Goal: Task Accomplishment & Management: Use online tool/utility

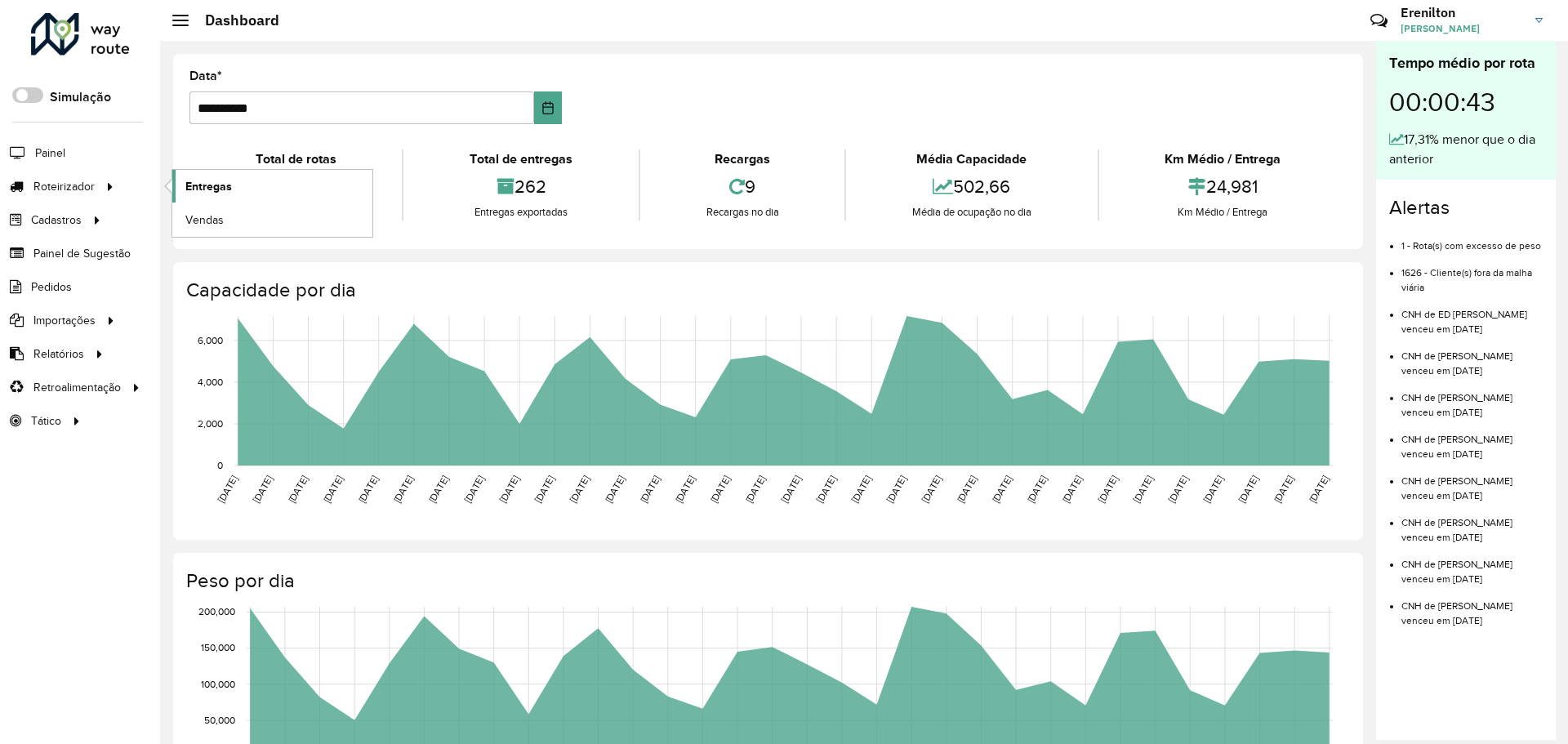
click at [221, 186] on span "Entregas" at bounding box center [208, 186] width 46 height 17
click at [219, 184] on span "Entregas" at bounding box center [208, 186] width 46 height 17
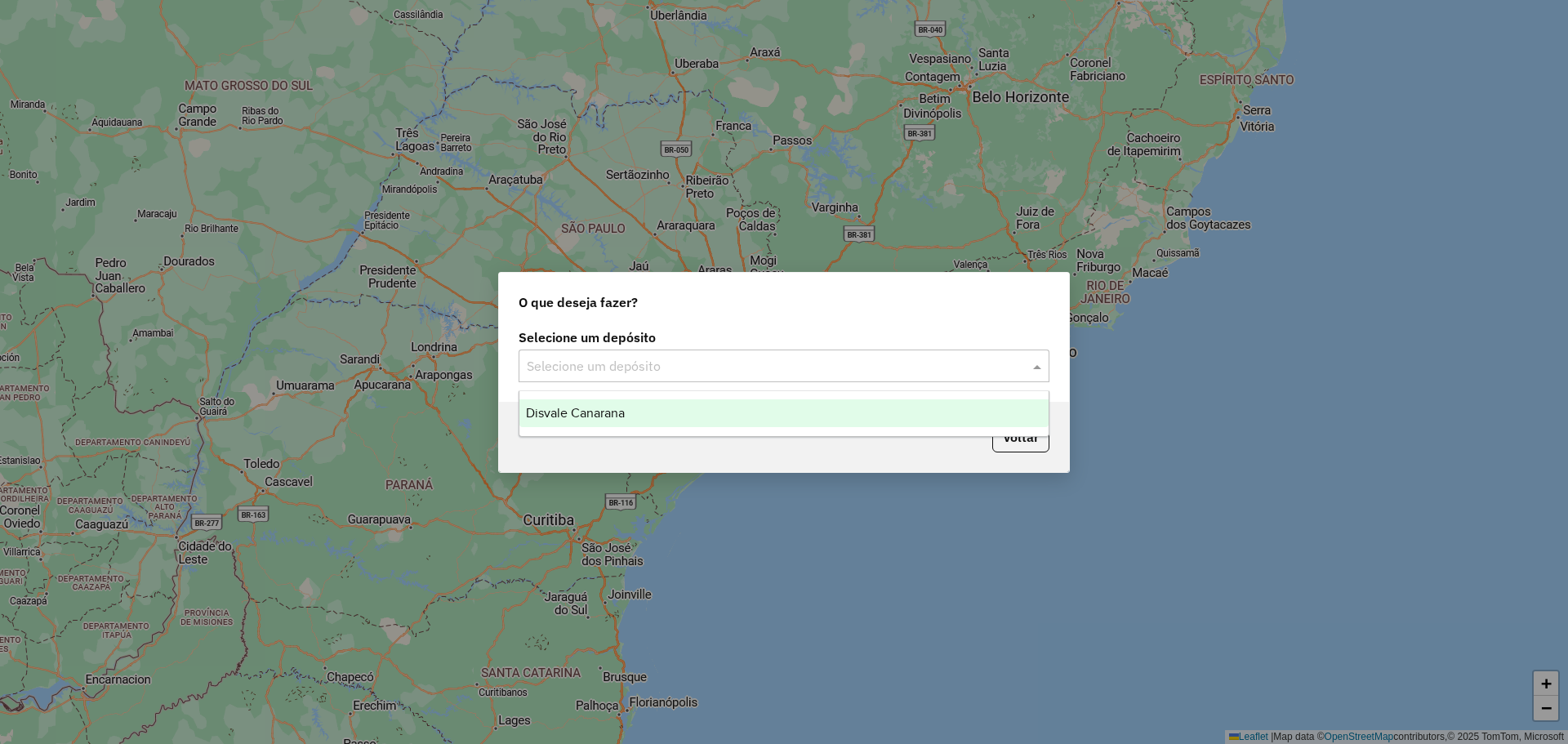
drag, startPoint x: 668, startPoint y: 371, endPoint x: 651, endPoint y: 412, distance: 44.4
click at [668, 372] on input "text" at bounding box center [767, 366] width 481 height 19
drag, startPoint x: 646, startPoint y: 416, endPoint x: 715, endPoint y: 400, distance: 70.8
click at [646, 418] on div "Disvale Canarana" at bounding box center [784, 413] width 529 height 28
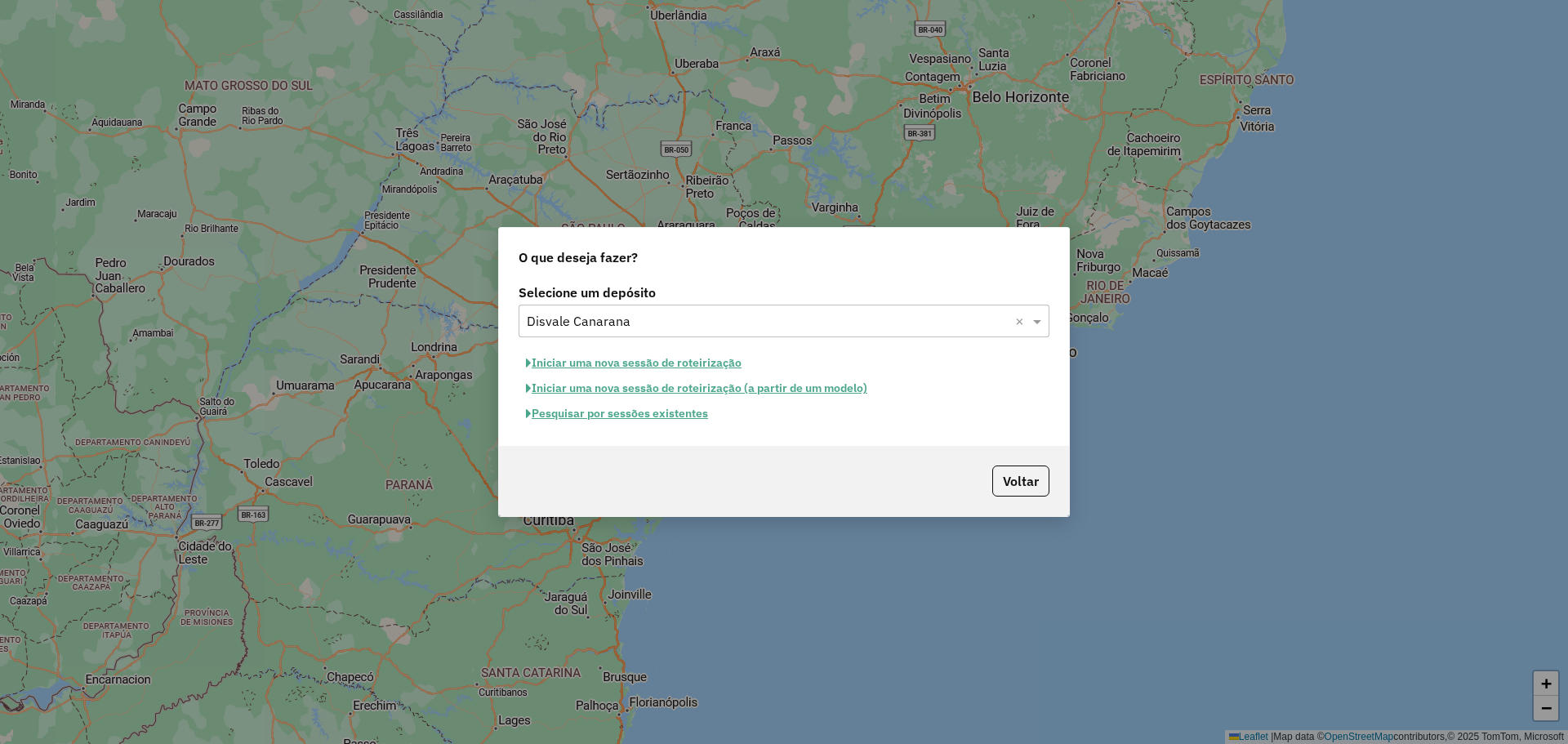
click at [694, 368] on button "Iniciar uma nova sessão de roteirização" at bounding box center [633, 364] width 230 height 25
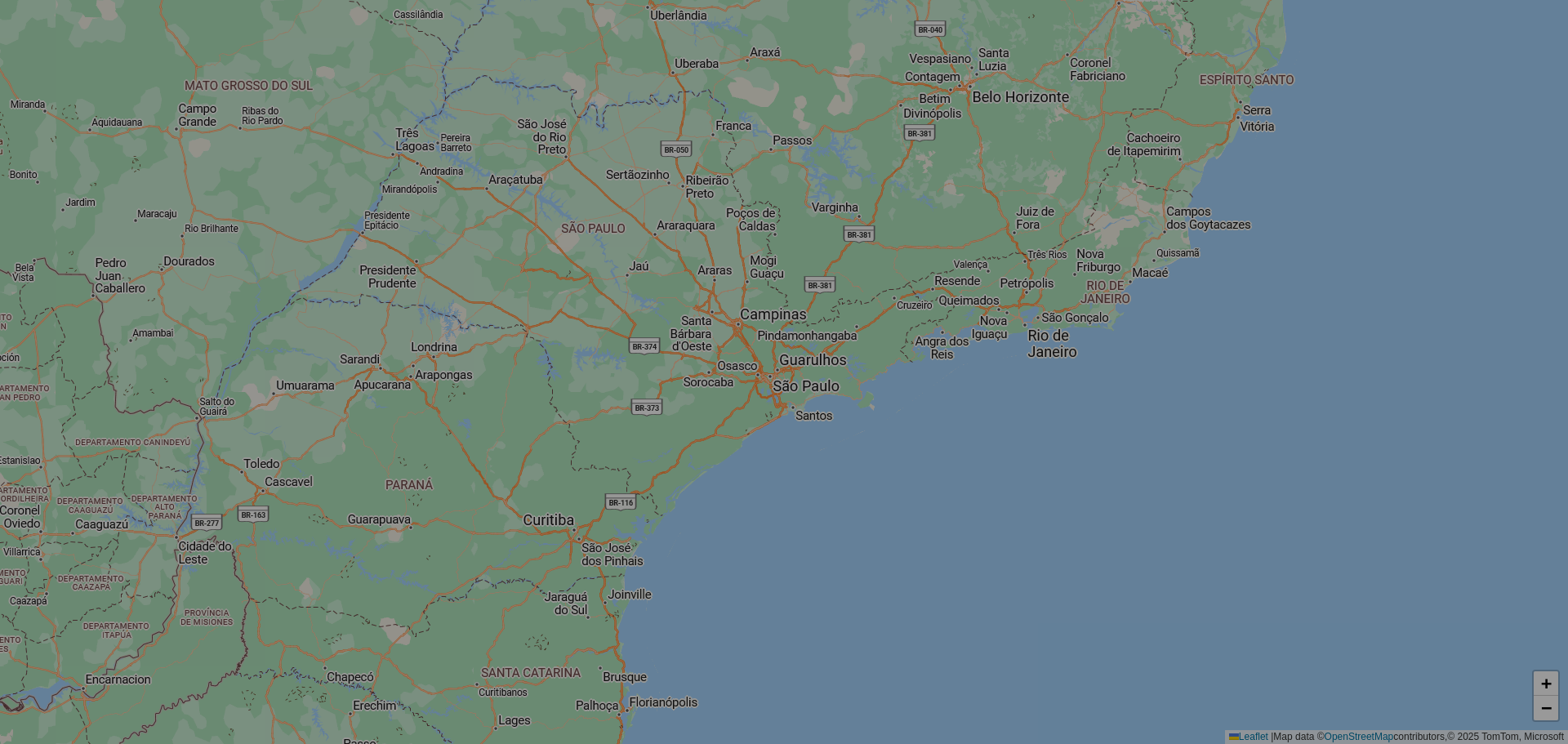
select select "*"
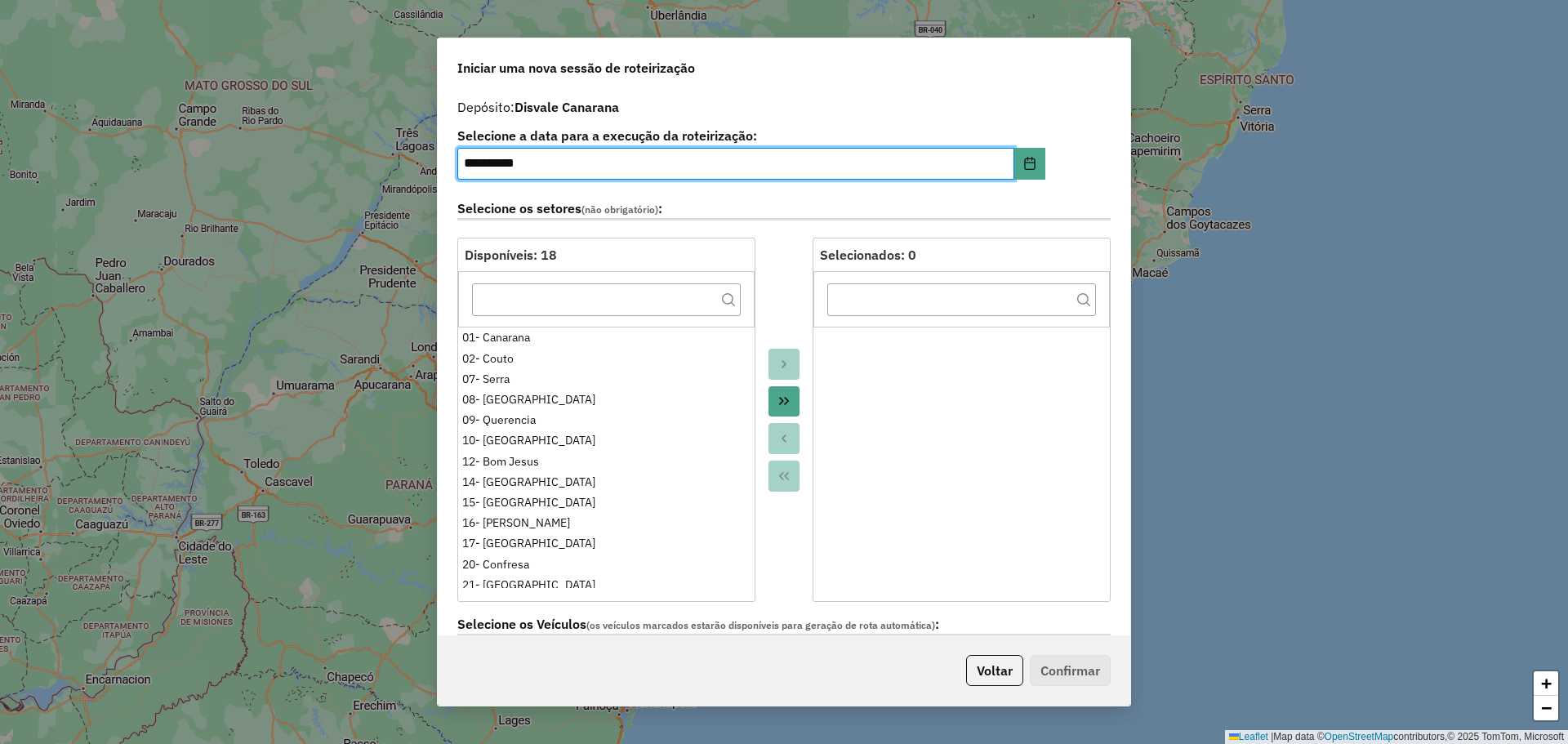
click at [785, 402] on icon "Move All to Target" at bounding box center [784, 402] width 10 height 8
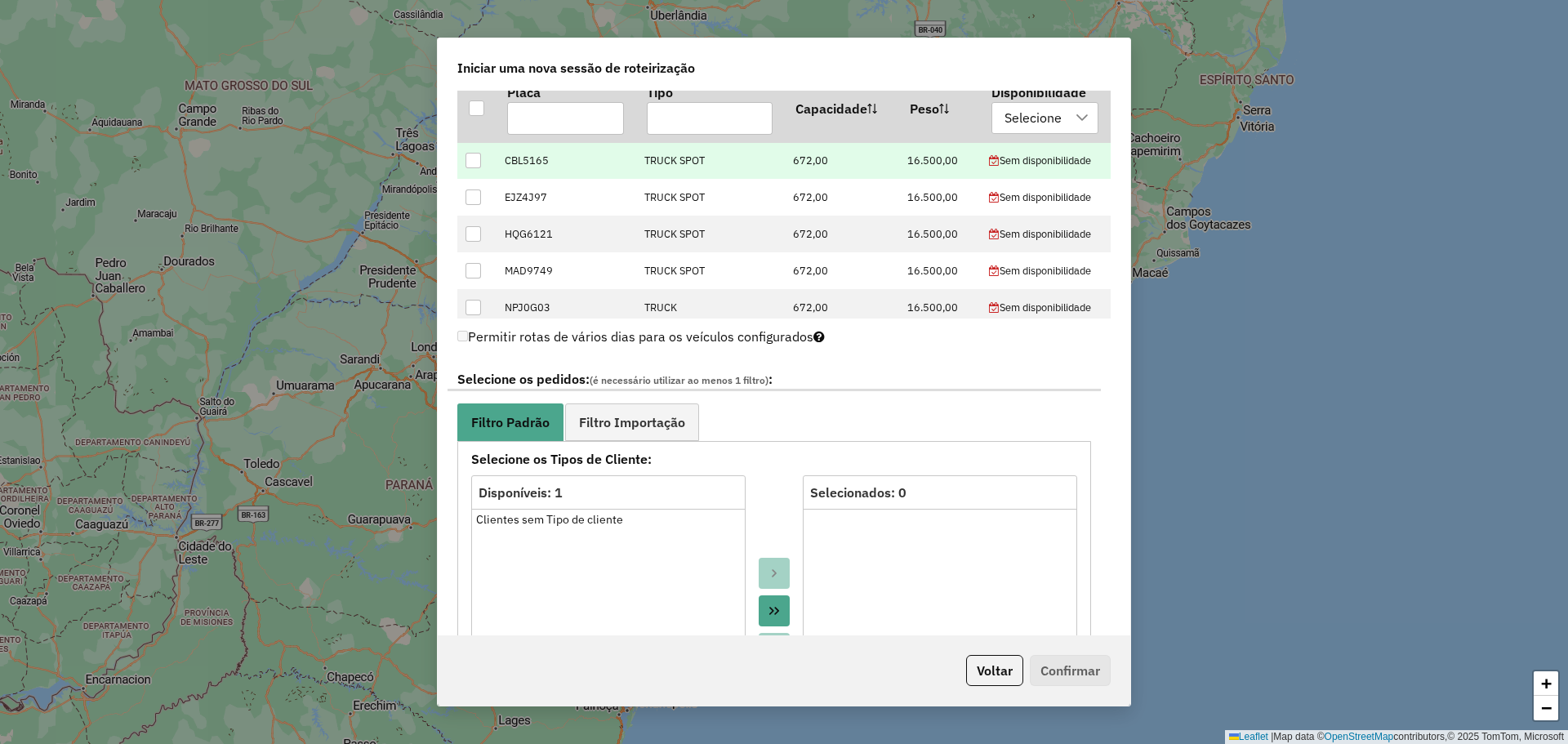
scroll to position [654, 0]
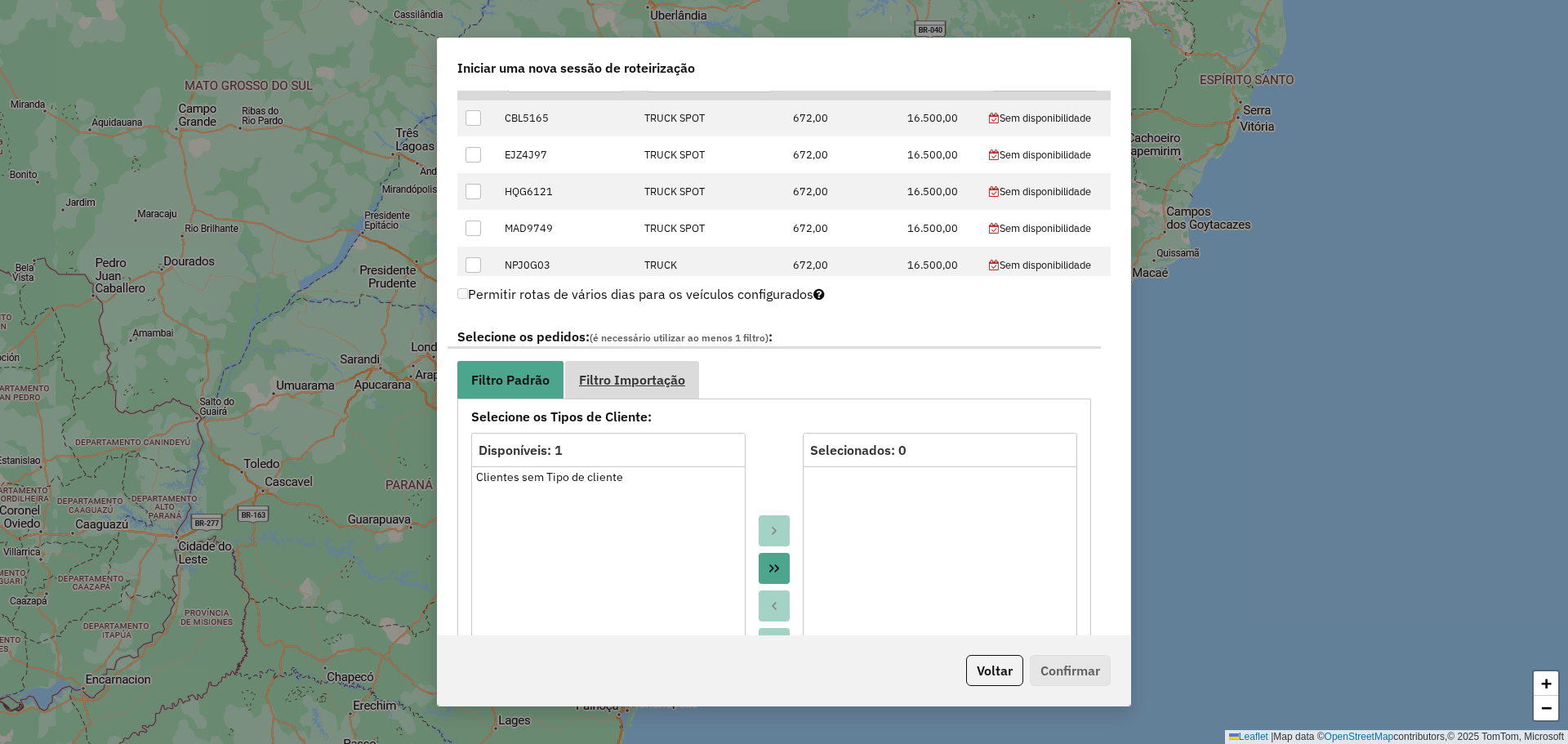
click at [617, 382] on span "Filtro Importação" at bounding box center [632, 380] width 106 height 13
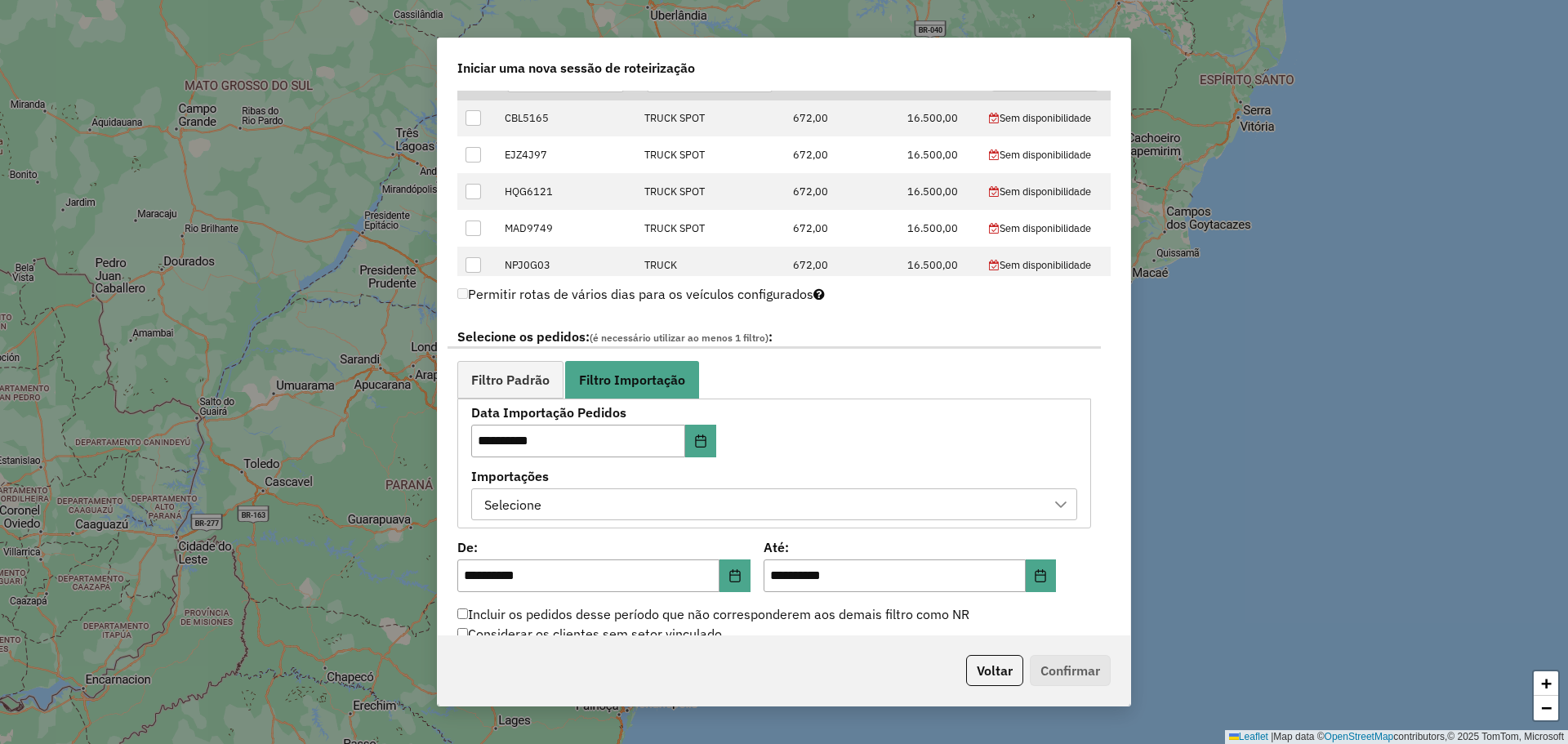
drag, startPoint x: 869, startPoint y: 500, endPoint x: 891, endPoint y: 514, distance: 26.1
click at [870, 502] on div "Selecione" at bounding box center [762, 504] width 567 height 31
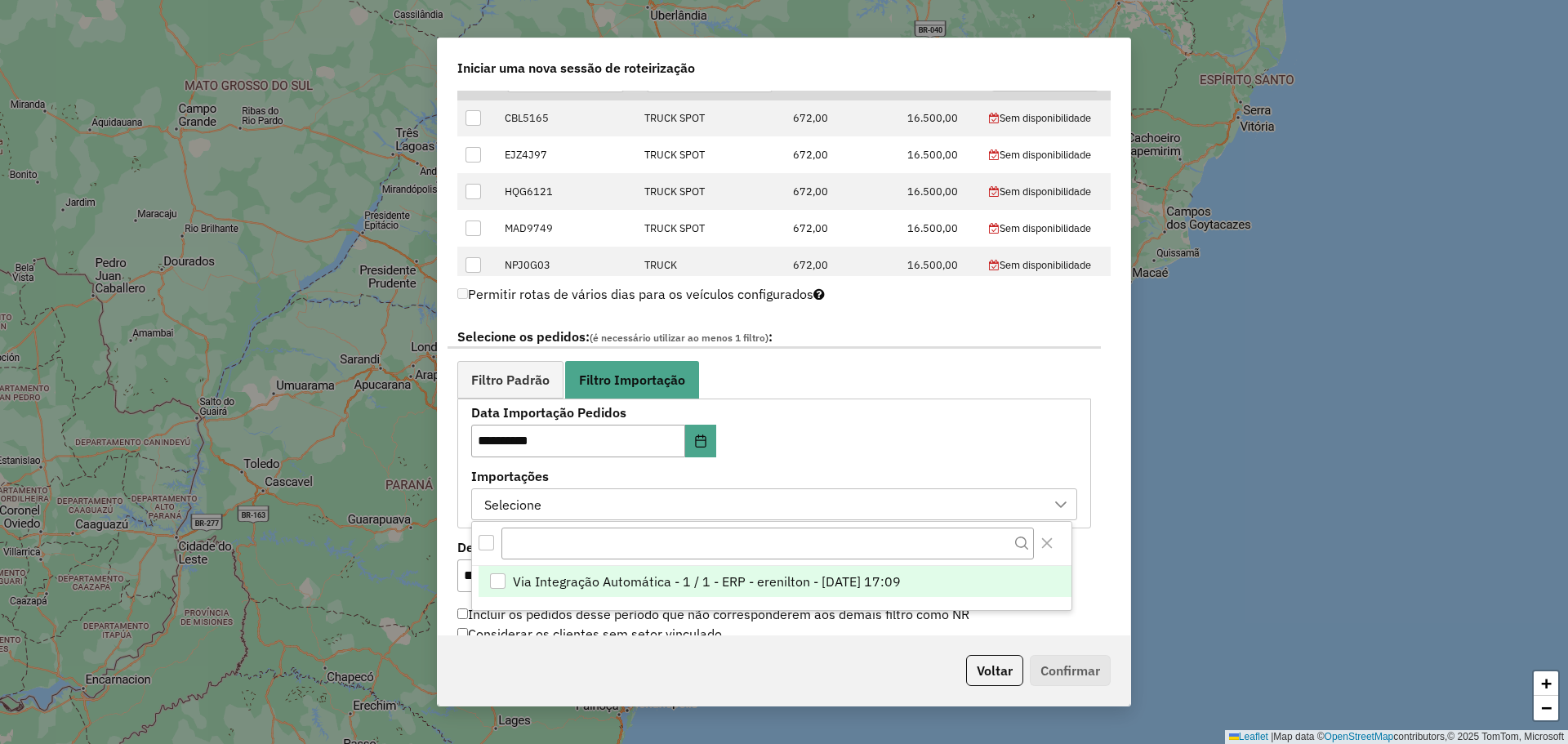
click at [840, 580] on span "Via Integração Automática - 1 / 1 - ERP - erenilton - 13/08/2025 17:09" at bounding box center [706, 581] width 388 height 19
click at [987, 440] on div "**********" at bounding box center [774, 463] width 606 height 114
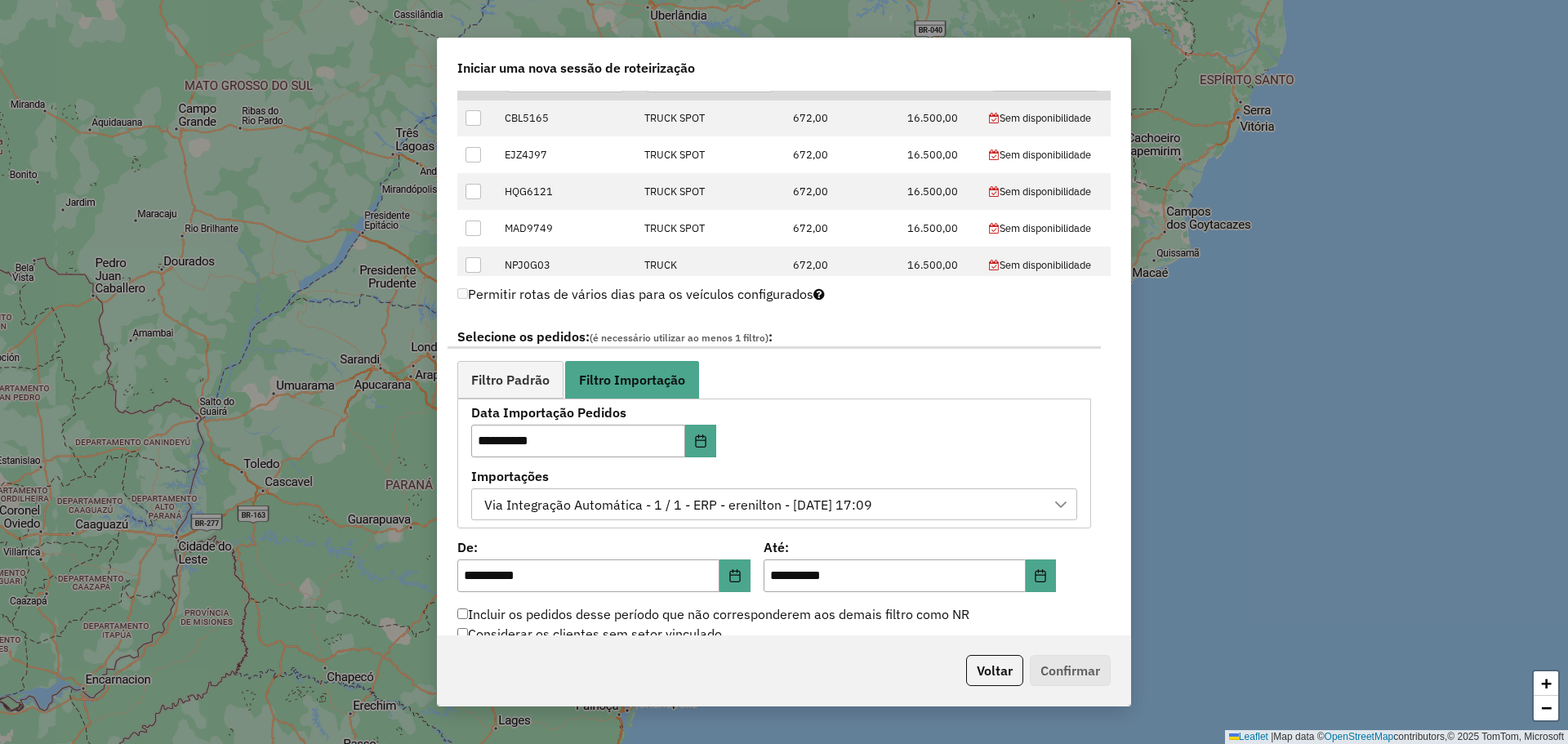
drag, startPoint x: 993, startPoint y: 624, endPoint x: 992, endPoint y: 596, distance: 28.0
click at [993, 623] on div "Incluir os pedidos desse período que não corresponderem aos demais filtro como …" at bounding box center [774, 615] width 653 height 19
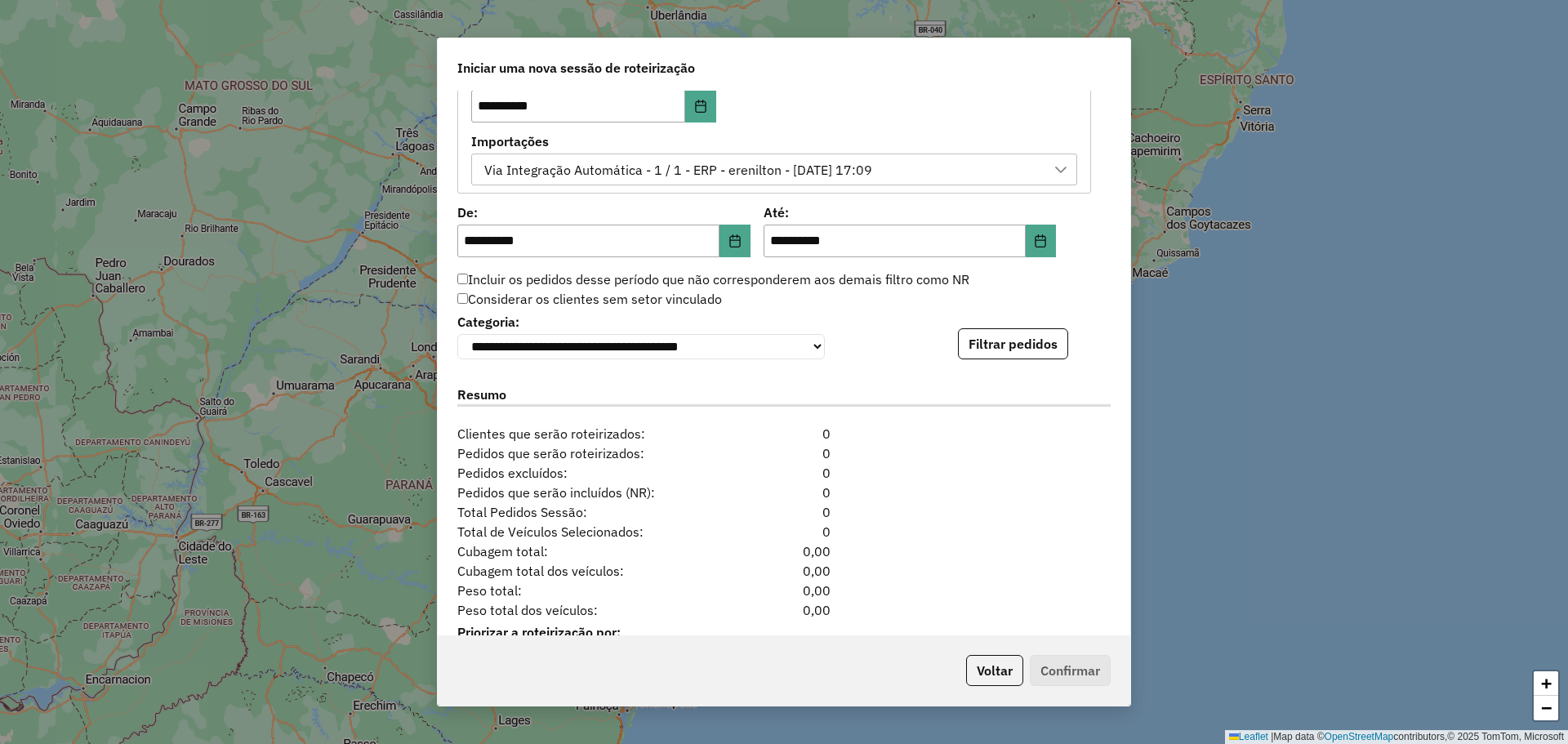
scroll to position [1051, 0]
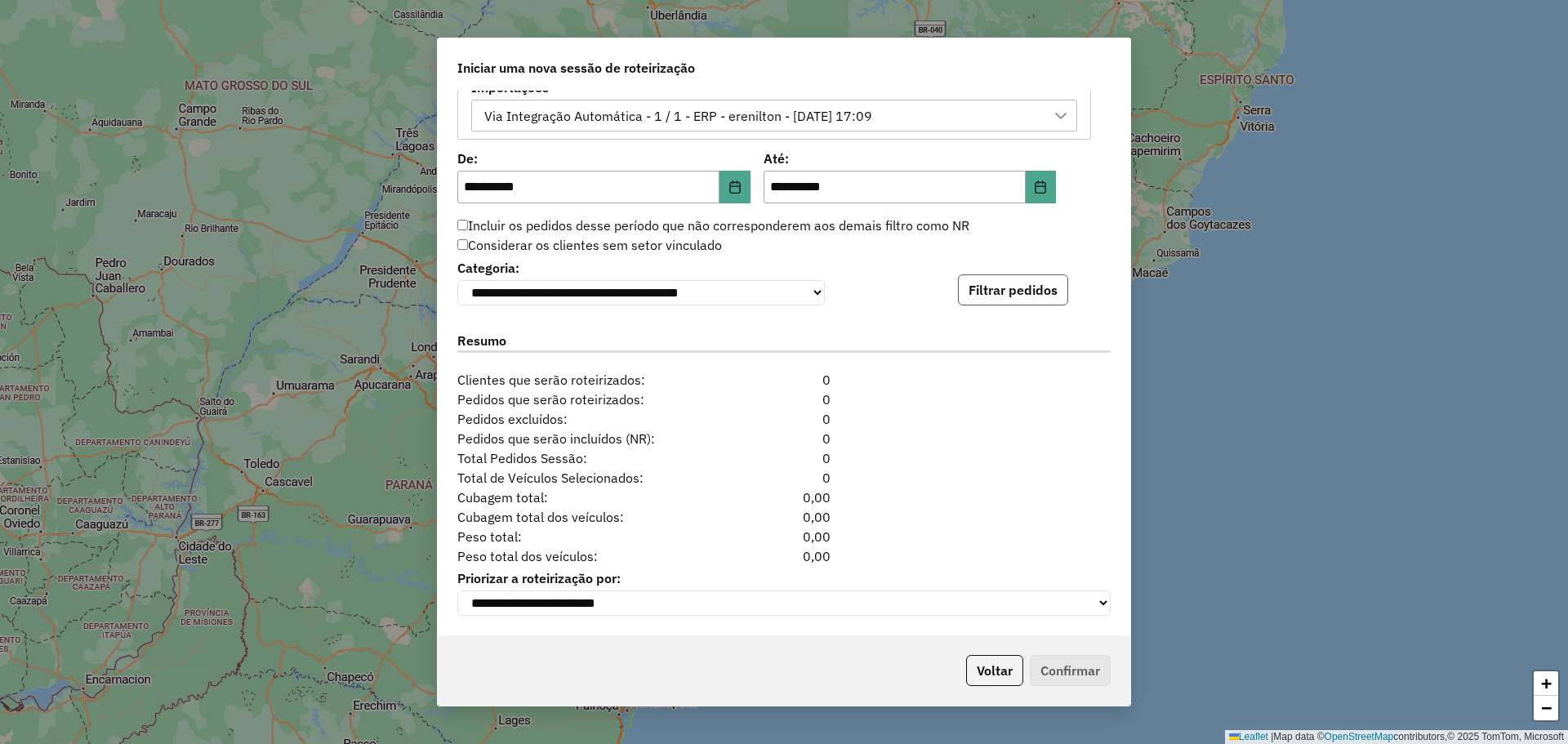
click at [1015, 280] on button "Filtrar pedidos" at bounding box center [1012, 289] width 110 height 31
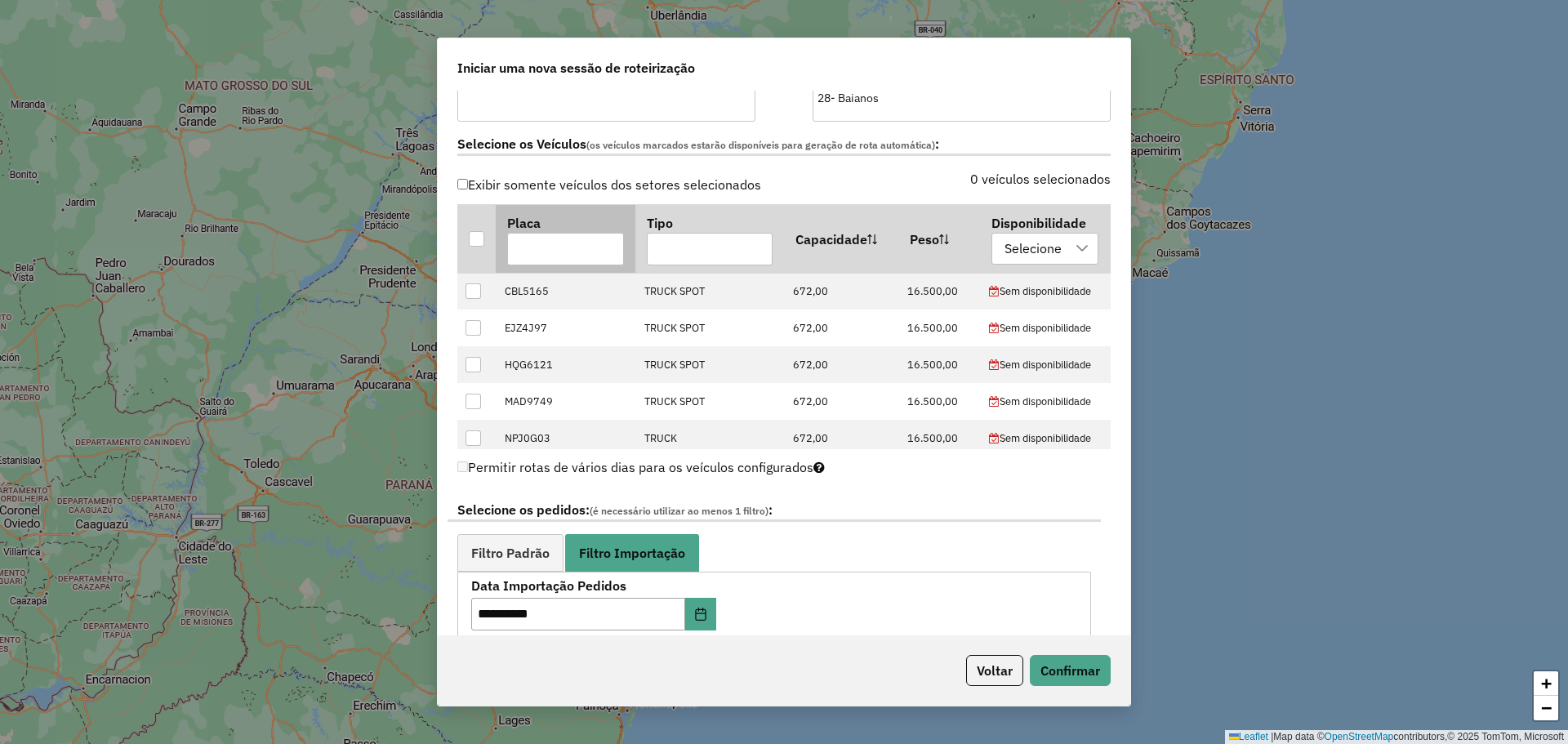
scroll to position [479, 0]
click at [586, 241] on input "text" at bounding box center [566, 251] width 117 height 33
paste input "*******"
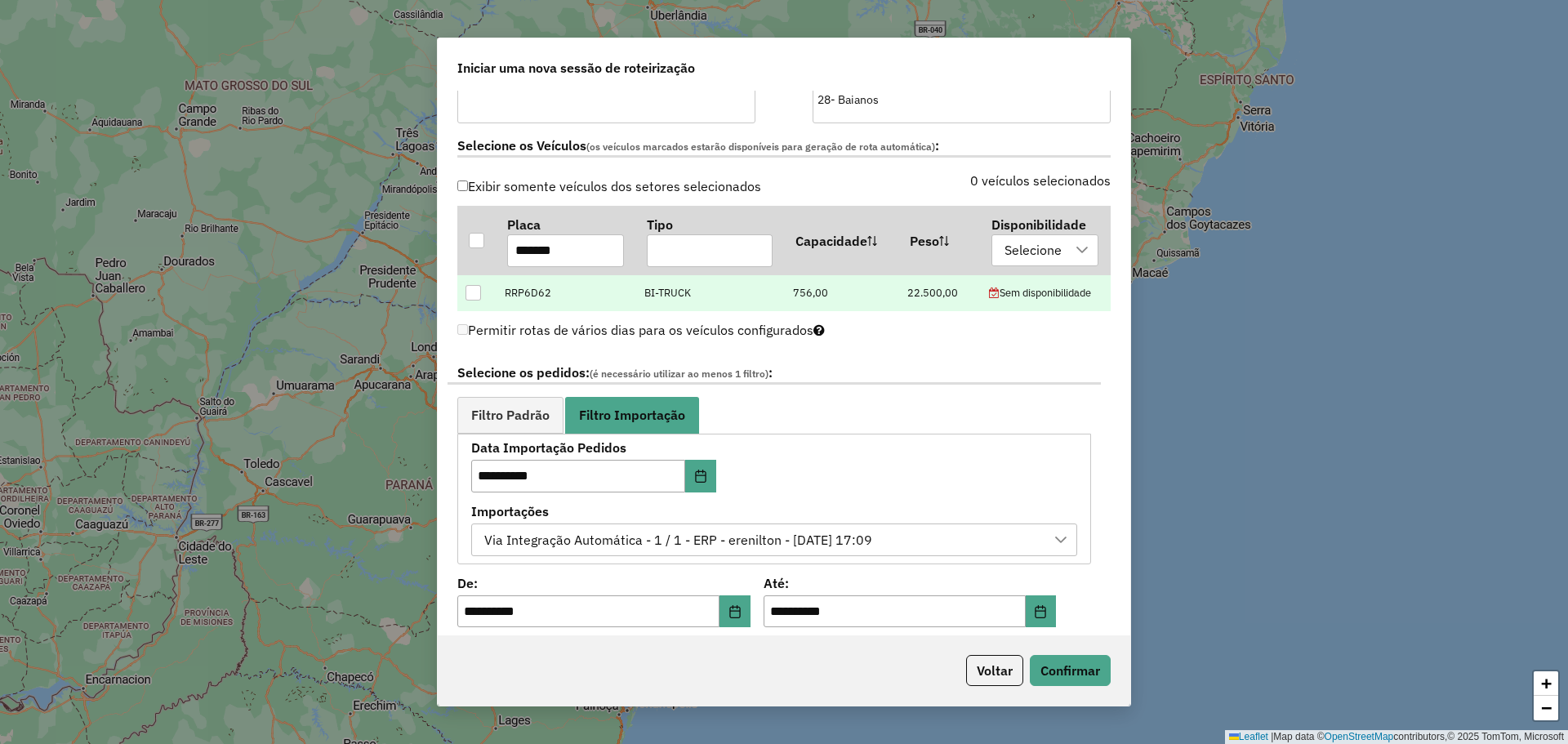
type input "*******"
click at [478, 292] on div at bounding box center [473, 293] width 15 height 15
click at [1071, 667] on button "Confirmar" at bounding box center [1070, 671] width 81 height 31
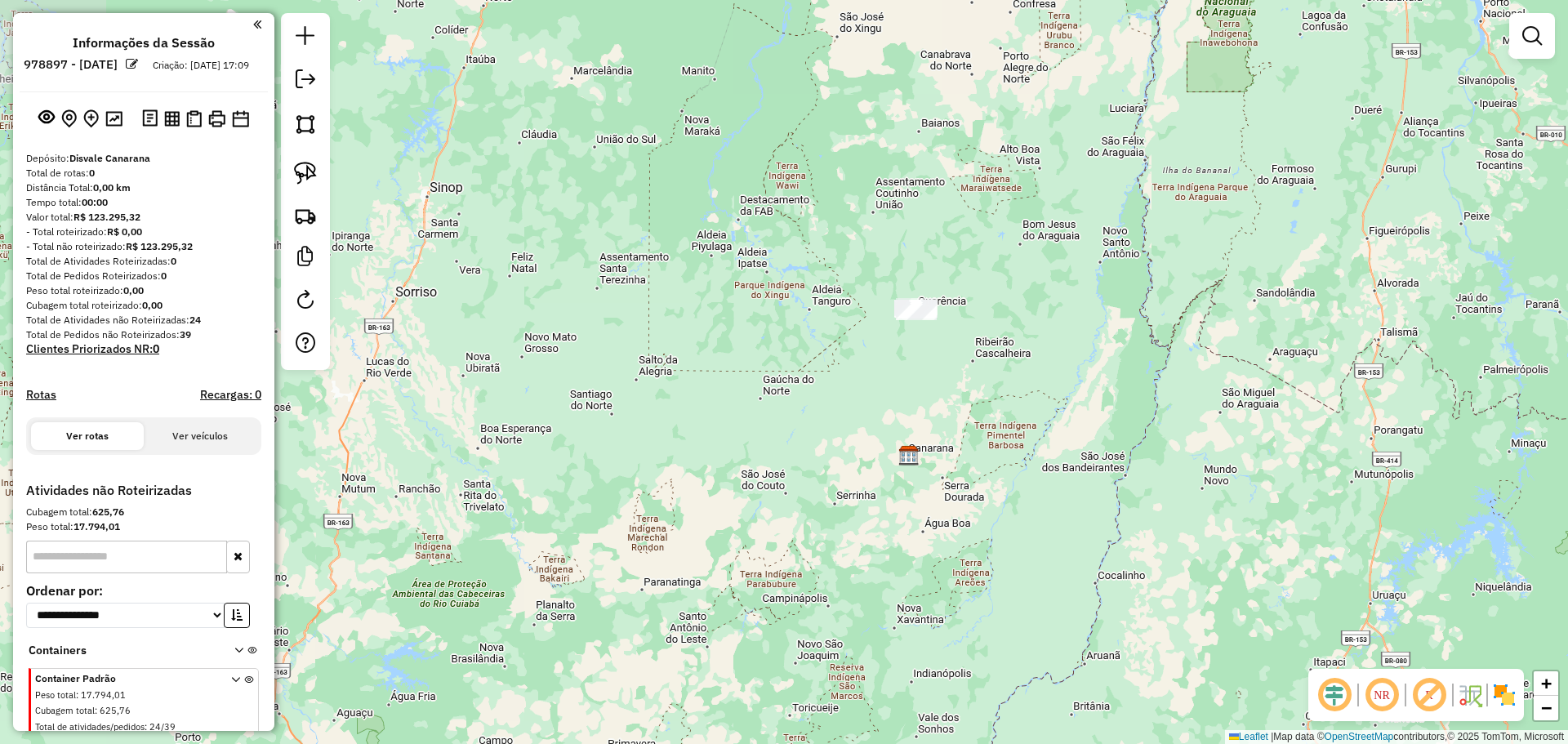
drag, startPoint x: 1001, startPoint y: 361, endPoint x: 975, endPoint y: 428, distance: 71.9
click at [975, 428] on div "Janela de atendimento Grade de atendimento Capacidade Transportadoras Veículos …" at bounding box center [784, 372] width 1568 height 744
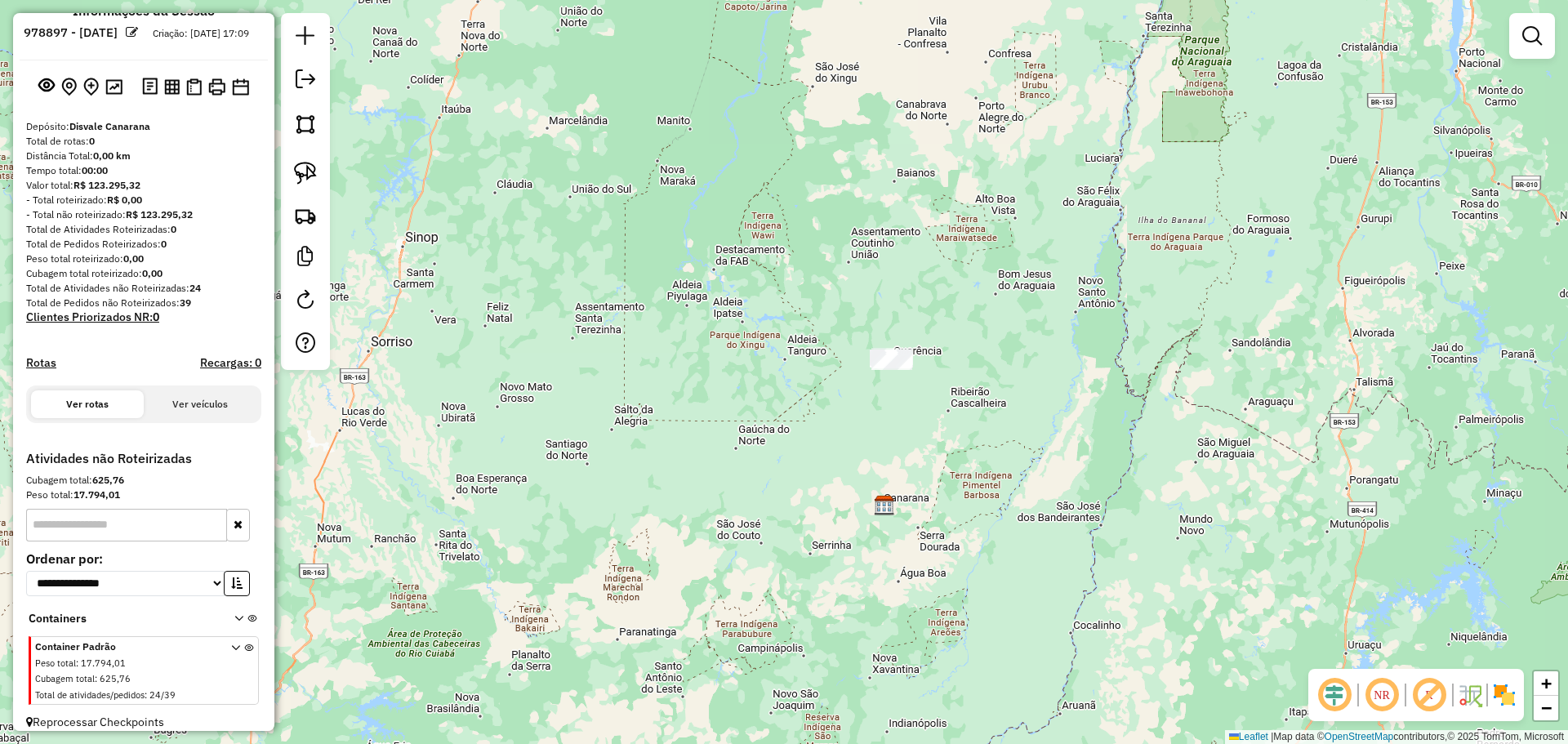
scroll to position [60, 0]
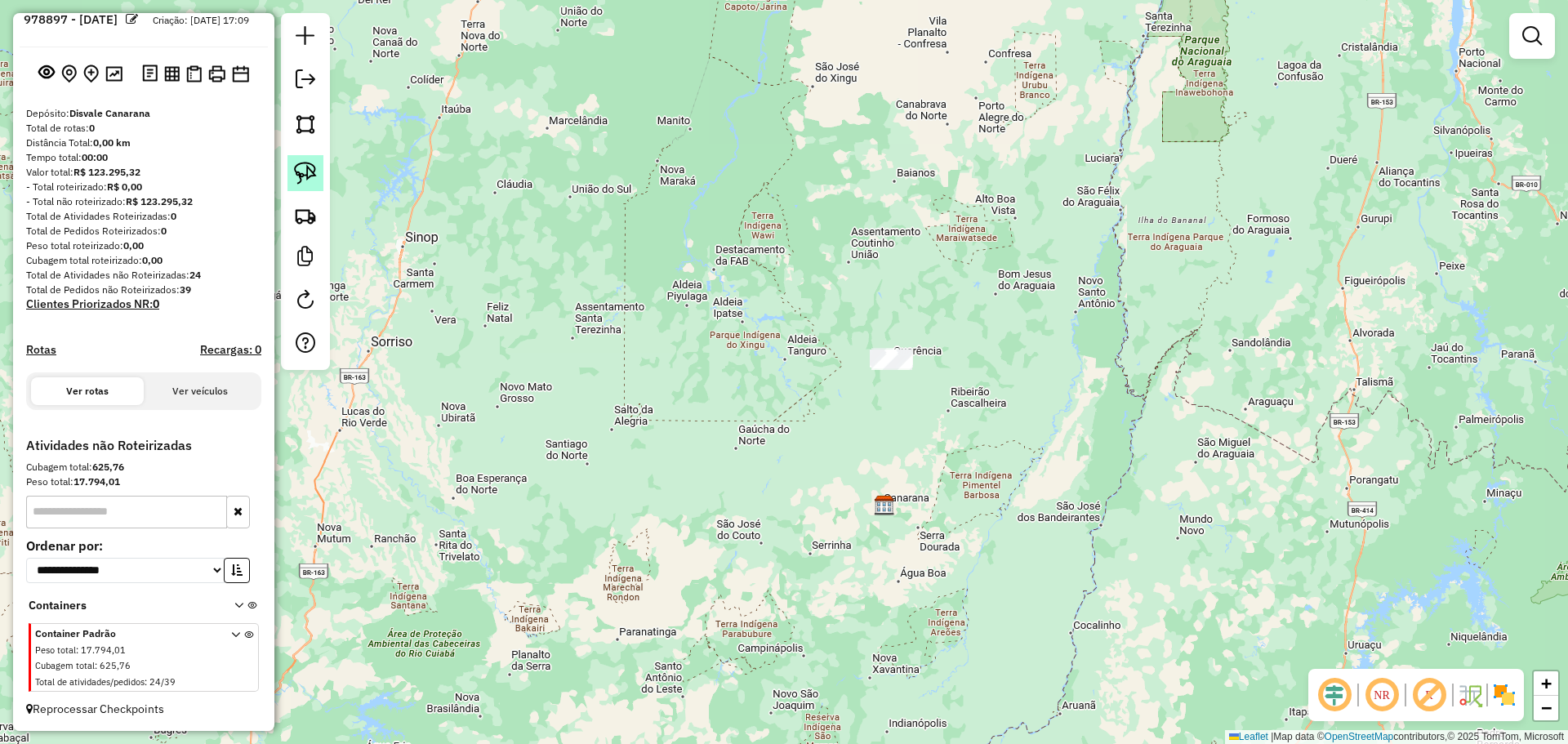
click at [314, 173] on img at bounding box center [305, 173] width 23 height 23
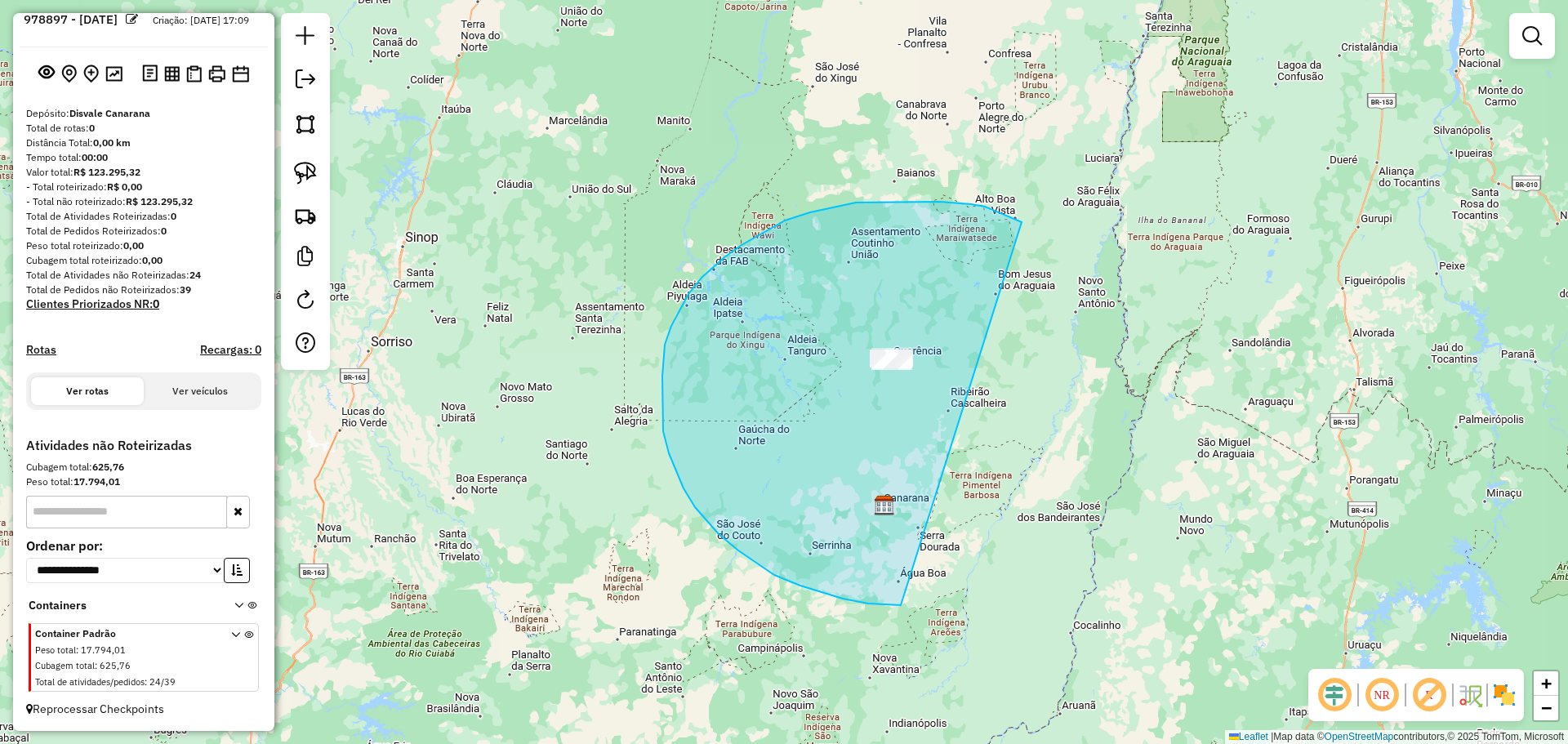
drag, startPoint x: 879, startPoint y: 202, endPoint x: 1317, endPoint y: 270, distance: 443.2
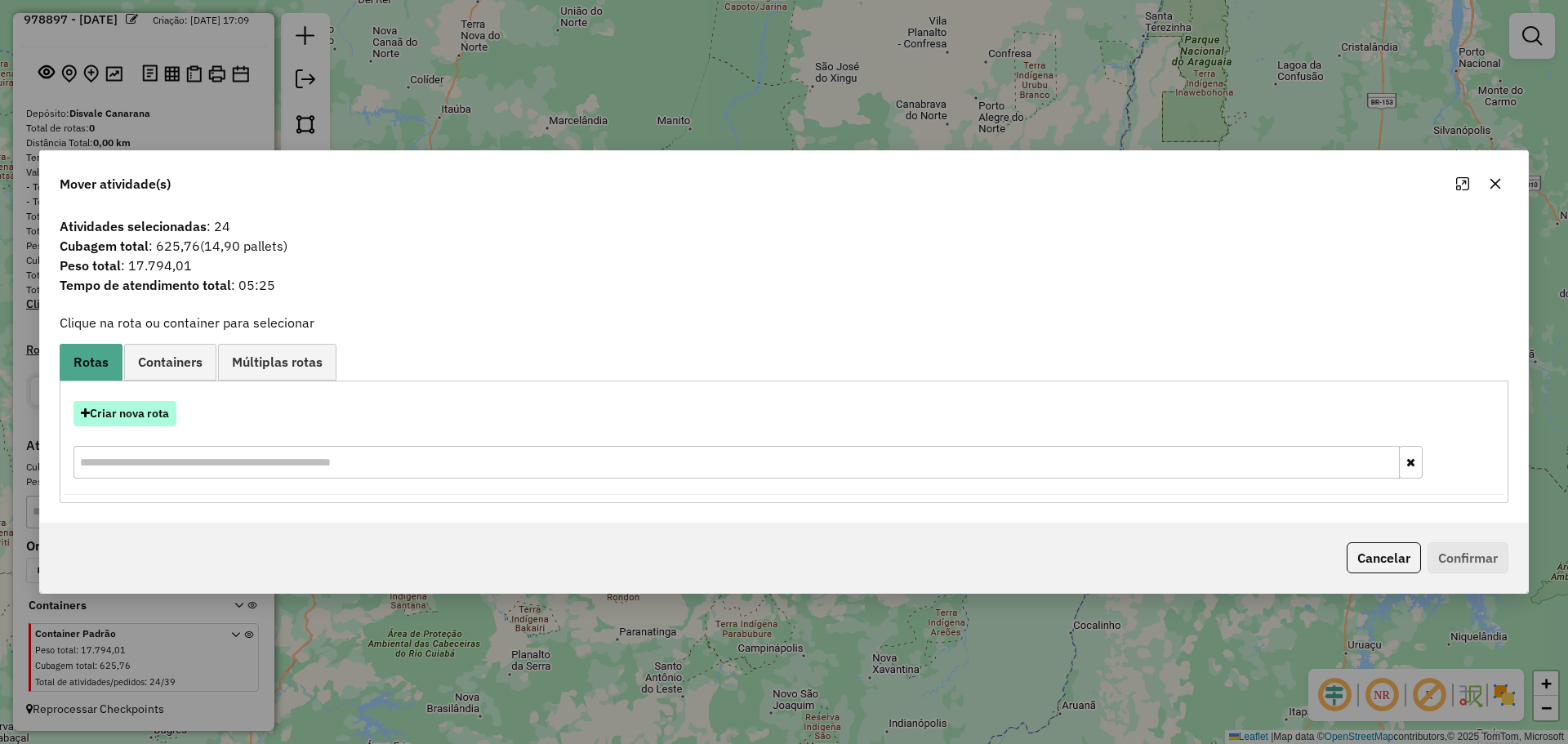
click at [158, 416] on button "Criar nova rota" at bounding box center [125, 414] width 103 height 25
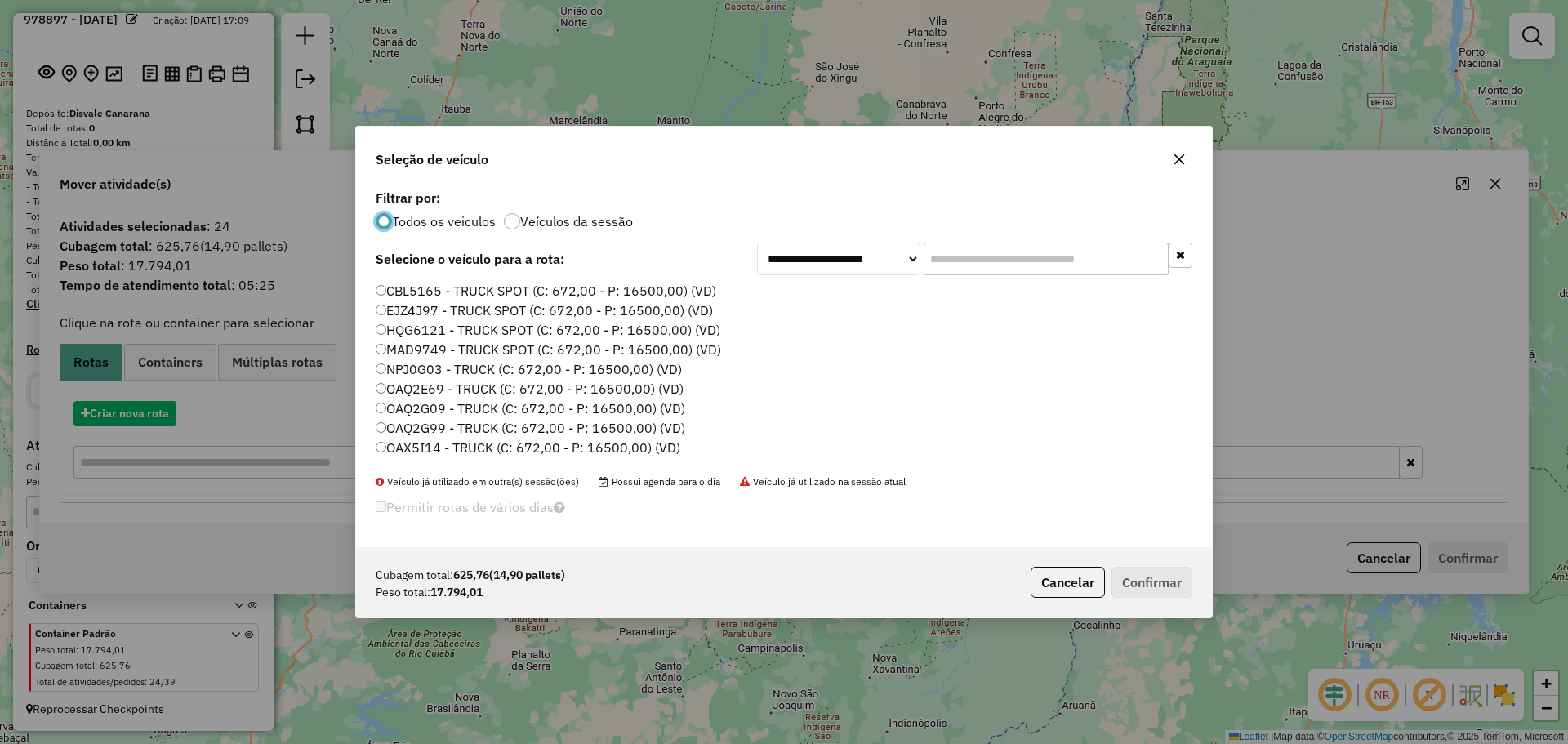
scroll to position [9, 5]
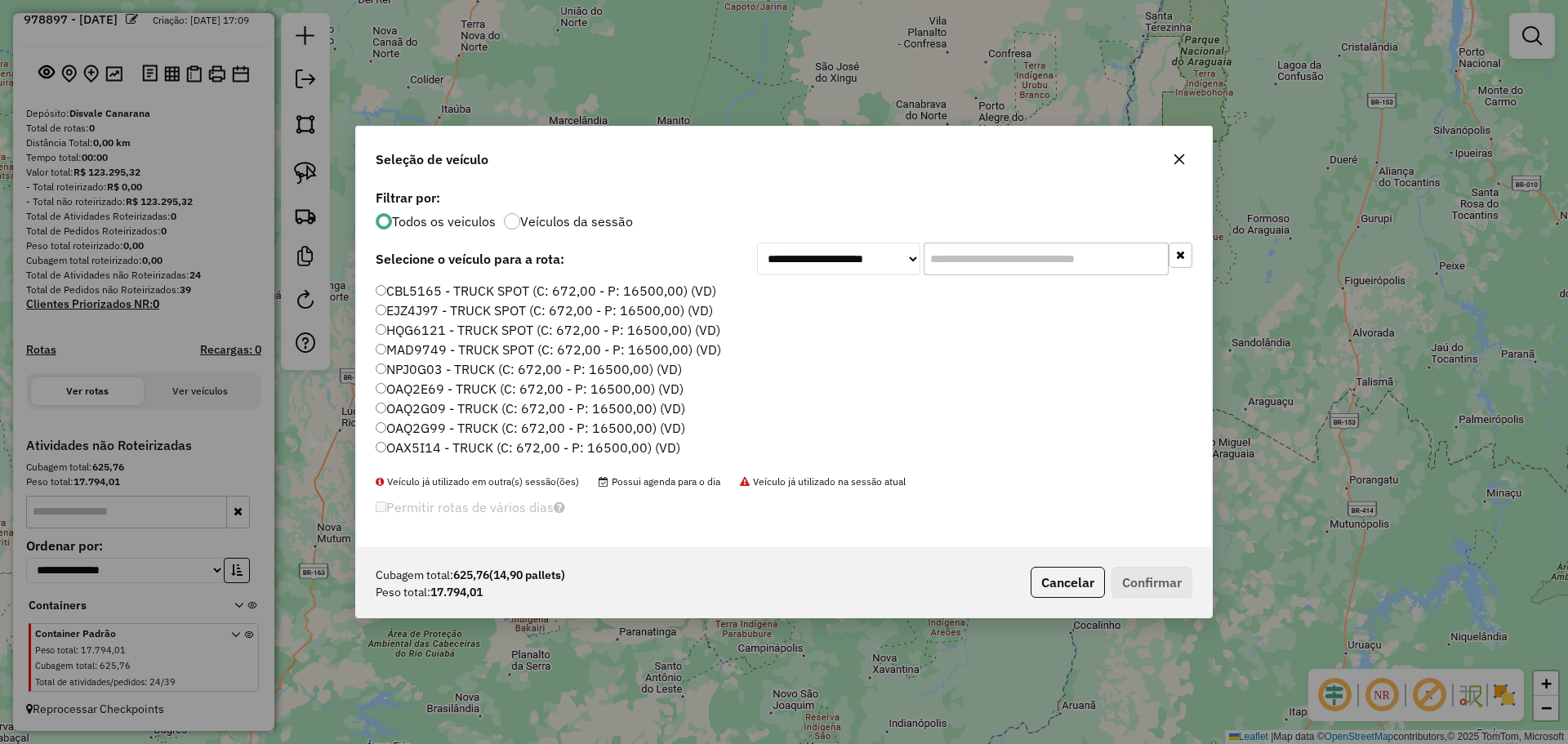
click at [985, 258] on input "text" at bounding box center [1046, 259] width 245 height 33
paste input "*******"
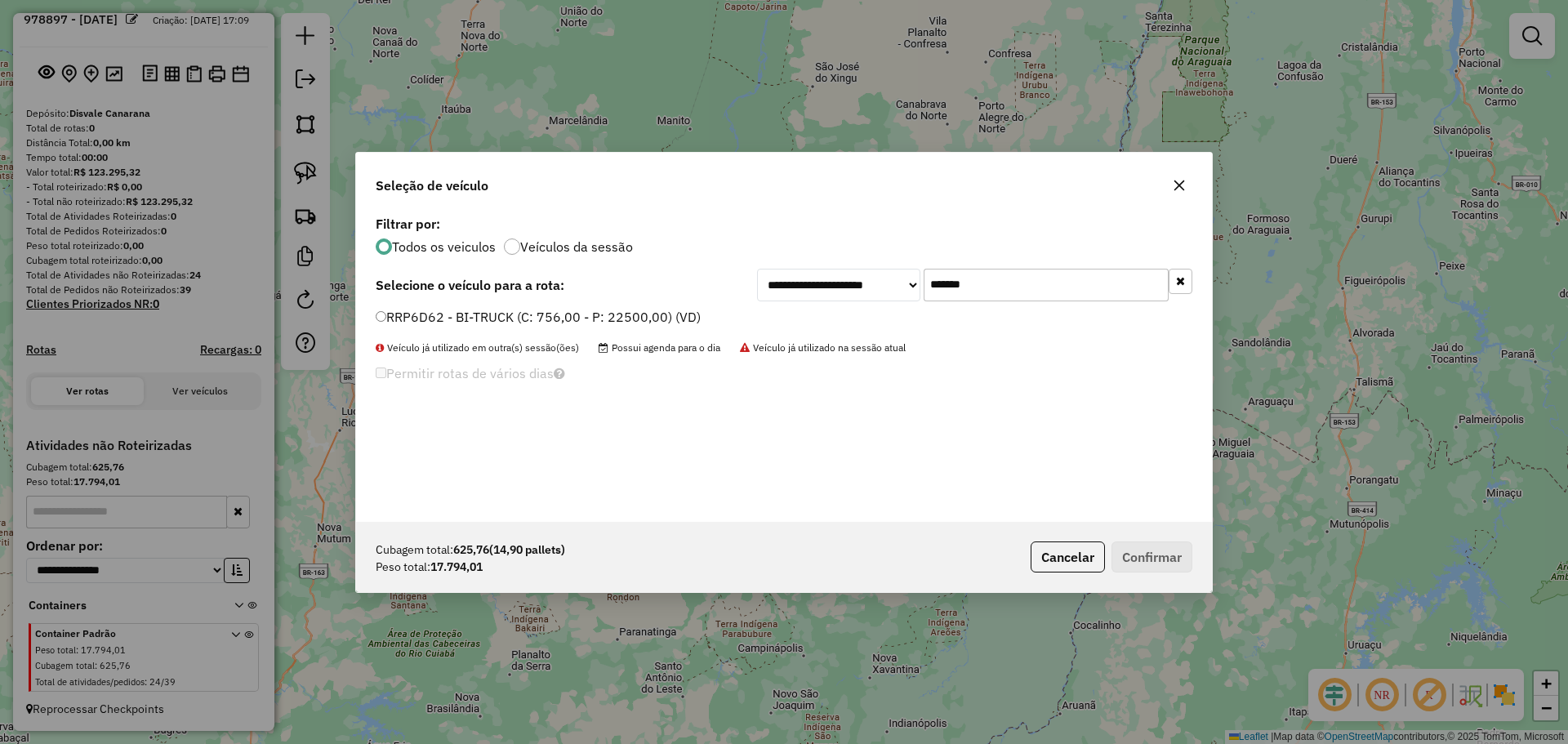
type input "*******"
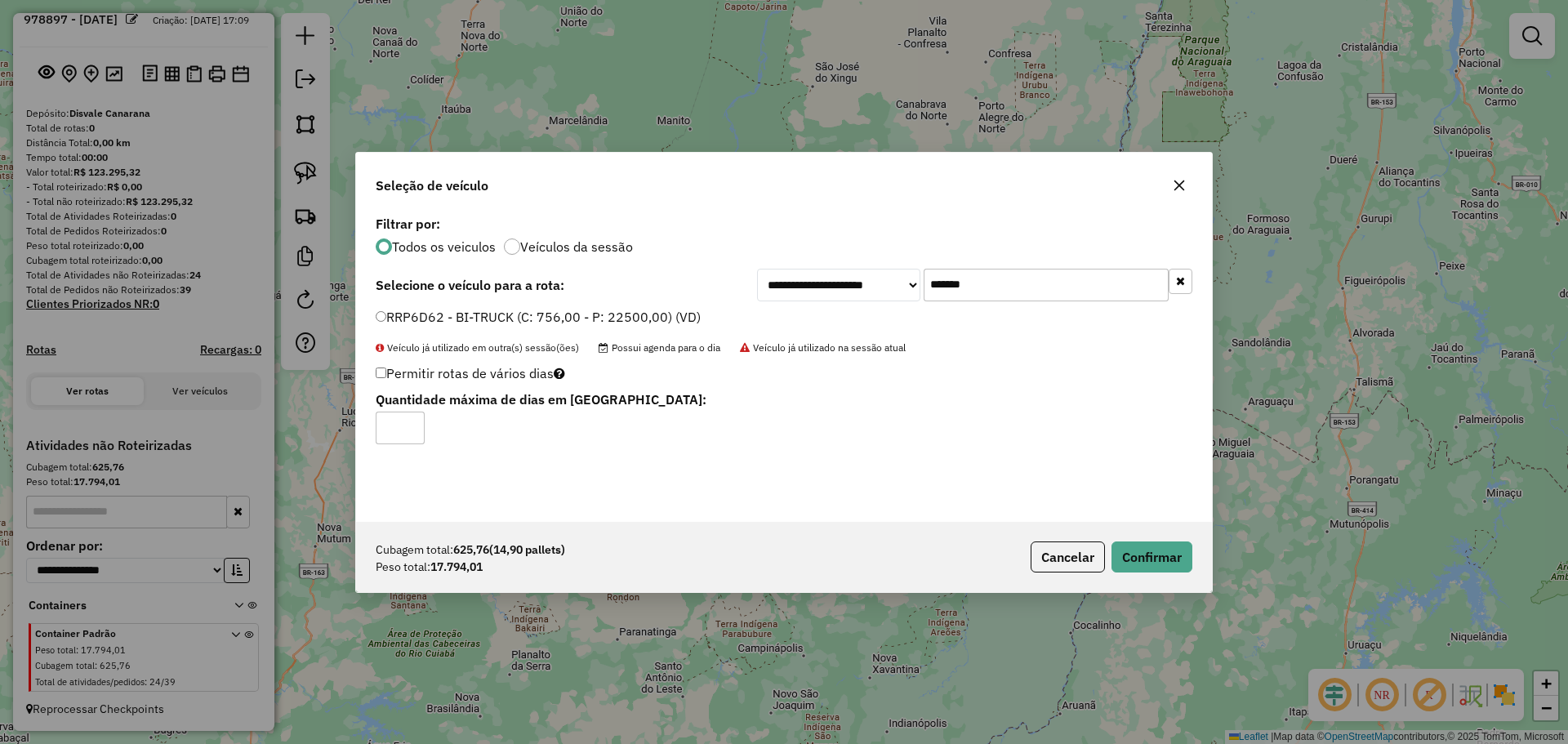
type input "*"
click at [405, 423] on input "*" at bounding box center [400, 428] width 49 height 33
click at [1144, 559] on button "Confirmar" at bounding box center [1152, 557] width 81 height 31
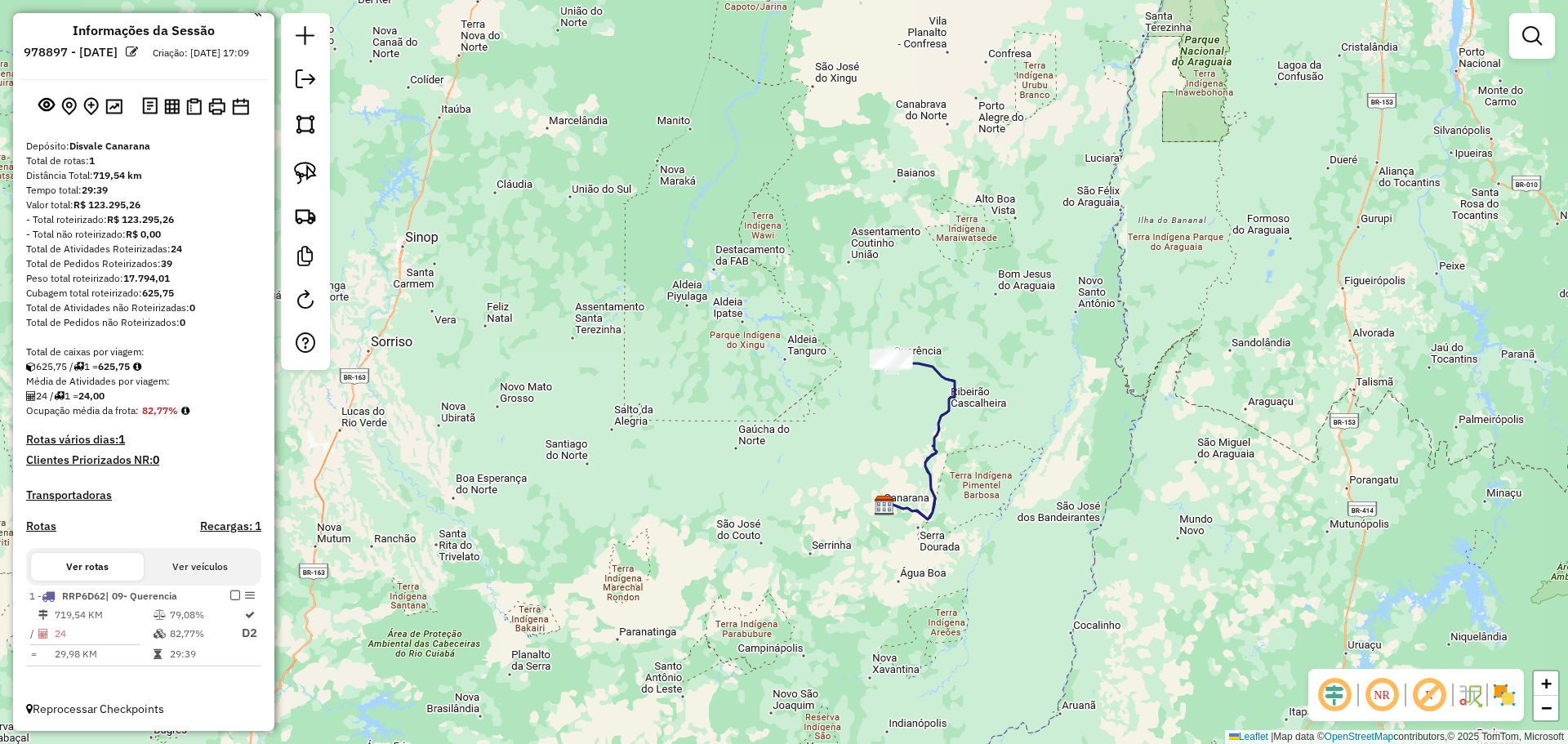
scroll to position [27, 0]
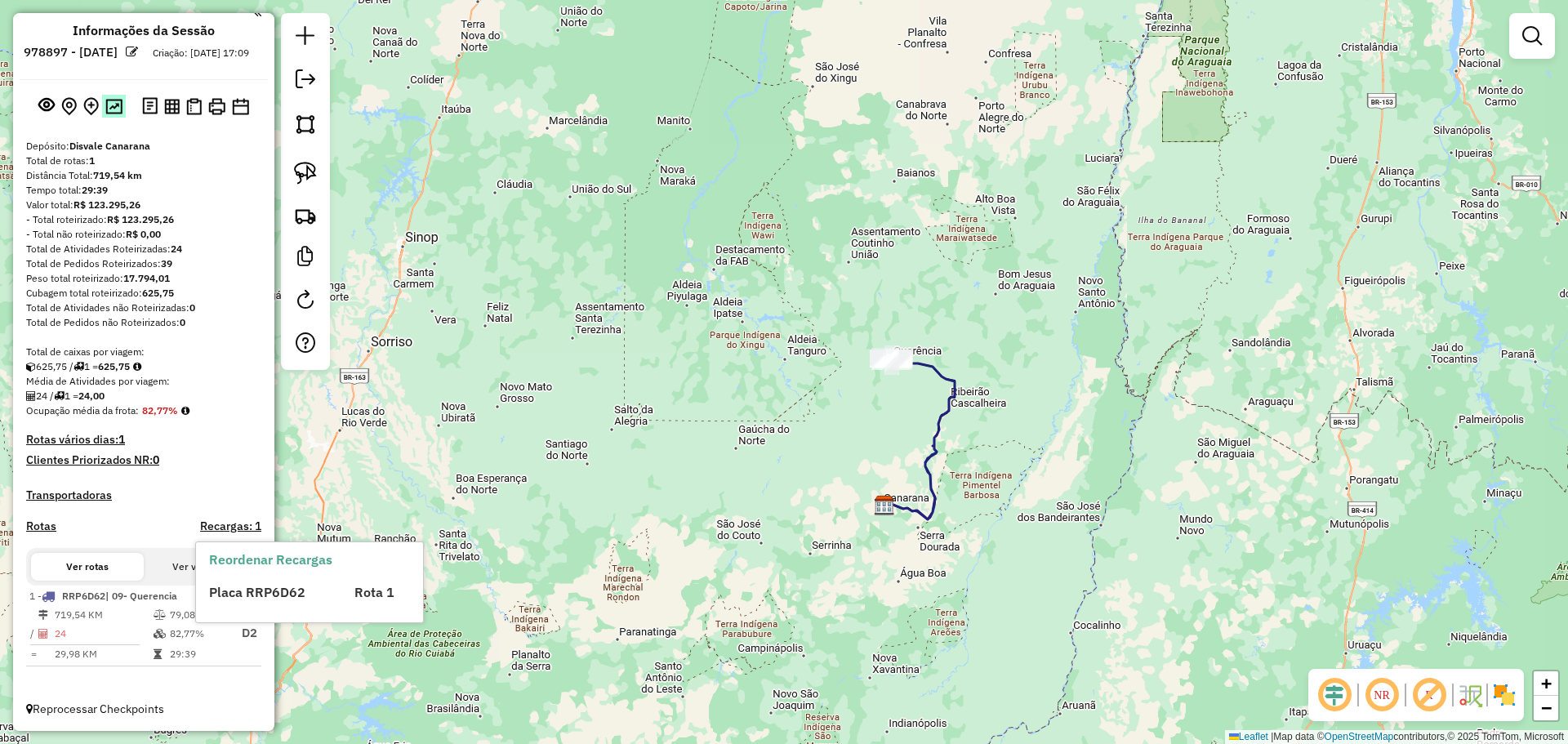
click at [113, 107] on img at bounding box center [114, 106] width 17 height 15
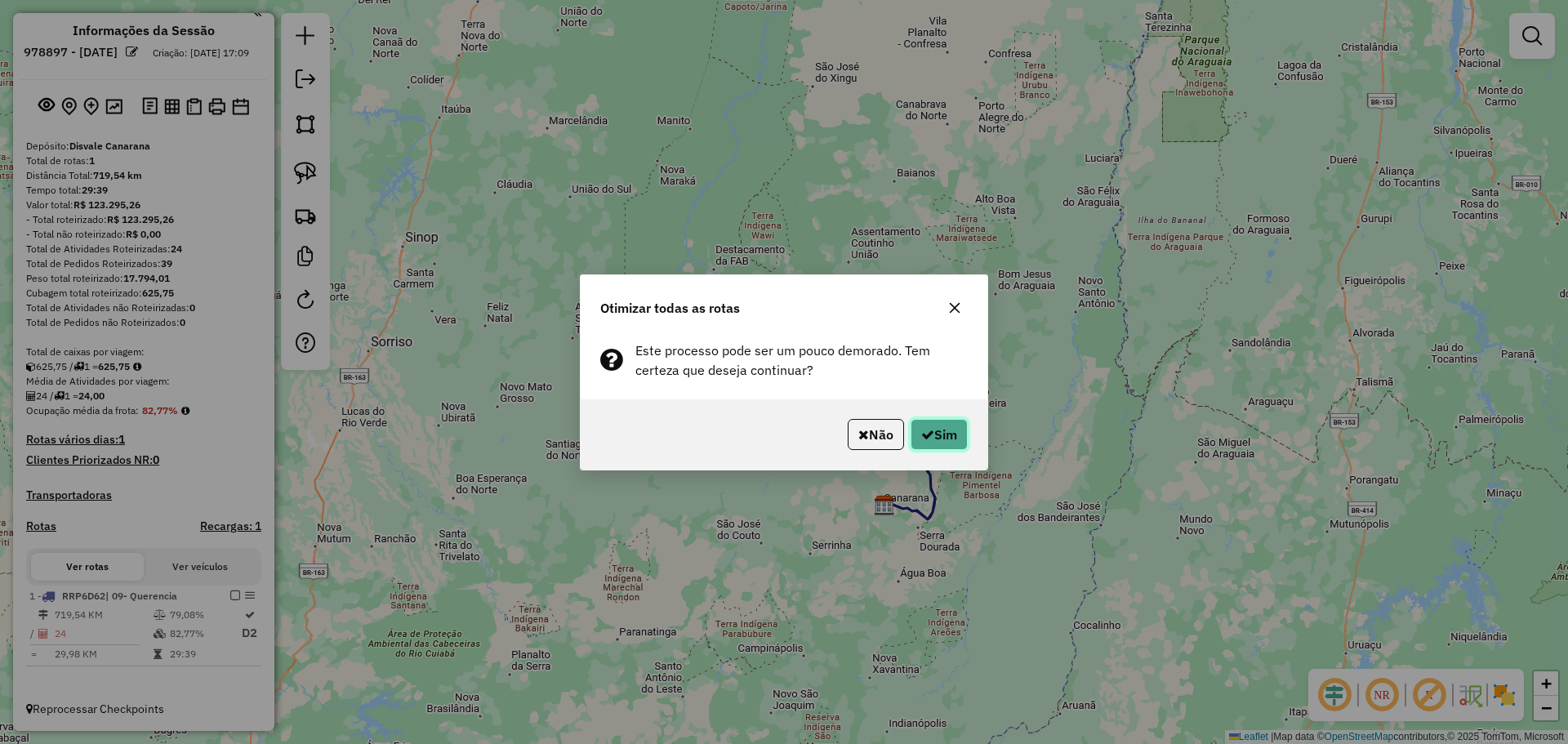
click at [929, 424] on button "Sim" at bounding box center [939, 434] width 57 height 31
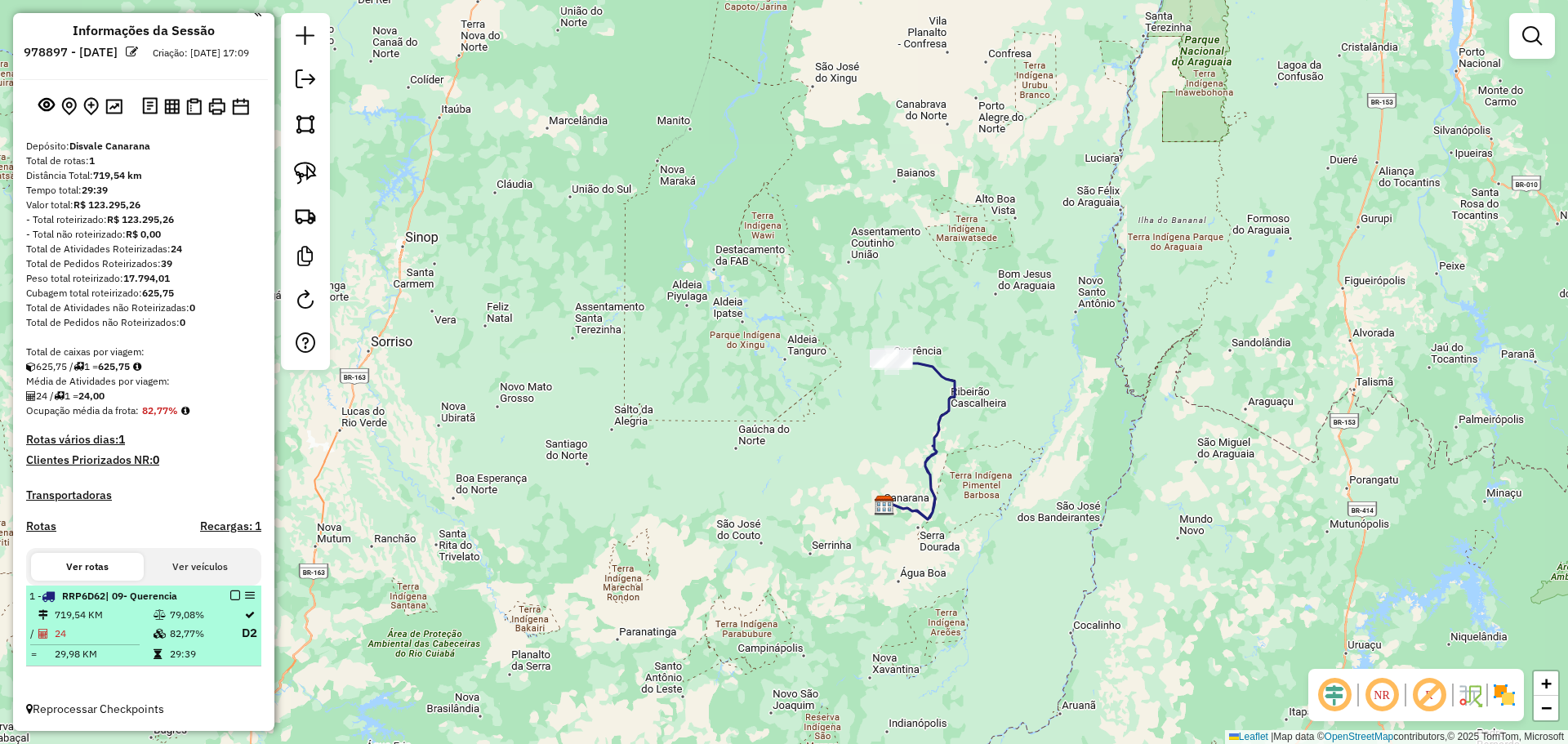
click at [230, 601] on em at bounding box center [235, 596] width 10 height 10
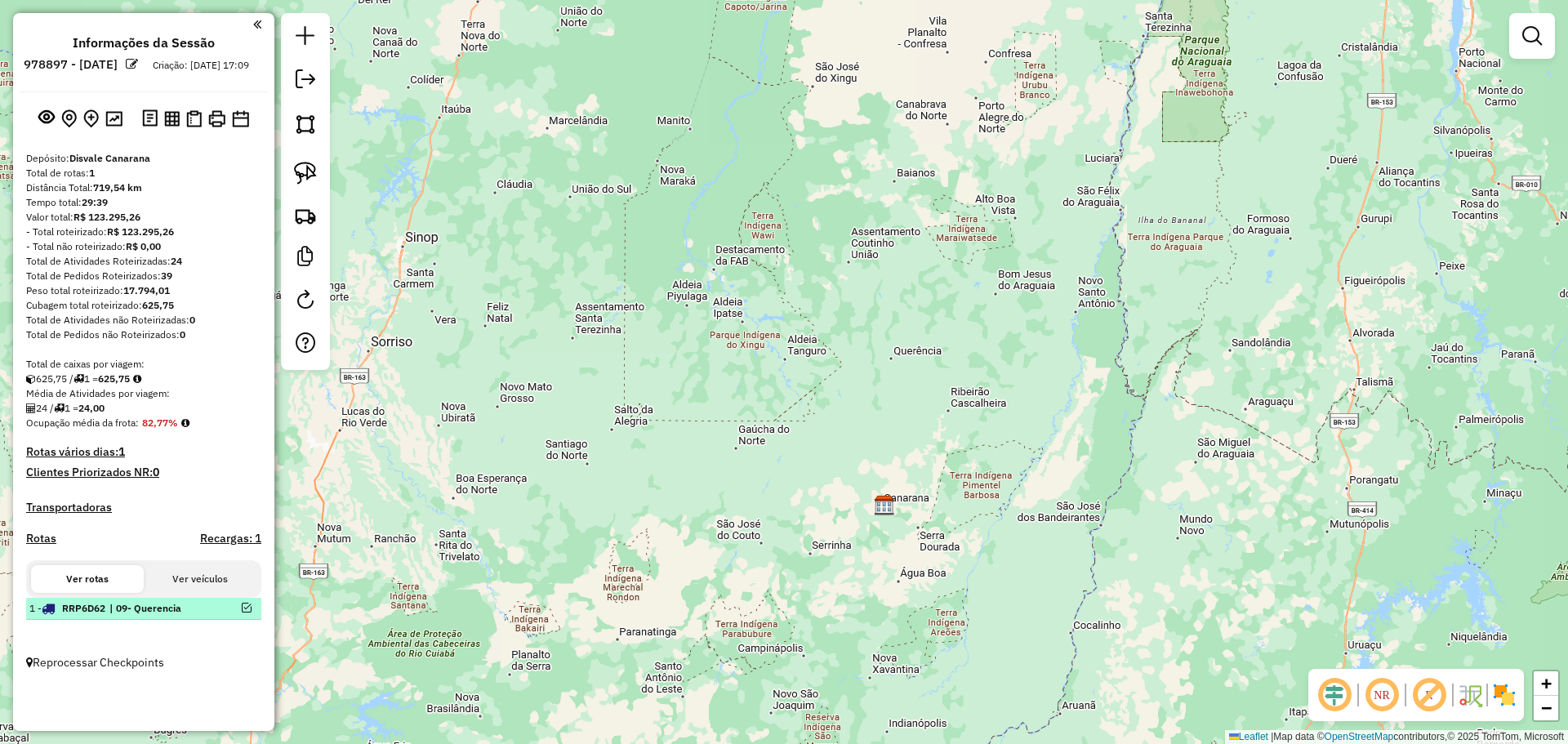
scroll to position [0, 0]
click at [304, 78] on em at bounding box center [305, 78] width 19 height 19
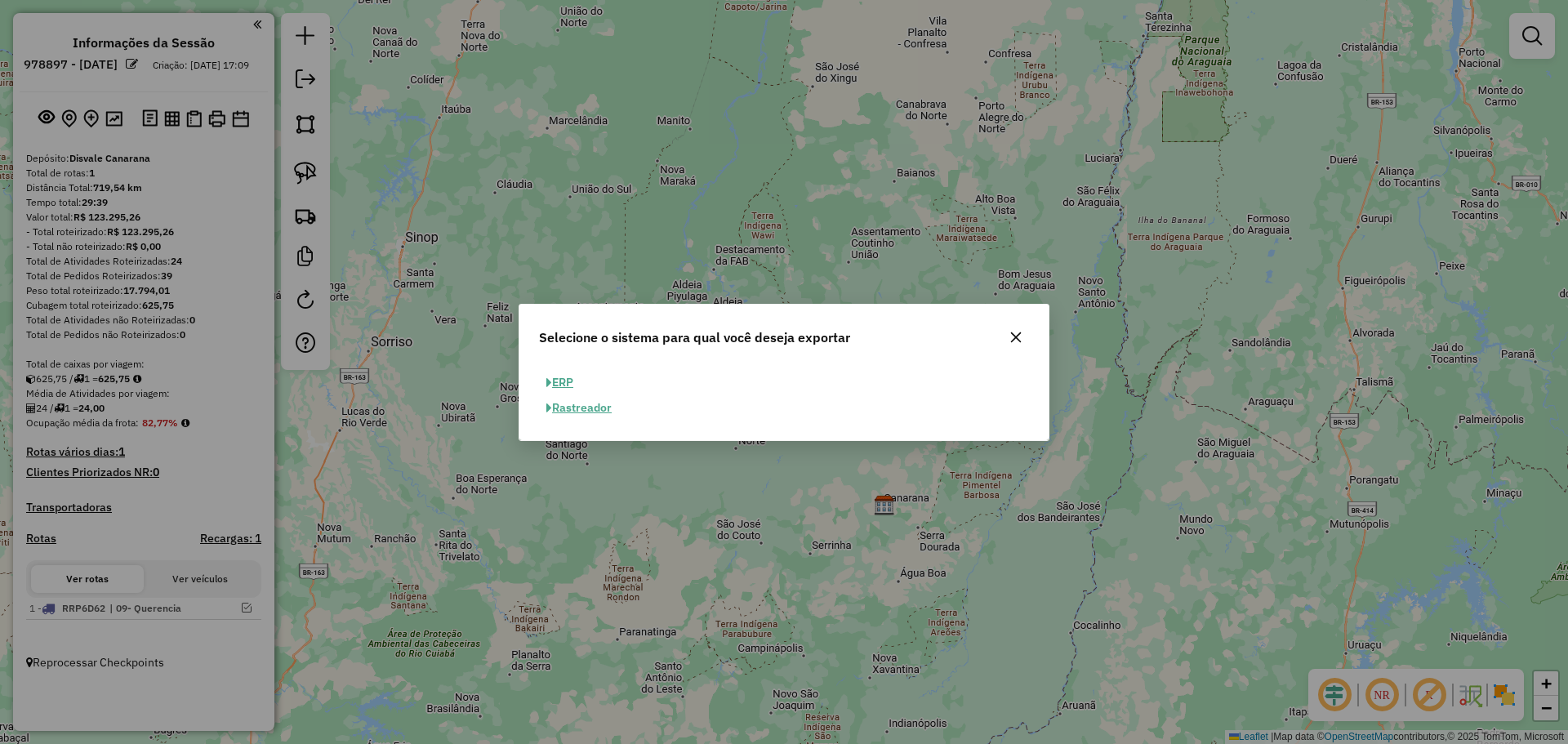
click at [569, 380] on button "ERP" at bounding box center [559, 383] width 41 height 25
select select "**"
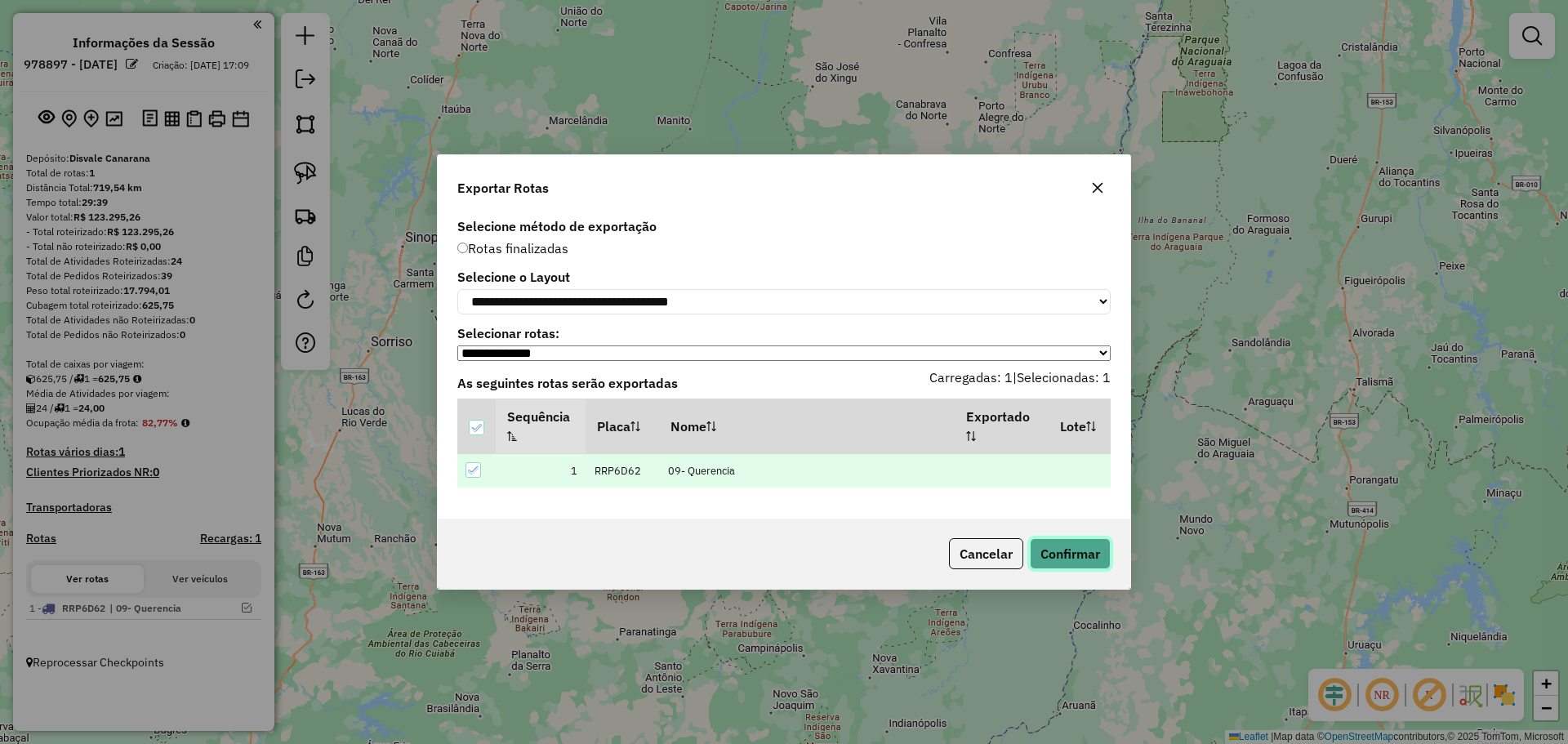
click at [1052, 547] on button "Confirmar" at bounding box center [1070, 553] width 81 height 31
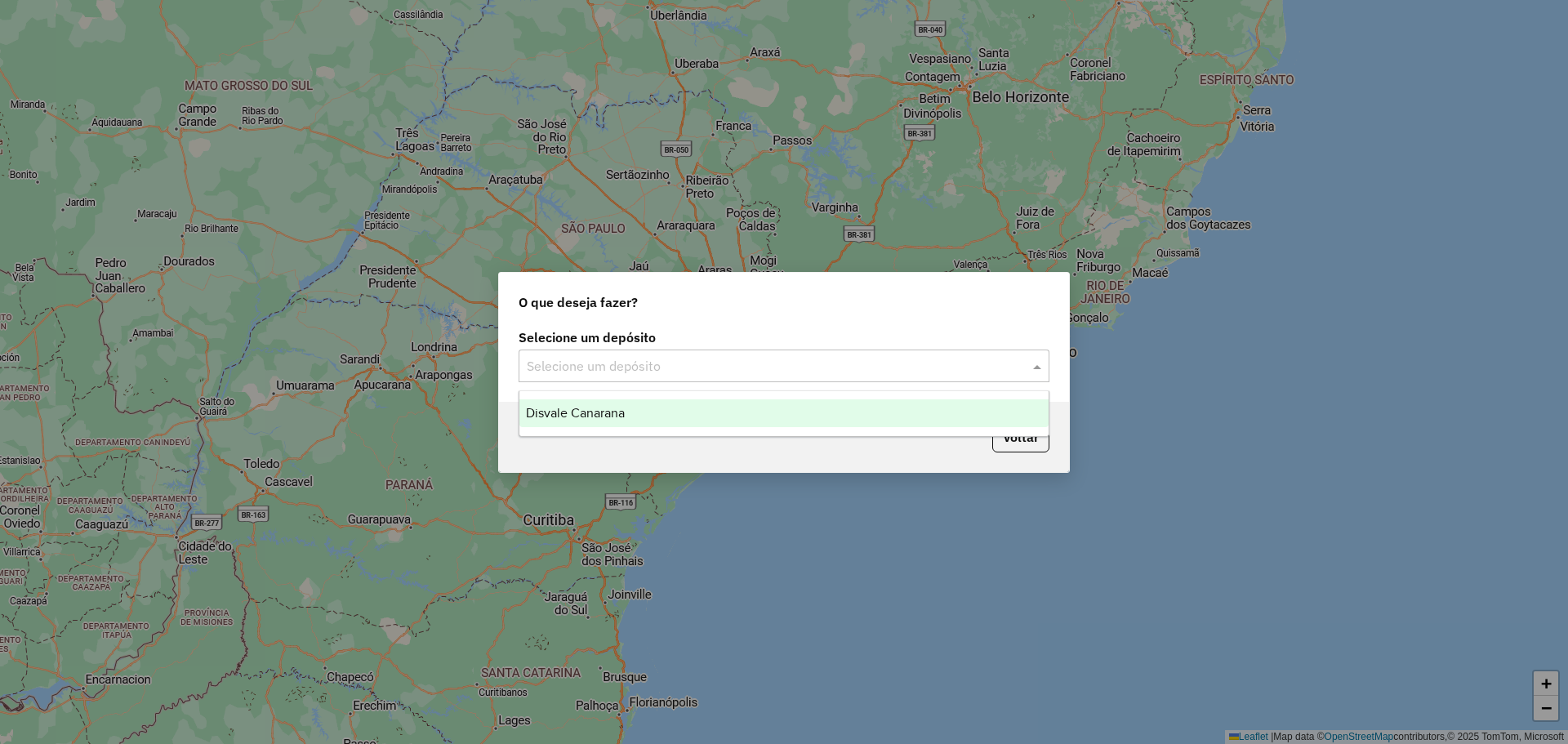
click at [676, 365] on input "text" at bounding box center [767, 366] width 481 height 19
click at [617, 407] on span "Disvale Canarana" at bounding box center [575, 412] width 99 height 13
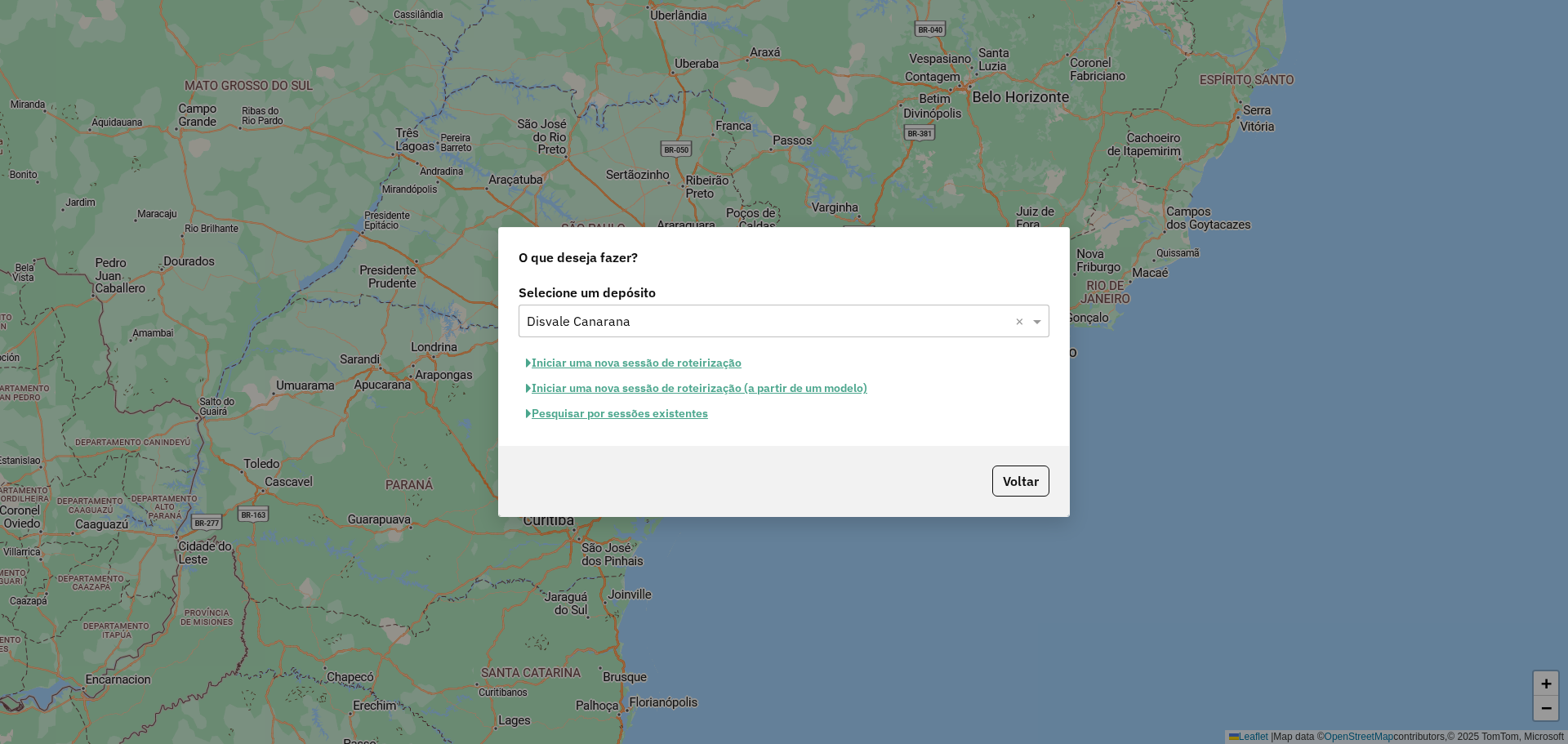
click at [672, 362] on button "Iniciar uma nova sessão de roteirização" at bounding box center [633, 364] width 230 height 25
select select "*"
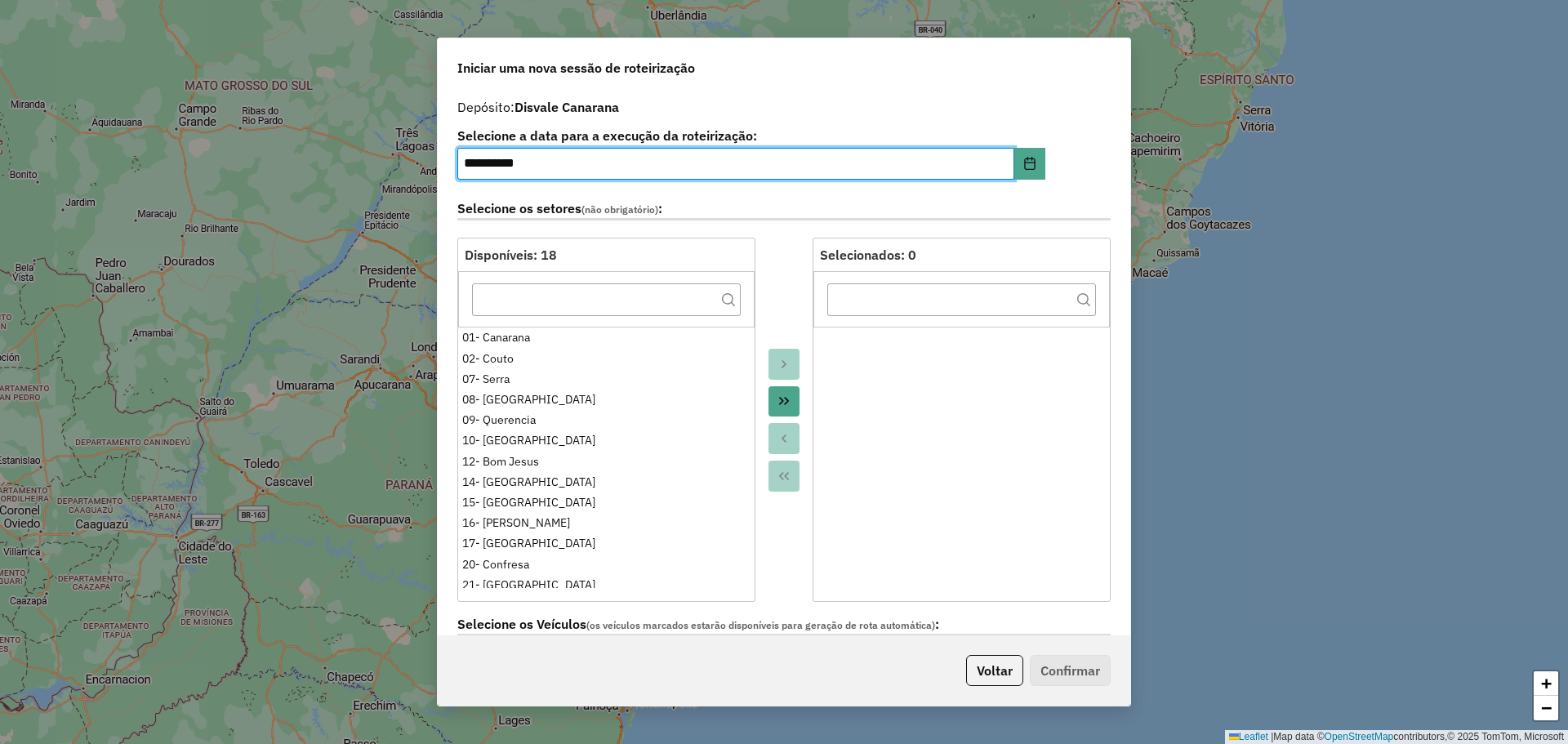
click at [787, 392] on button "Move All to Target" at bounding box center [783, 402] width 31 height 31
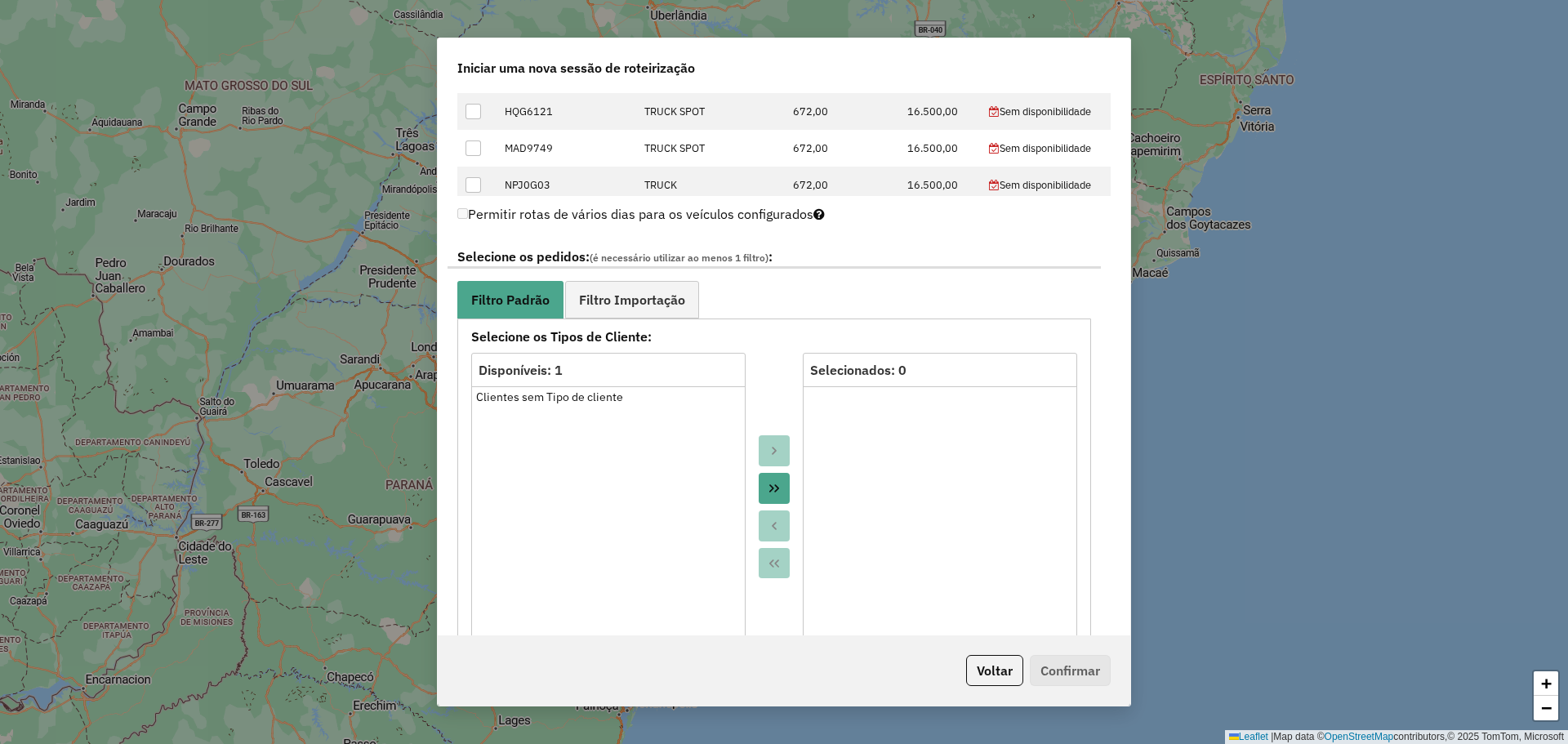
scroll to position [736, 0]
click at [640, 281] on link "Filtro Importação" at bounding box center [631, 298] width 134 height 37
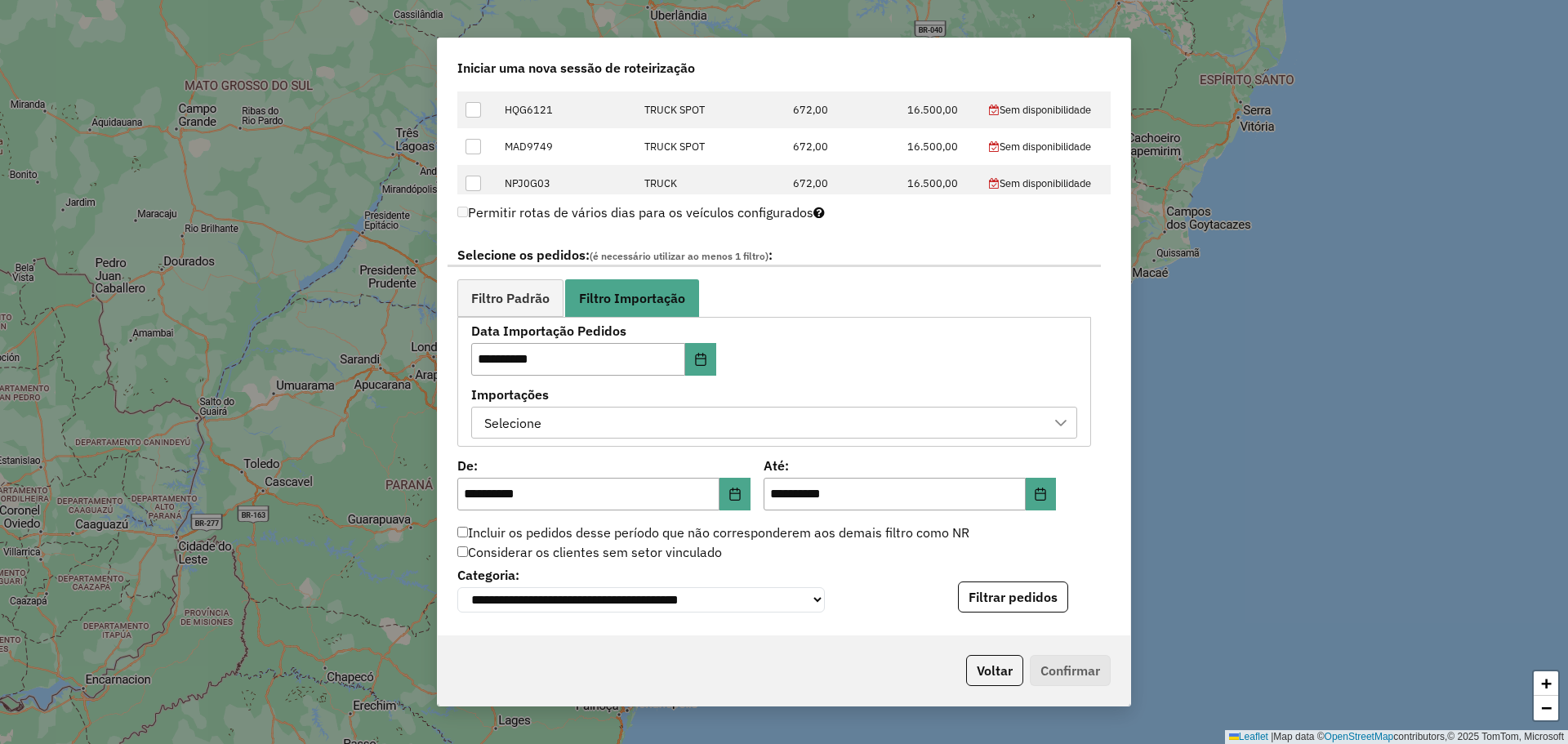
drag, startPoint x: 830, startPoint y: 404, endPoint x: 848, endPoint y: 415, distance: 21.1
click at [830, 407] on div "Importações Selecione" at bounding box center [774, 414] width 606 height 51
click at [852, 401] on label "Importações" at bounding box center [774, 394] width 606 height 19
click at [854, 426] on div "Selecione" at bounding box center [762, 423] width 567 height 31
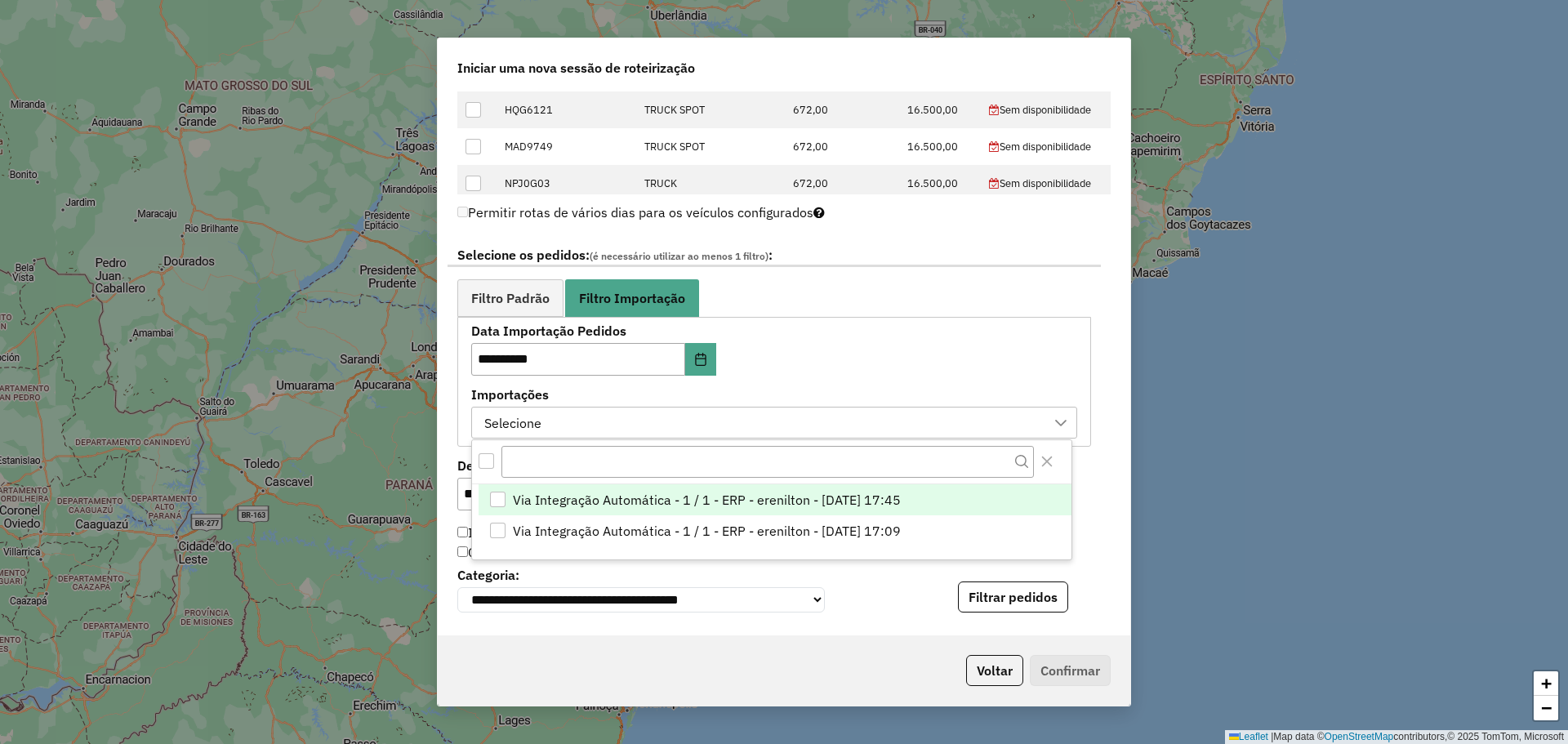
click at [770, 501] on span "Via Integração Automática - 1 / 1 - ERP - erenilton - 13/08/2025 17:45" at bounding box center [706, 499] width 388 height 19
click at [964, 382] on div "**********" at bounding box center [774, 382] width 606 height 114
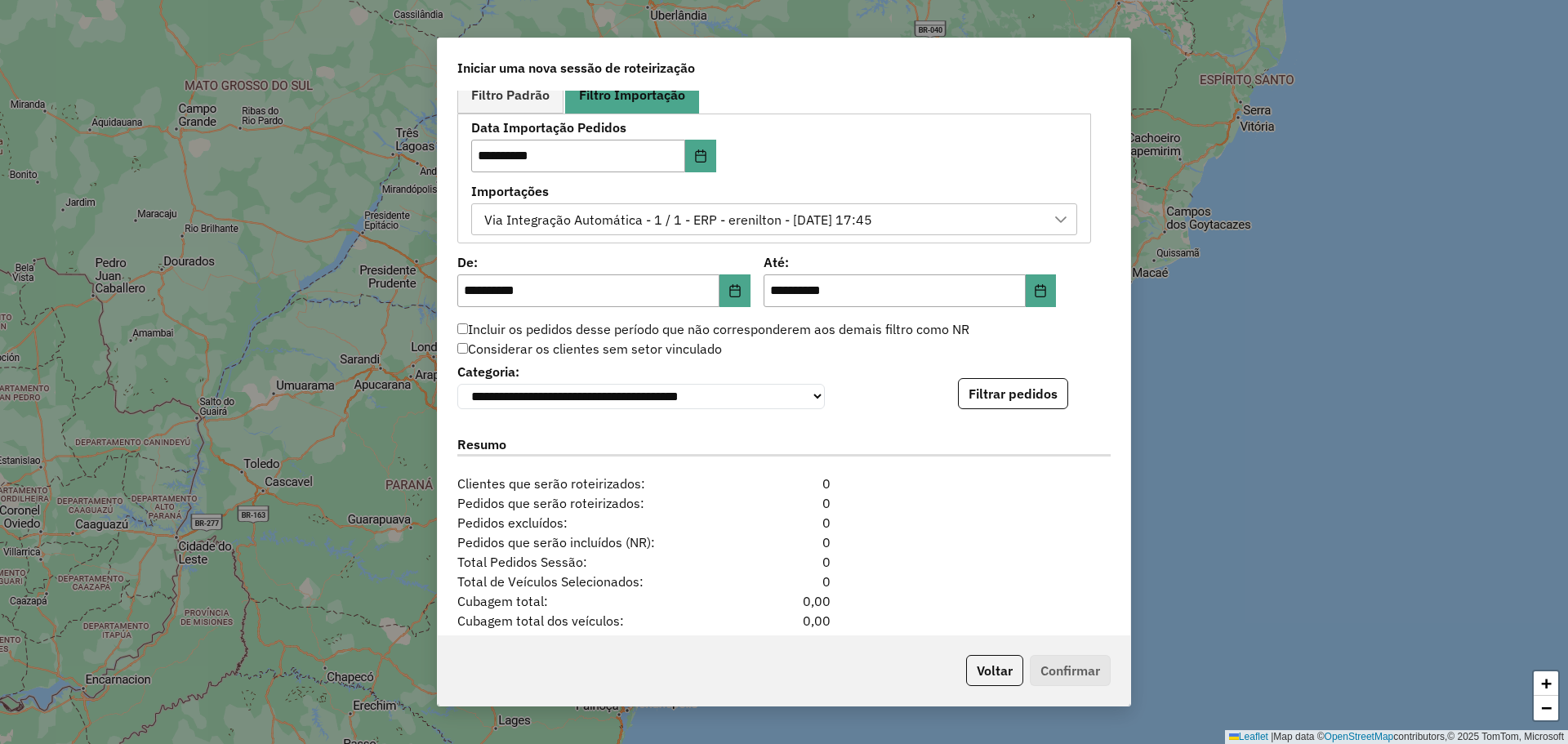
scroll to position [980, 0]
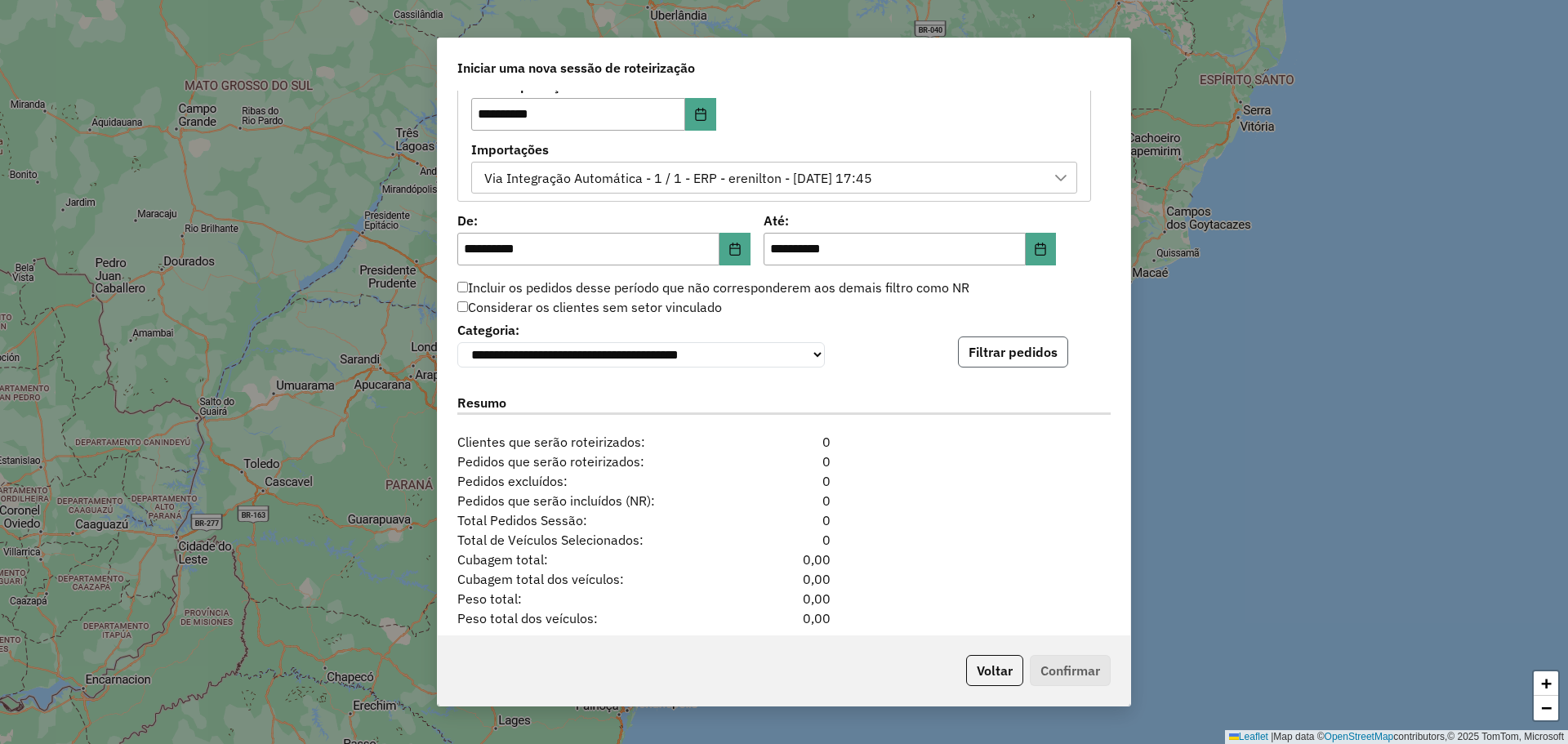
click at [1023, 357] on button "Filtrar pedidos" at bounding box center [1012, 352] width 110 height 31
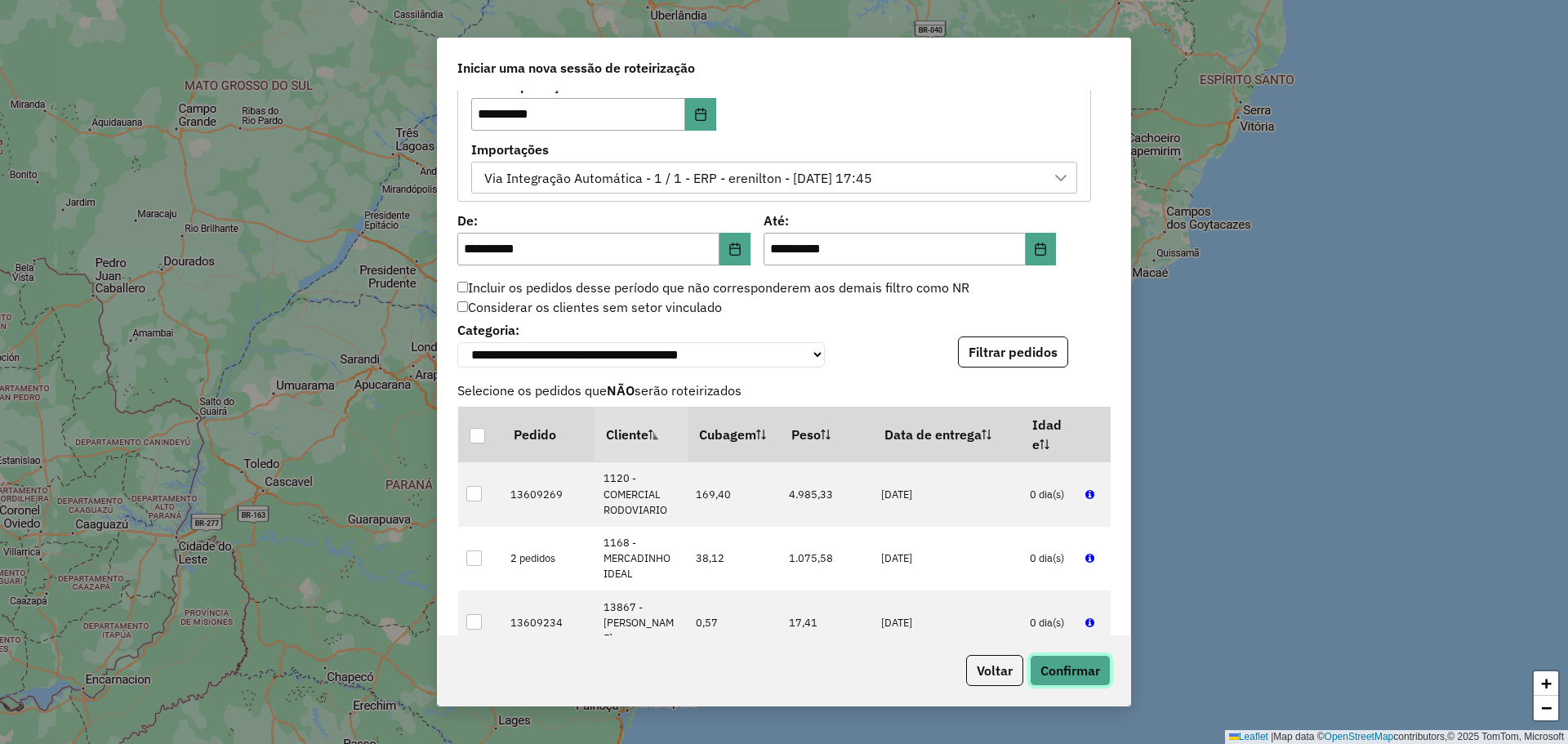
click at [1054, 669] on button "Confirmar" at bounding box center [1070, 671] width 81 height 31
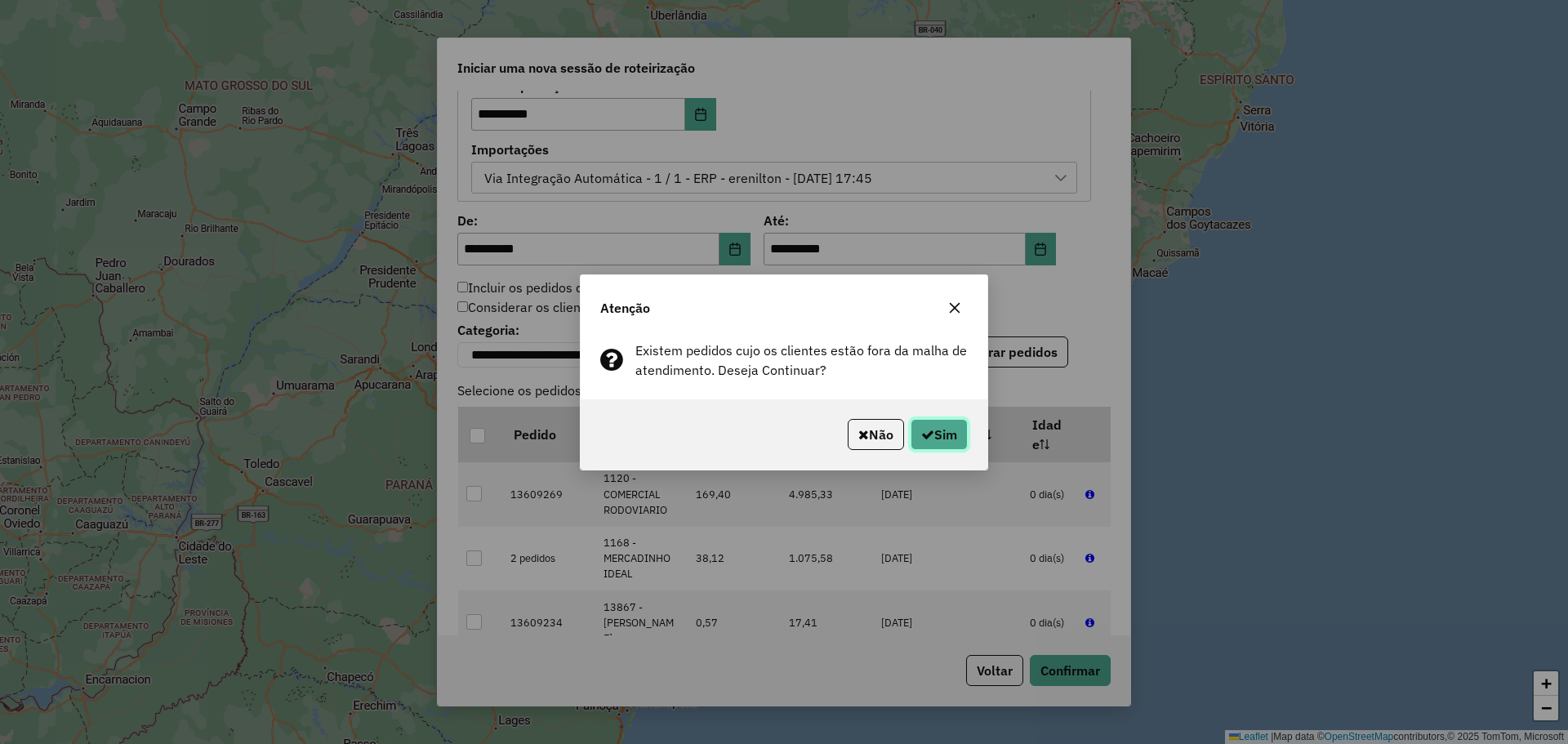
click at [945, 437] on button "Sim" at bounding box center [939, 434] width 57 height 31
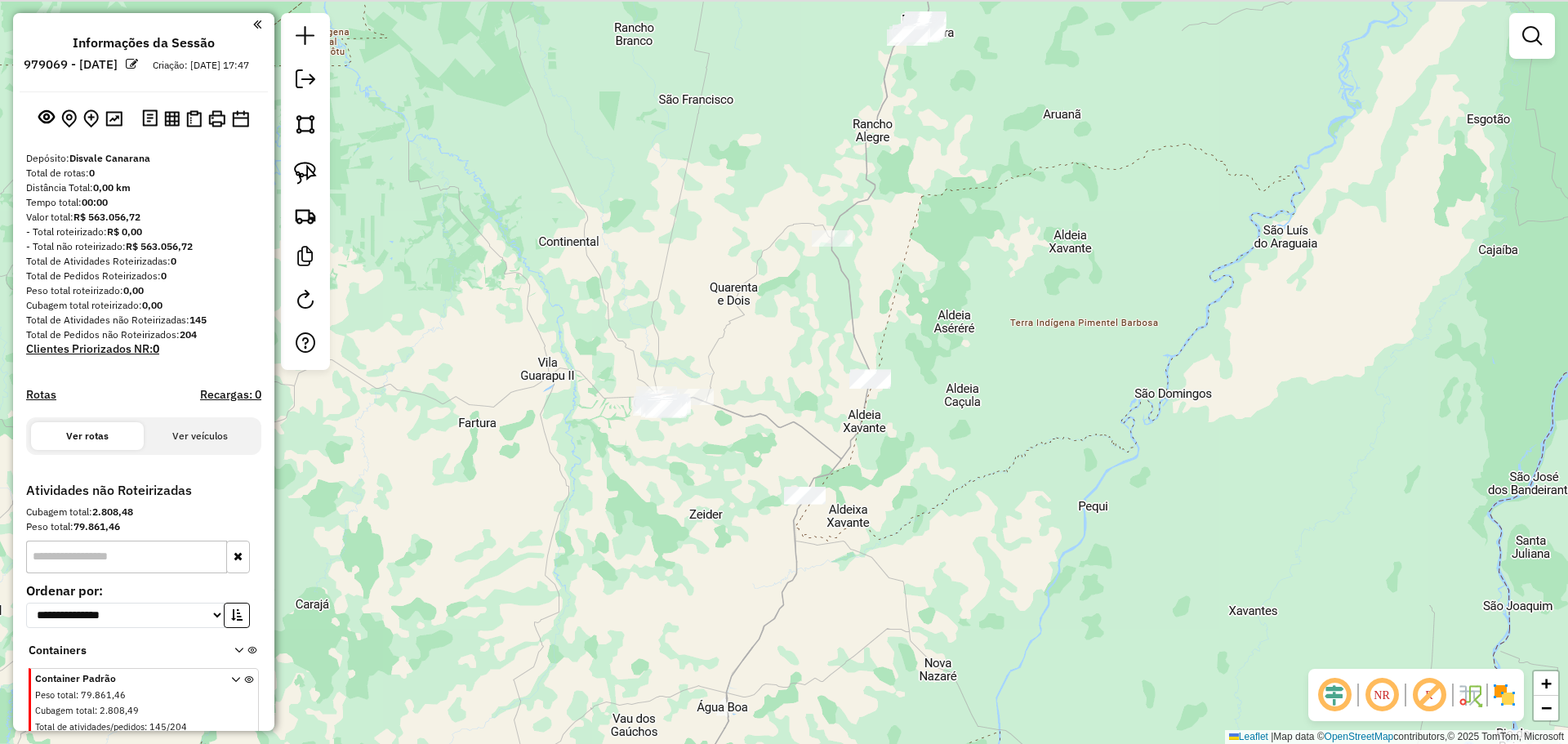
drag, startPoint x: 894, startPoint y: 380, endPoint x: 749, endPoint y: 425, distance: 151.8
click at [760, 430] on div "Janela de atendimento Grade de atendimento Capacidade Transportadoras Veículos …" at bounding box center [784, 372] width 1568 height 744
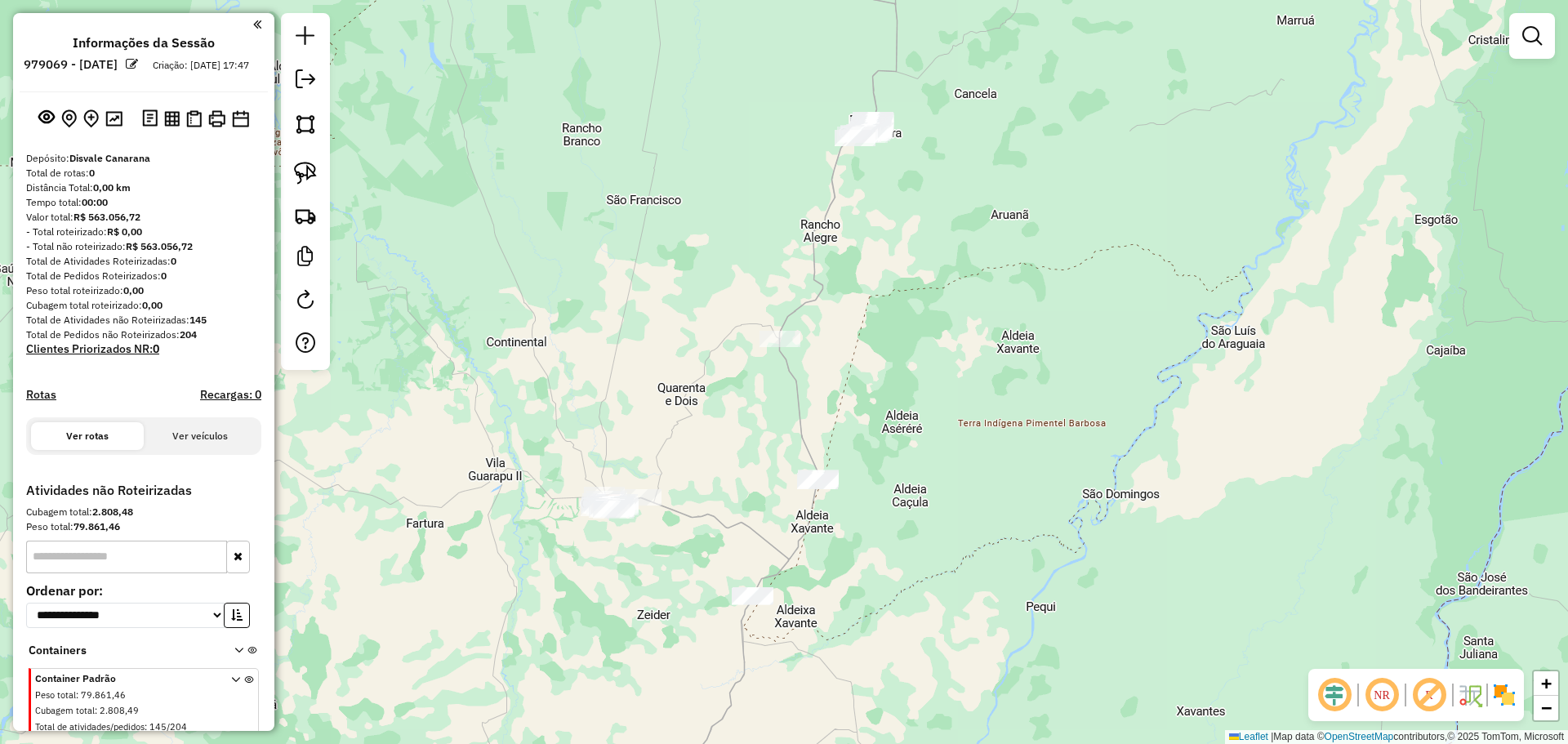
drag, startPoint x: 494, startPoint y: 302, endPoint x: 488, endPoint y: 356, distance: 54.3
click at [491, 359] on div "Janela de atendimento Grade de atendimento Capacidade Transportadoras Veículos …" at bounding box center [784, 372] width 1568 height 744
click at [314, 222] on img at bounding box center [305, 215] width 23 height 23
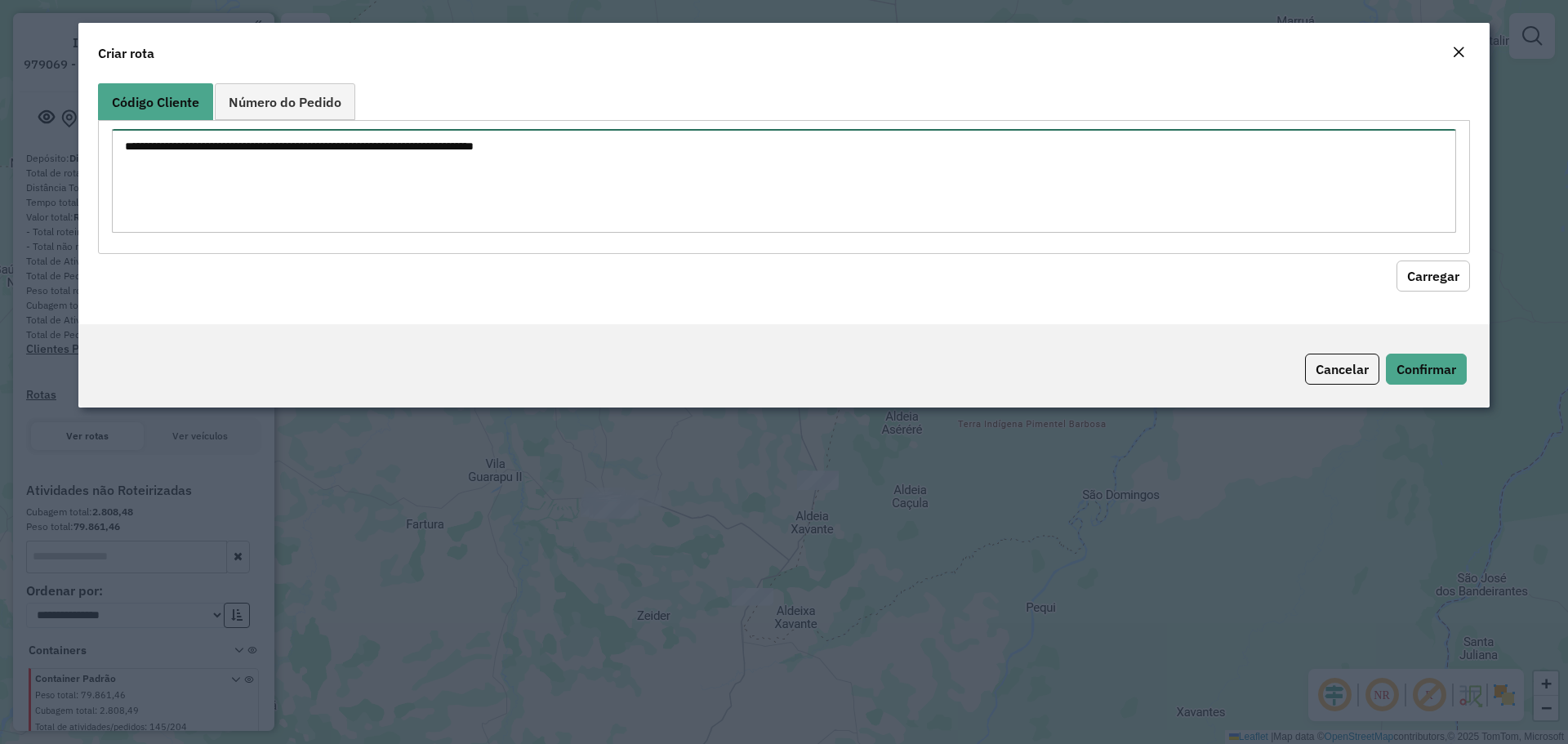
click at [379, 166] on textarea at bounding box center [784, 181] width 1344 height 104
type textarea "****"
click at [1433, 282] on button "Carregar" at bounding box center [1432, 276] width 73 height 31
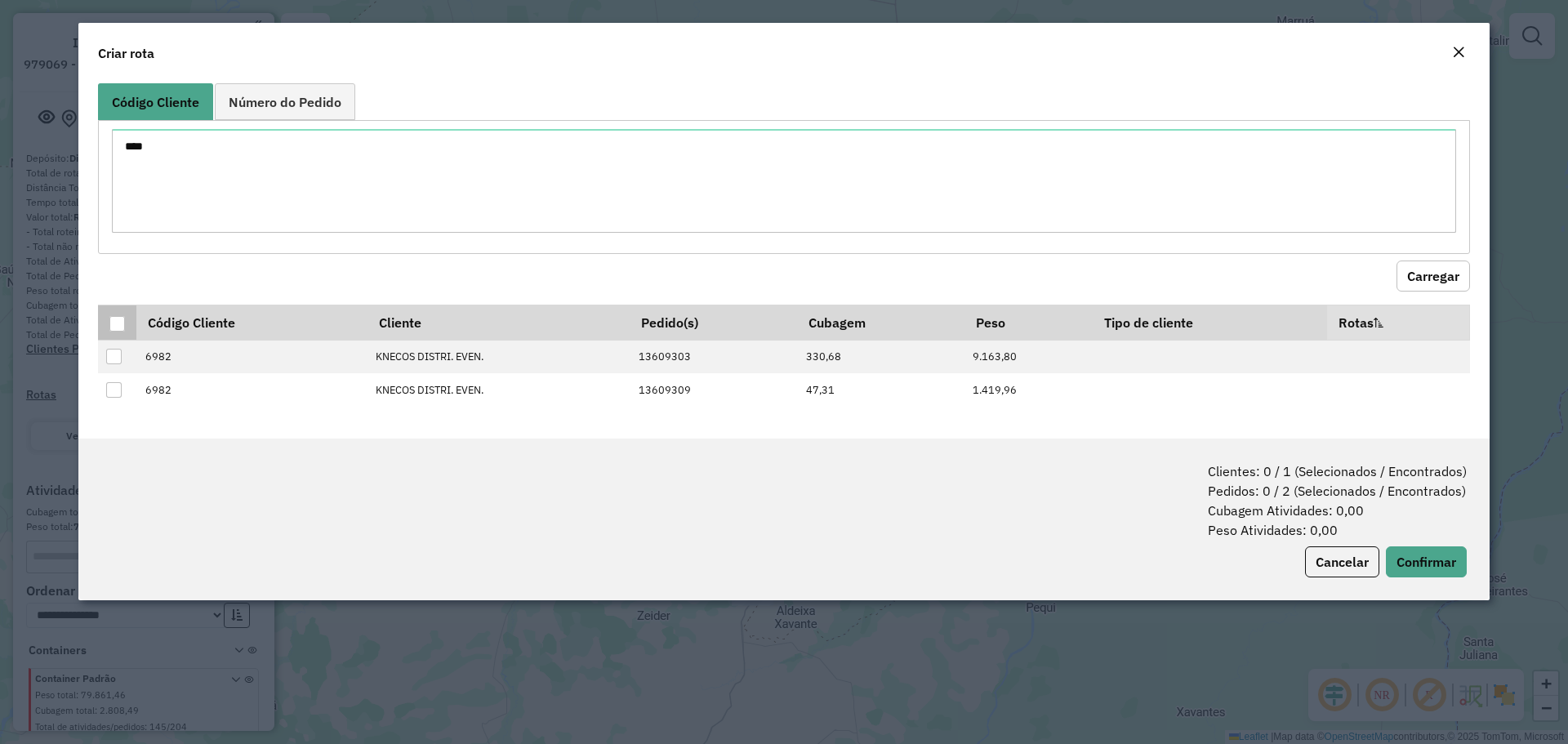
click at [114, 330] on div at bounding box center [117, 324] width 15 height 15
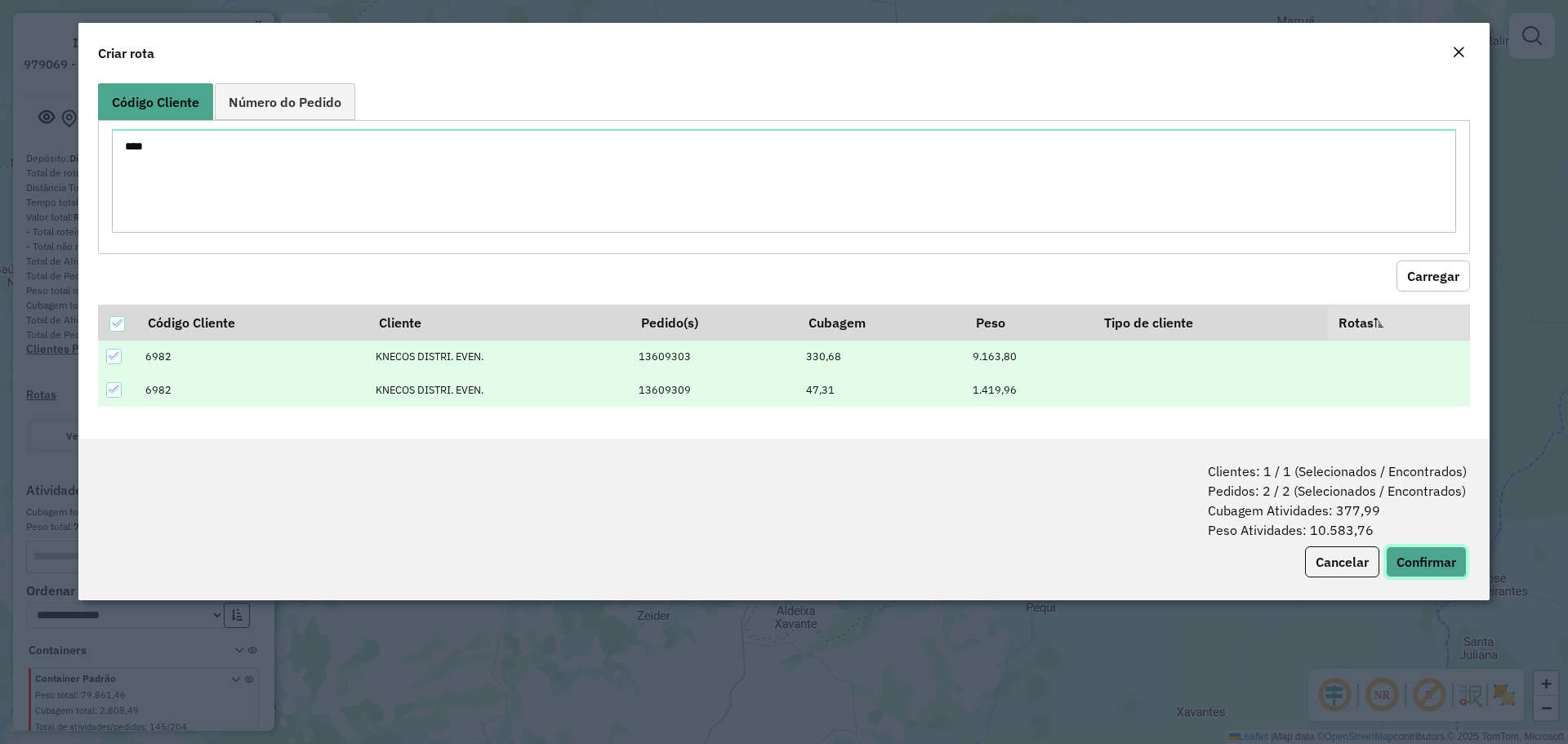
click at [1426, 559] on button "Confirmar" at bounding box center [1426, 562] width 81 height 31
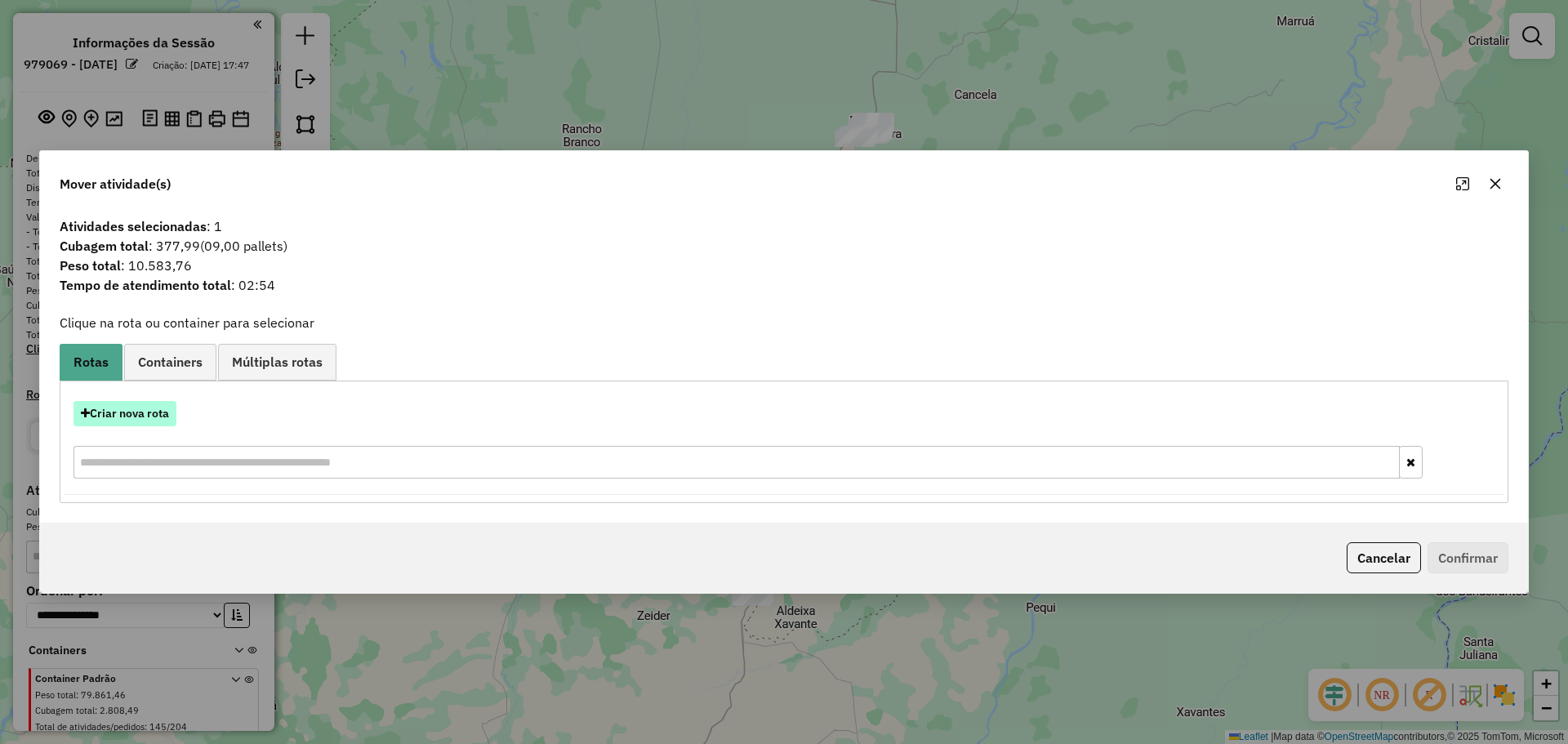
click at [152, 414] on button "Criar nova rota" at bounding box center [125, 414] width 103 height 25
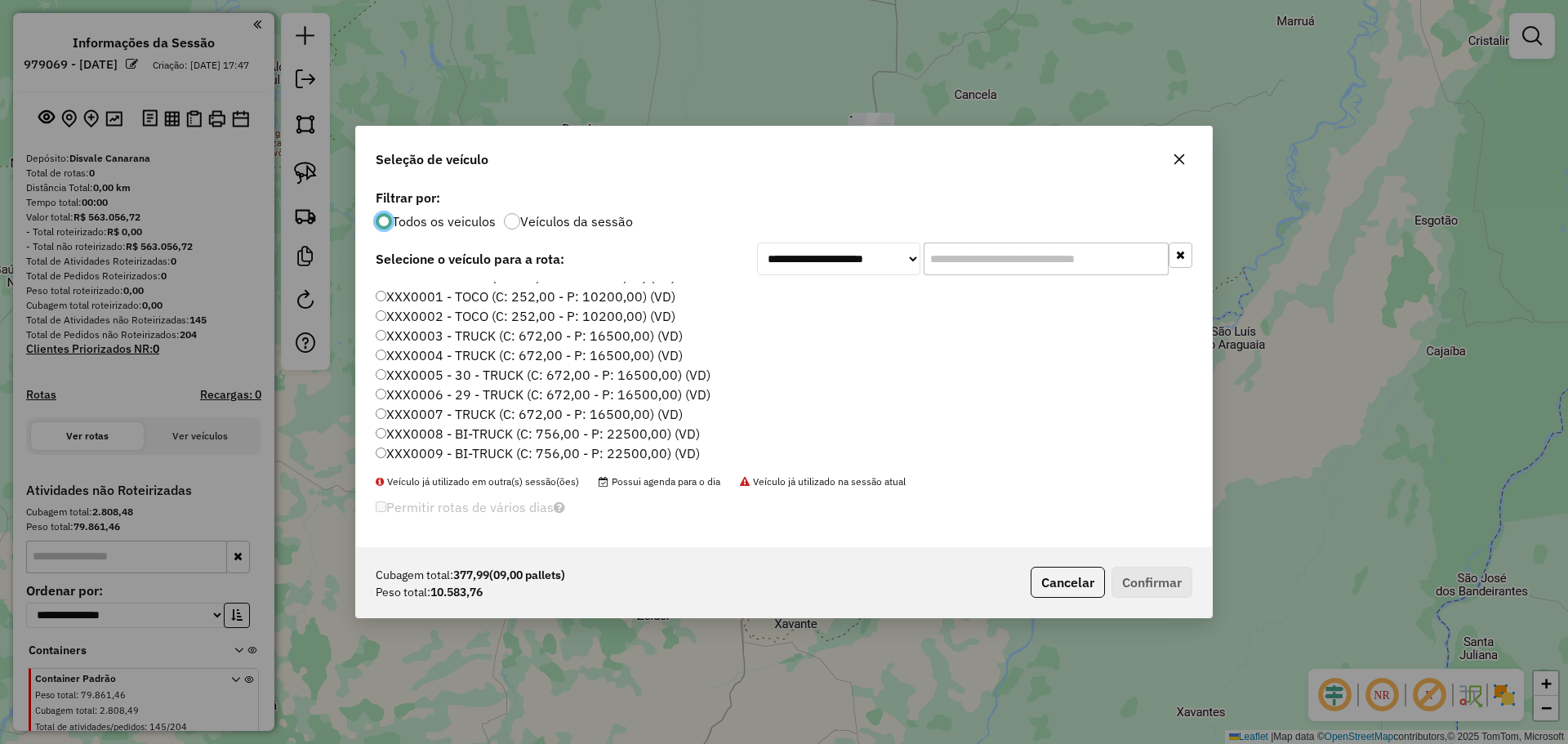
scroll to position [719, 0]
click at [631, 372] on label "XXX0005 - 30 - TRUCK (C: 672,00 - P: 16500,00) (VD)" at bounding box center [543, 375] width 335 height 19
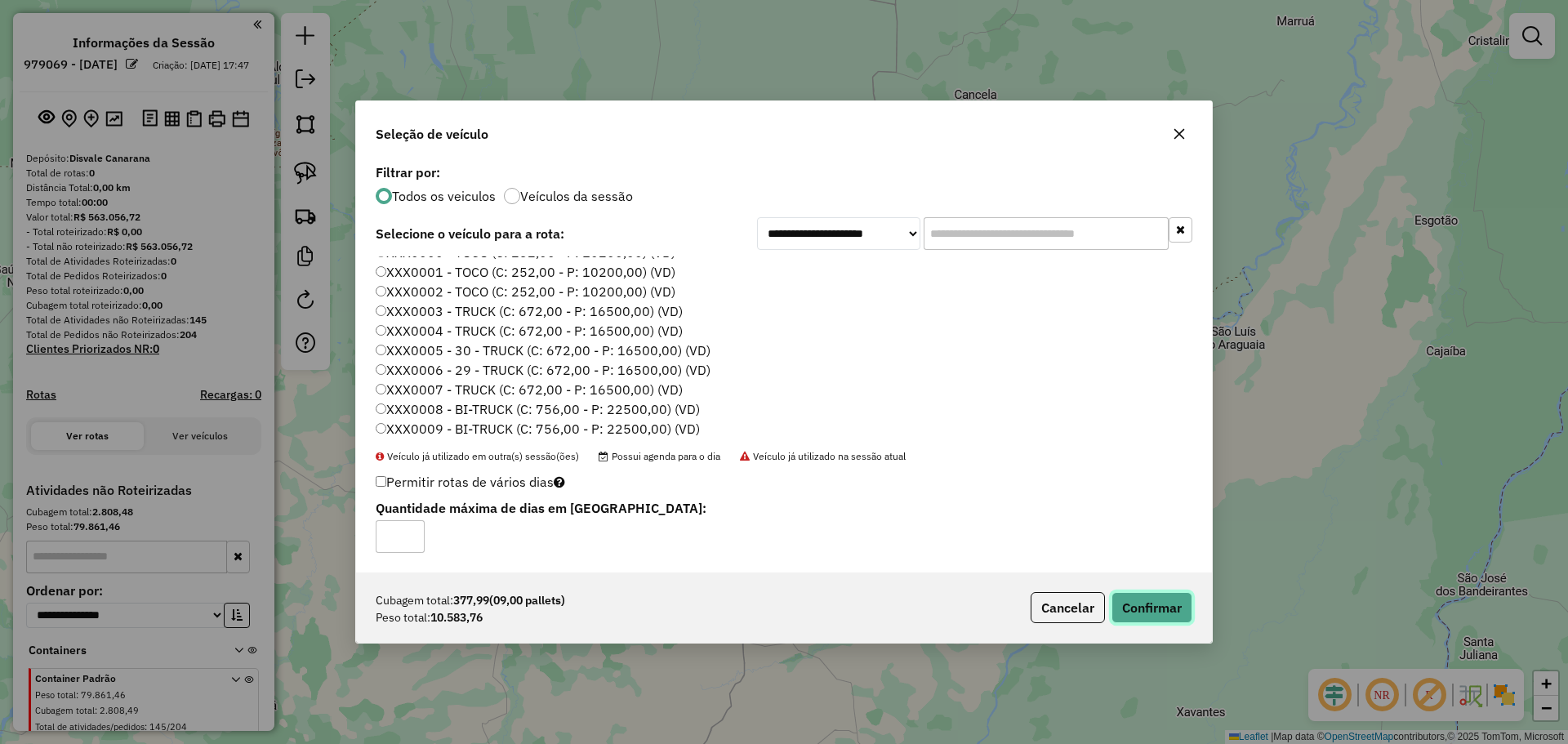
click at [1152, 595] on button "Confirmar" at bounding box center [1152, 607] width 81 height 31
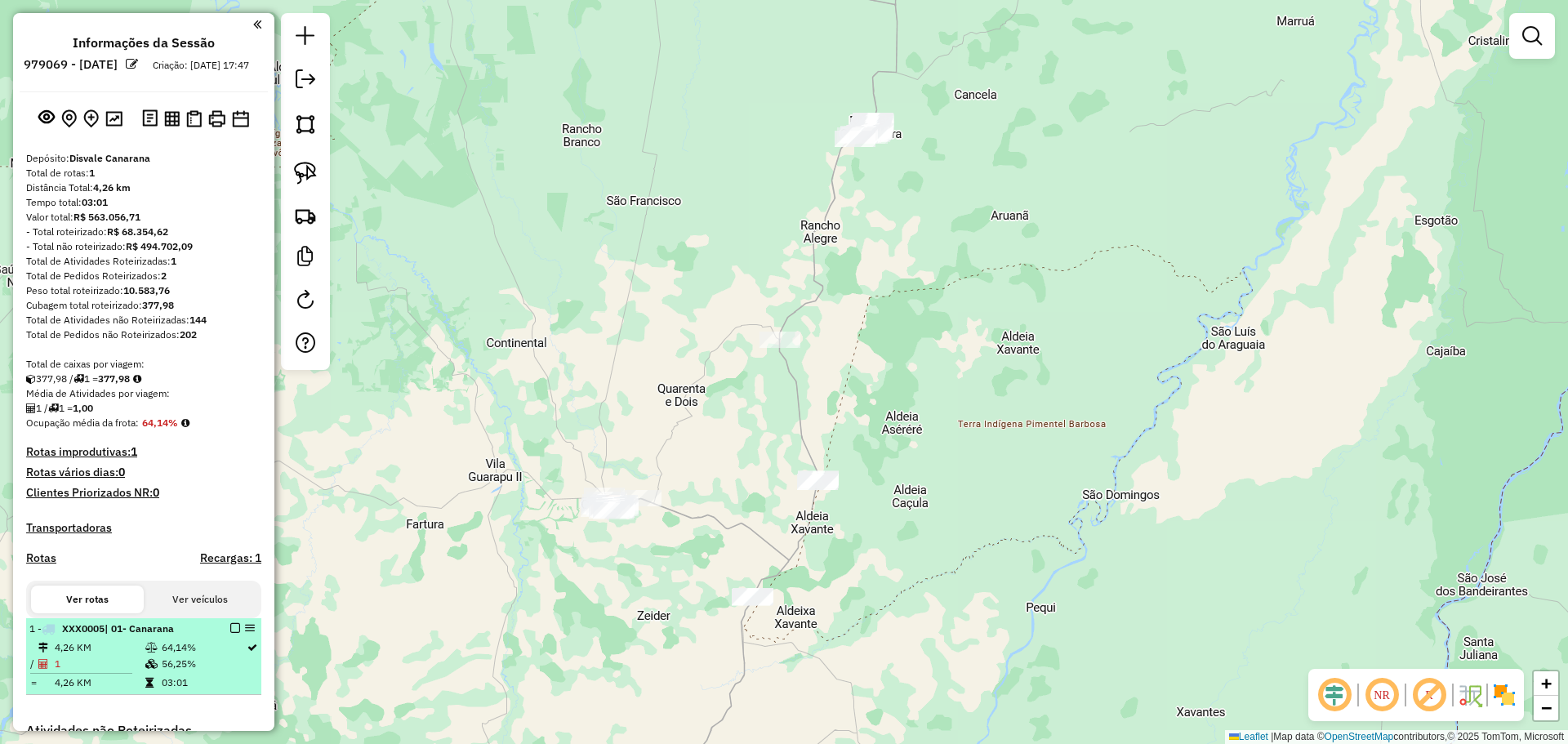
click at [232, 639] on body "Aguarde... Pop-up bloqueado! Seu navegador bloqueou automáticamente a abertura …" at bounding box center [784, 372] width 1568 height 744
click at [230, 633] on em at bounding box center [235, 628] width 10 height 10
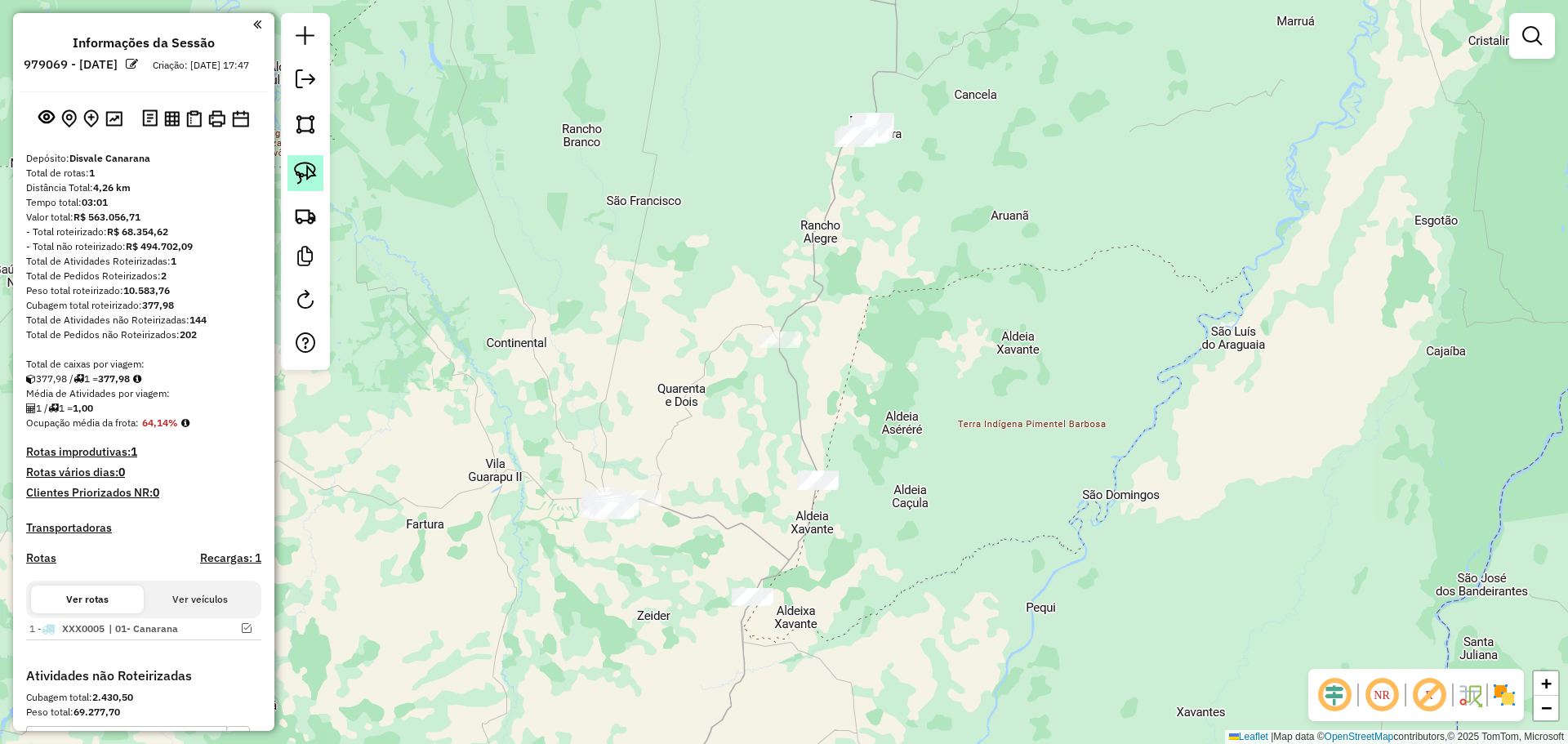
click at [309, 173] on img at bounding box center [305, 173] width 23 height 23
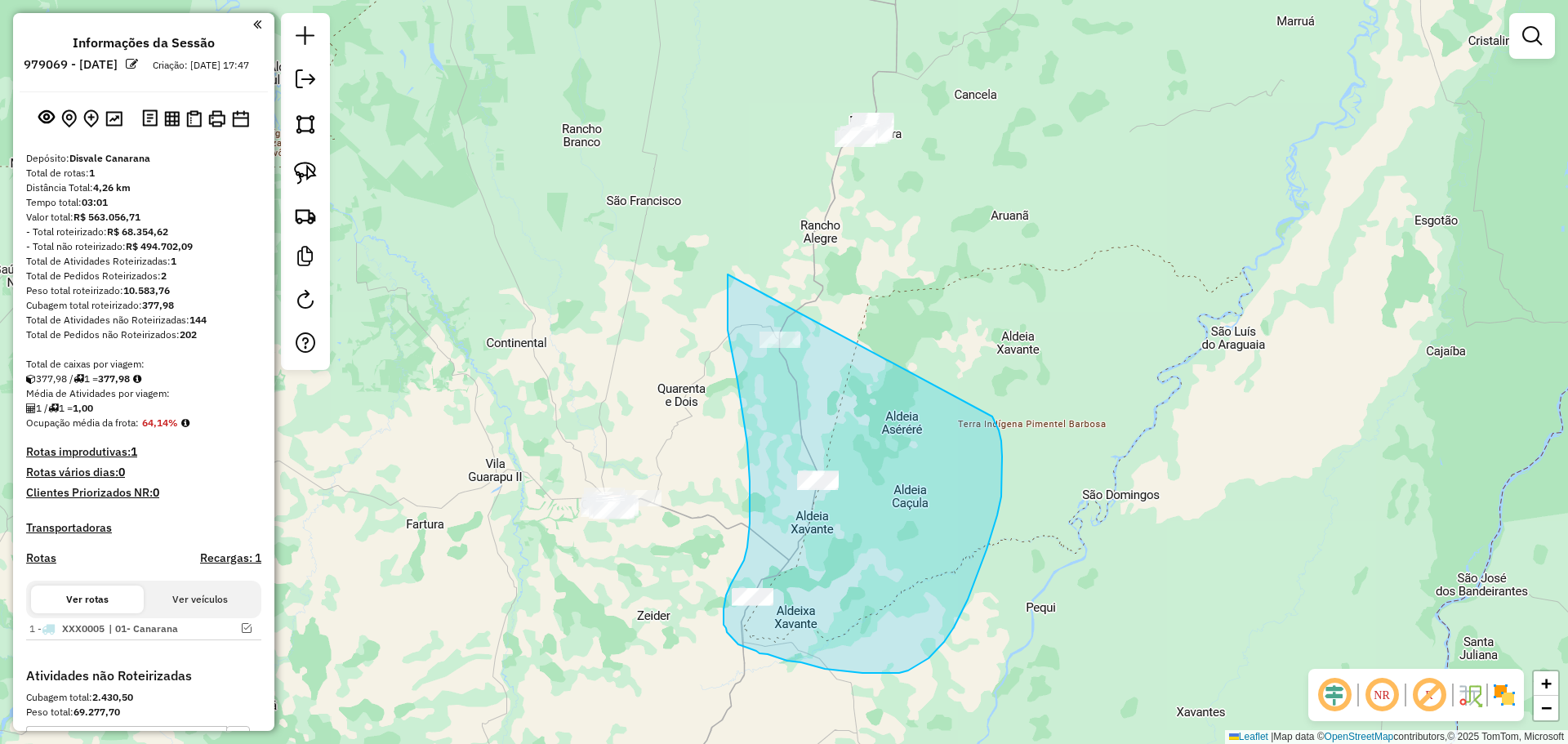
drag, startPoint x: 728, startPoint y: 281, endPoint x: 956, endPoint y: 374, distance: 246.2
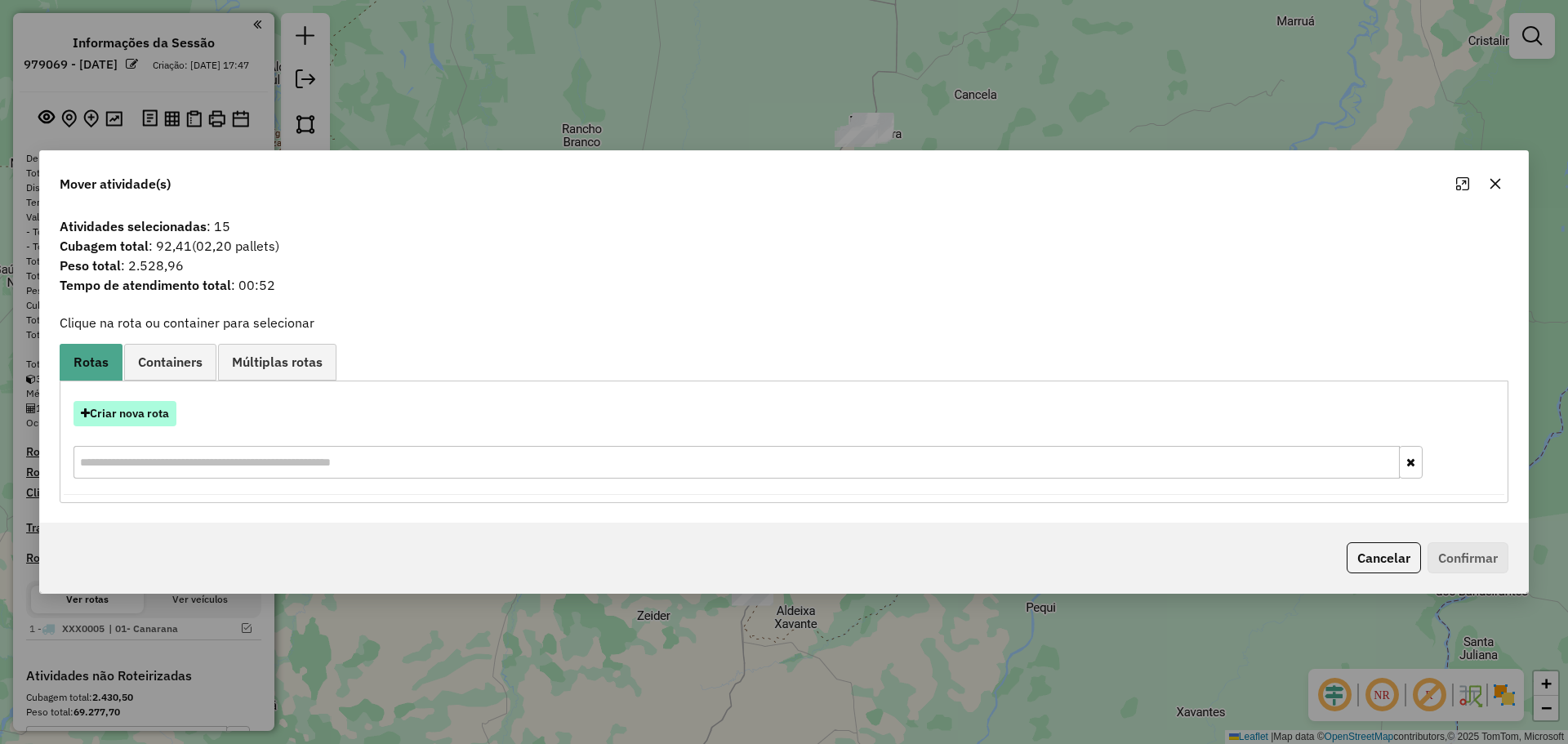
click at [142, 413] on button "Criar nova rota" at bounding box center [125, 414] width 103 height 25
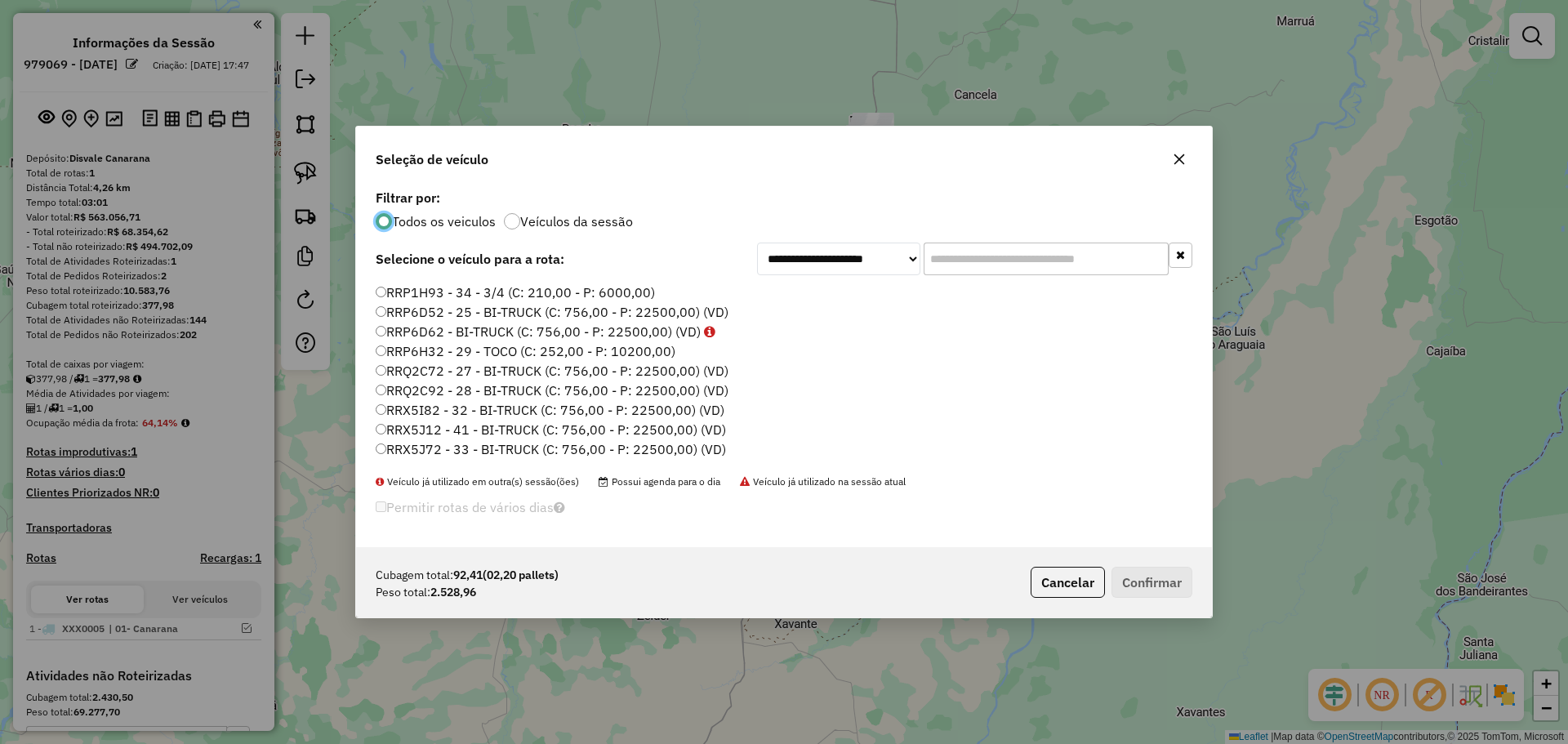
scroll to position [654, 0]
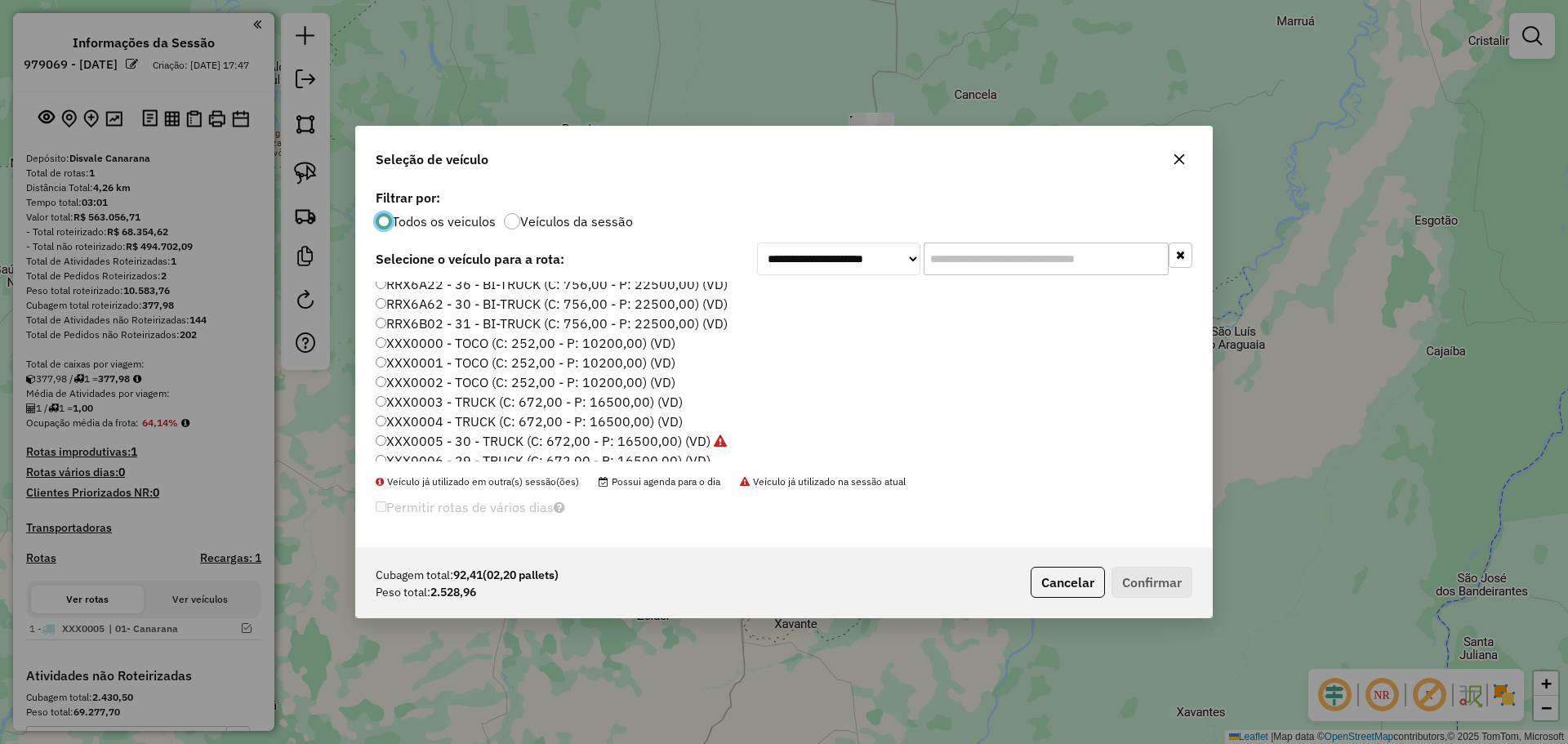
click at [620, 347] on label "XXX0000 - TOCO (C: 252,00 - P: 10200,00) (VD)" at bounding box center [525, 342] width 299 height 19
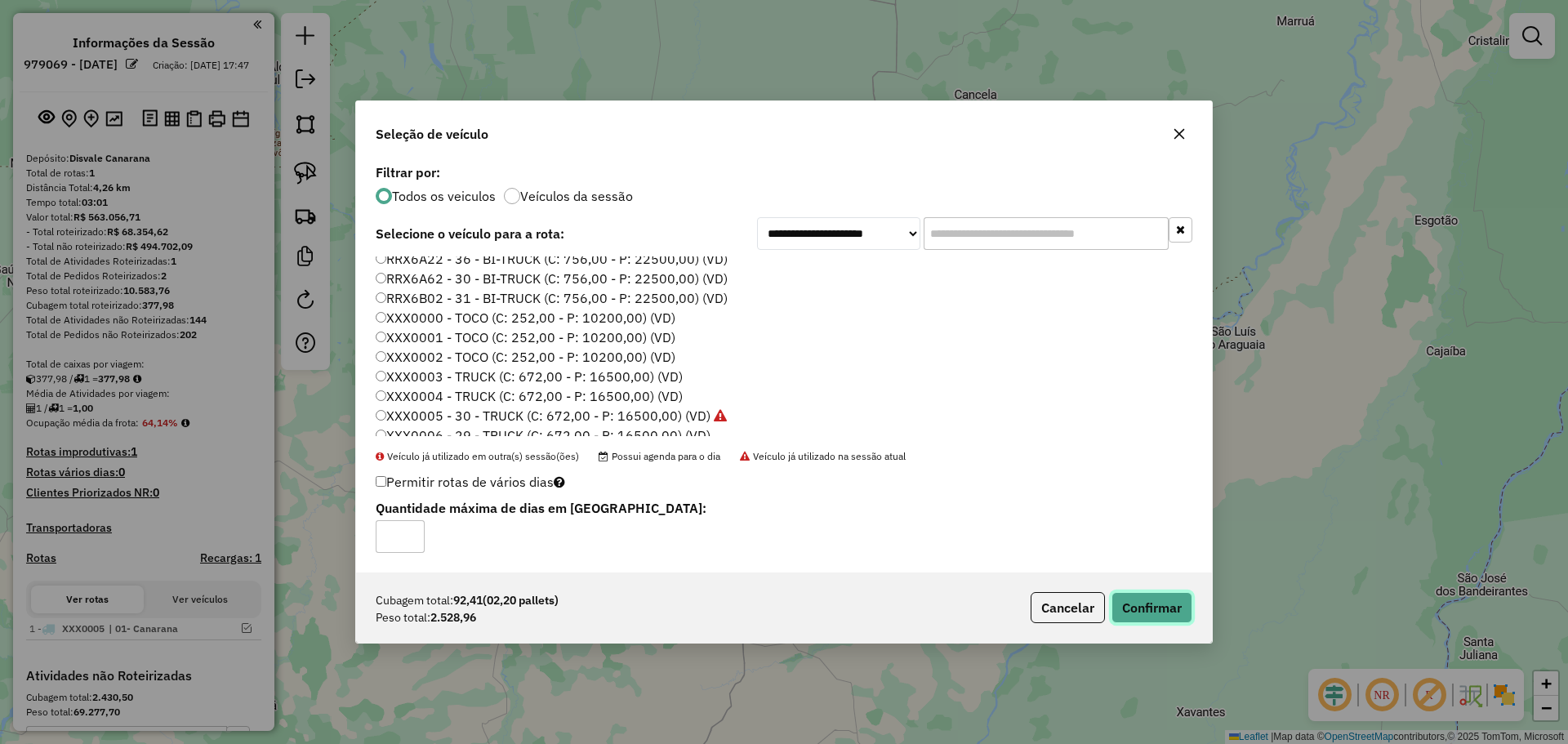
drag, startPoint x: 1148, startPoint y: 609, endPoint x: 1121, endPoint y: 591, distance: 32.4
click at [1148, 610] on button "Confirmar" at bounding box center [1152, 607] width 81 height 31
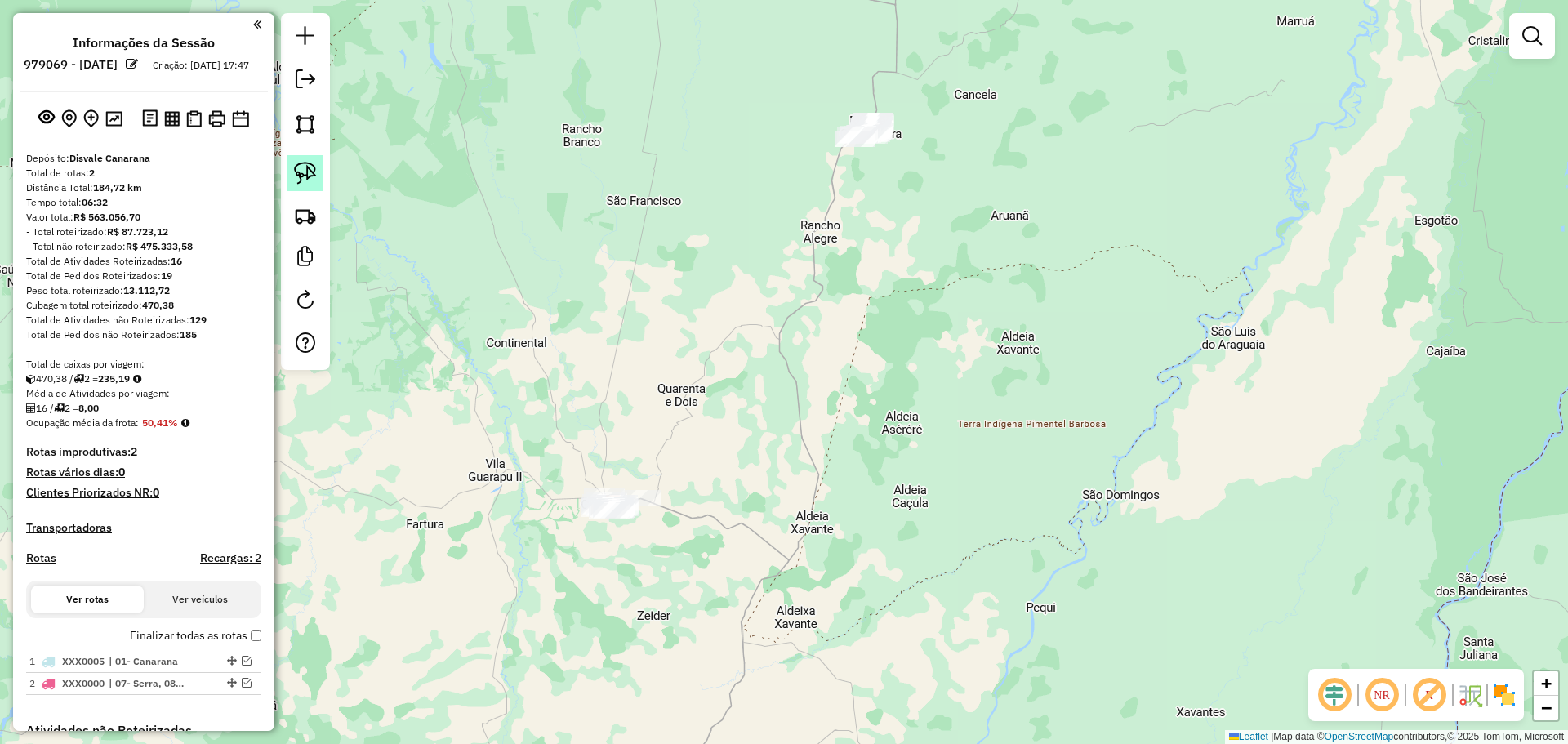
click at [294, 170] on link at bounding box center [305, 173] width 36 height 36
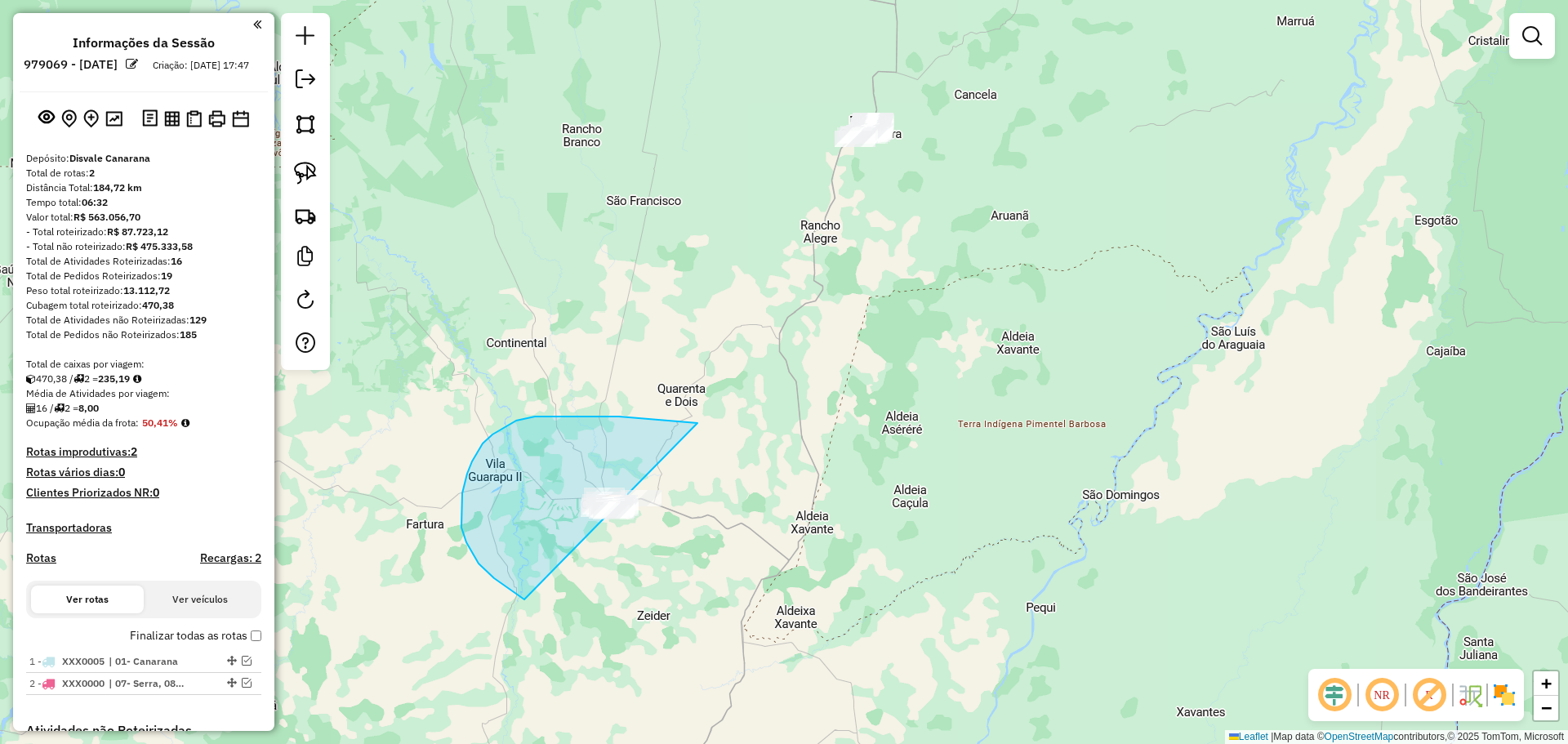
drag, startPoint x: 619, startPoint y: 417, endPoint x: 862, endPoint y: 553, distance: 278.5
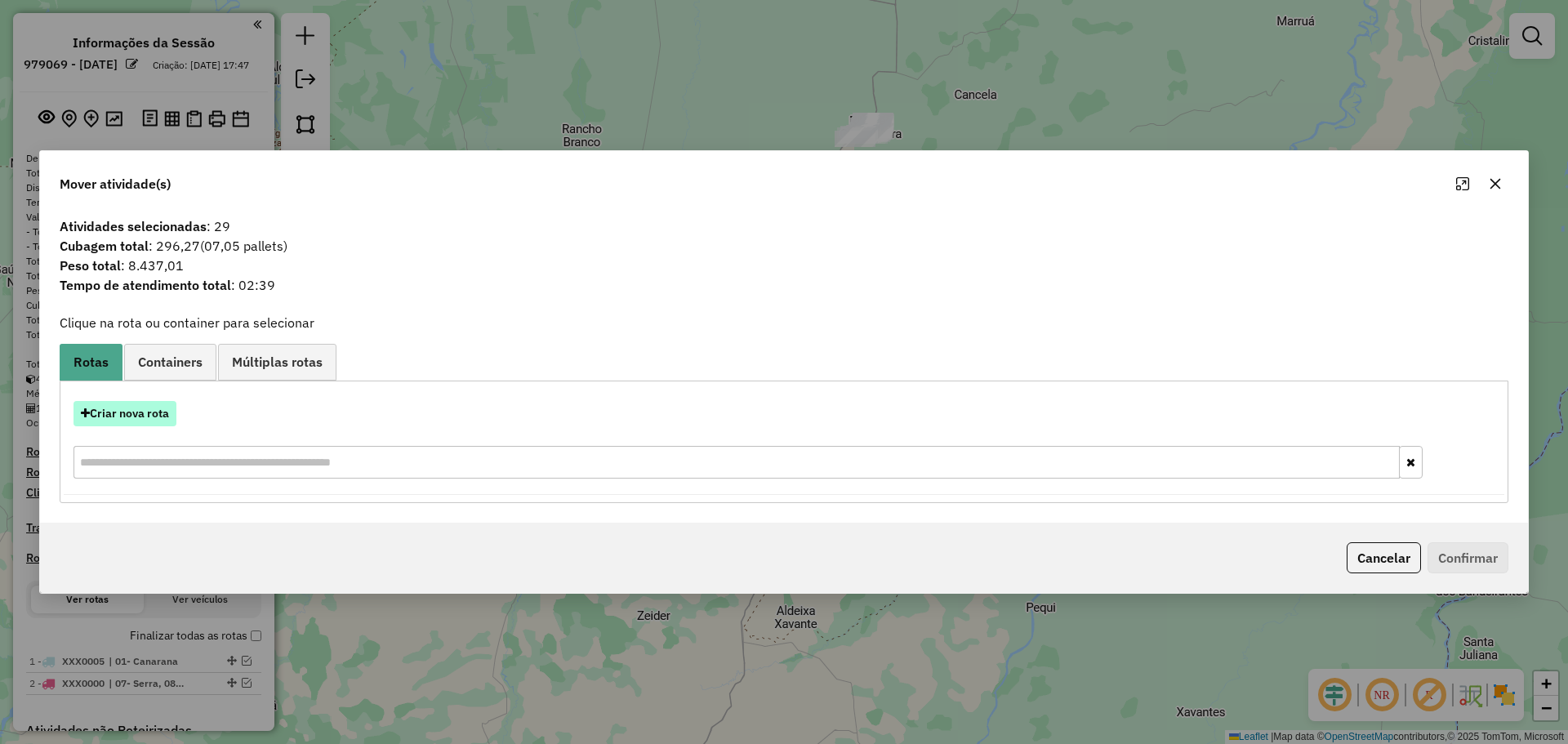
click at [140, 406] on button "Criar nova rota" at bounding box center [125, 414] width 103 height 25
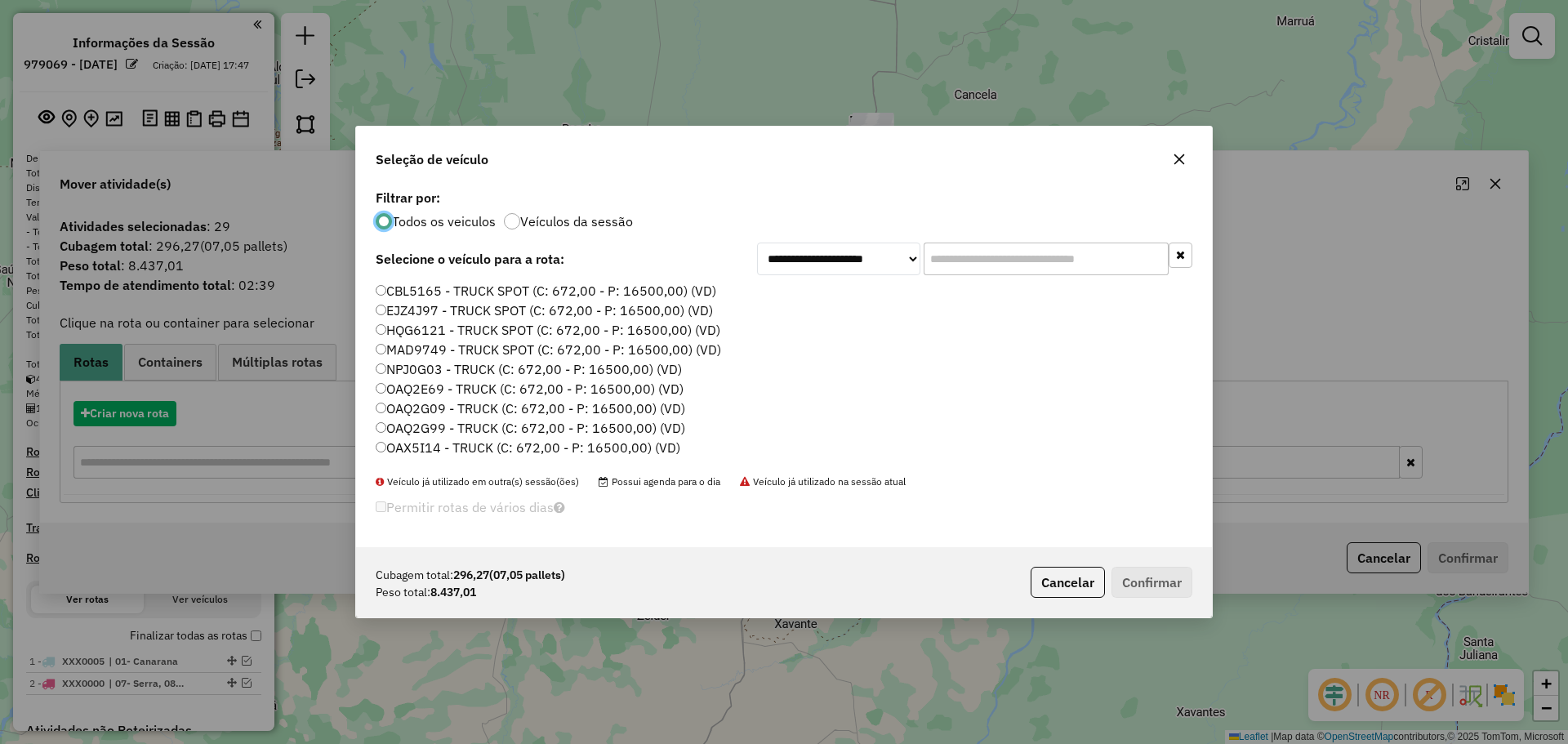
scroll to position [9, 5]
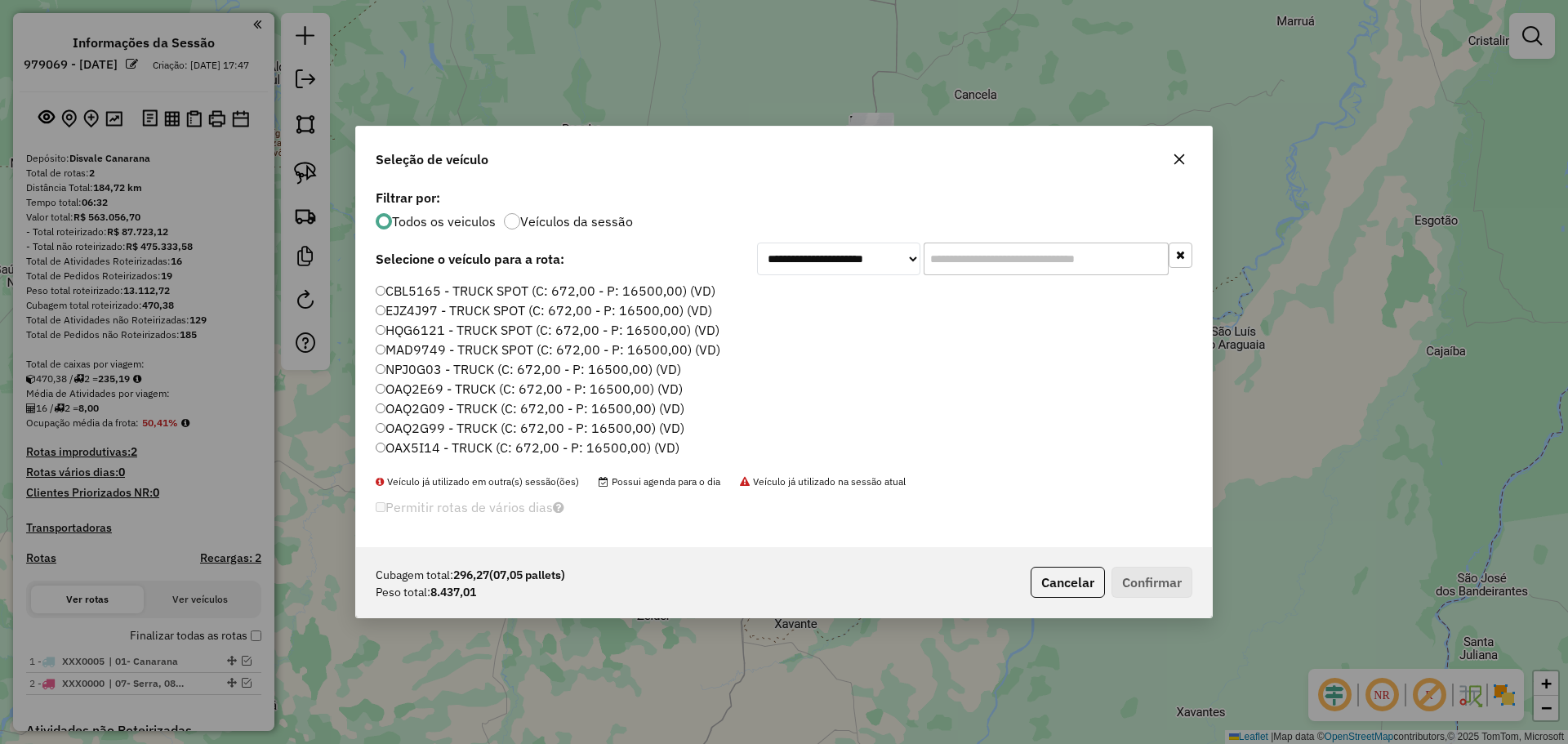
click at [981, 264] on input "text" at bounding box center [1046, 259] width 245 height 33
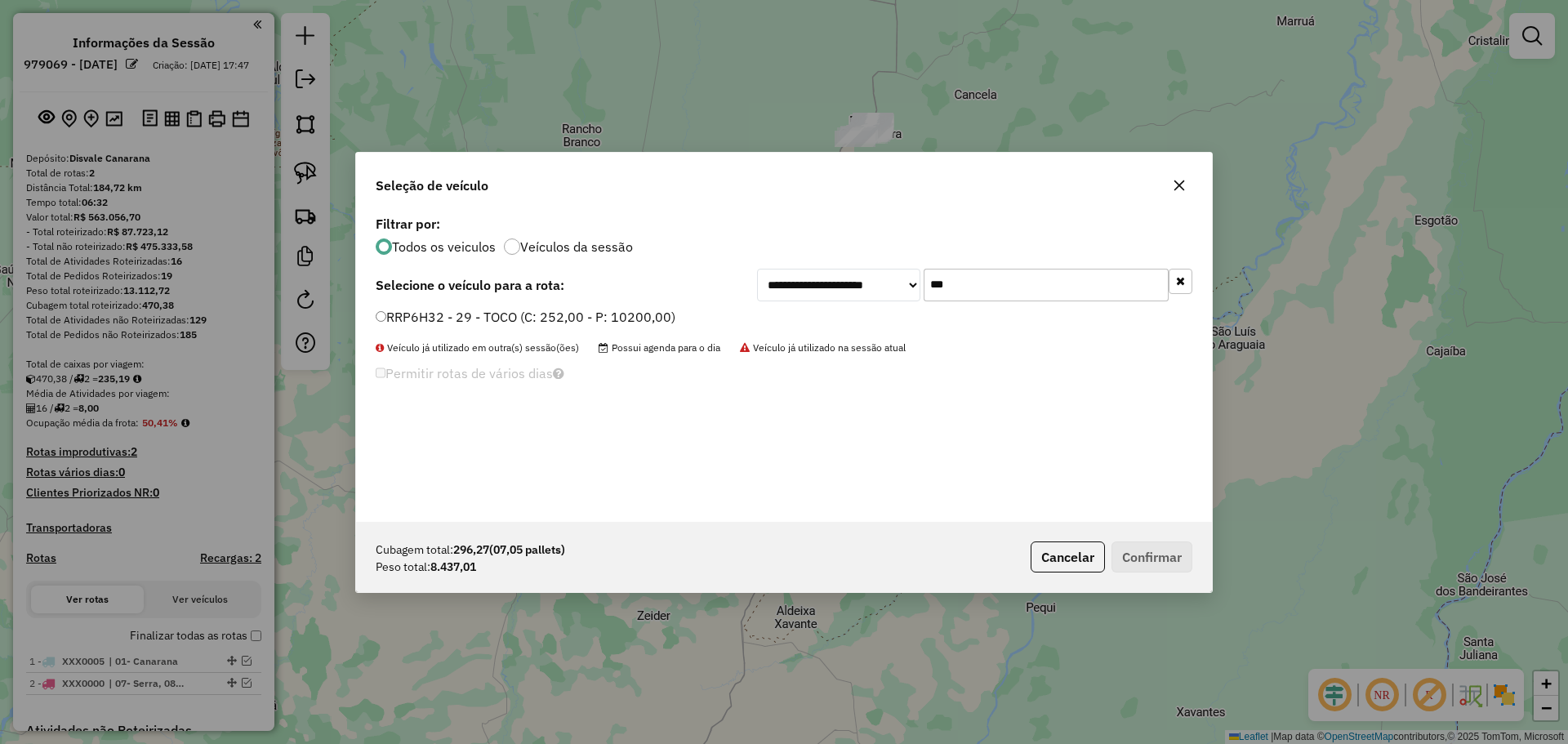
type input "***"
click at [378, 316] on div "RRP6H32 - 29 - TOCO (C: 252,00 - P: 10200,00)" at bounding box center [784, 324] width 836 height 33
click at [1152, 553] on button "Confirmar" at bounding box center [1152, 557] width 81 height 31
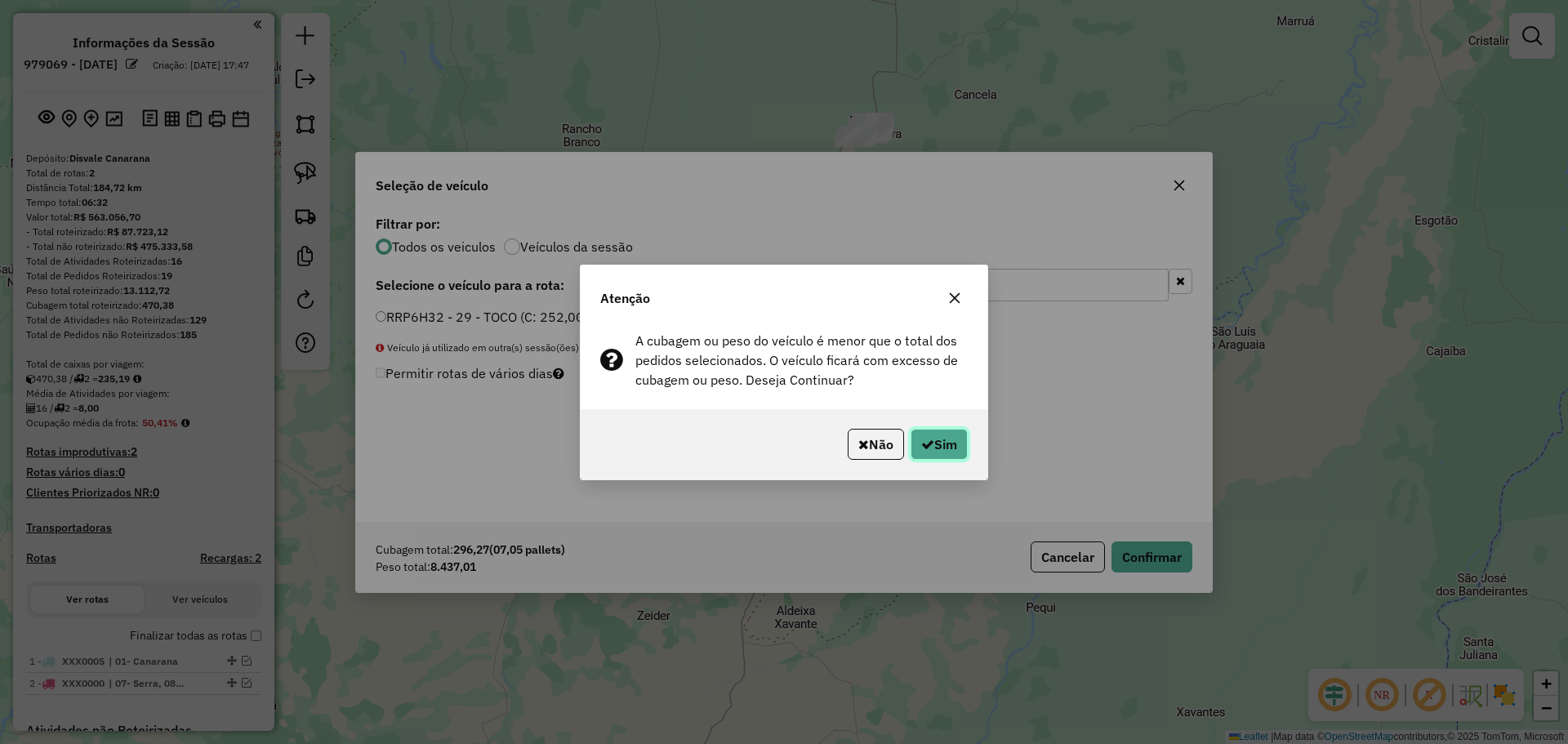
click at [926, 448] on icon "button" at bounding box center [927, 444] width 13 height 13
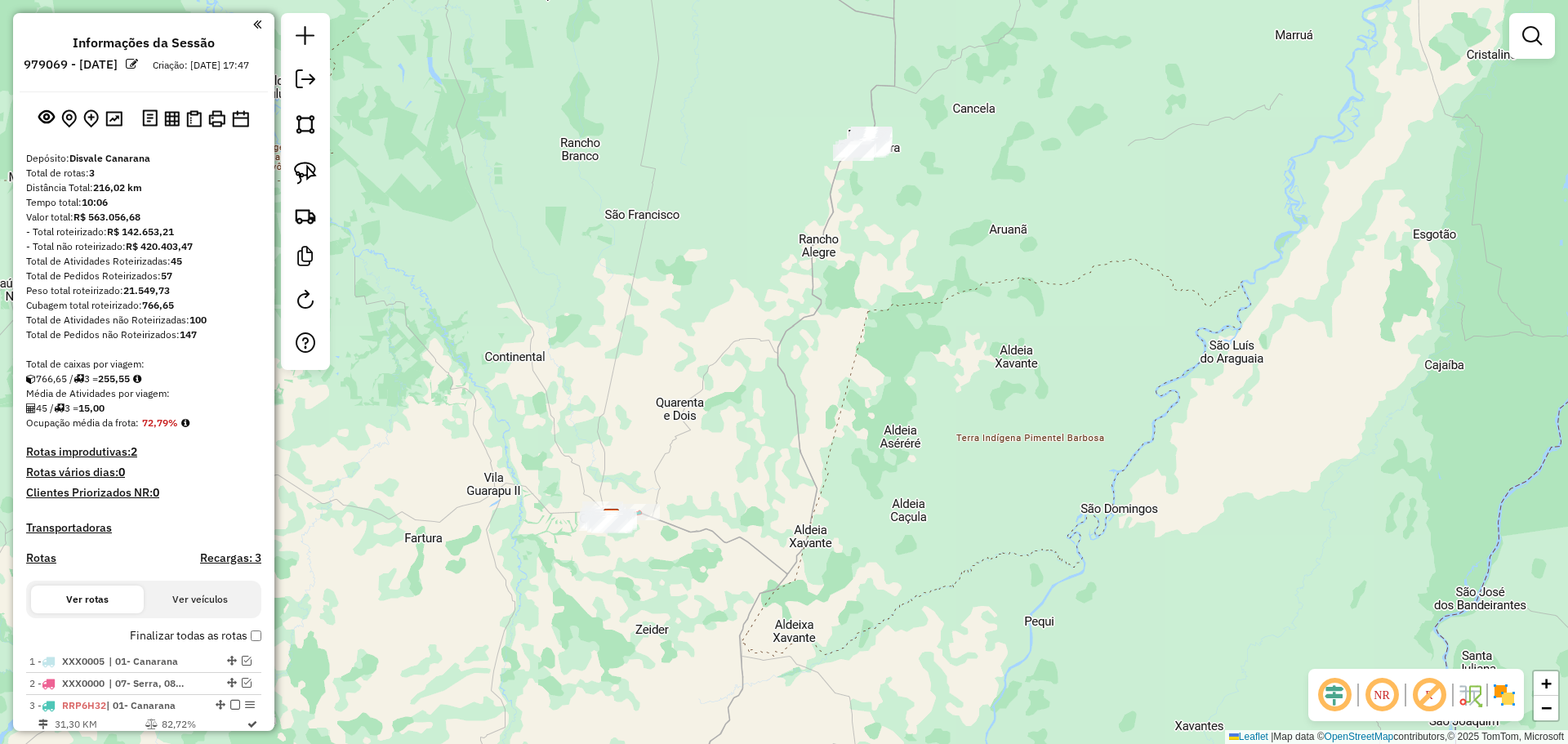
drag, startPoint x: 700, startPoint y: 303, endPoint x: 619, endPoint y: 453, distance: 170.5
click at [662, 461] on div "Janela de atendimento Grade de atendimento Capacidade Transportadoras Veículos …" at bounding box center [784, 372] width 1568 height 744
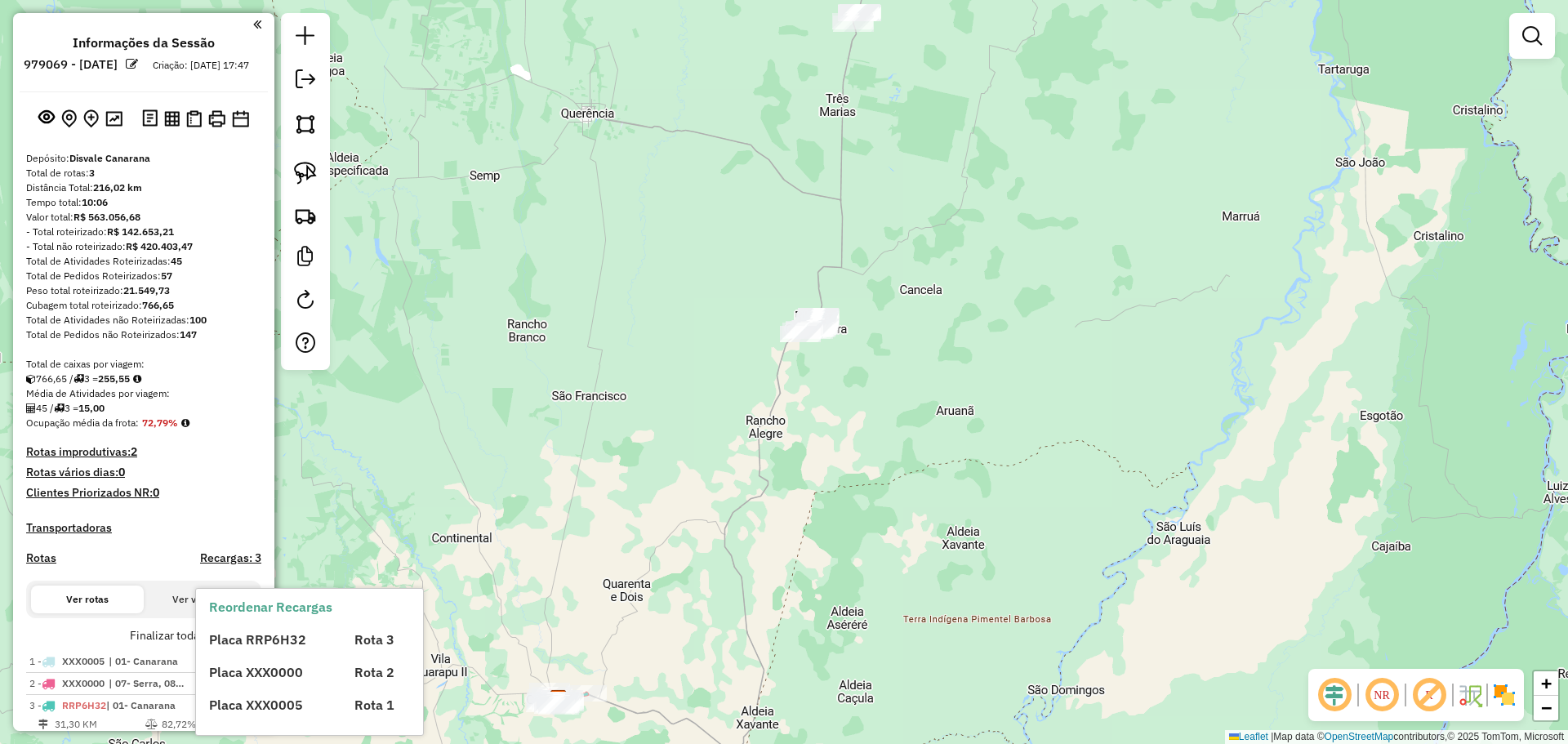
click at [250, 654] on div "Placa RRP6H32 Rota 3 Placa XXX0000 Rota 2 Placa XXX0005 Rota 1" at bounding box center [323, 666] width 228 height 98
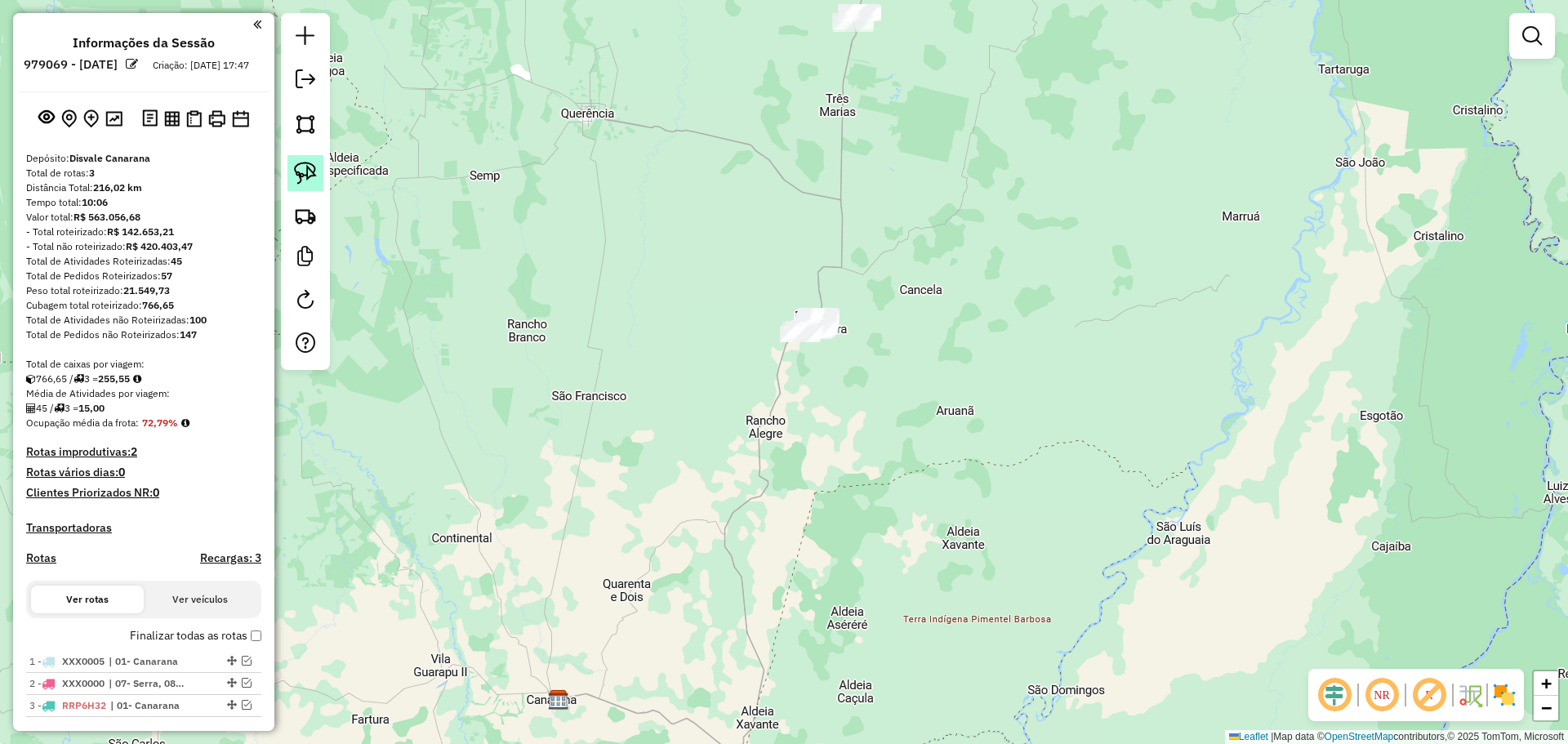
click at [306, 174] on img at bounding box center [305, 173] width 23 height 23
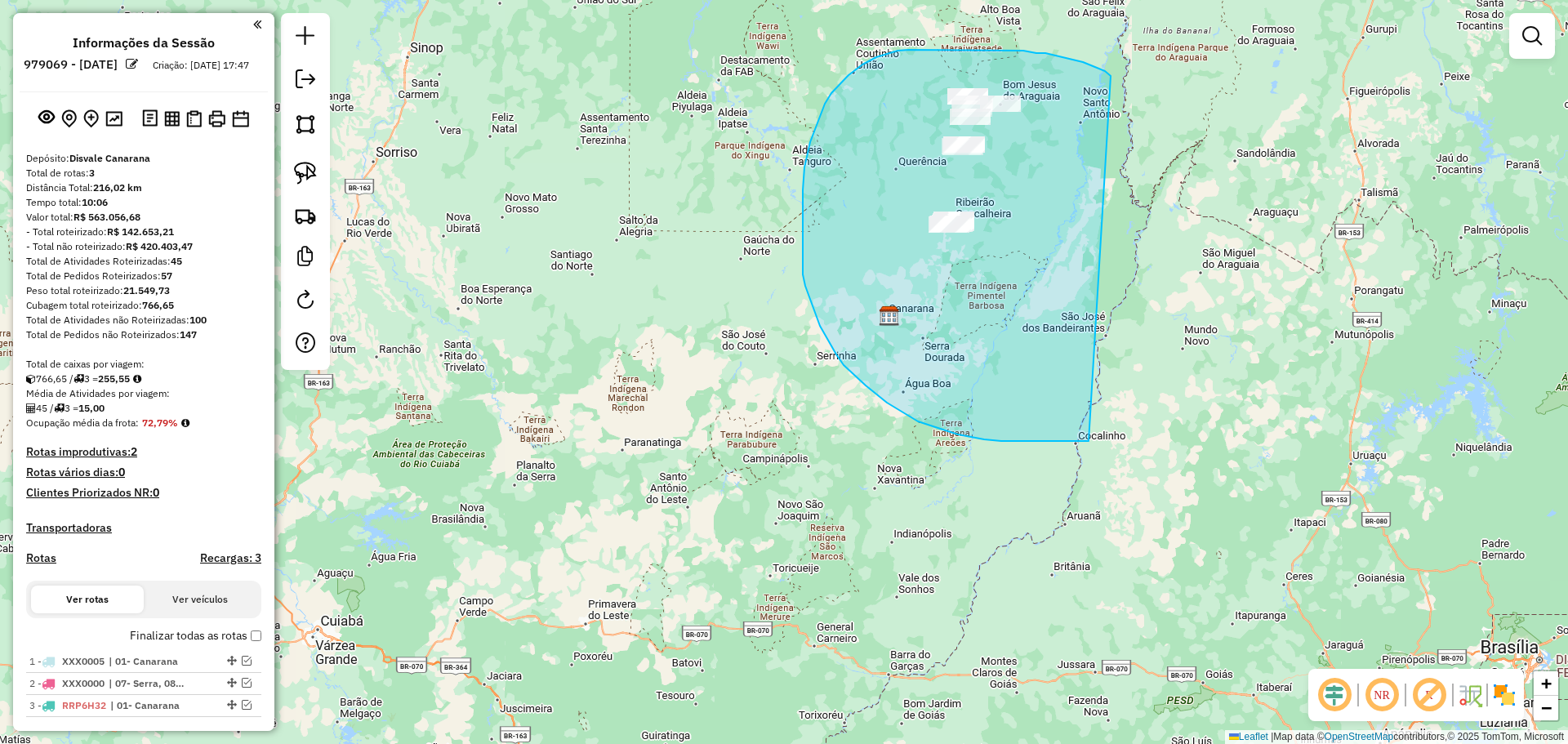
drag, startPoint x: 1110, startPoint y: 76, endPoint x: 1247, endPoint y: 359, distance: 314.4
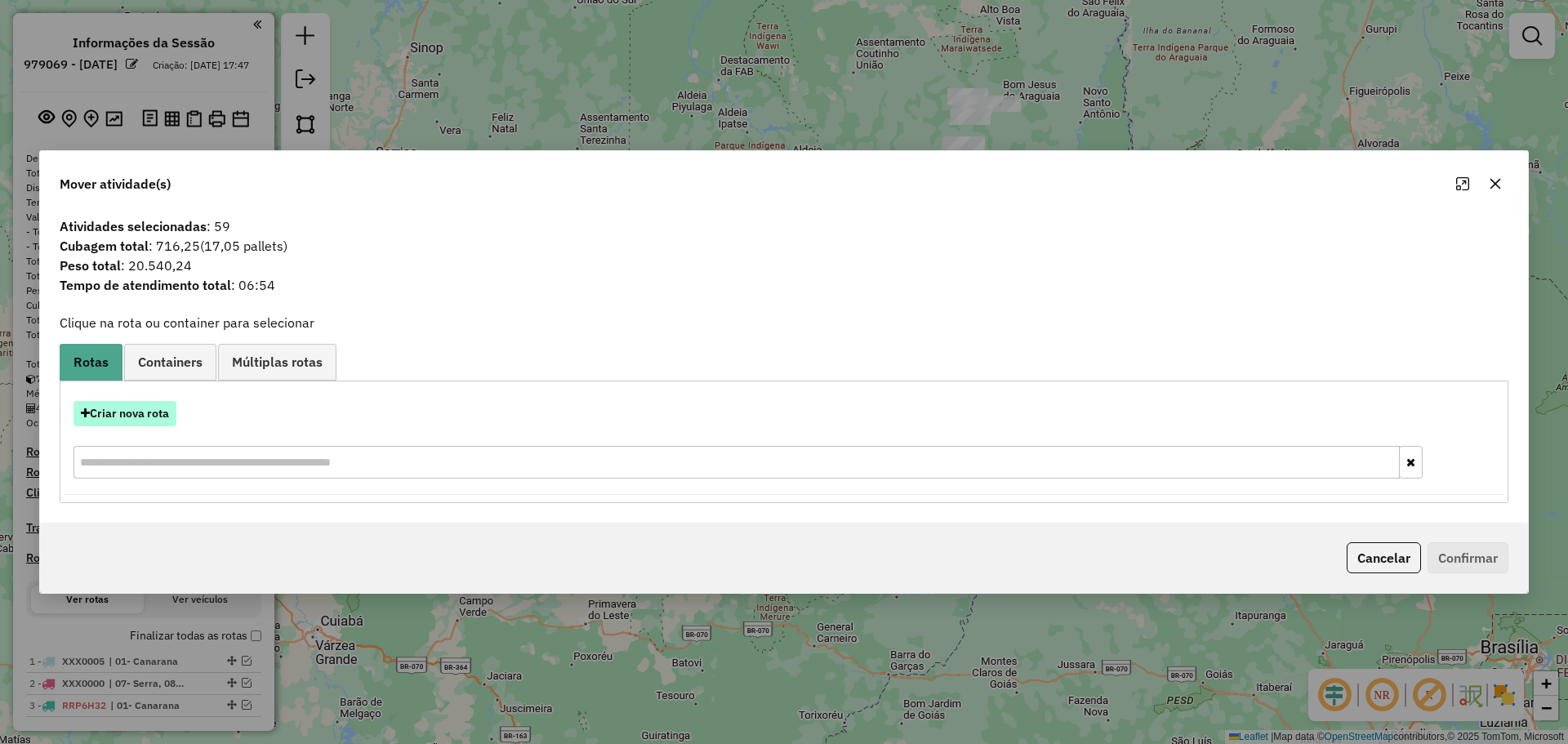
click at [143, 413] on button "Criar nova rota" at bounding box center [125, 414] width 103 height 25
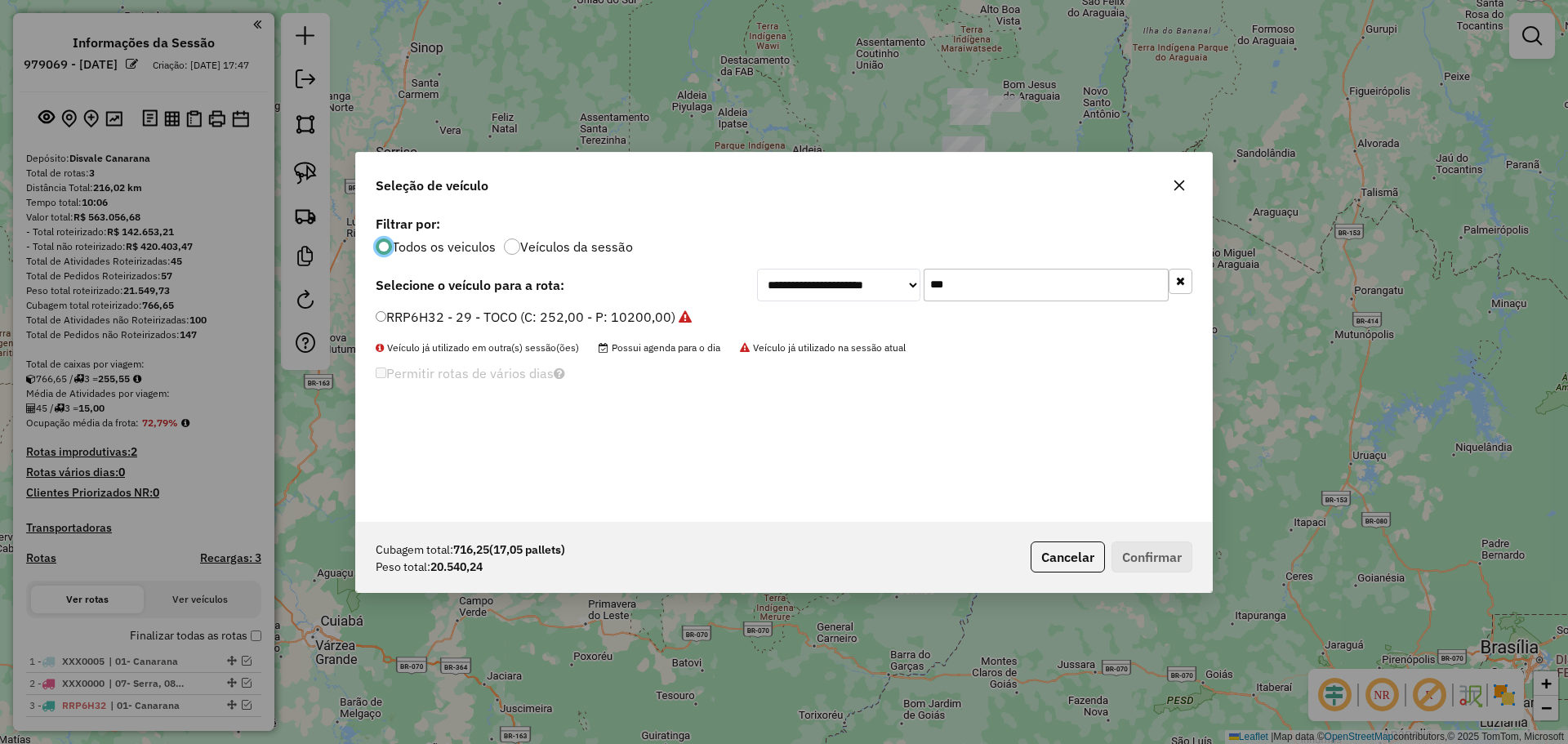
click at [1181, 287] on button "button" at bounding box center [1180, 282] width 24 height 25
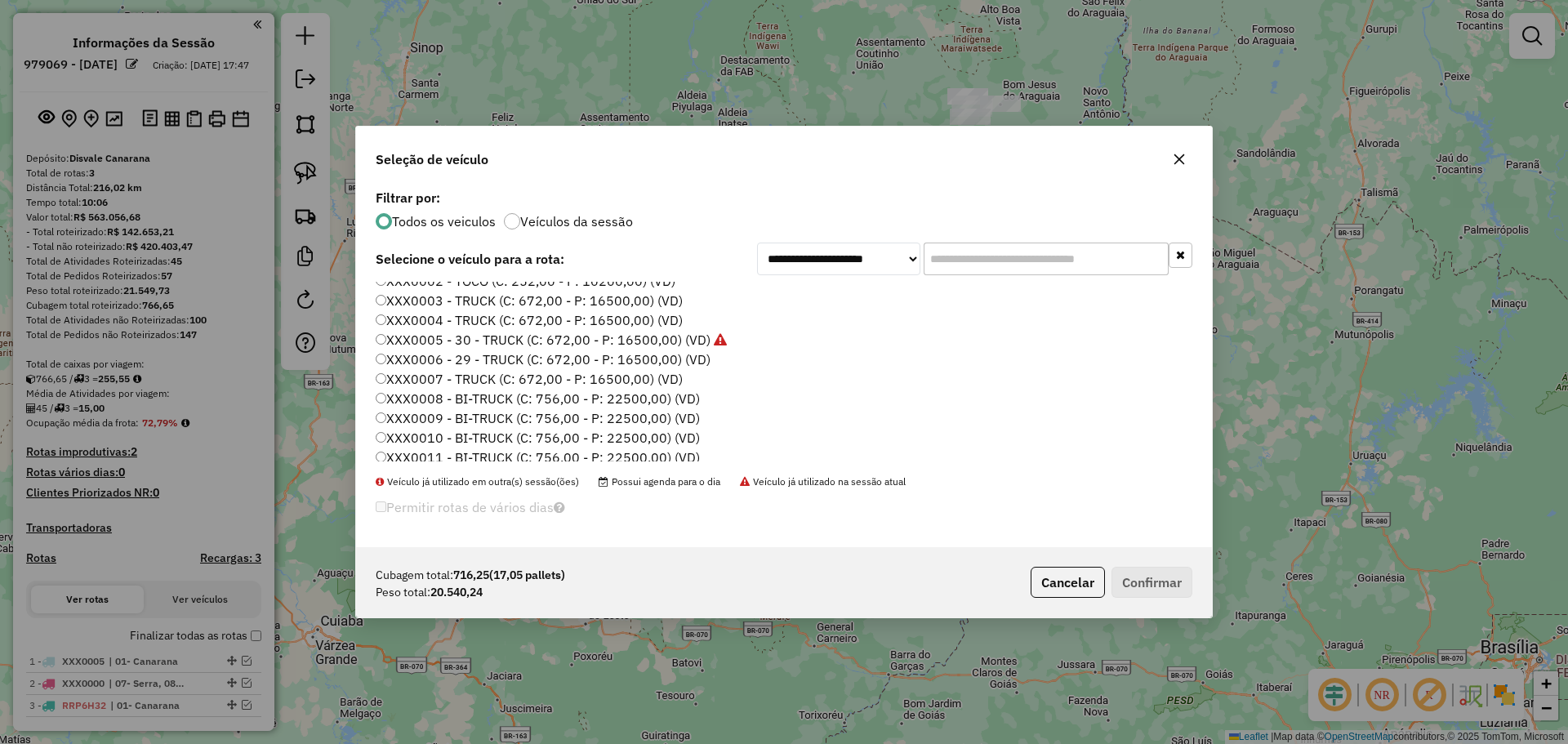
scroll to position [801, 0]
click at [637, 354] on label "XXX0008 - BI-TRUCK (C: 756,00 - P: 22500,00) (VD)" at bounding box center [538, 353] width 325 height 19
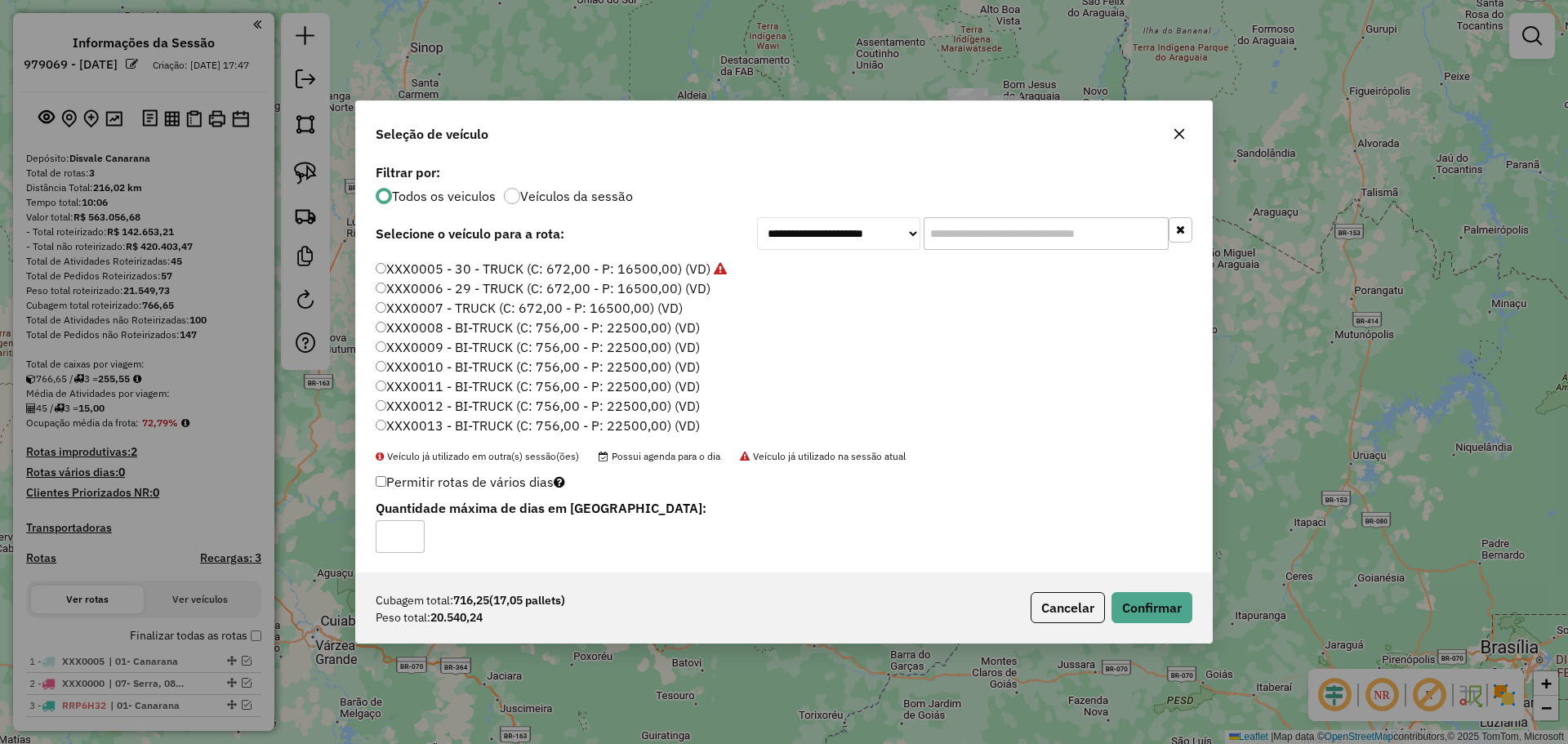
click at [378, 478] on label "Permitir rotas de vários dias" at bounding box center [470, 482] width 190 height 31
click at [406, 531] on input "*" at bounding box center [400, 536] width 49 height 33
click at [411, 531] on input "*" at bounding box center [400, 536] width 49 height 33
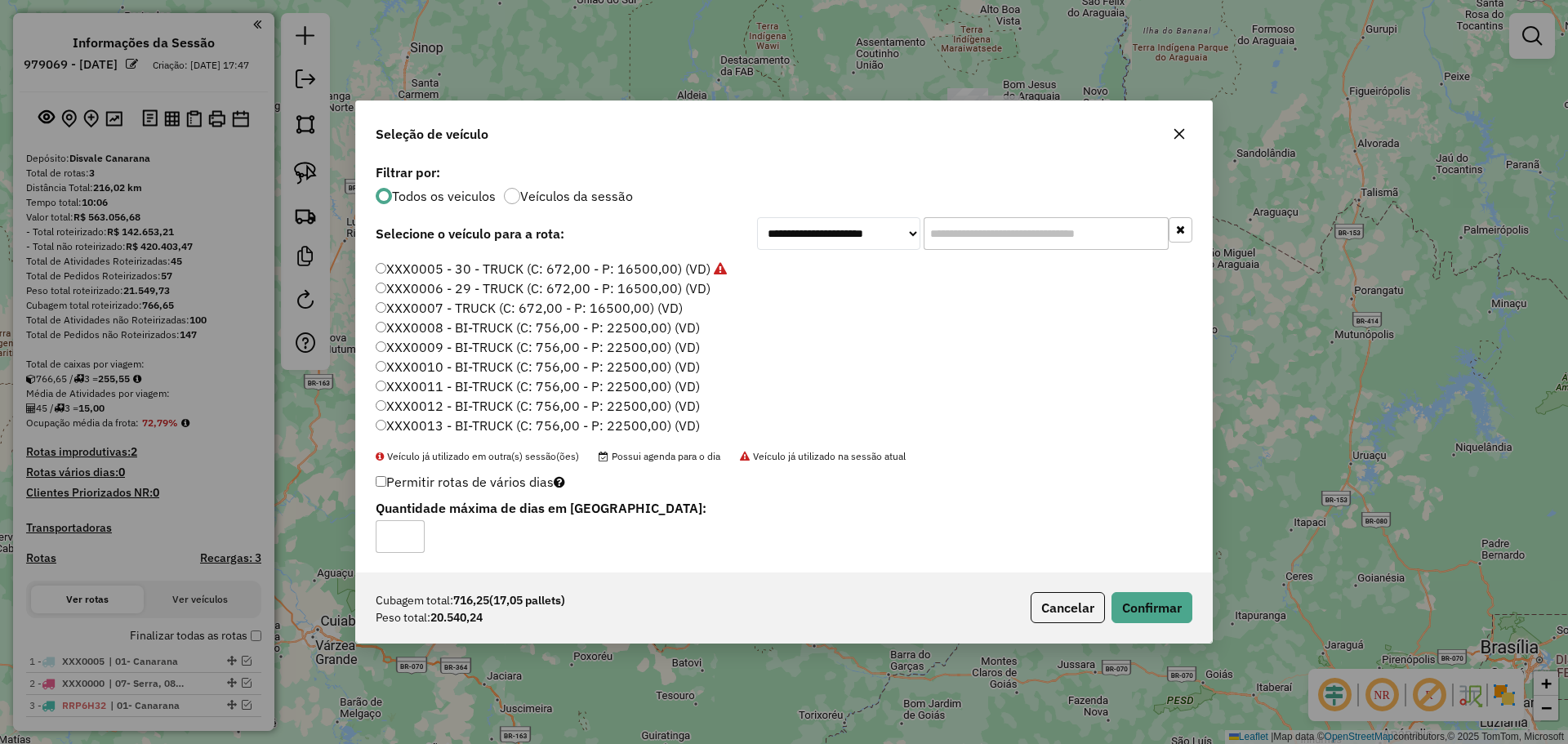
click at [411, 544] on input "*" at bounding box center [400, 536] width 49 height 33
click at [407, 538] on input "*" at bounding box center [400, 536] width 49 height 33
click at [411, 527] on input "*" at bounding box center [400, 536] width 49 height 33
type input "*"
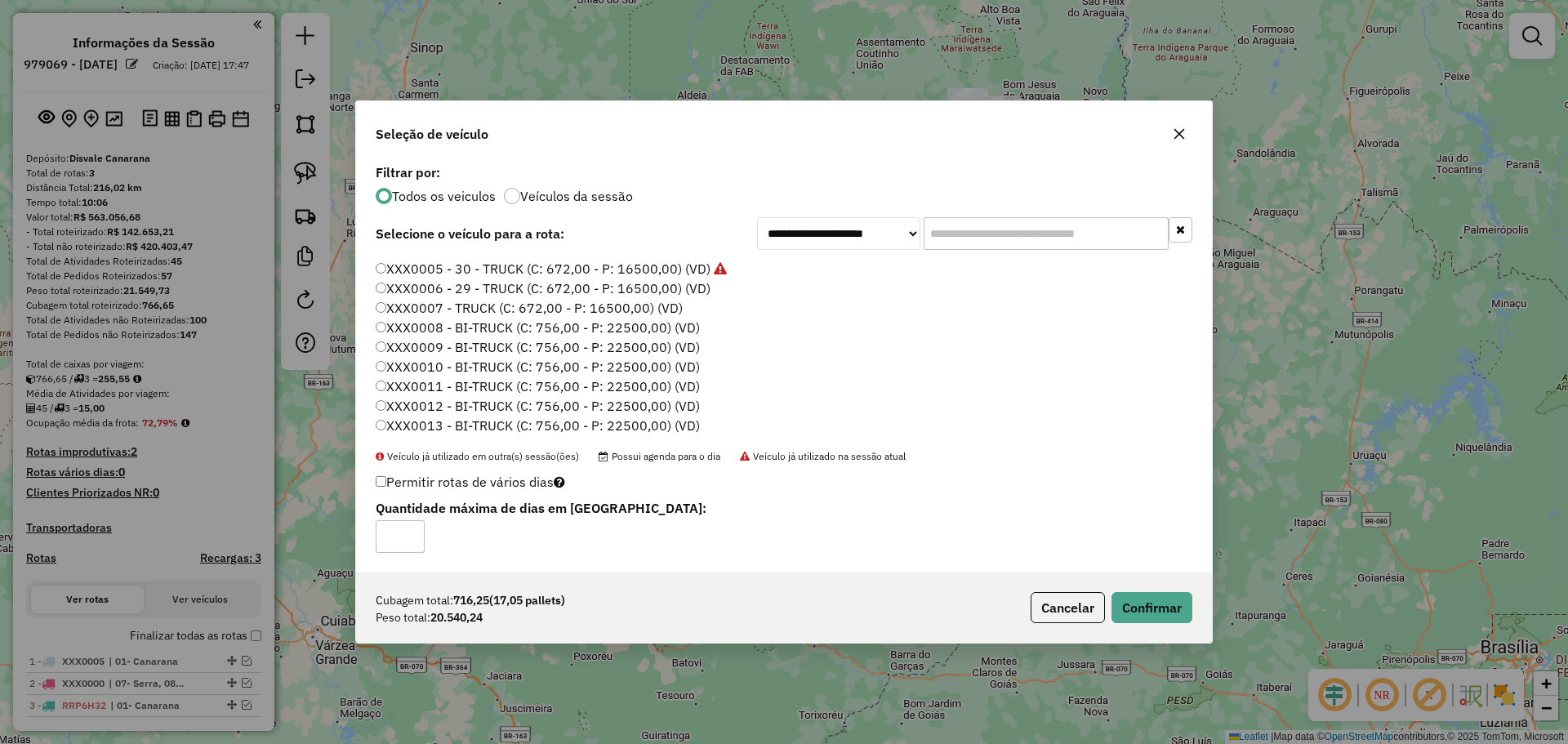
click at [408, 530] on input "*" at bounding box center [400, 536] width 49 height 33
click at [1109, 625] on div "Cubagem total: 716,25 (17,05 pallets) Peso total: 20.540,24 Cancelar Confirmar" at bounding box center [783, 607] width 856 height 70
drag, startPoint x: 1130, startPoint y: 611, endPoint x: 1168, endPoint y: 582, distance: 47.8
click at [1131, 610] on button "Confirmar" at bounding box center [1152, 607] width 81 height 31
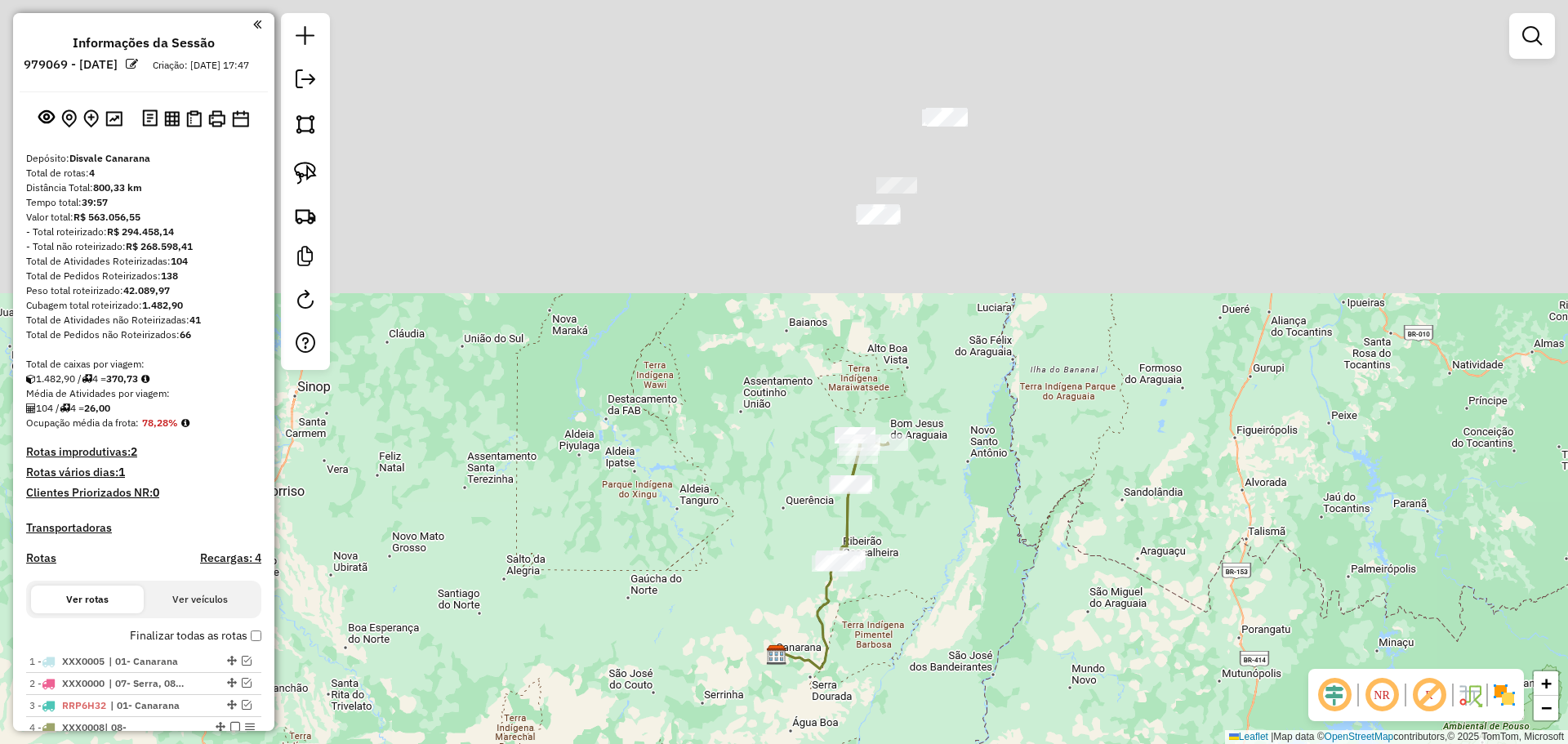
drag, startPoint x: 792, startPoint y: 328, endPoint x: 621, endPoint y: 591, distance: 313.7
click at [634, 602] on div "Janela de atendimento Grade de atendimento Capacidade Transportadoras Veículos …" at bounding box center [784, 372] width 1568 height 744
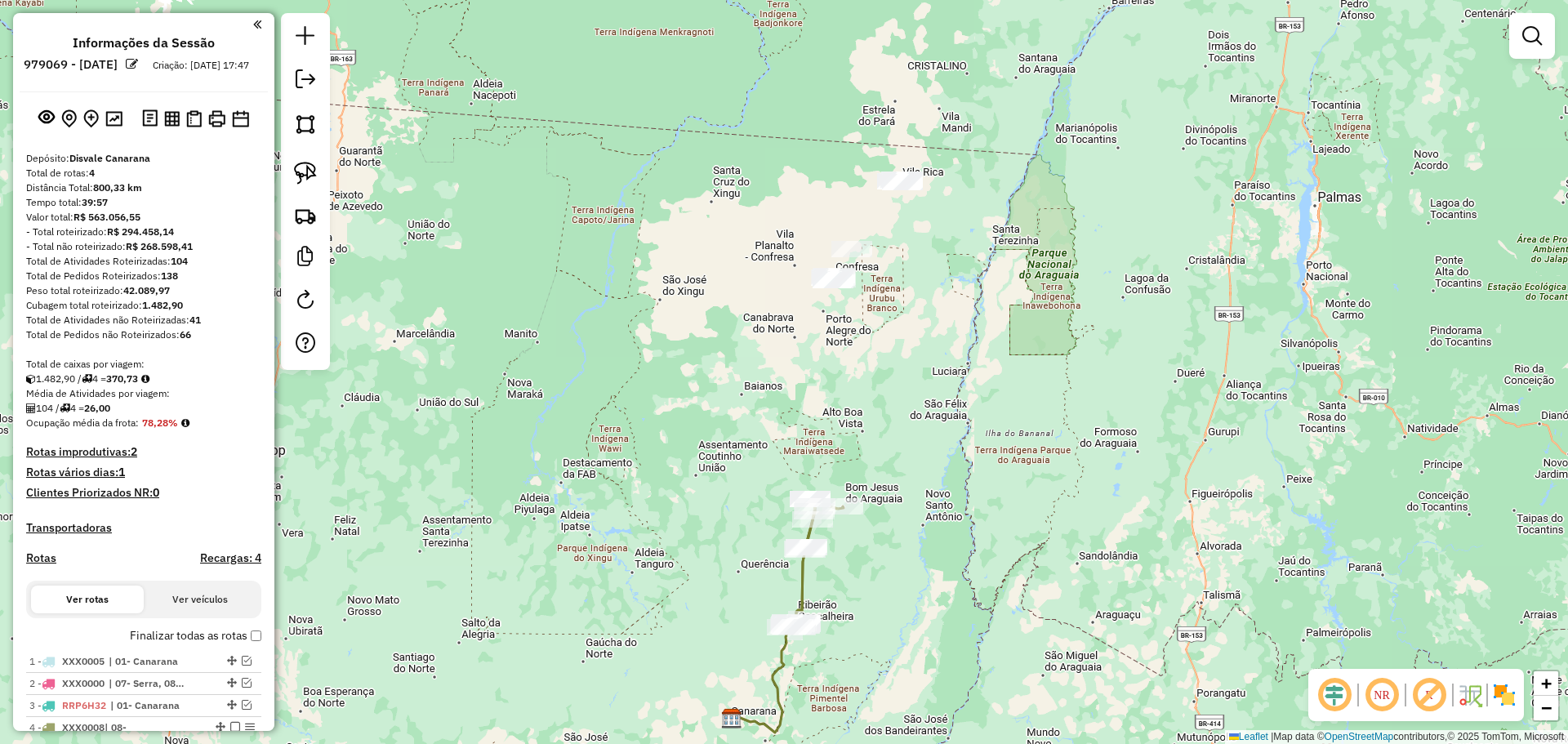
drag, startPoint x: 689, startPoint y: 359, endPoint x: 699, endPoint y: 404, distance: 46.1
click at [699, 404] on div "Janela de atendimento Grade de atendimento Capacidade Transportadoras Veículos …" at bounding box center [784, 372] width 1568 height 744
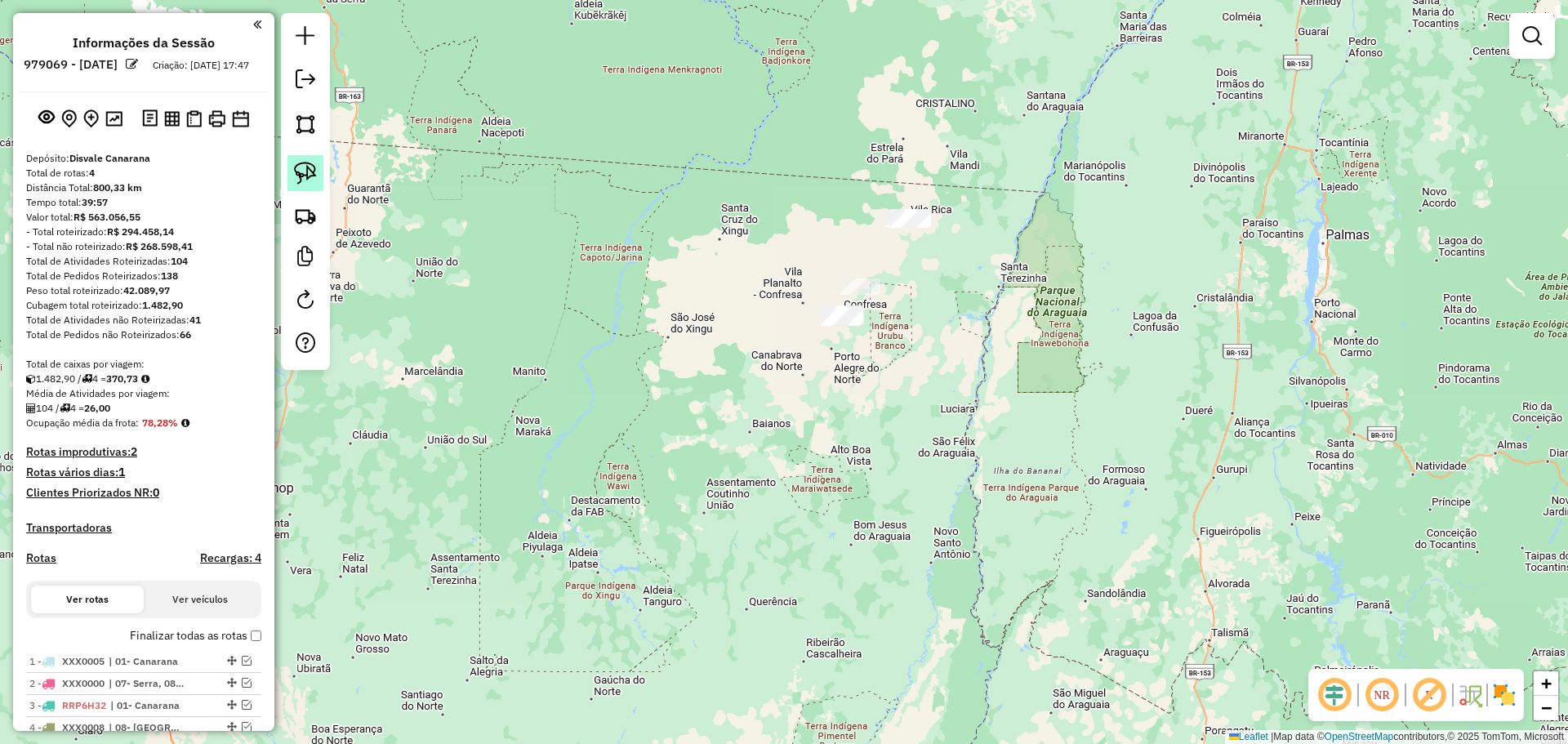
click at [303, 175] on img at bounding box center [305, 173] width 23 height 23
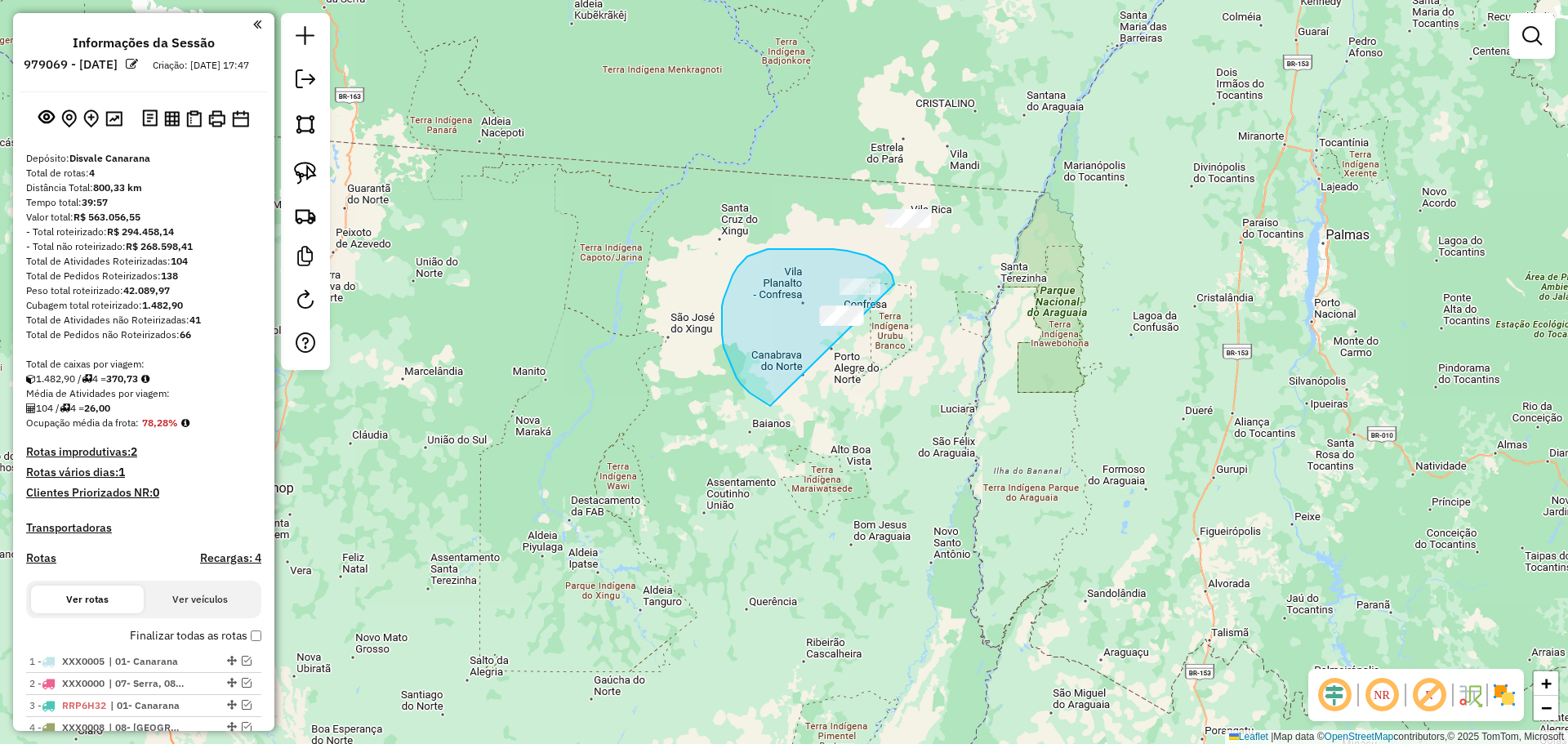
drag, startPoint x: 894, startPoint y: 284, endPoint x: 940, endPoint y: 439, distance: 161.7
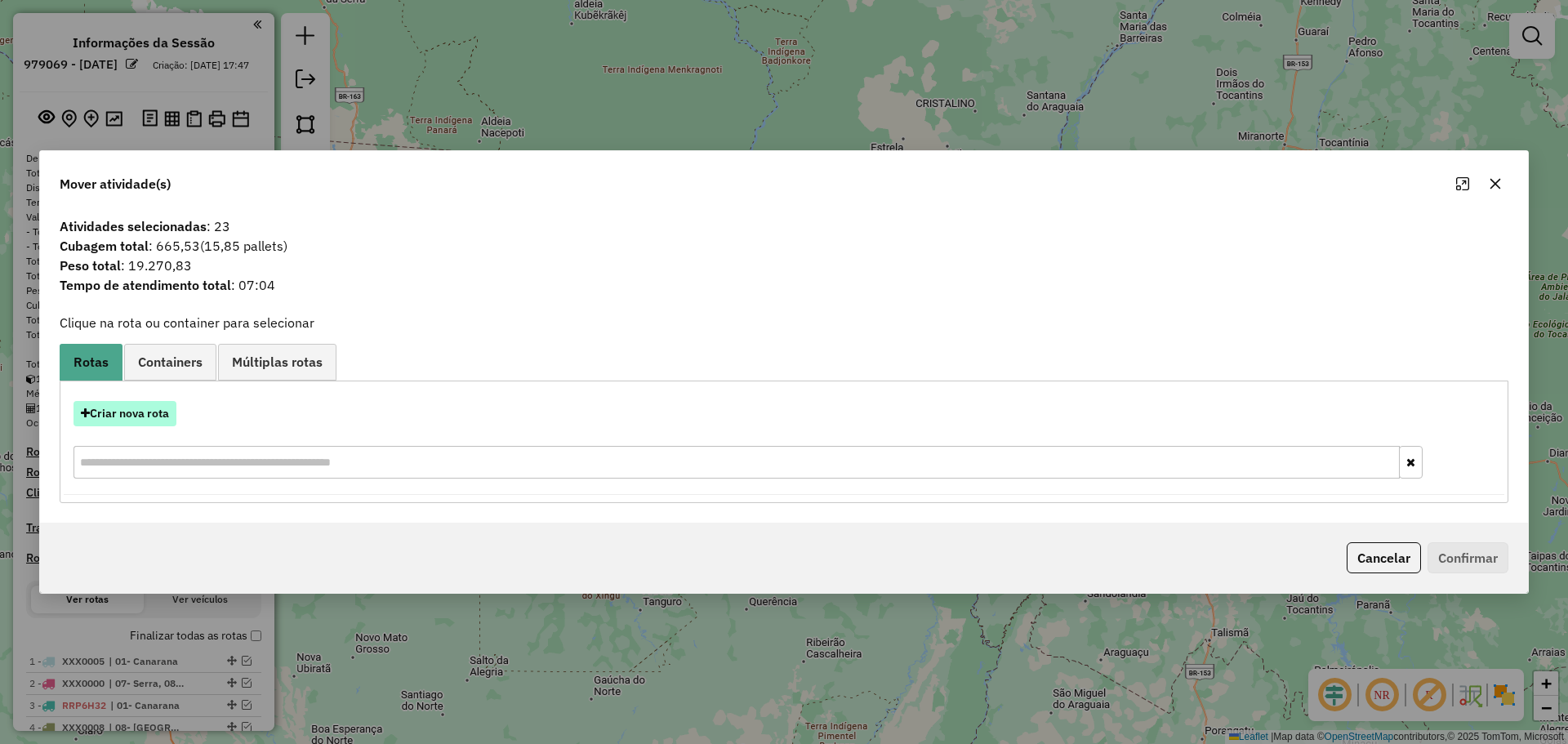
click at [156, 420] on button "Criar nova rota" at bounding box center [125, 414] width 103 height 25
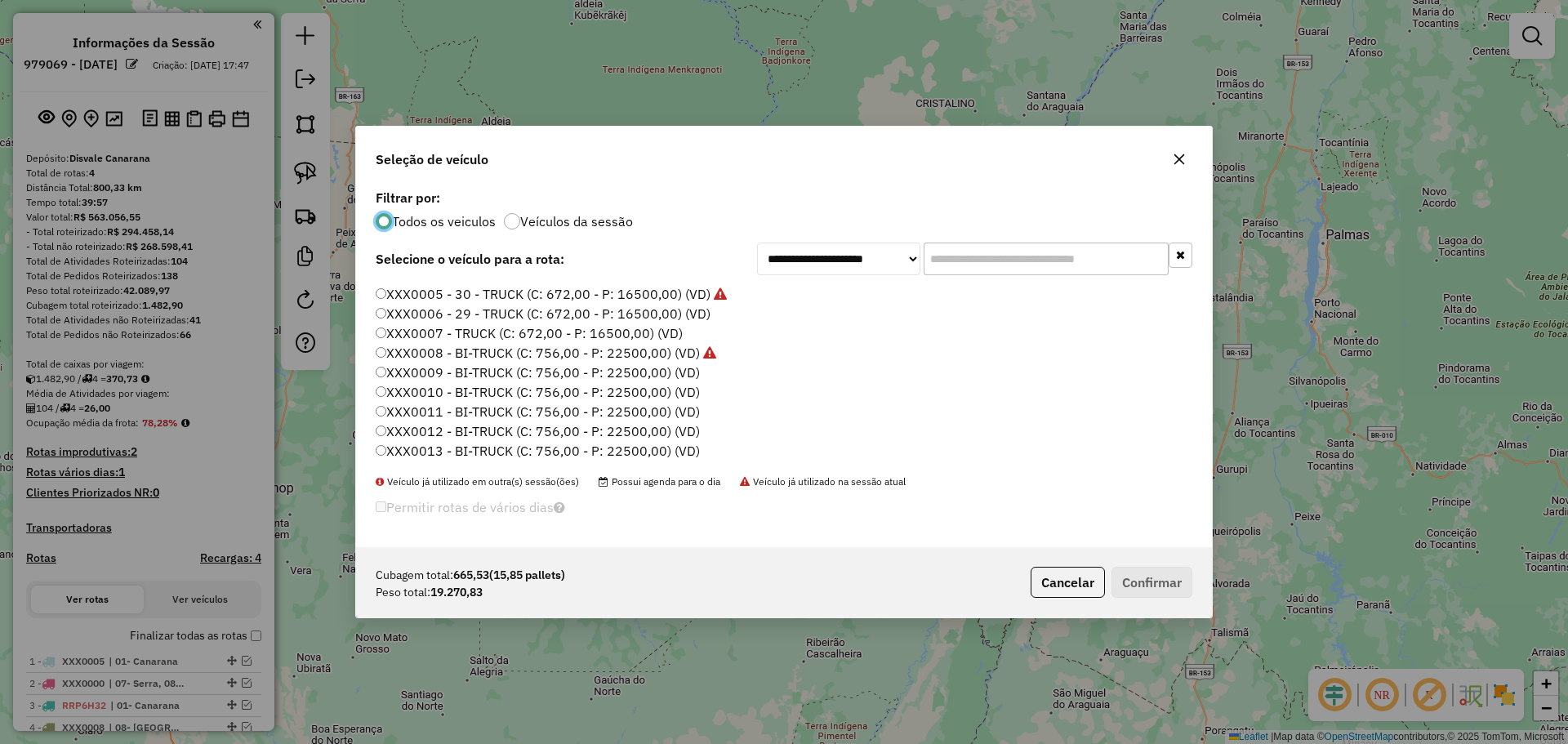
click at [667, 378] on label "XXX0009 - BI-TRUCK (C: 756,00 - P: 22500,00) (VD)" at bounding box center [538, 372] width 325 height 19
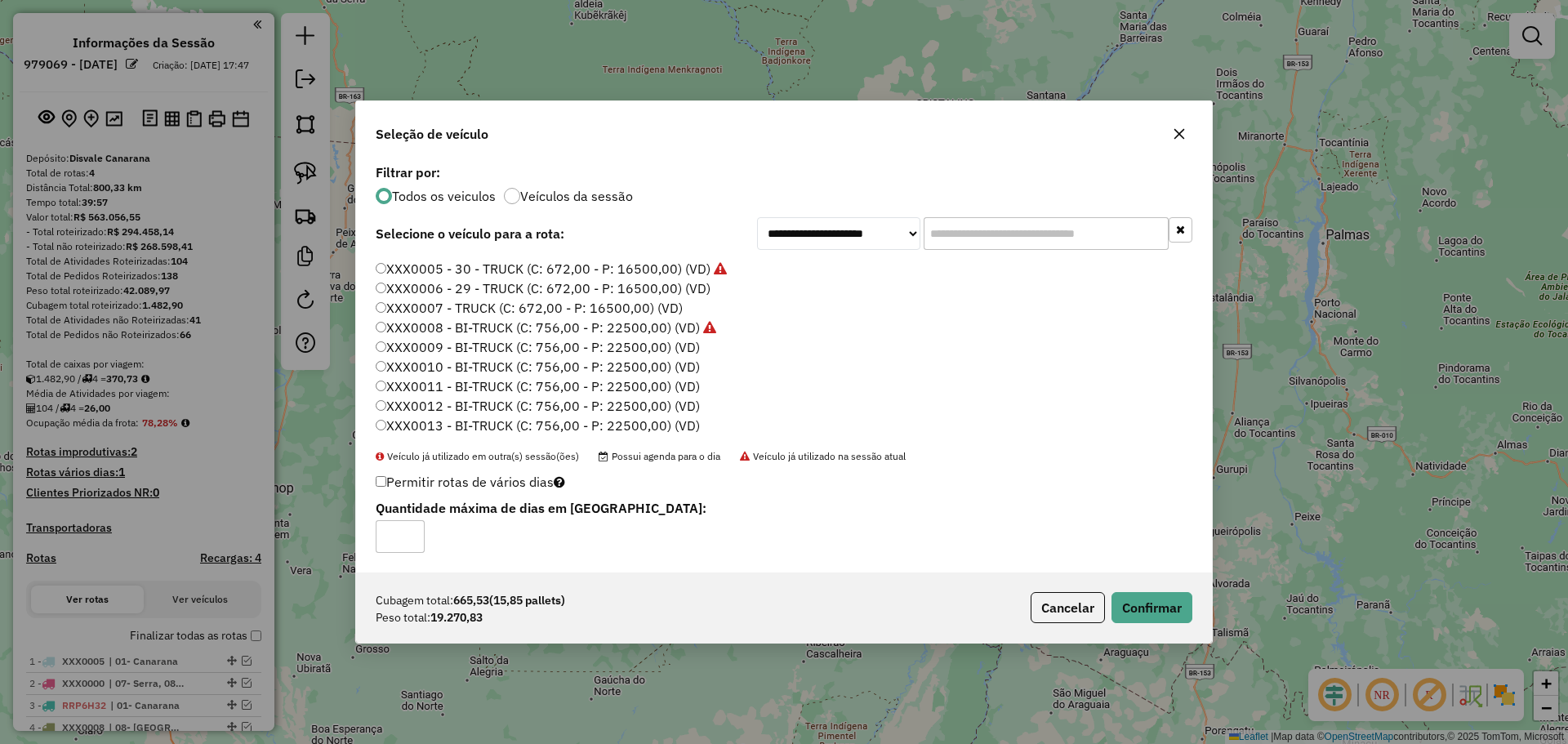
click at [385, 481] on label "Permitir rotas de vários dias" at bounding box center [470, 482] width 190 height 31
click at [384, 488] on label "Permitir rotas de vários dias" at bounding box center [470, 482] width 190 height 31
click at [412, 531] on input "*" at bounding box center [400, 536] width 49 height 33
type input "*"
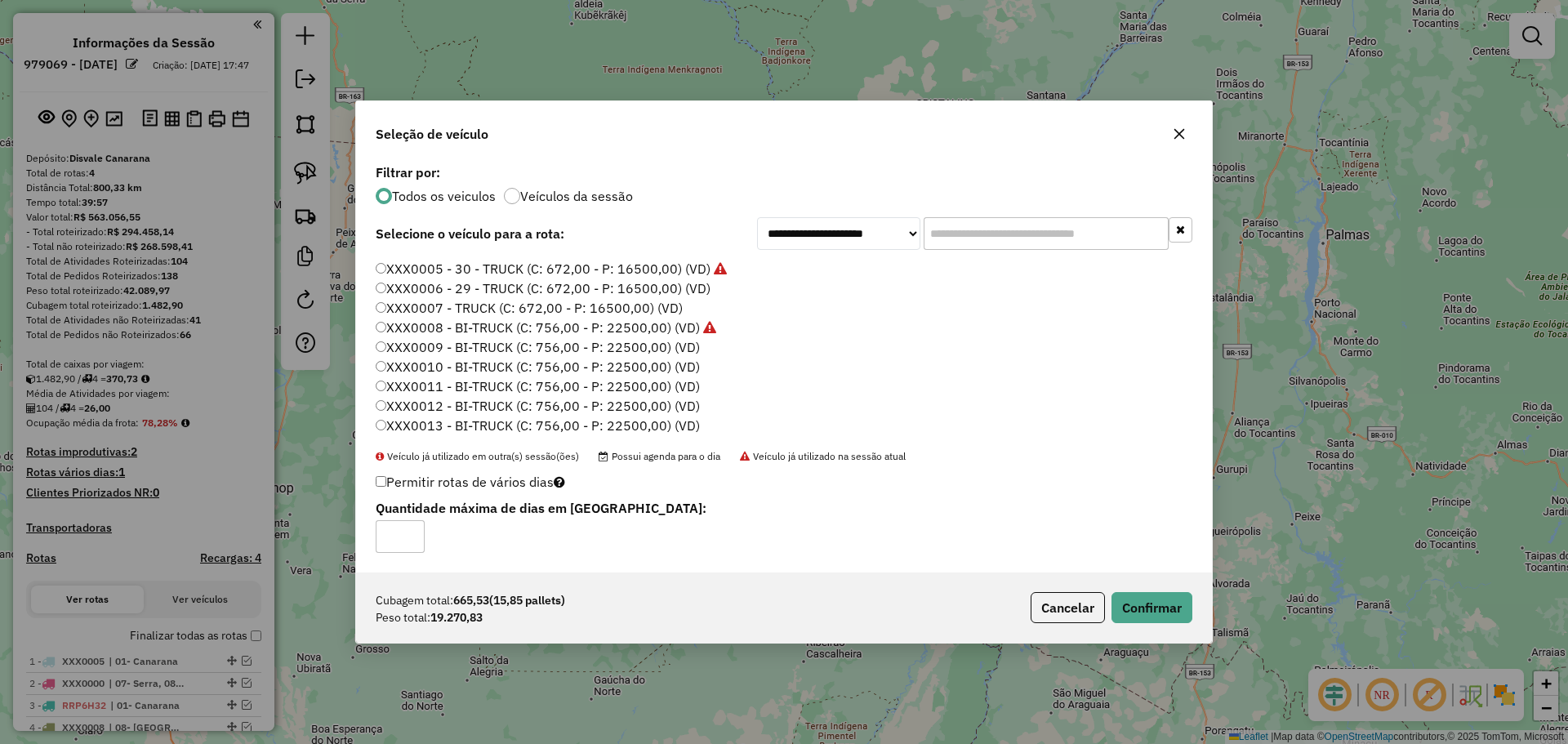
click at [413, 531] on input "*" at bounding box center [400, 536] width 49 height 33
drag, startPoint x: 1145, startPoint y: 611, endPoint x: 1156, endPoint y: 602, distance: 14.2
click at [1146, 612] on button "Confirmar" at bounding box center [1152, 607] width 81 height 31
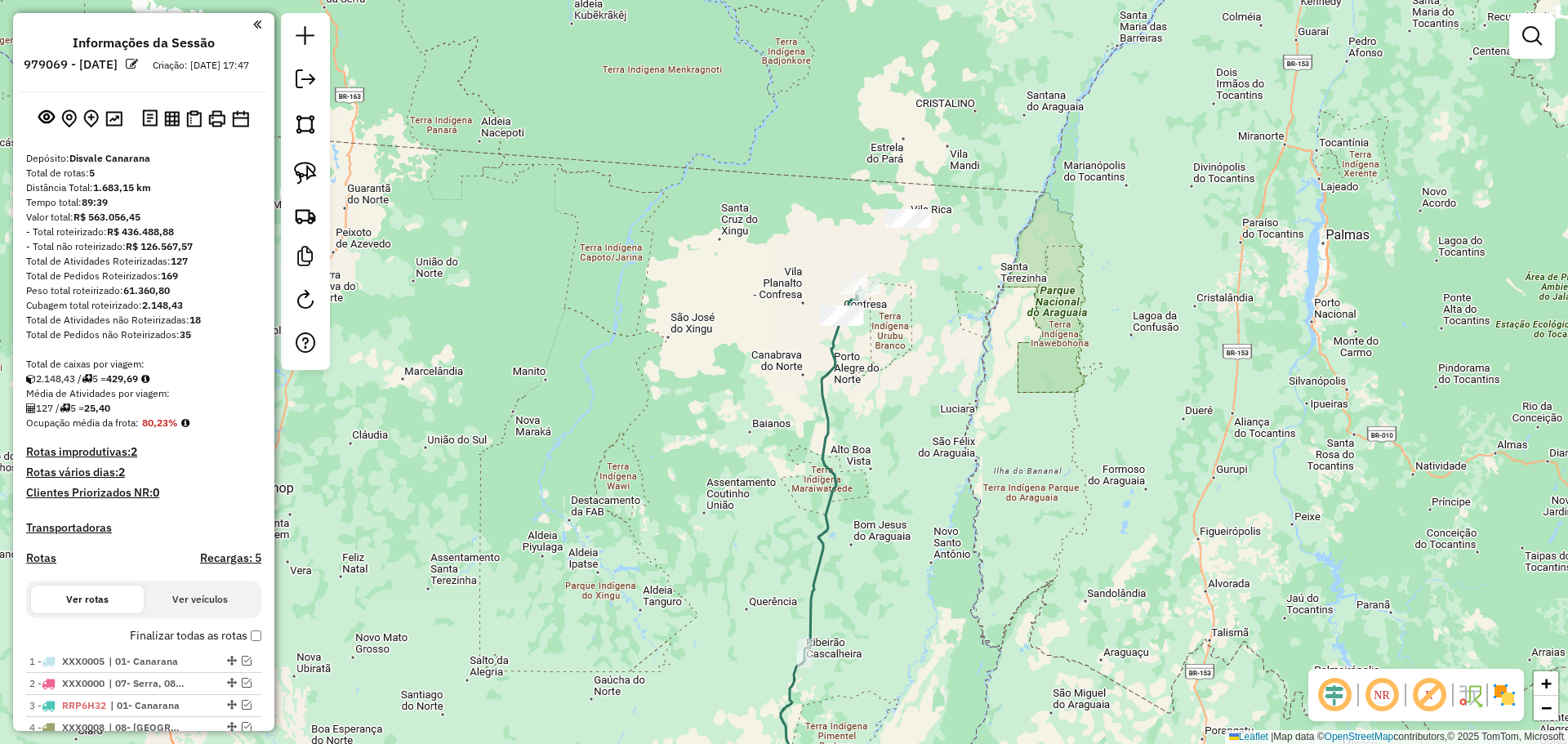
click at [740, 241] on div "Janela de atendimento Grade de atendimento Capacidade Transportadoras Veículos …" at bounding box center [784, 372] width 1568 height 744
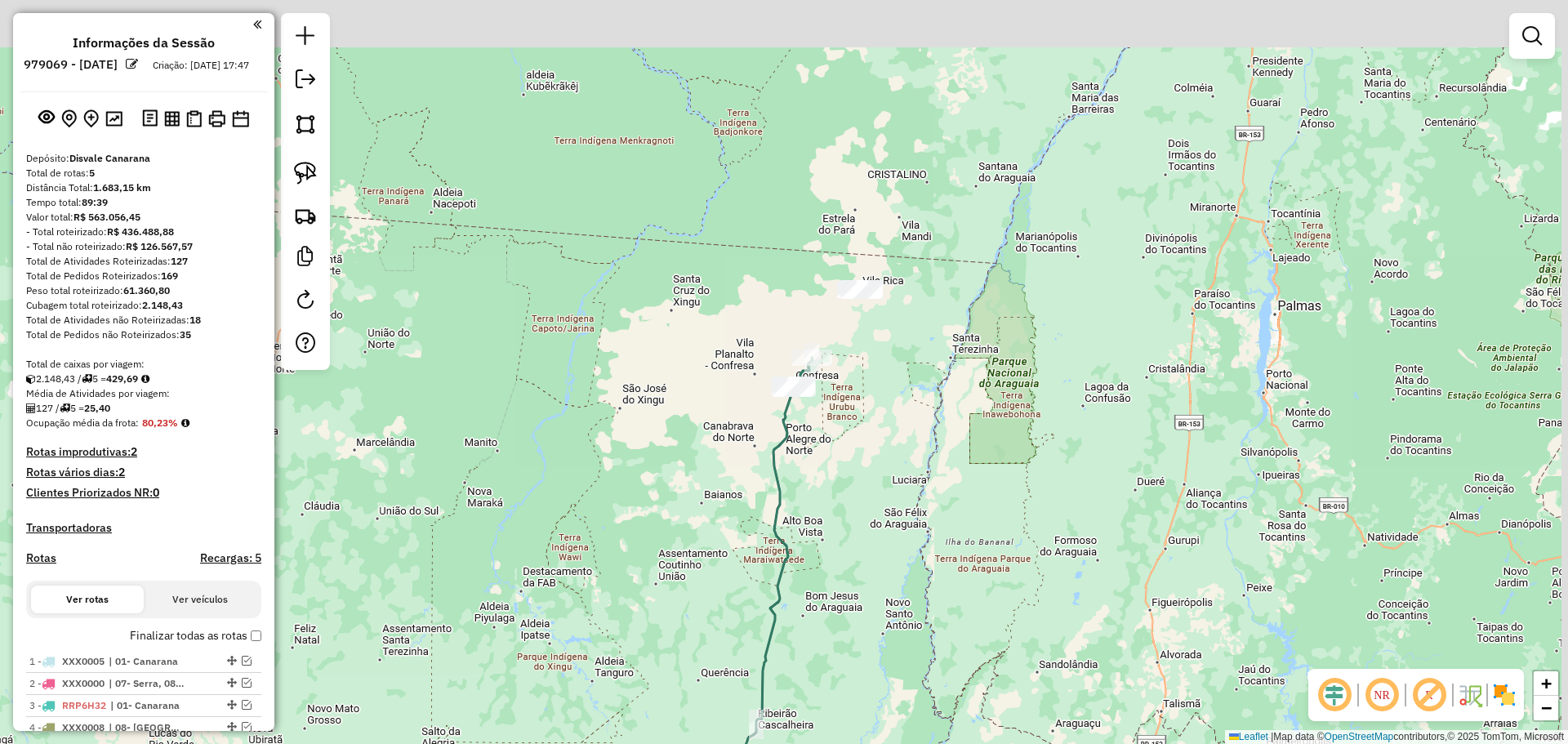
drag, startPoint x: 739, startPoint y: 261, endPoint x: 691, endPoint y: 362, distance: 111.8
click at [692, 361] on div "Janela de atendimento Grade de atendimento Capacidade Transportadoras Veículos …" at bounding box center [784, 372] width 1568 height 744
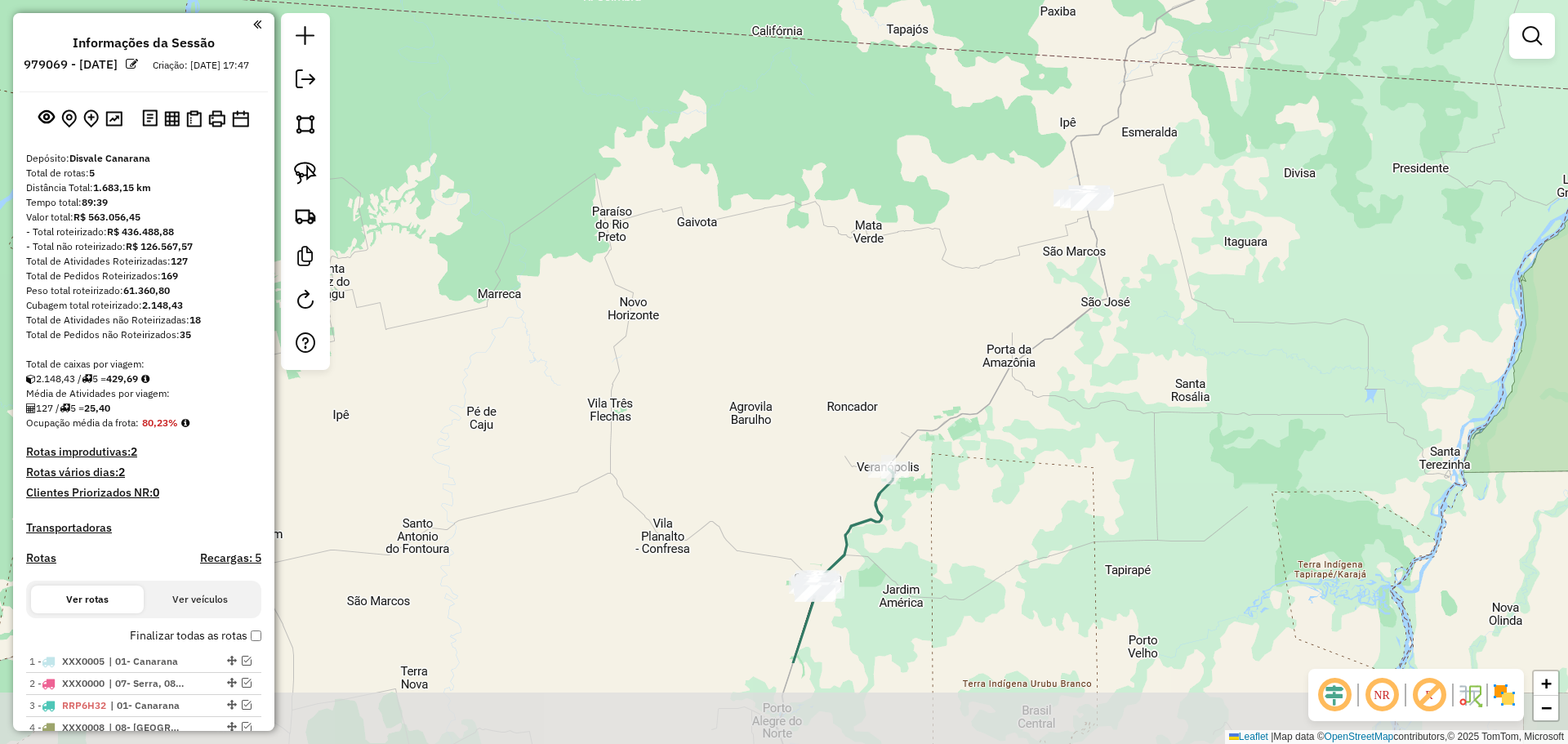
drag, startPoint x: 889, startPoint y: 546, endPoint x: 754, endPoint y: 380, distance: 214.0
click at [755, 385] on div "Janela de atendimento Grade de atendimento Capacidade Transportadoras Veículos …" at bounding box center [784, 372] width 1568 height 744
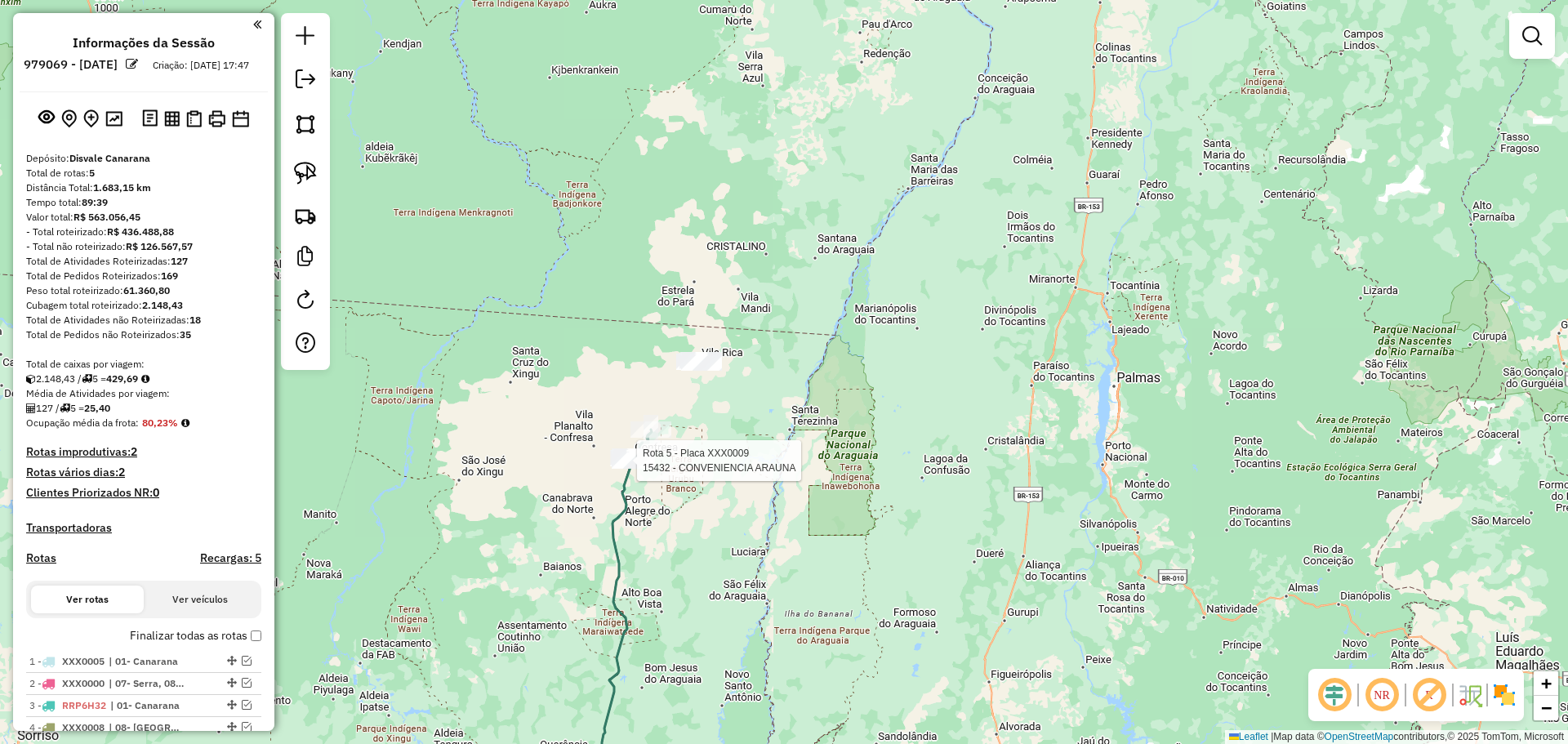
select select "**********"
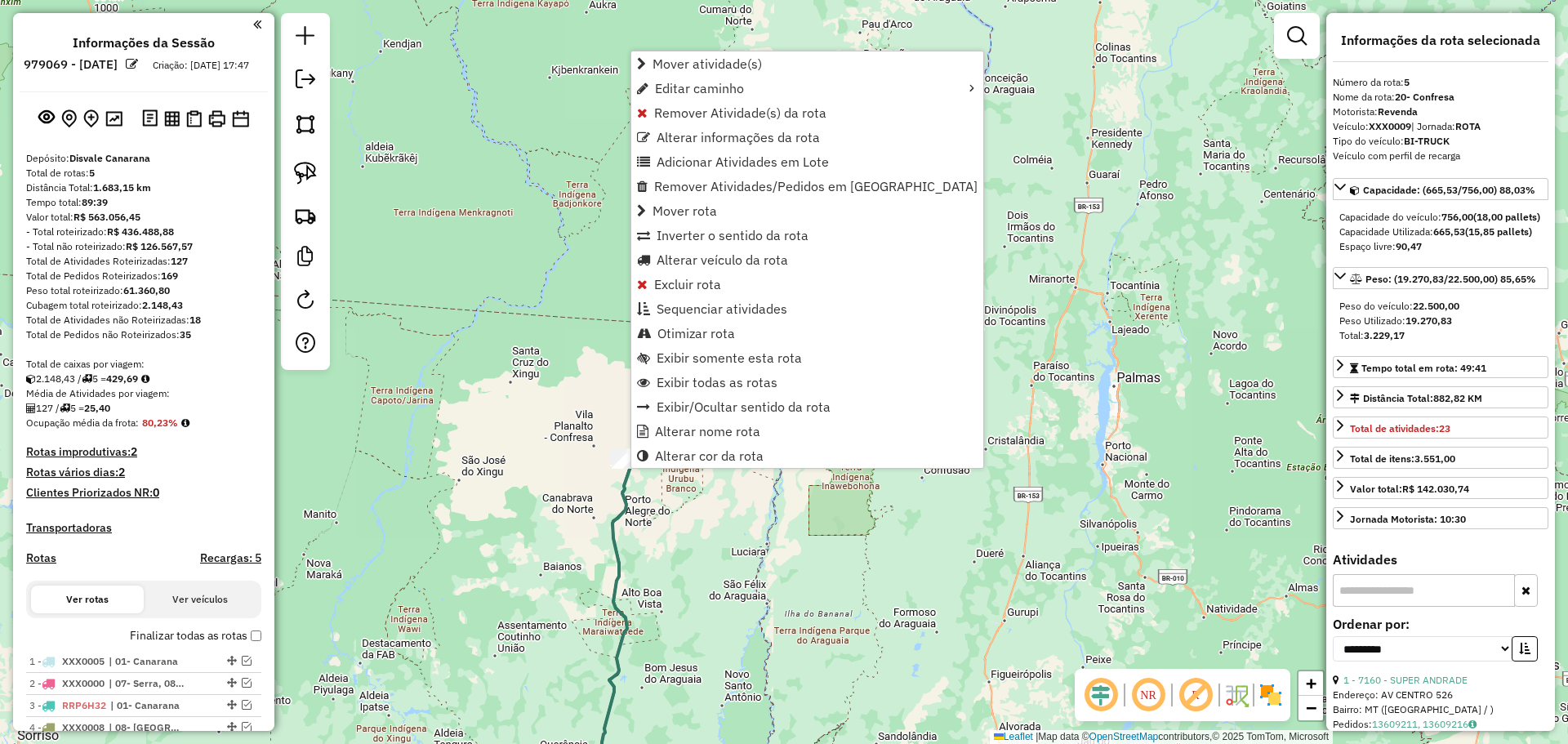
scroll to position [425, 0]
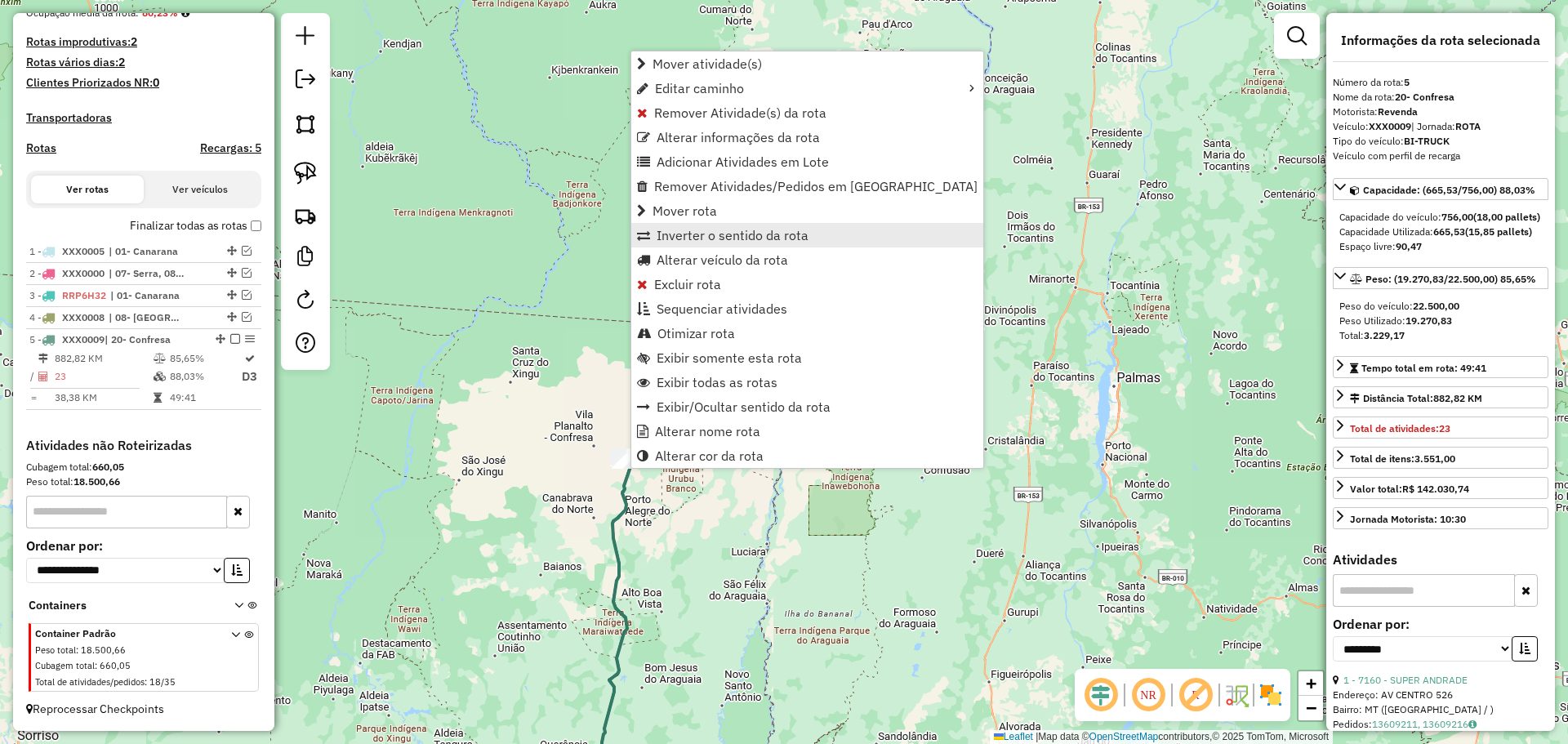
click at [712, 238] on span "Inverter o sentido da rota" at bounding box center [733, 235] width 152 height 13
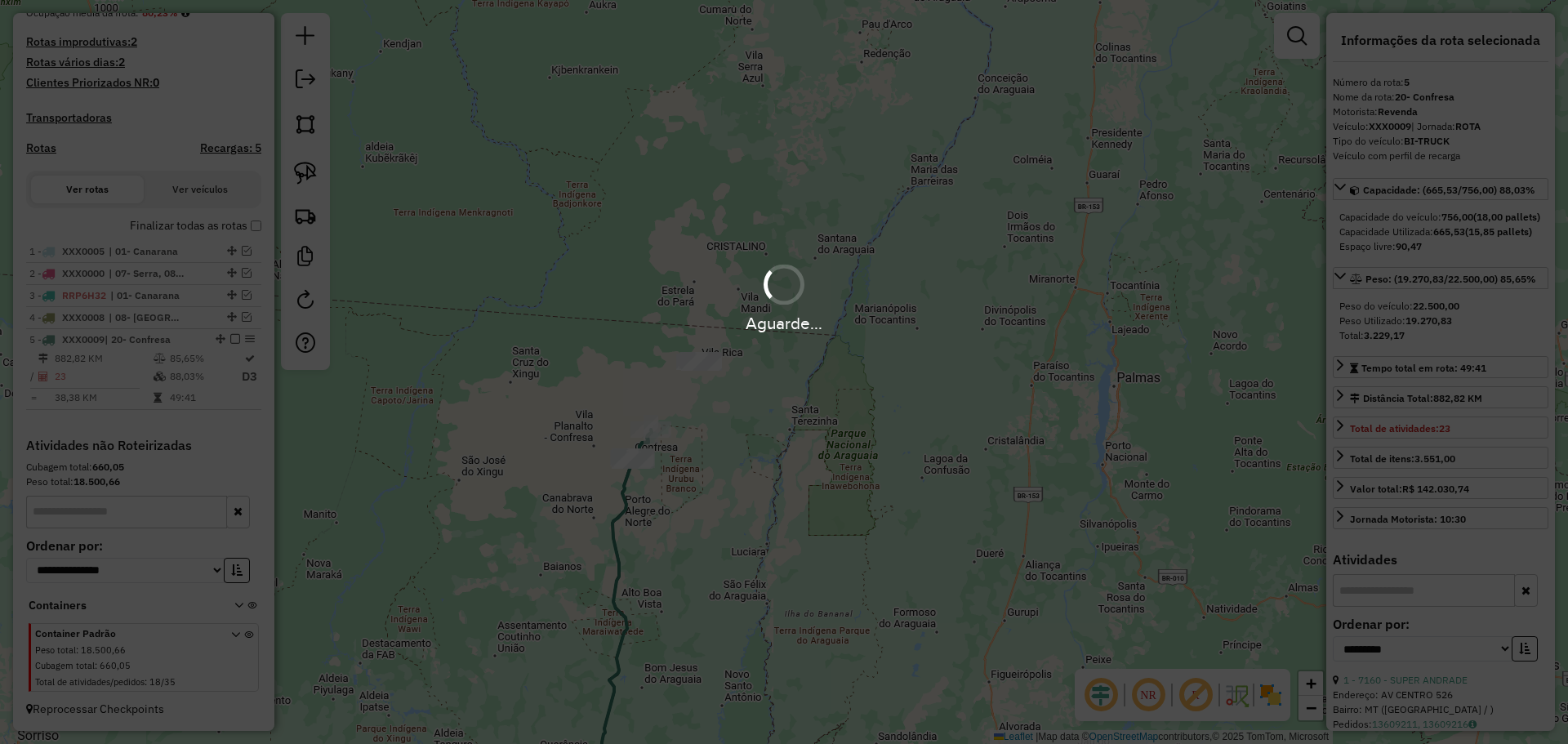
drag, startPoint x: 601, startPoint y: 287, endPoint x: 652, endPoint y: 253, distance: 61.3
click at [652, 253] on div "Aguarde..." at bounding box center [784, 372] width 1568 height 744
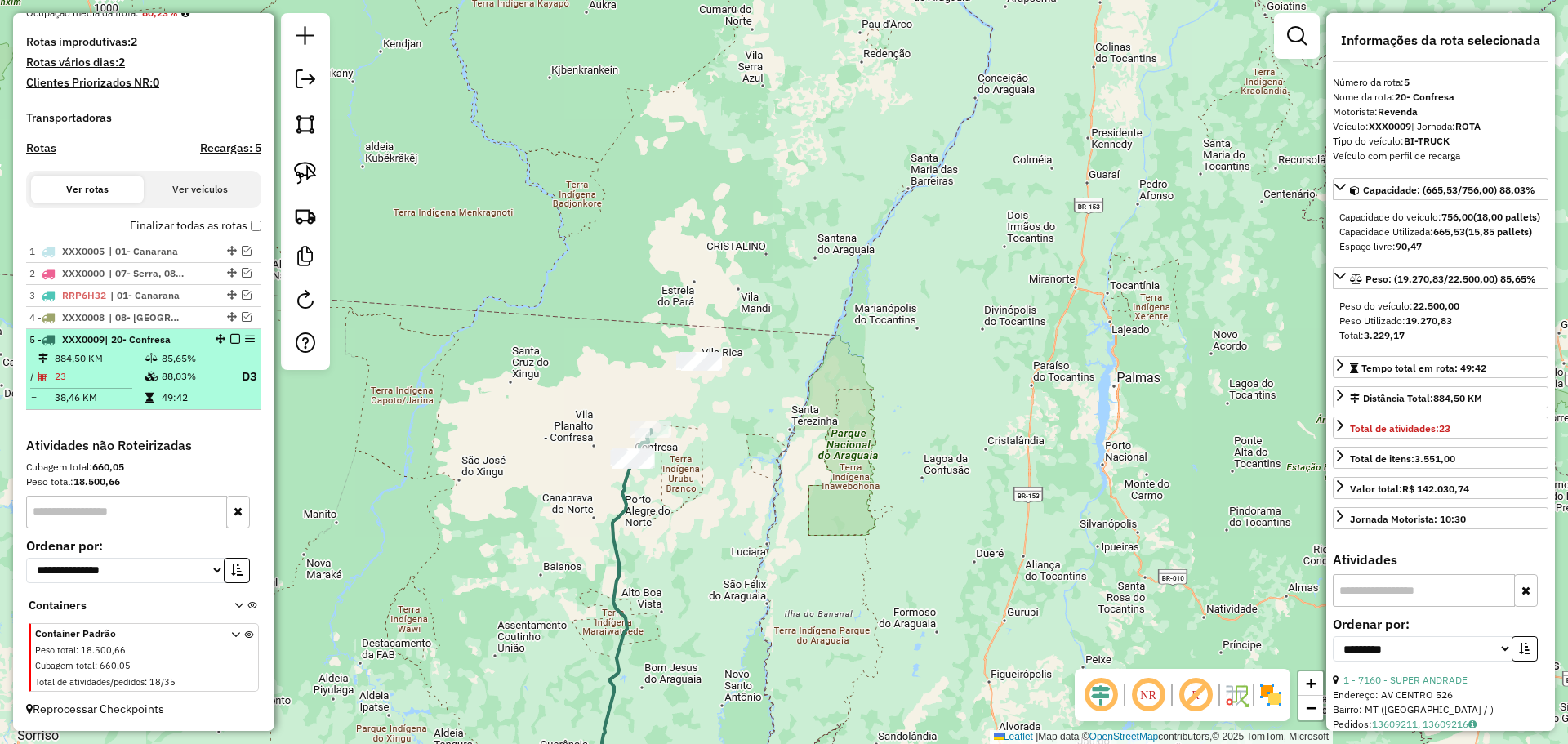
click at [232, 337] on em at bounding box center [235, 339] width 10 height 10
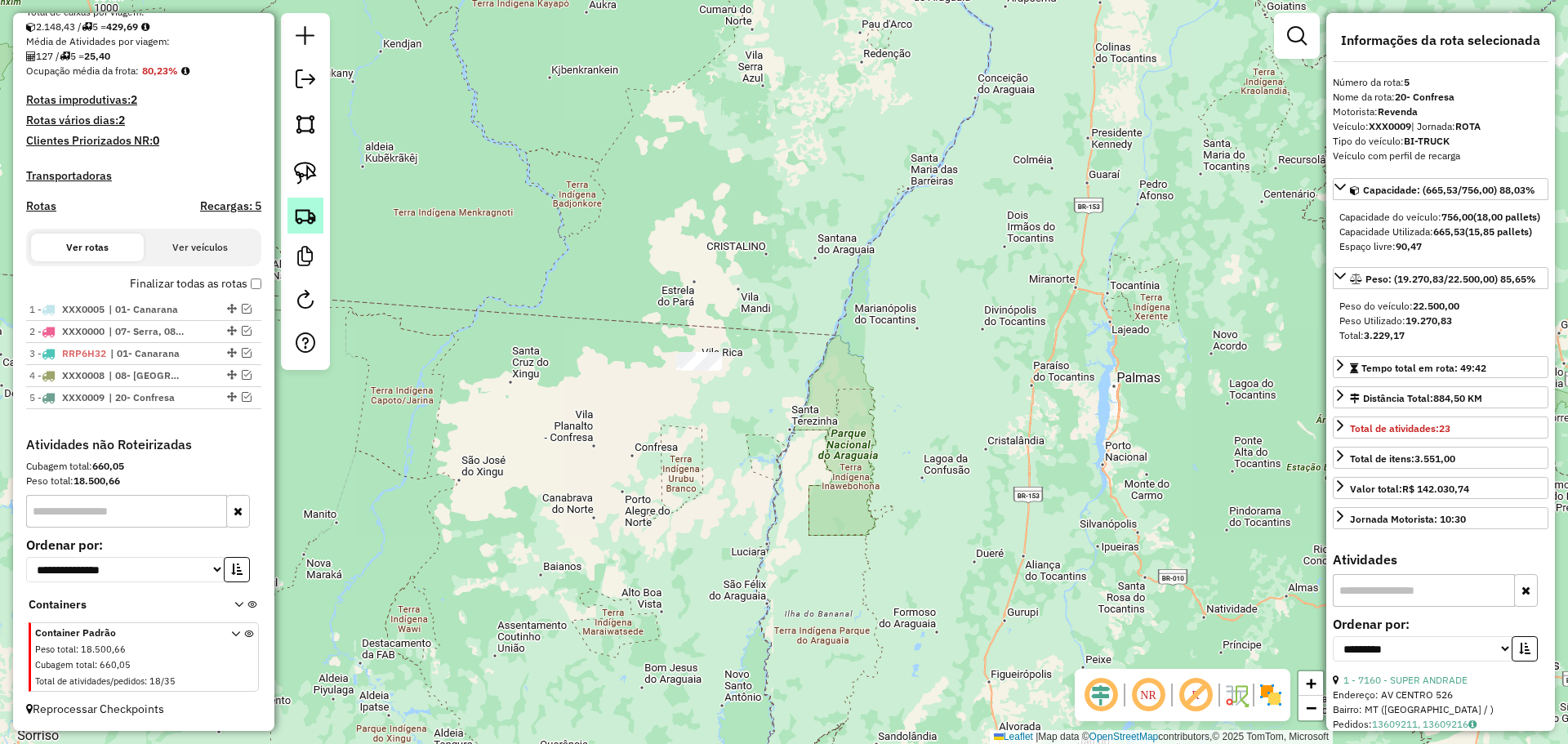
scroll to position [367, 0]
drag, startPoint x: 298, startPoint y: 176, endPoint x: 355, endPoint y: 196, distance: 60.4
click at [299, 176] on img at bounding box center [305, 173] width 23 height 23
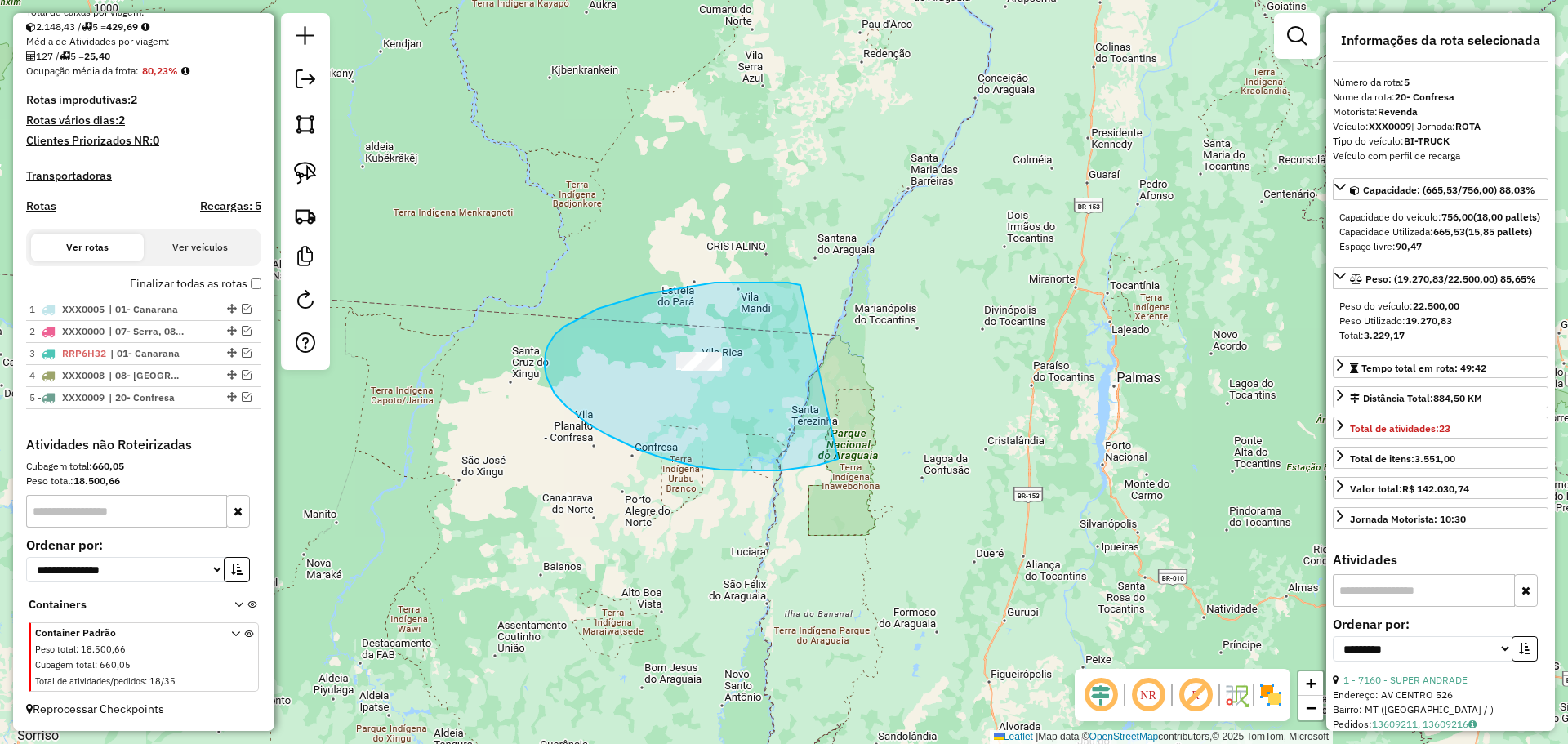
drag, startPoint x: 730, startPoint y: 283, endPoint x: 905, endPoint y: 362, distance: 192.0
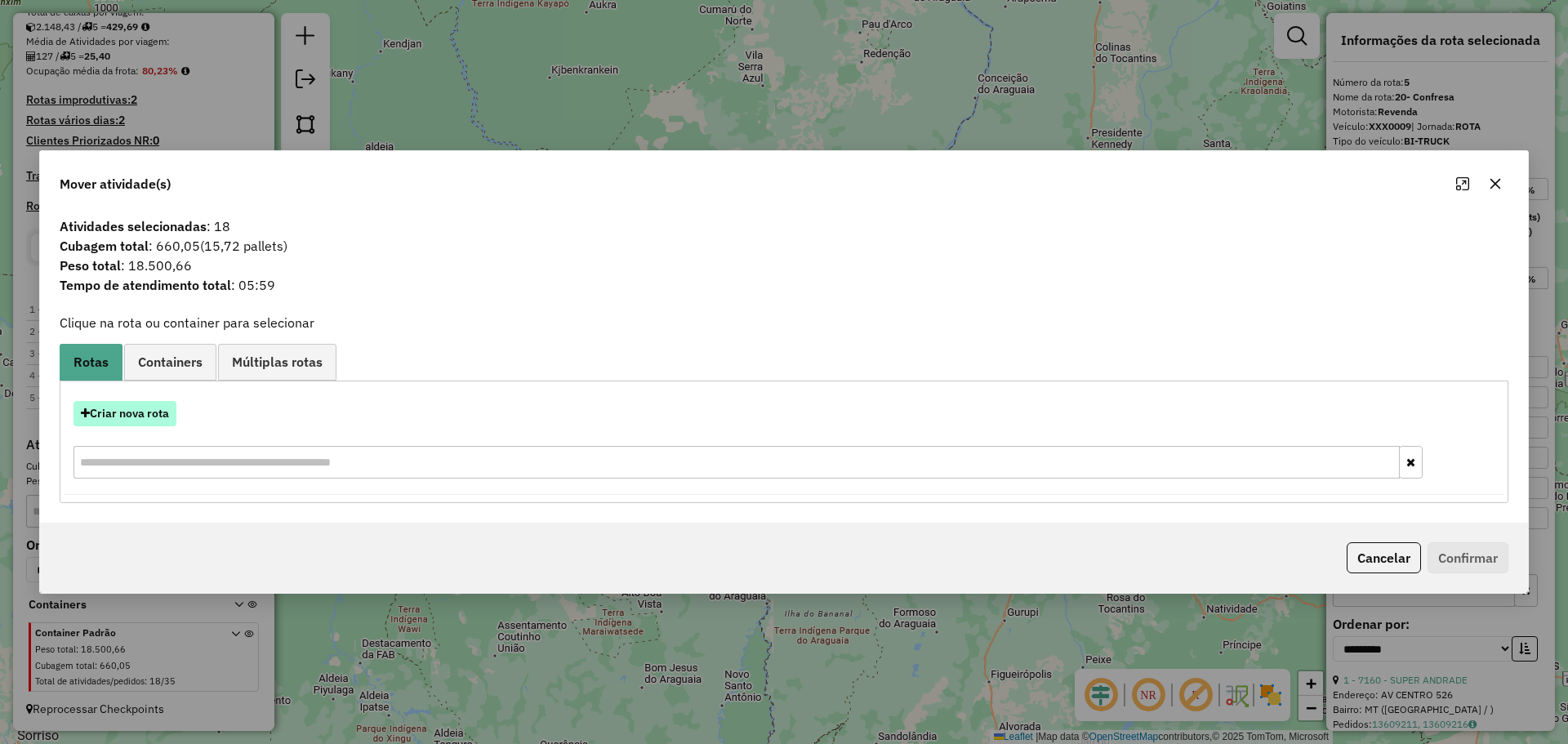
click at [135, 418] on button "Criar nova rota" at bounding box center [125, 414] width 103 height 25
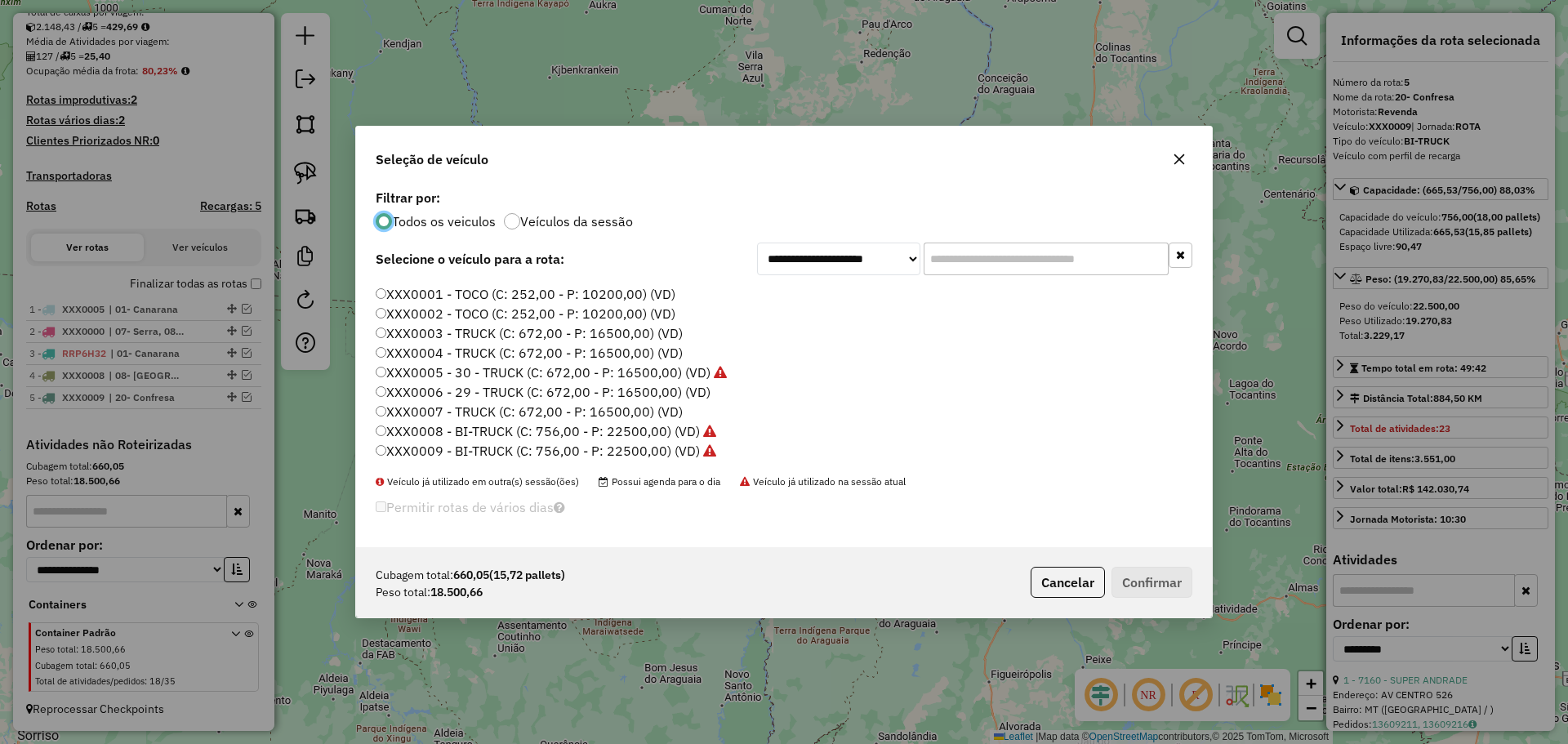
scroll to position [736, 0]
click at [660, 454] on label "XXX0010 - BI-TRUCK (C: 756,00 - P: 22500,00) (VD)" at bounding box center [538, 457] width 325 height 19
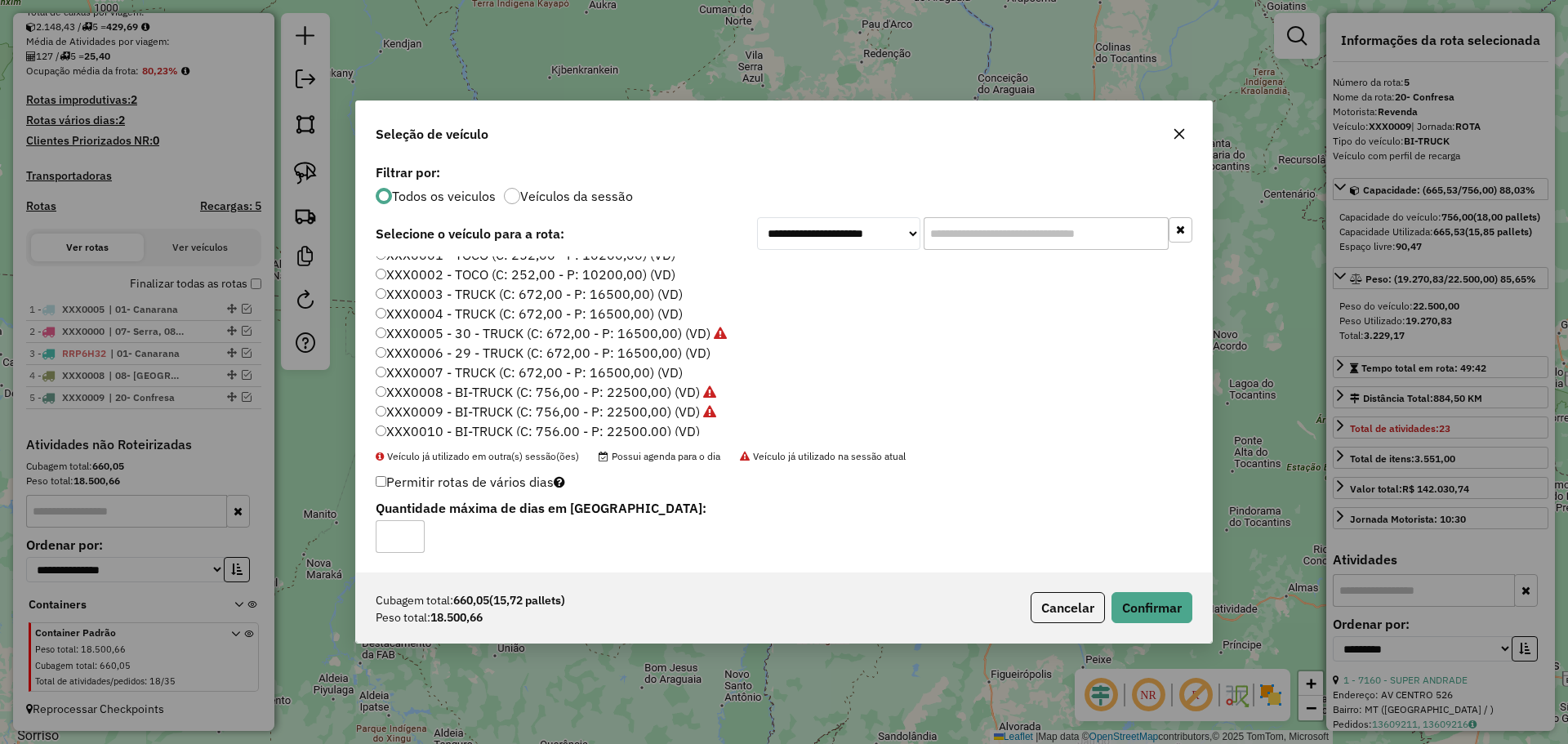
scroll to position [801, 0]
click at [407, 524] on input "*" at bounding box center [400, 536] width 49 height 33
click at [408, 531] on input "*" at bounding box center [400, 536] width 49 height 33
type input "*"
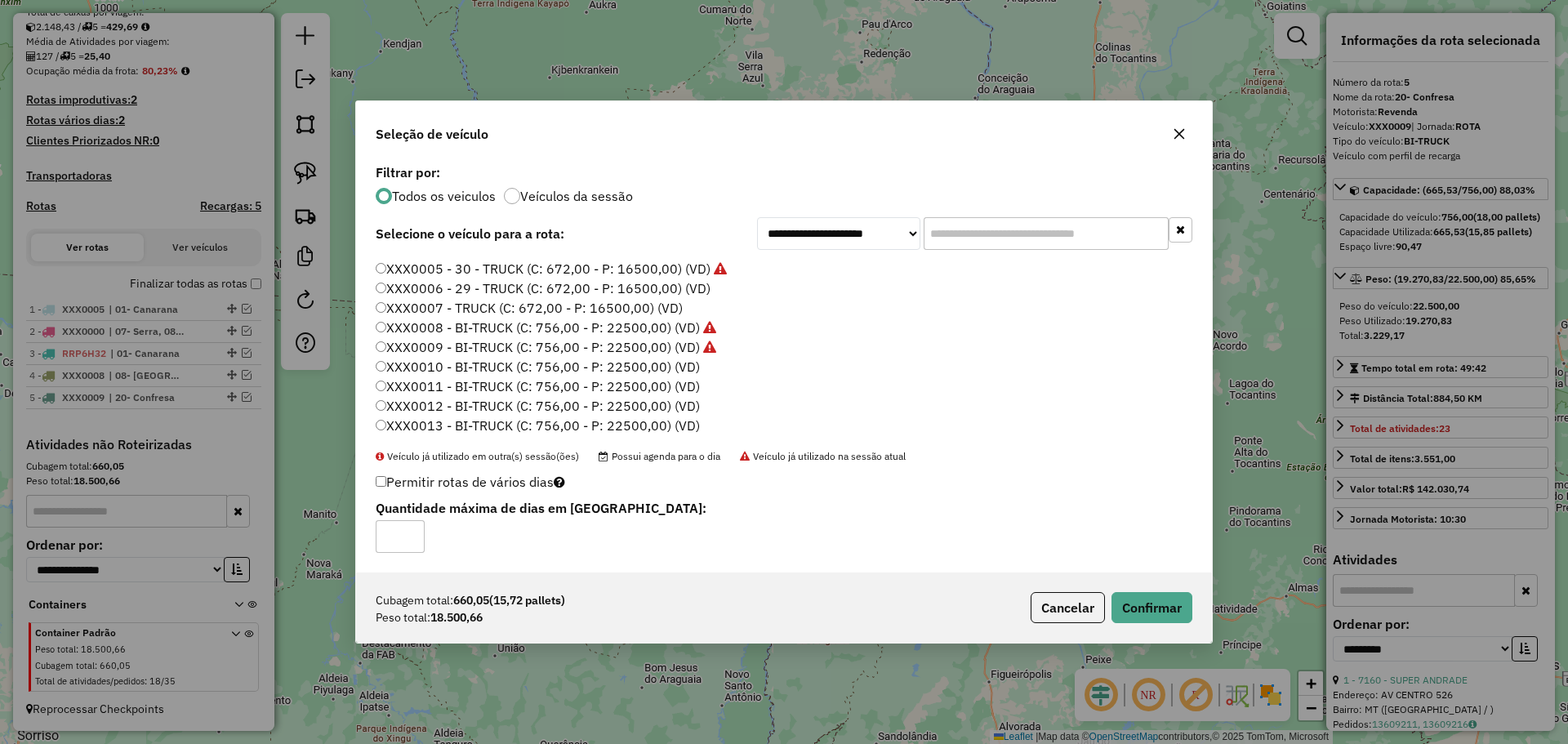
click at [409, 532] on input "*" at bounding box center [400, 536] width 49 height 33
click at [1145, 609] on button "Confirmar" at bounding box center [1152, 607] width 81 height 31
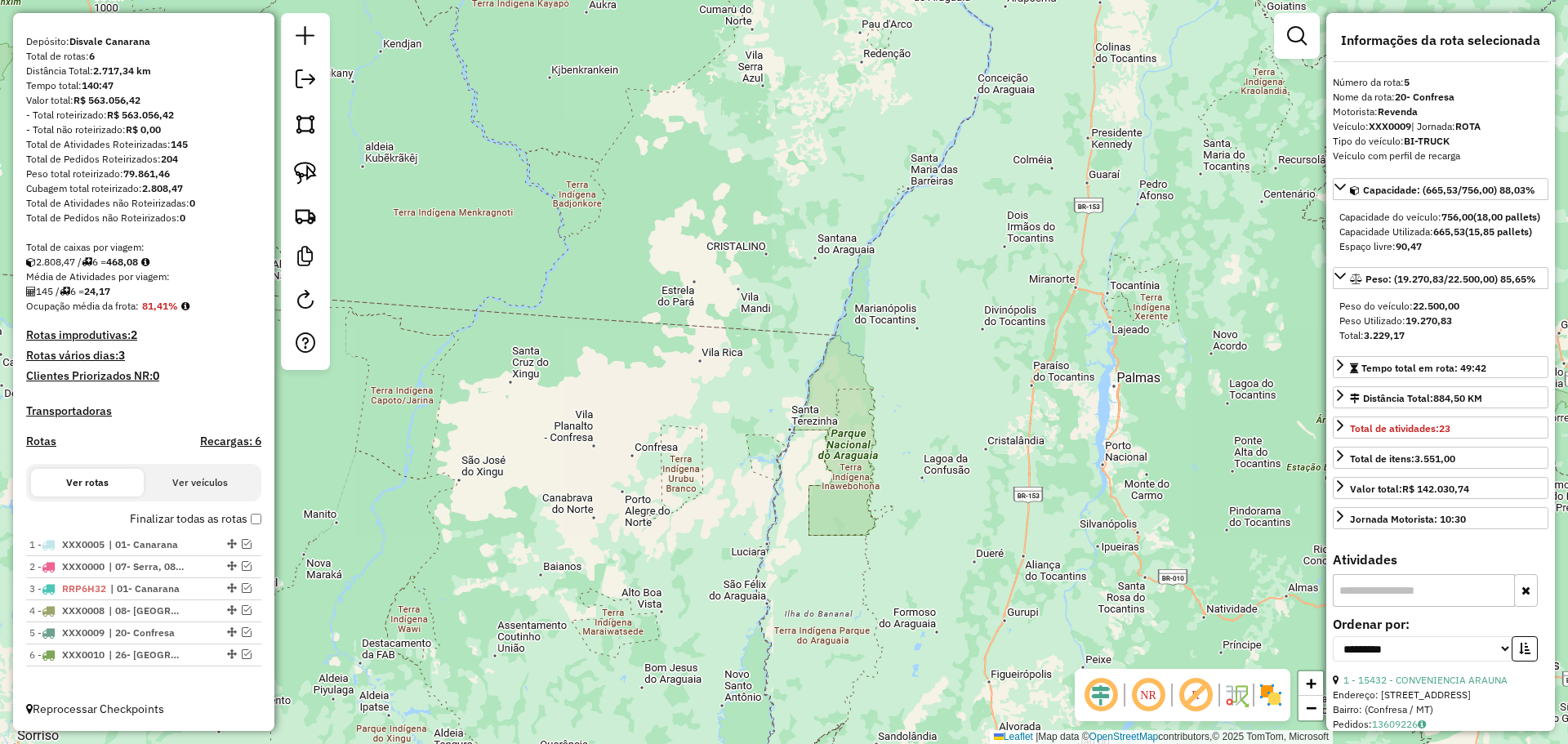
scroll to position [132, 0]
click at [315, 84] on link at bounding box center [305, 82] width 33 height 37
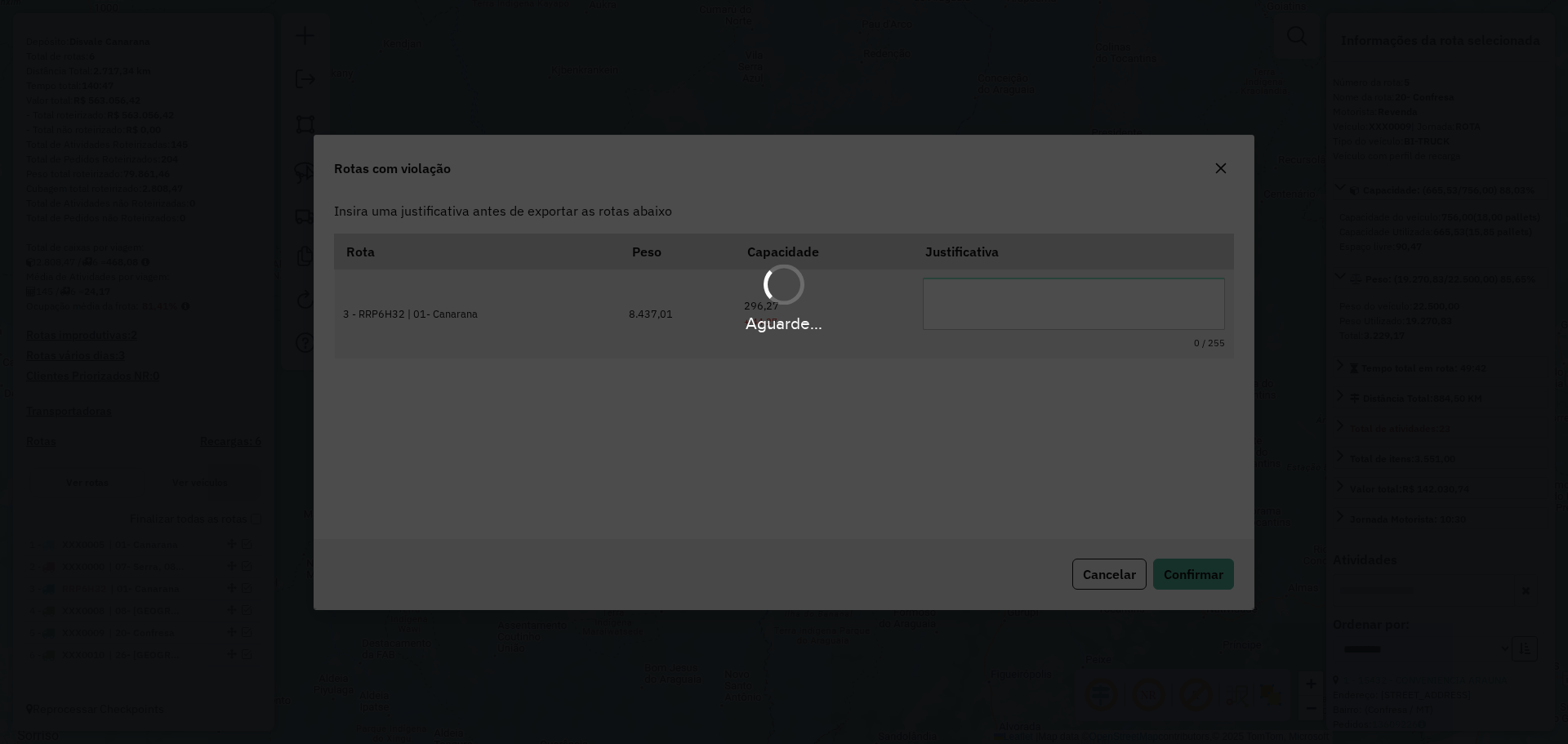
scroll to position [0, 0]
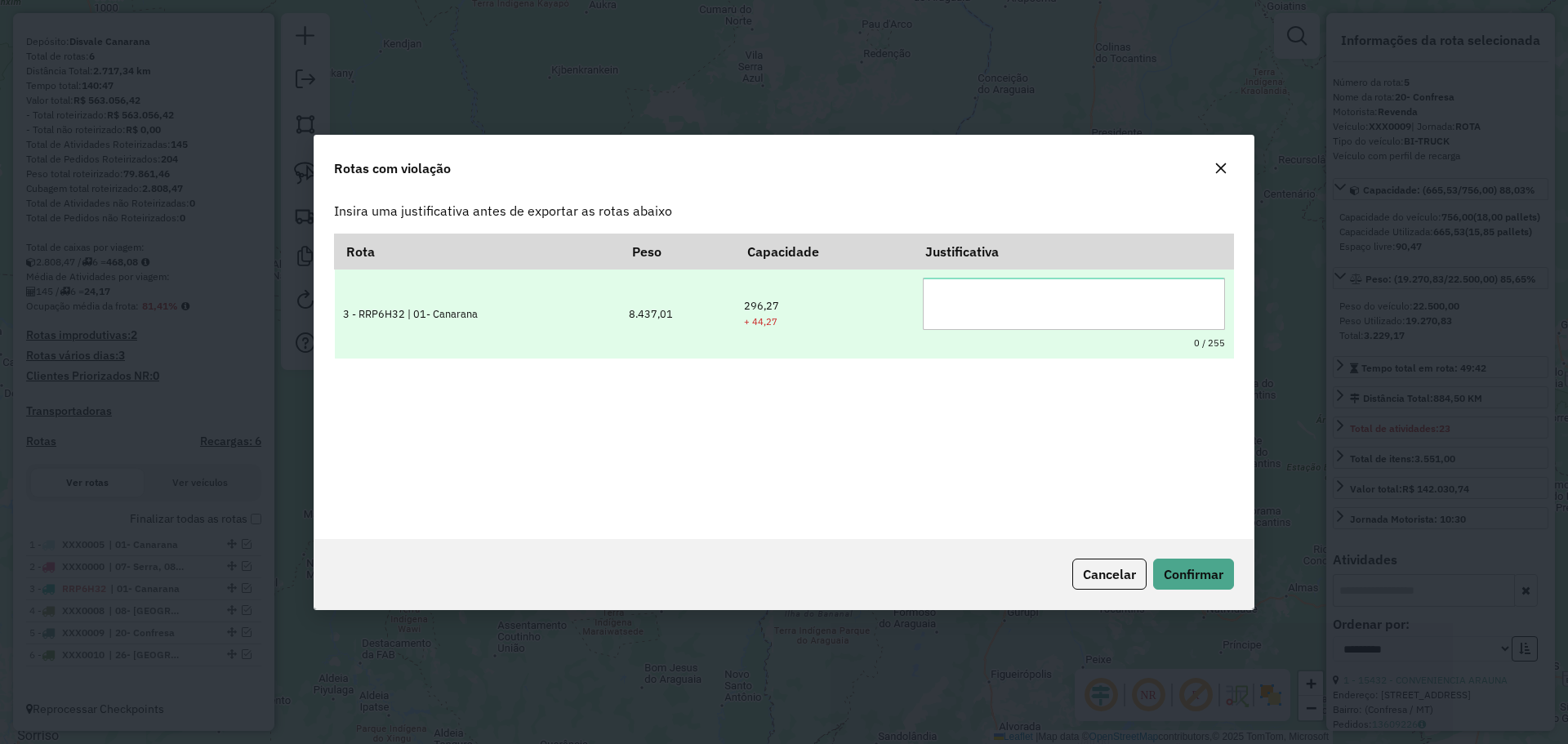
click at [1002, 312] on textarea at bounding box center [1074, 304] width 302 height 52
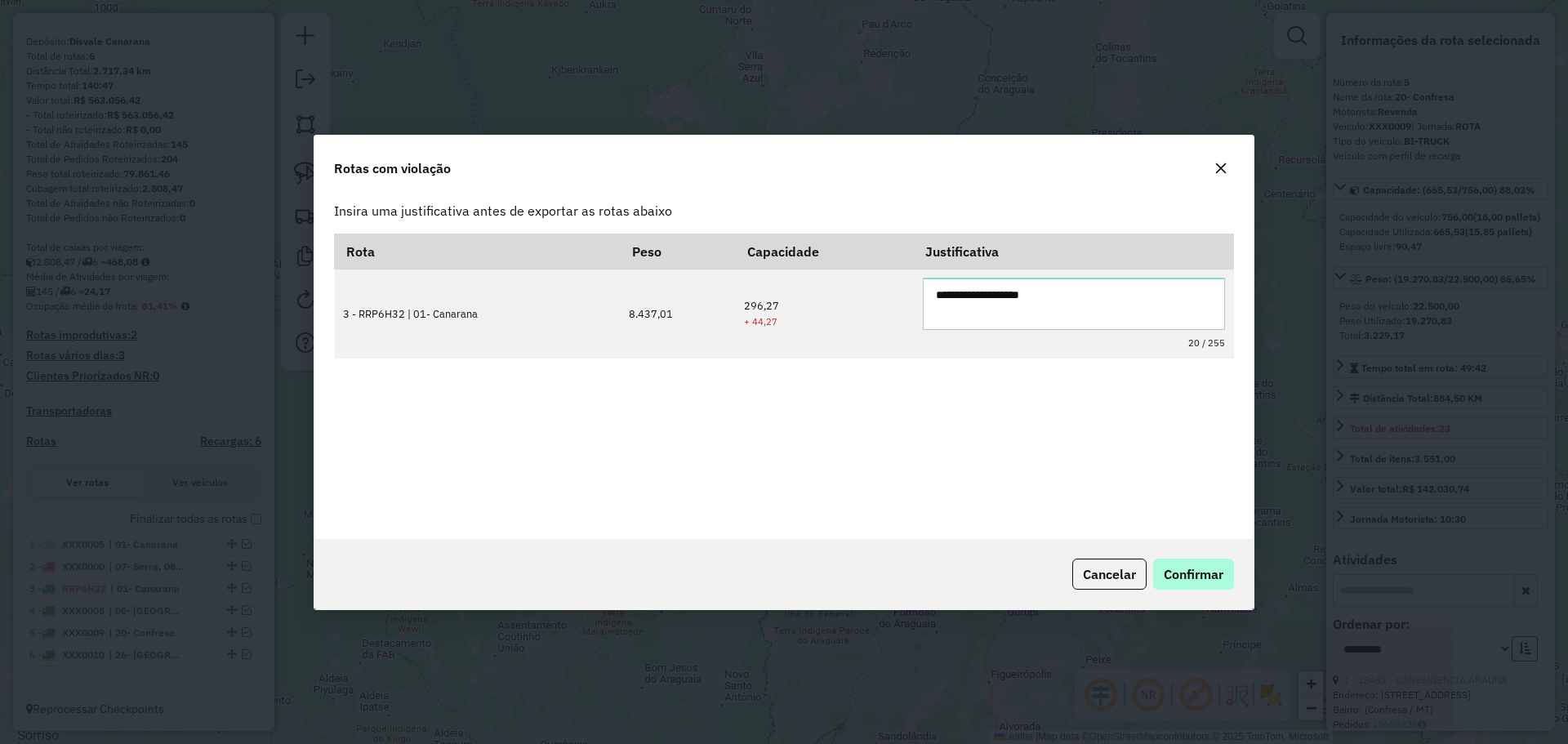
type textarea "**********"
click at [1200, 561] on button "Confirmar" at bounding box center [1194, 574] width 81 height 31
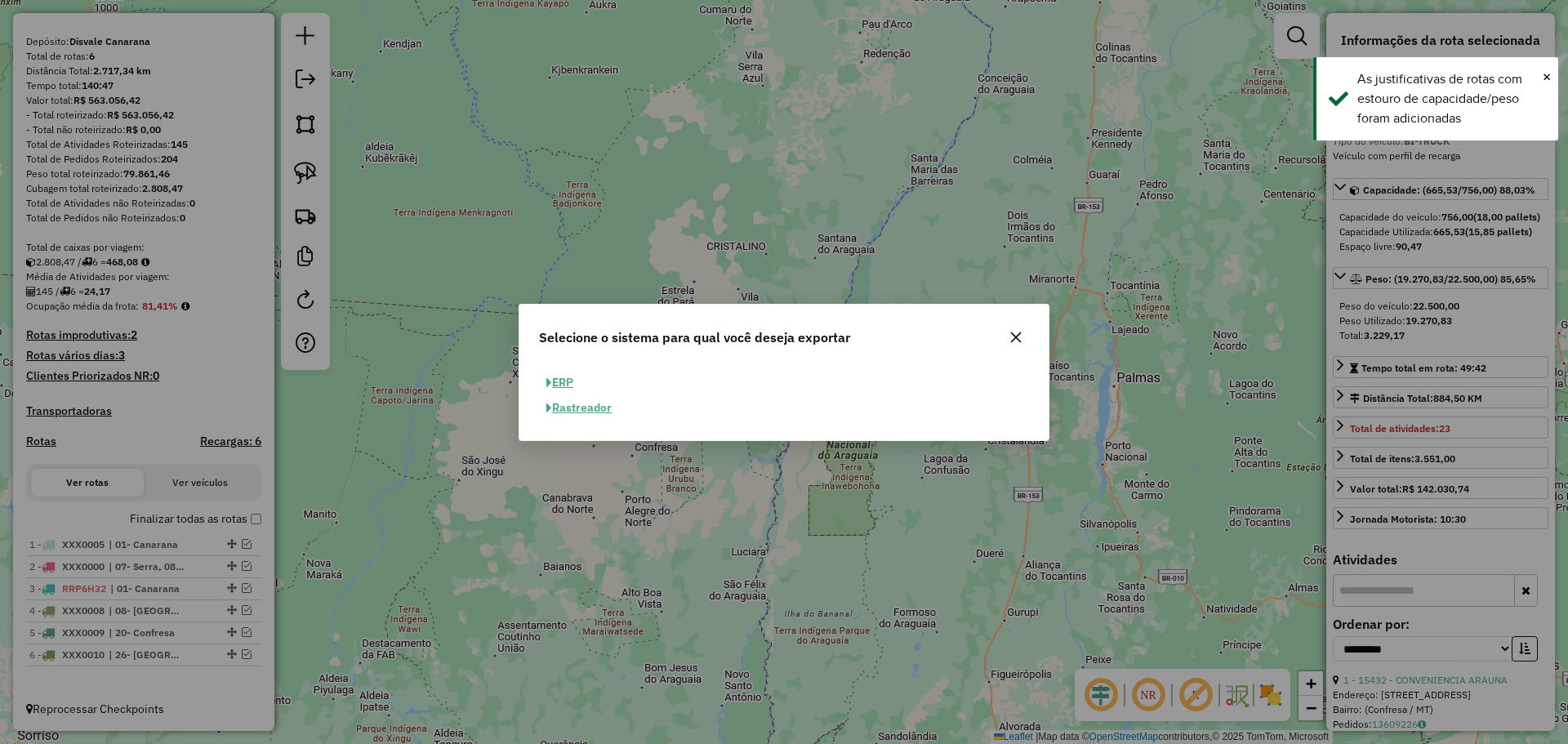
click at [562, 375] on button "ERP" at bounding box center [559, 383] width 41 height 25
select select "**"
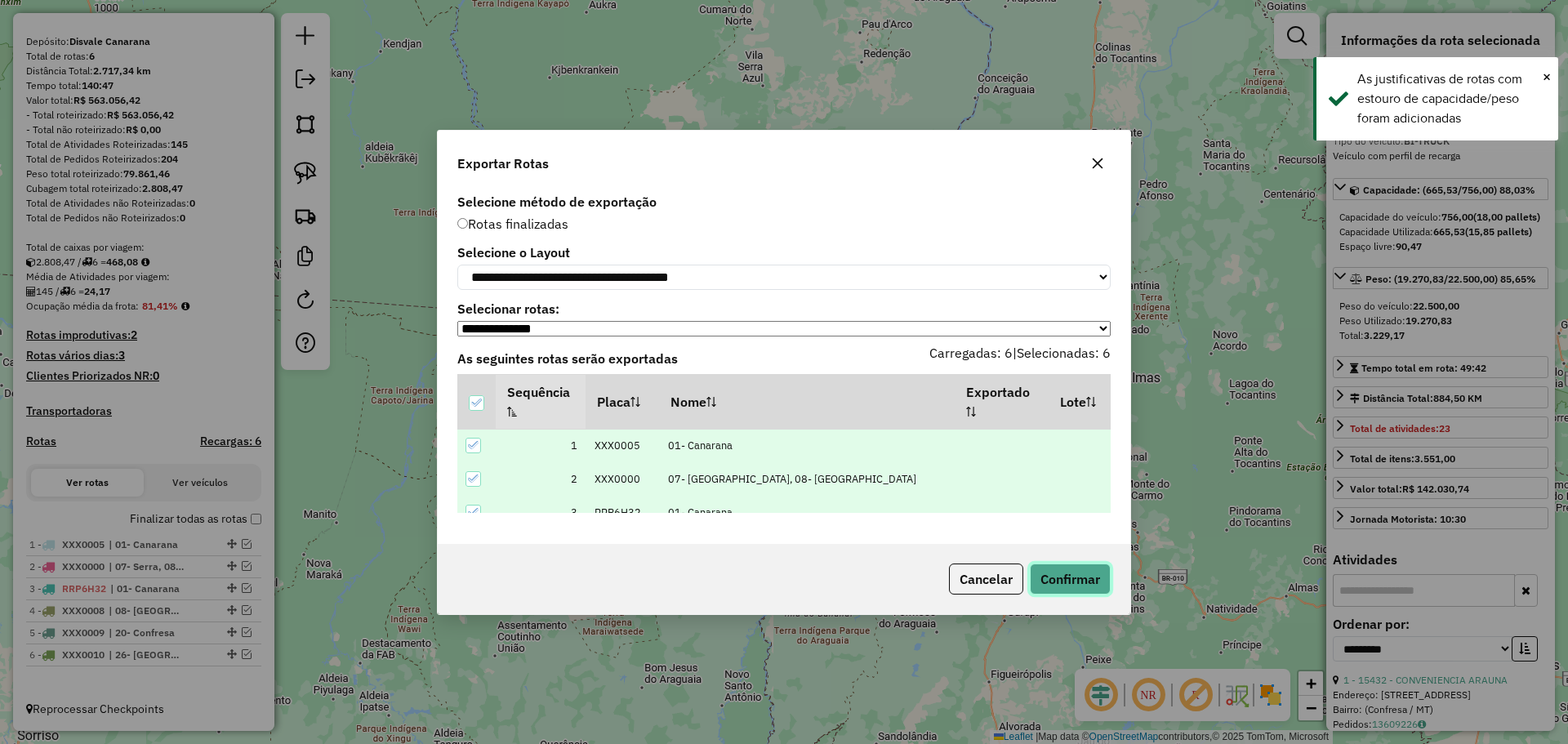
click at [1089, 591] on button "Confirmar" at bounding box center [1070, 579] width 81 height 31
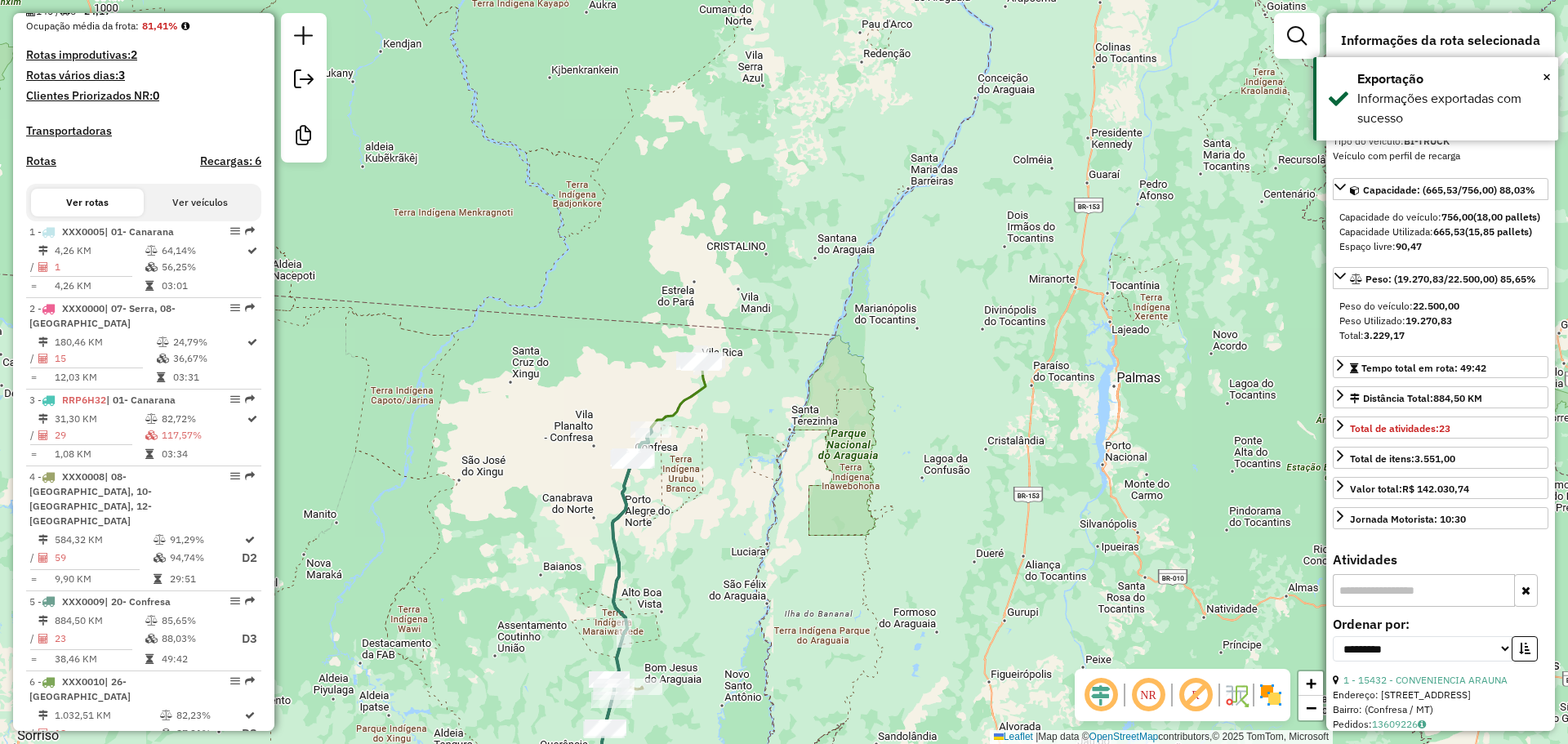
scroll to position [490, 0]
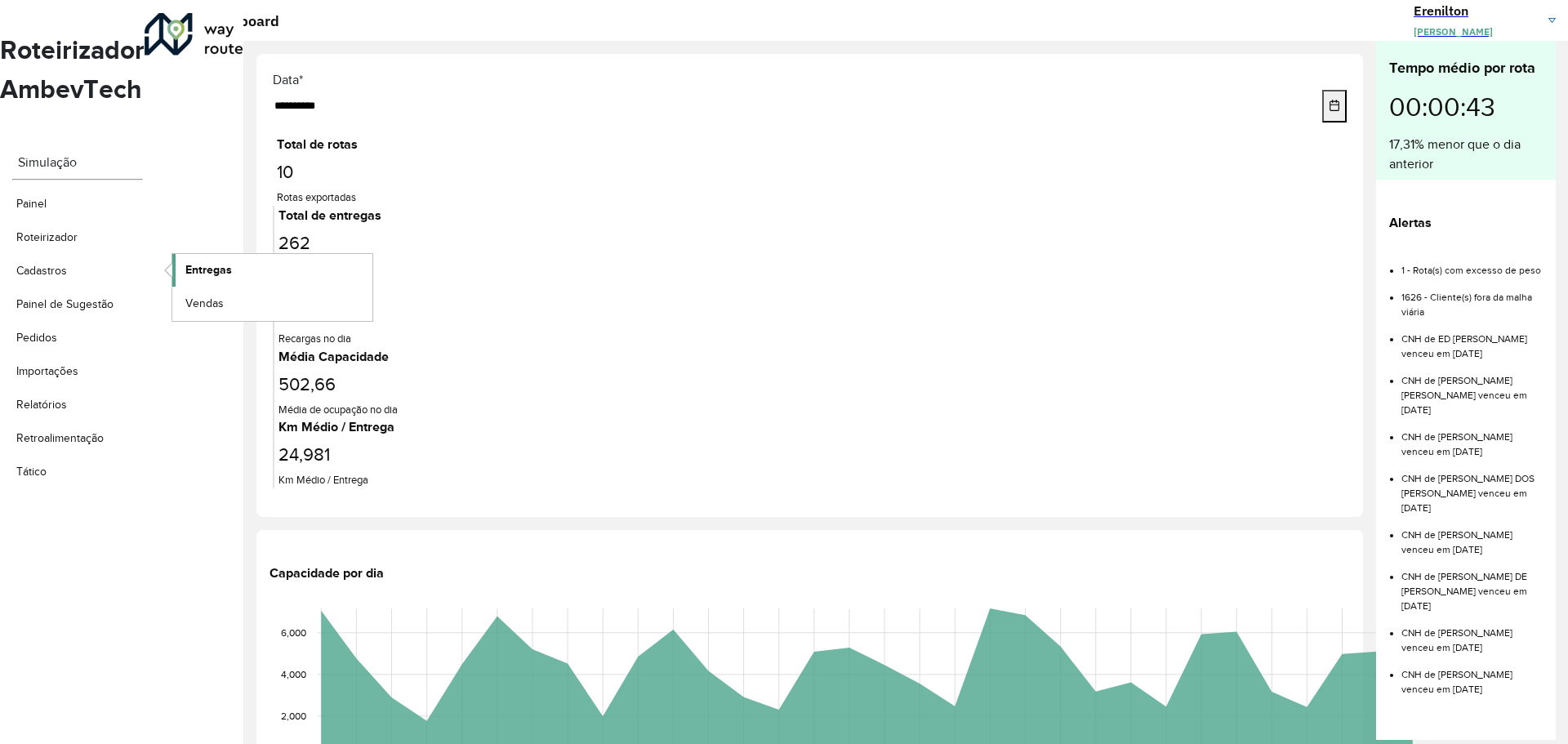
click at [212, 261] on span "Entregas" at bounding box center [208, 270] width 46 height 17
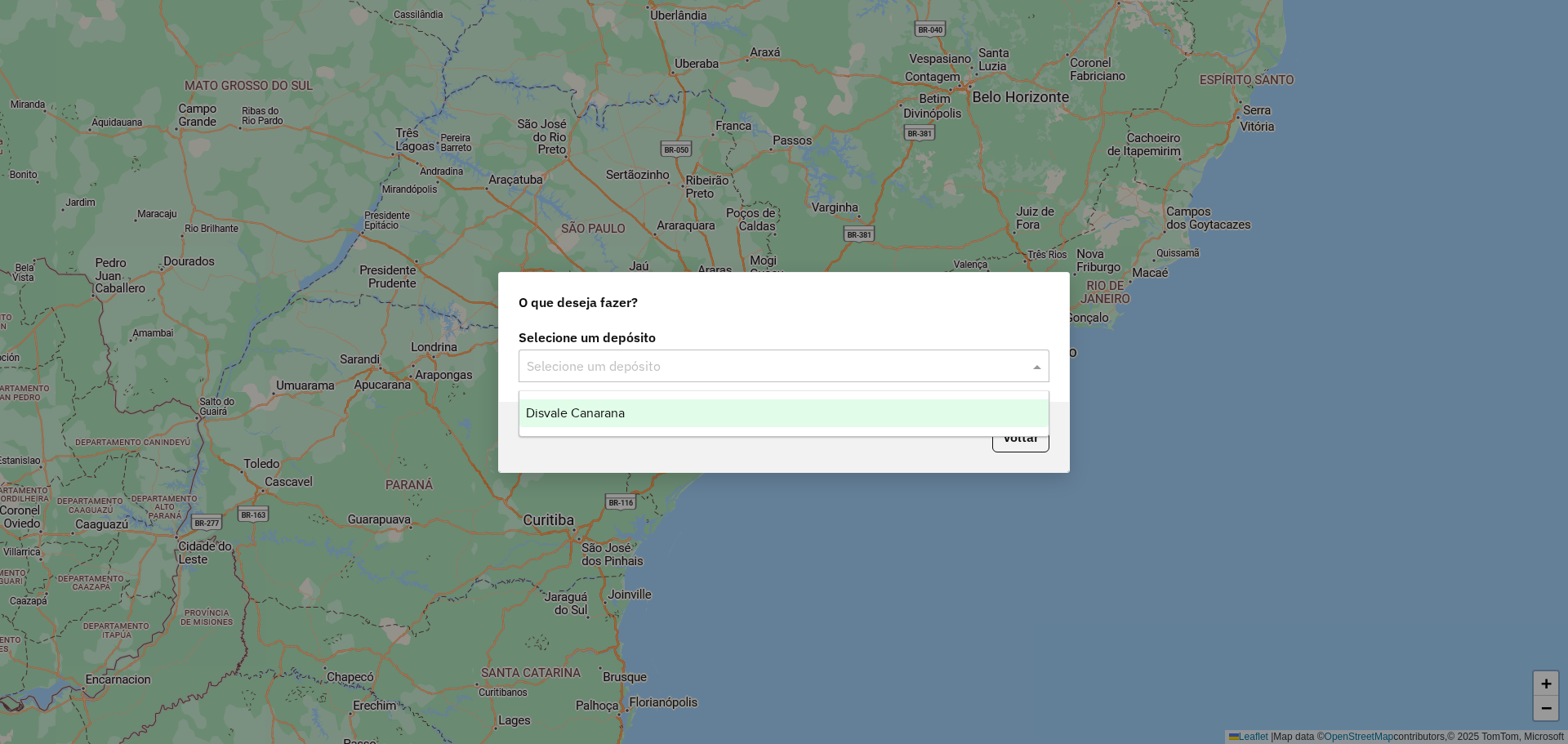
click at [614, 352] on div "Selecione um depósito" at bounding box center [784, 366] width 531 height 33
click at [606, 416] on span "Disvale Canarana" at bounding box center [575, 412] width 99 height 13
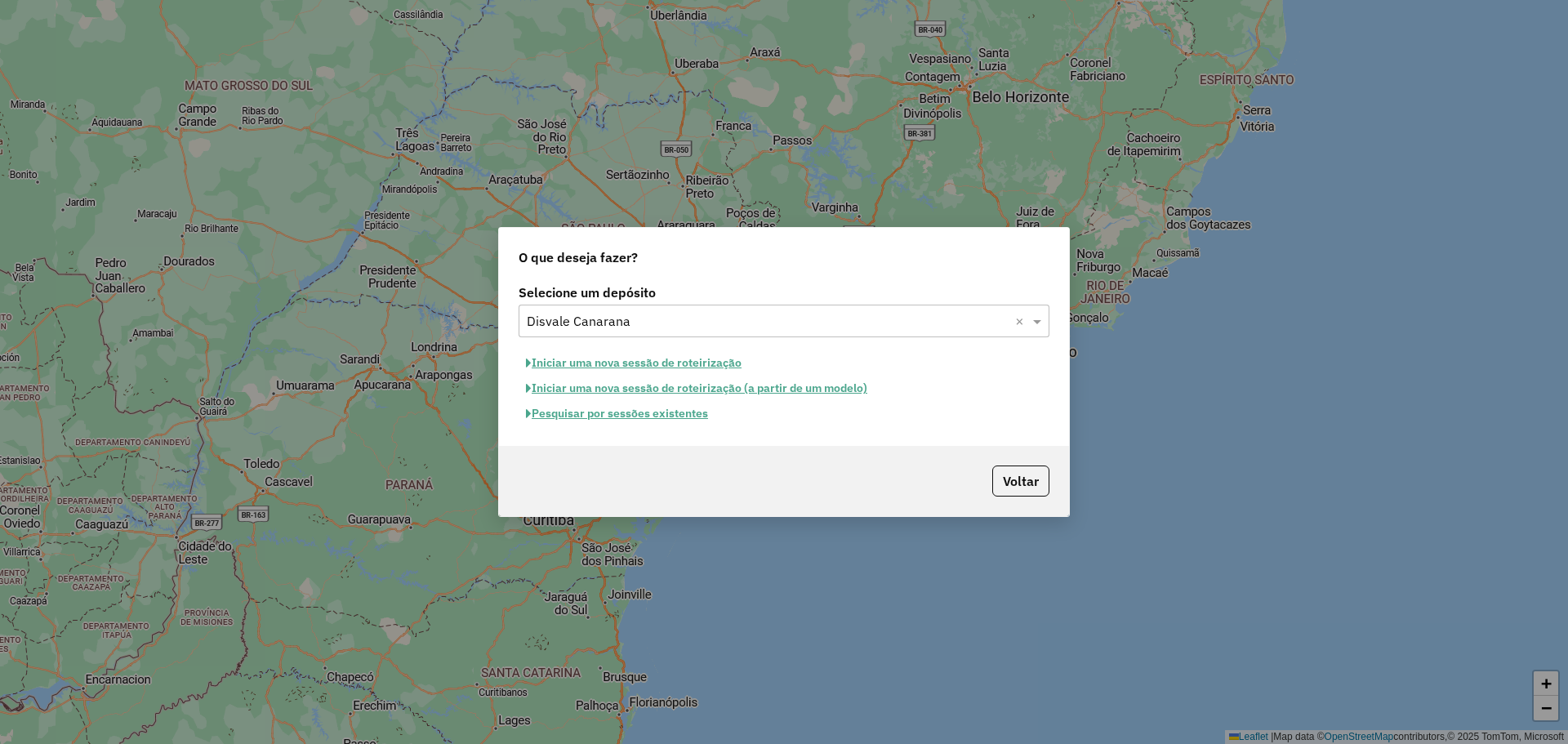
click at [635, 417] on button "Pesquisar por sessões existentes" at bounding box center [616, 414] width 196 height 25
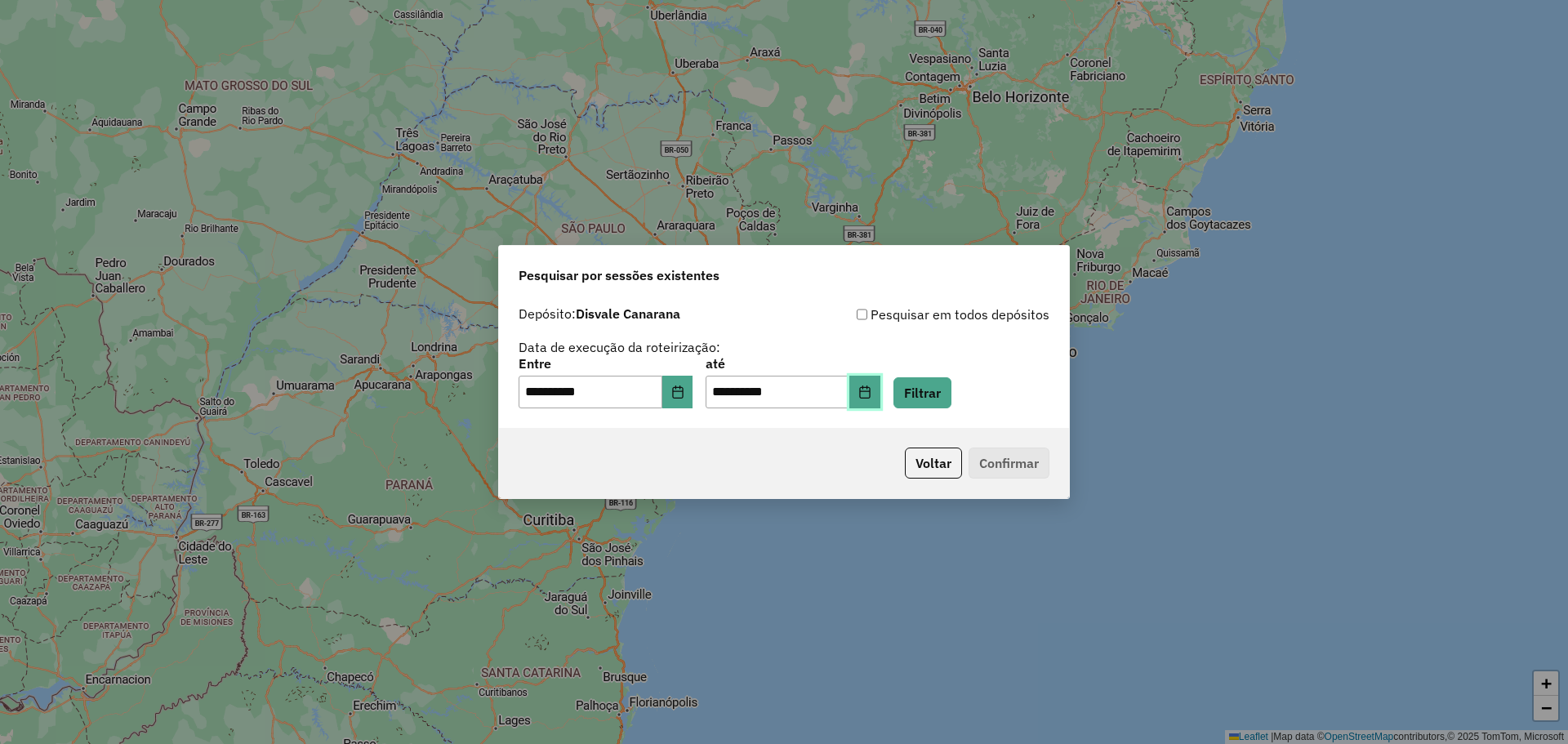
click at [872, 395] on icon "Choose Date" at bounding box center [864, 391] width 13 height 13
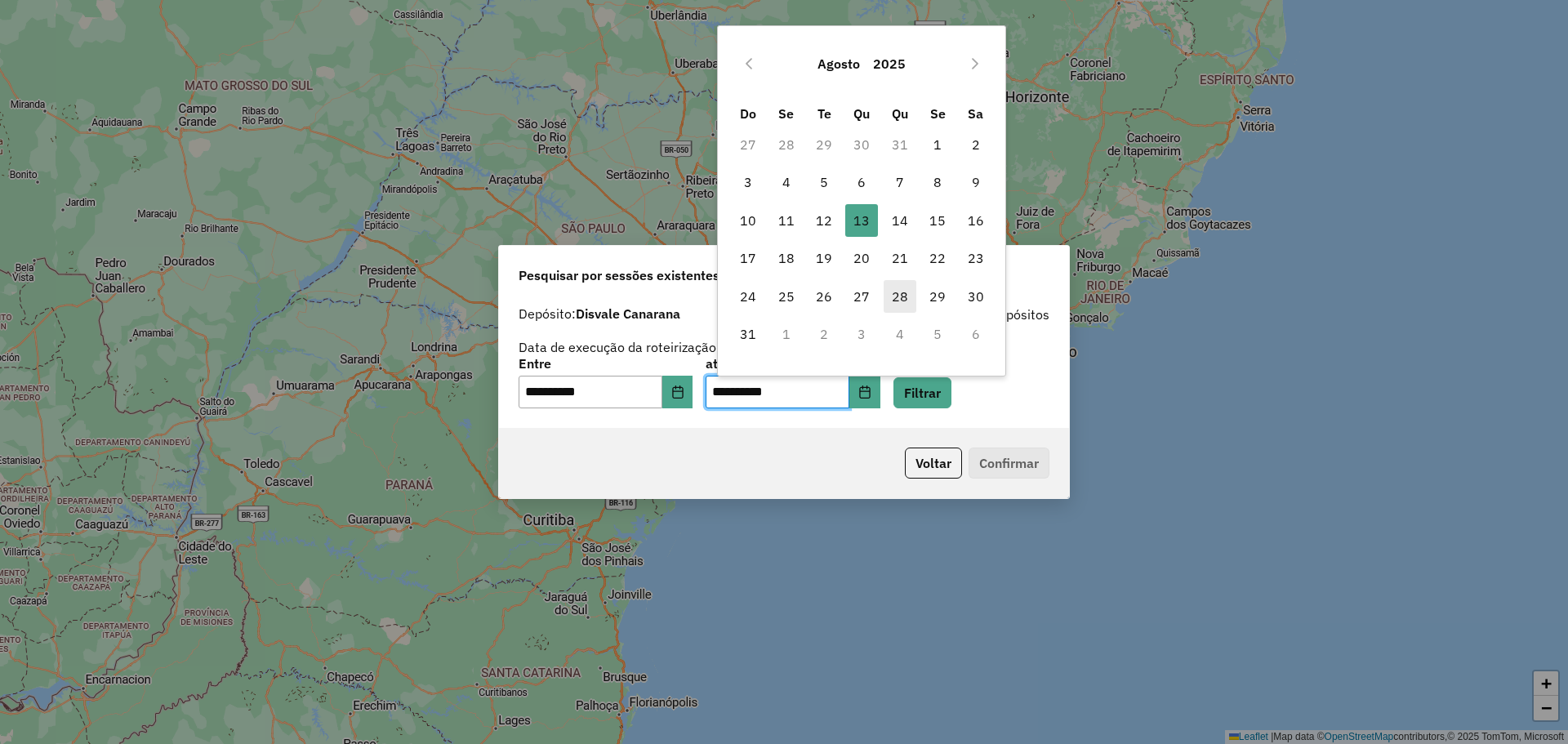
drag, startPoint x: 889, startPoint y: 223, endPoint x: 899, endPoint y: 287, distance: 64.8
click at [890, 223] on span "14" at bounding box center [899, 220] width 33 height 33
type input "**********"
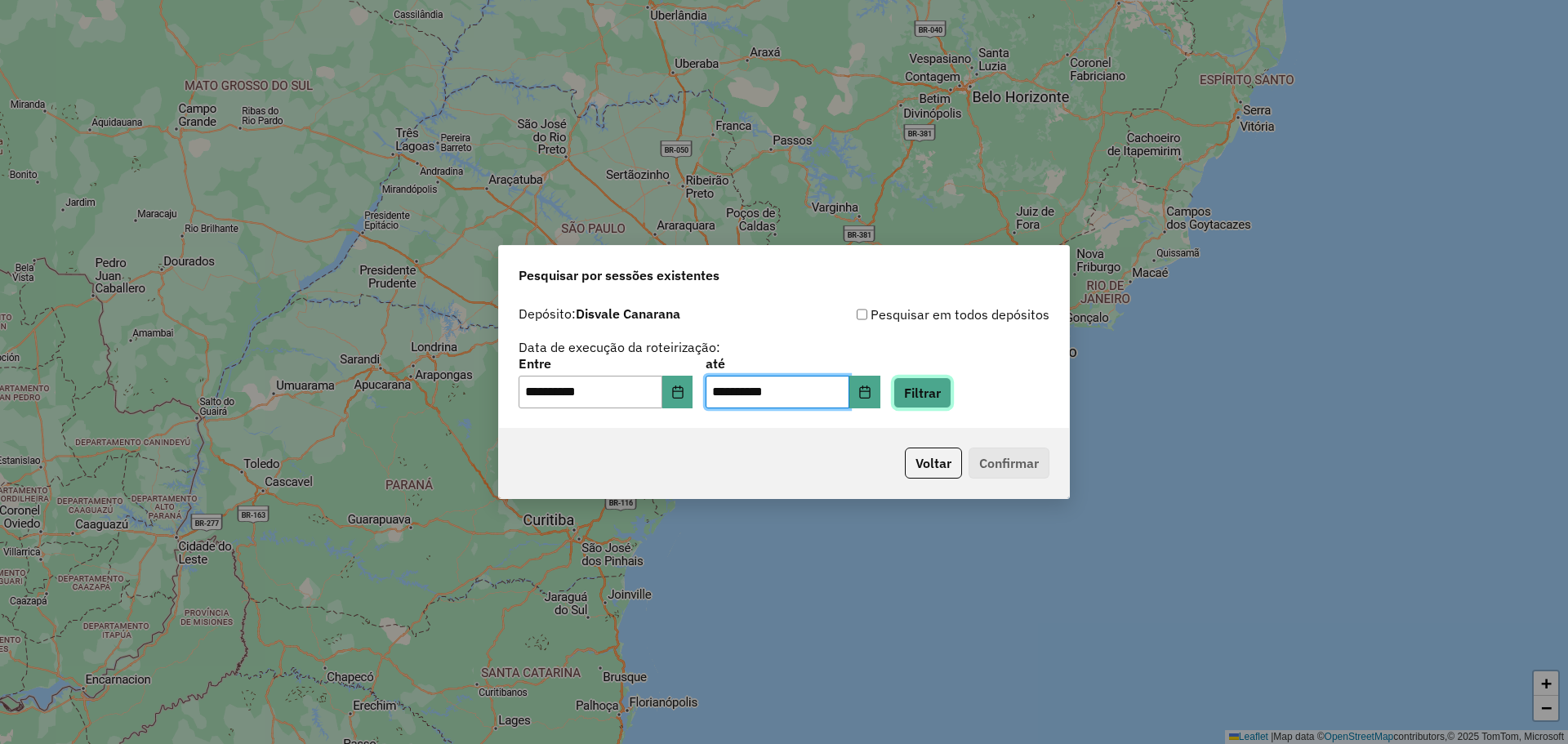
click at [951, 403] on button "Filtrar" at bounding box center [922, 393] width 58 height 31
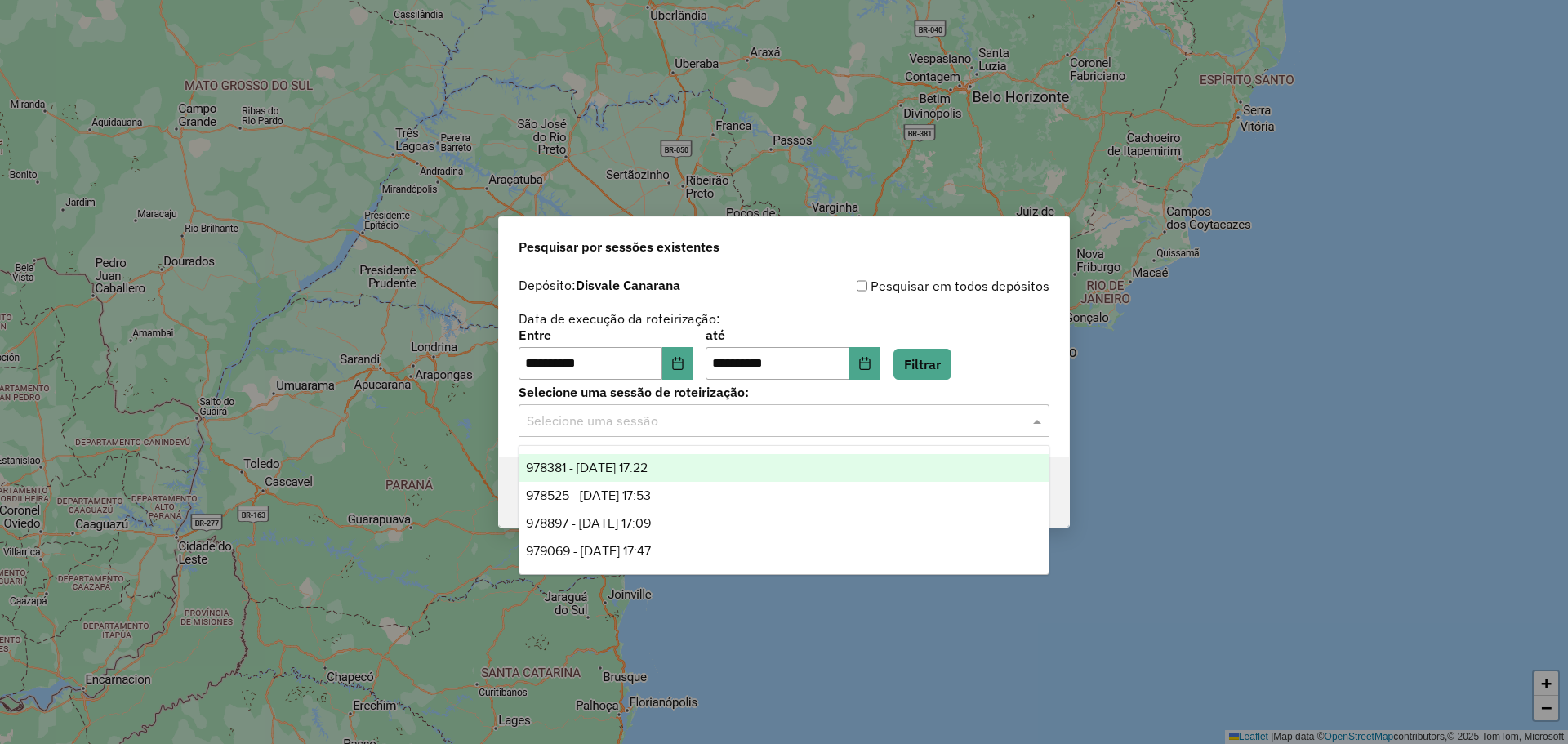
click at [876, 414] on input "text" at bounding box center [767, 421] width 481 height 19
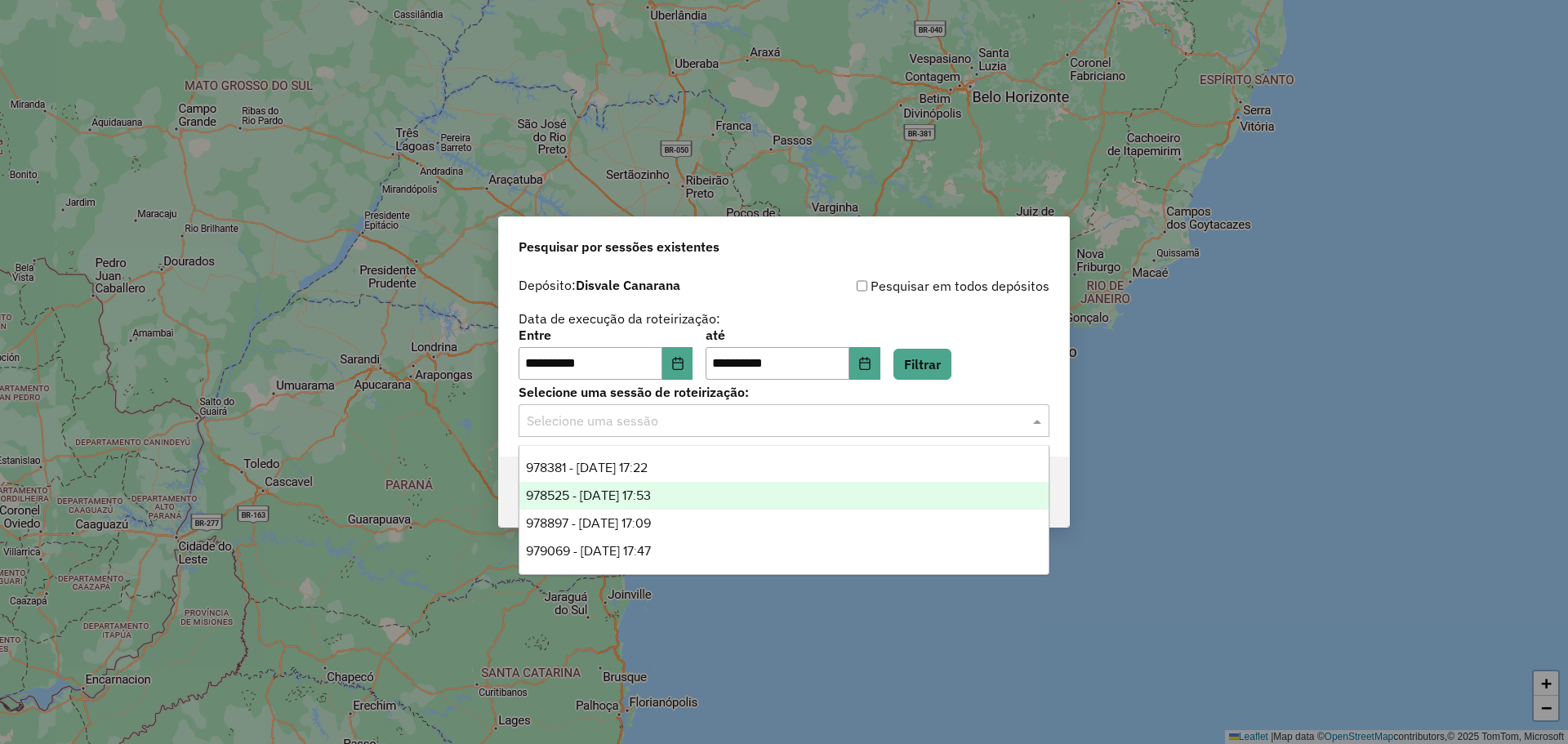
click at [687, 496] on div "978525 - 13/08/2025 17:53" at bounding box center [784, 495] width 529 height 28
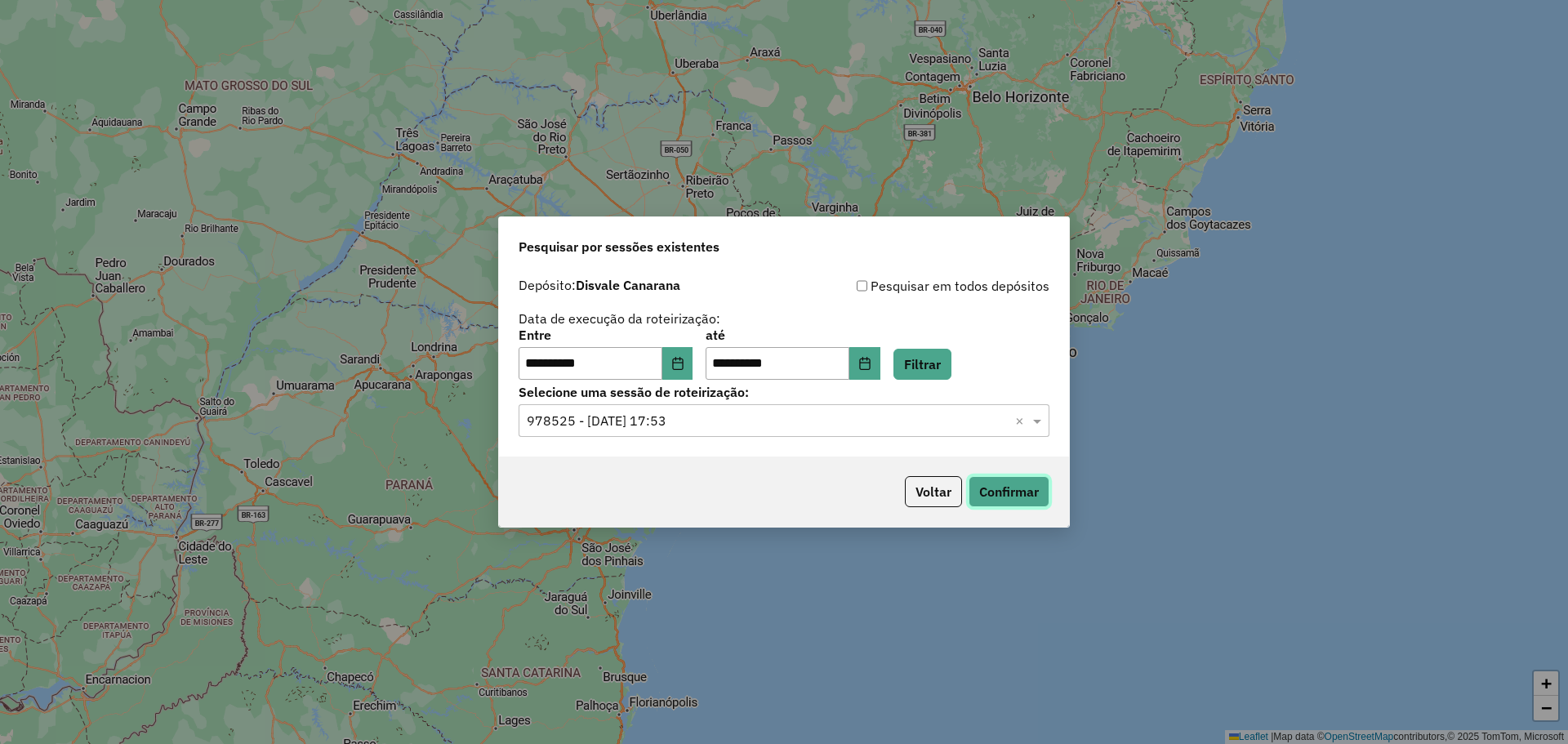
click at [1026, 488] on button "Confirmar" at bounding box center [1009, 492] width 81 height 31
click at [783, 419] on input "text" at bounding box center [767, 421] width 481 height 19
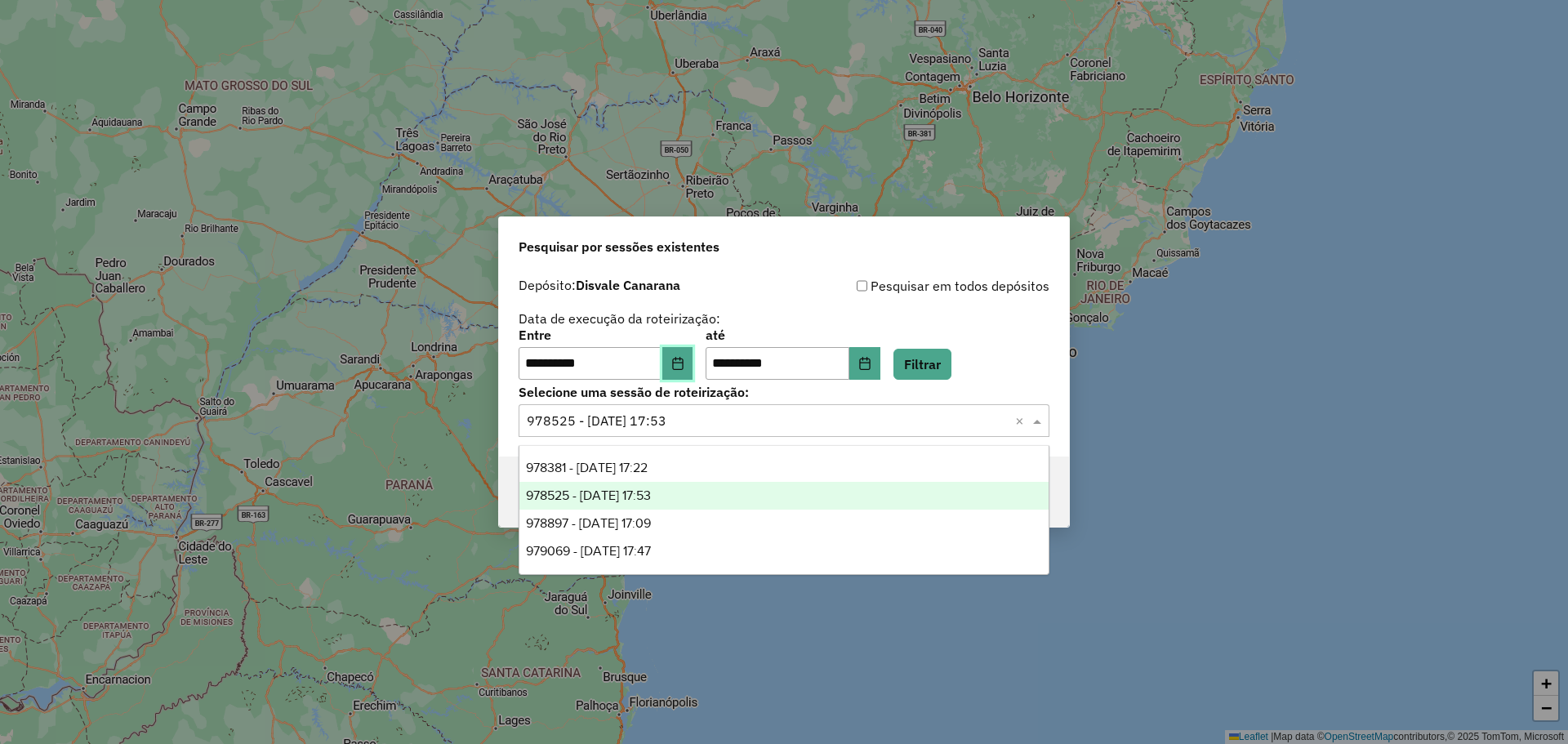
click at [683, 368] on icon "Choose Date" at bounding box center [677, 363] width 13 height 13
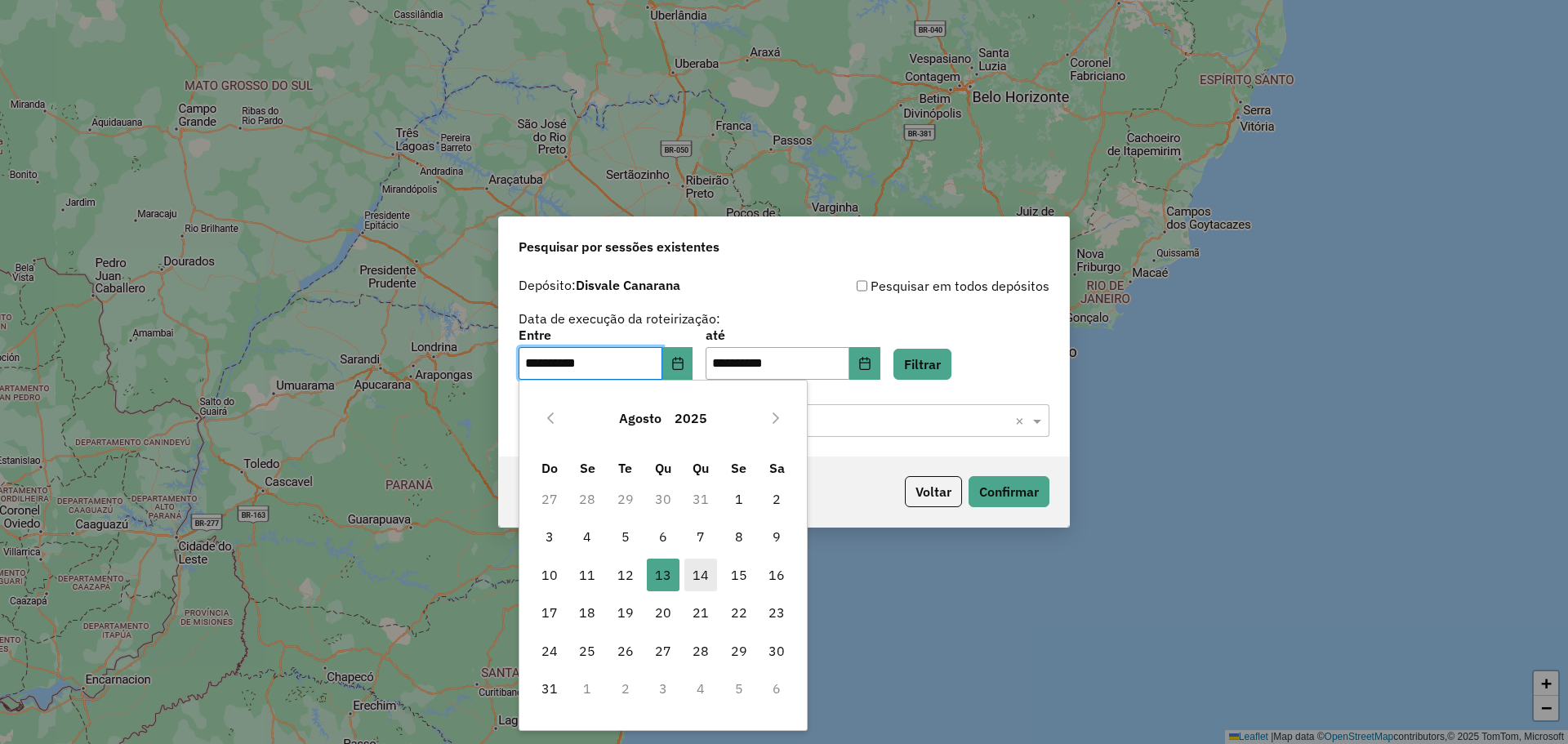
click at [695, 582] on span "14" at bounding box center [701, 575] width 33 height 33
type input "**********"
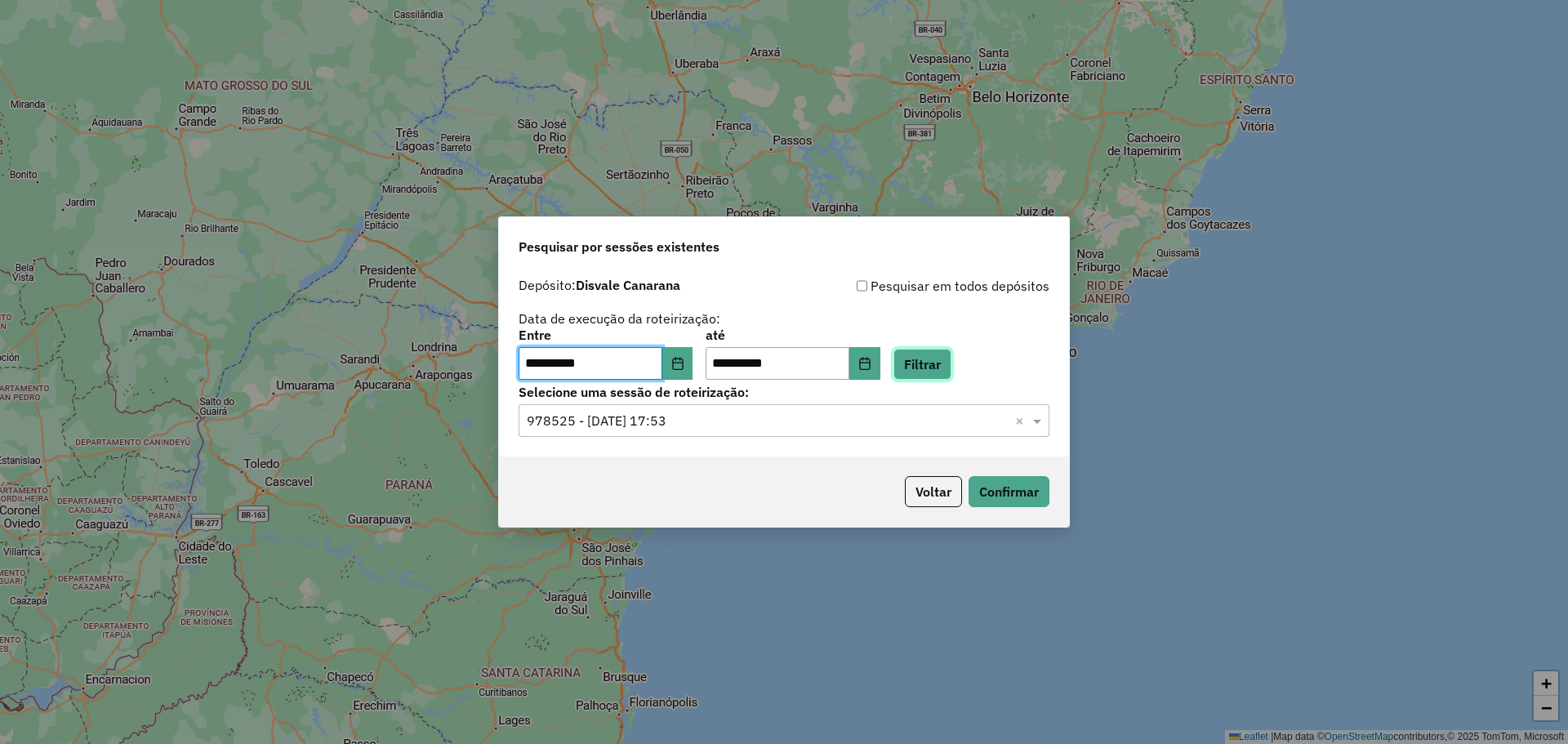
click at [950, 359] on button "Filtrar" at bounding box center [922, 364] width 58 height 31
click at [698, 419] on input "text" at bounding box center [767, 421] width 481 height 19
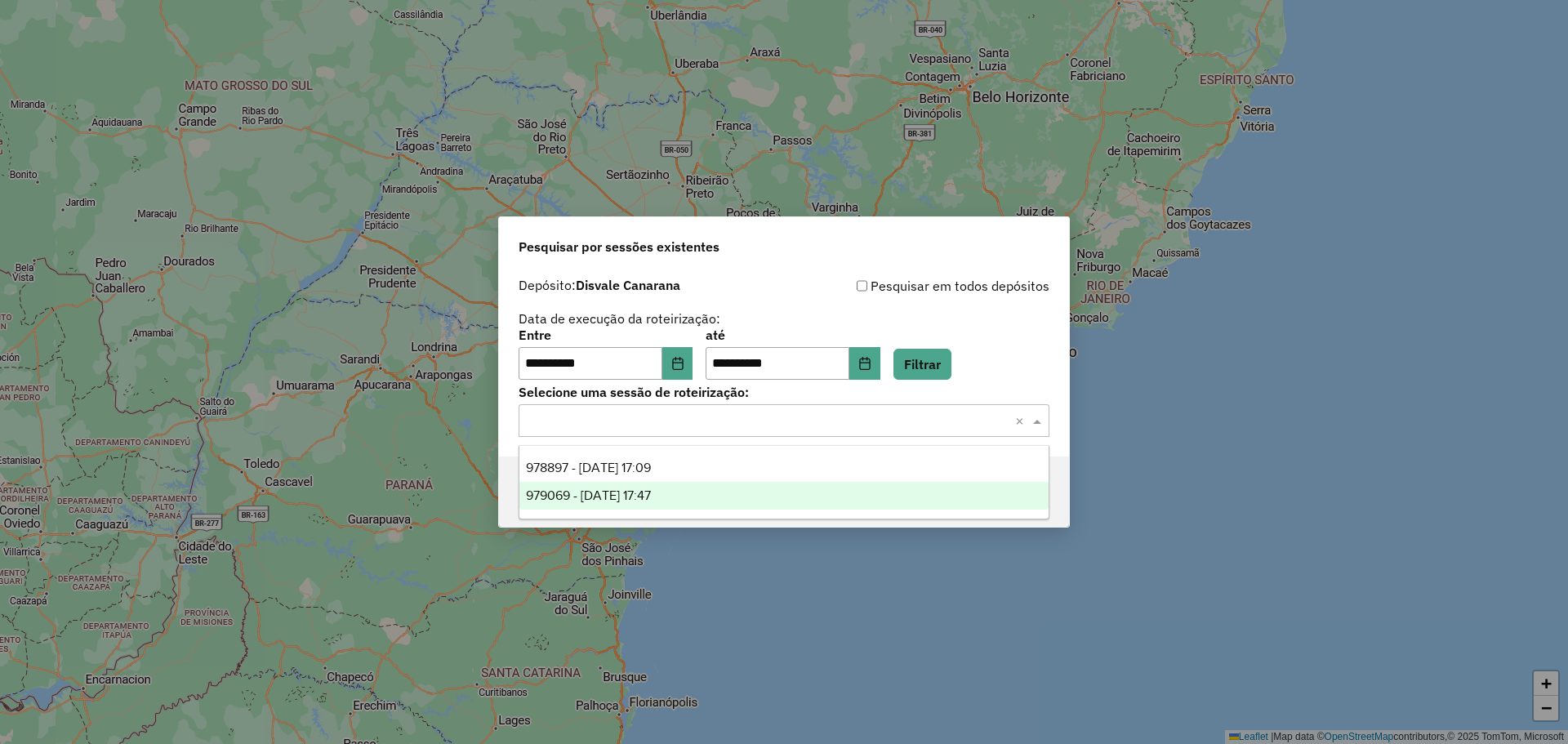
click at [684, 492] on div "979069 - 14/08/2025 17:47" at bounding box center [784, 495] width 529 height 28
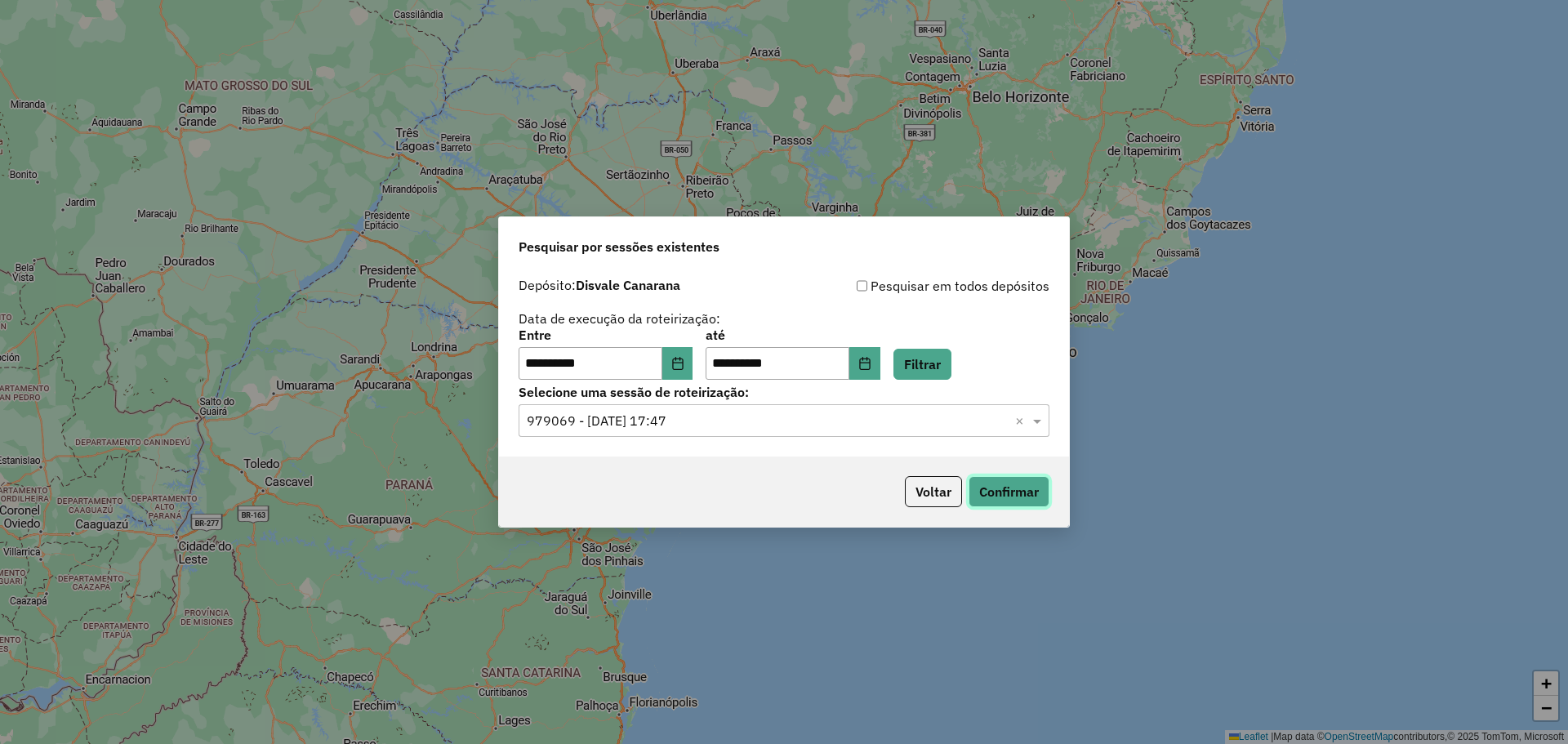
click at [1003, 483] on button "Confirmar" at bounding box center [1009, 492] width 81 height 31
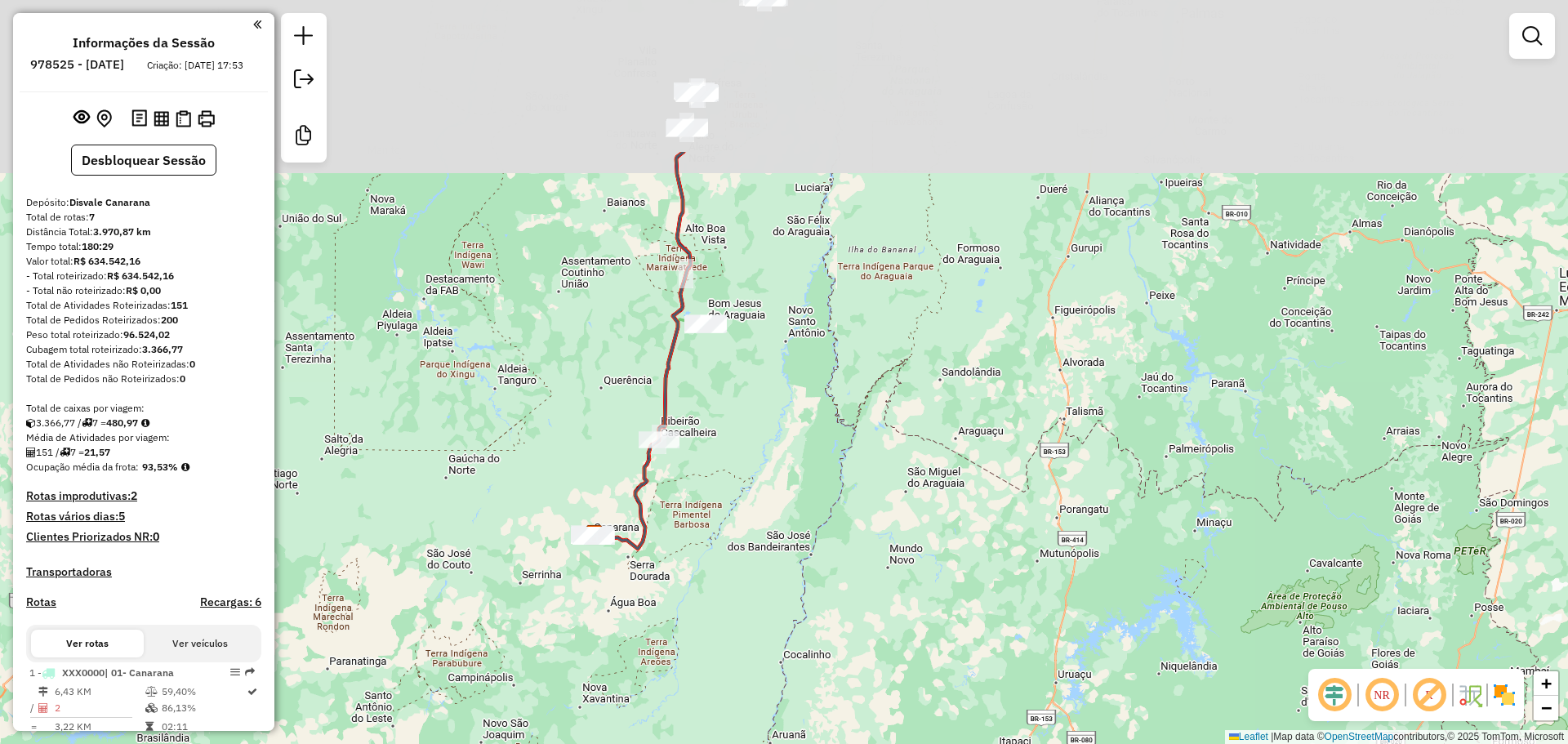
drag, startPoint x: 578, startPoint y: 377, endPoint x: 587, endPoint y: 529, distance: 152.3
click at [586, 526] on div "Janela de atendimento Grade de atendimento Capacidade Transportadoras Veículos …" at bounding box center [784, 372] width 1568 height 744
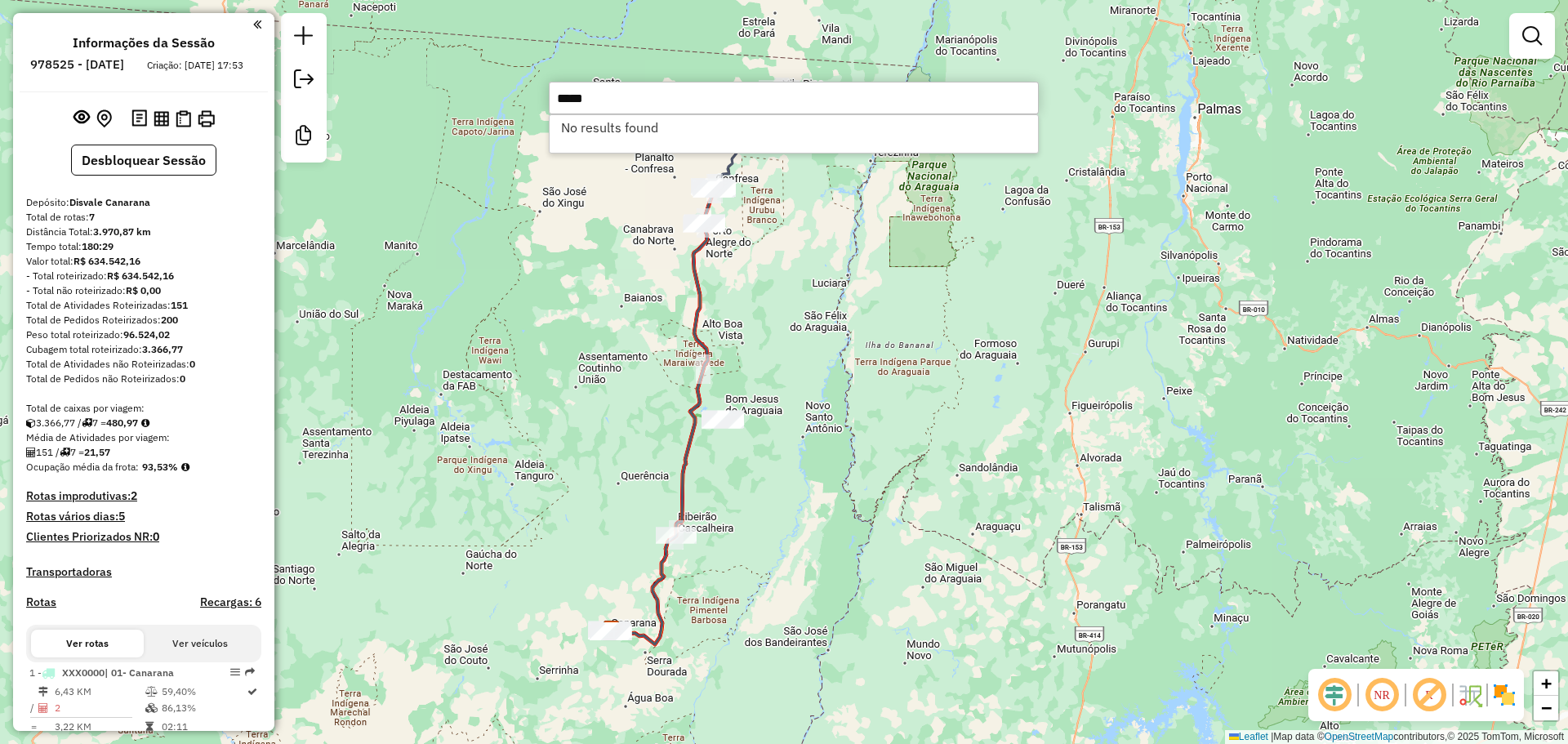
type input "*****"
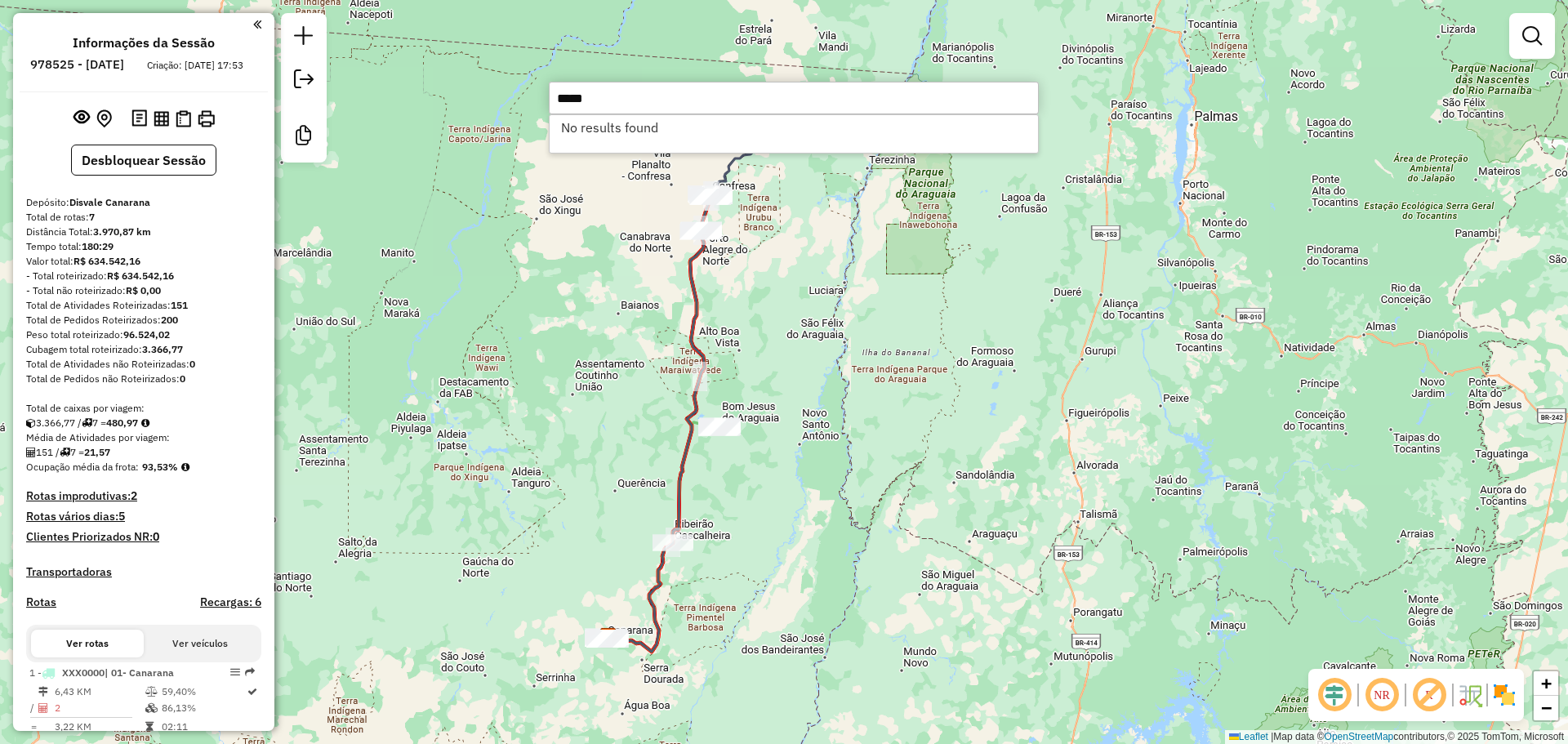
drag, startPoint x: 609, startPoint y: 376, endPoint x: 599, endPoint y: 384, distance: 12.8
click at [600, 382] on div "Janela de atendimento Grade de atendimento Capacidade Transportadoras Veículos …" at bounding box center [784, 372] width 1568 height 744
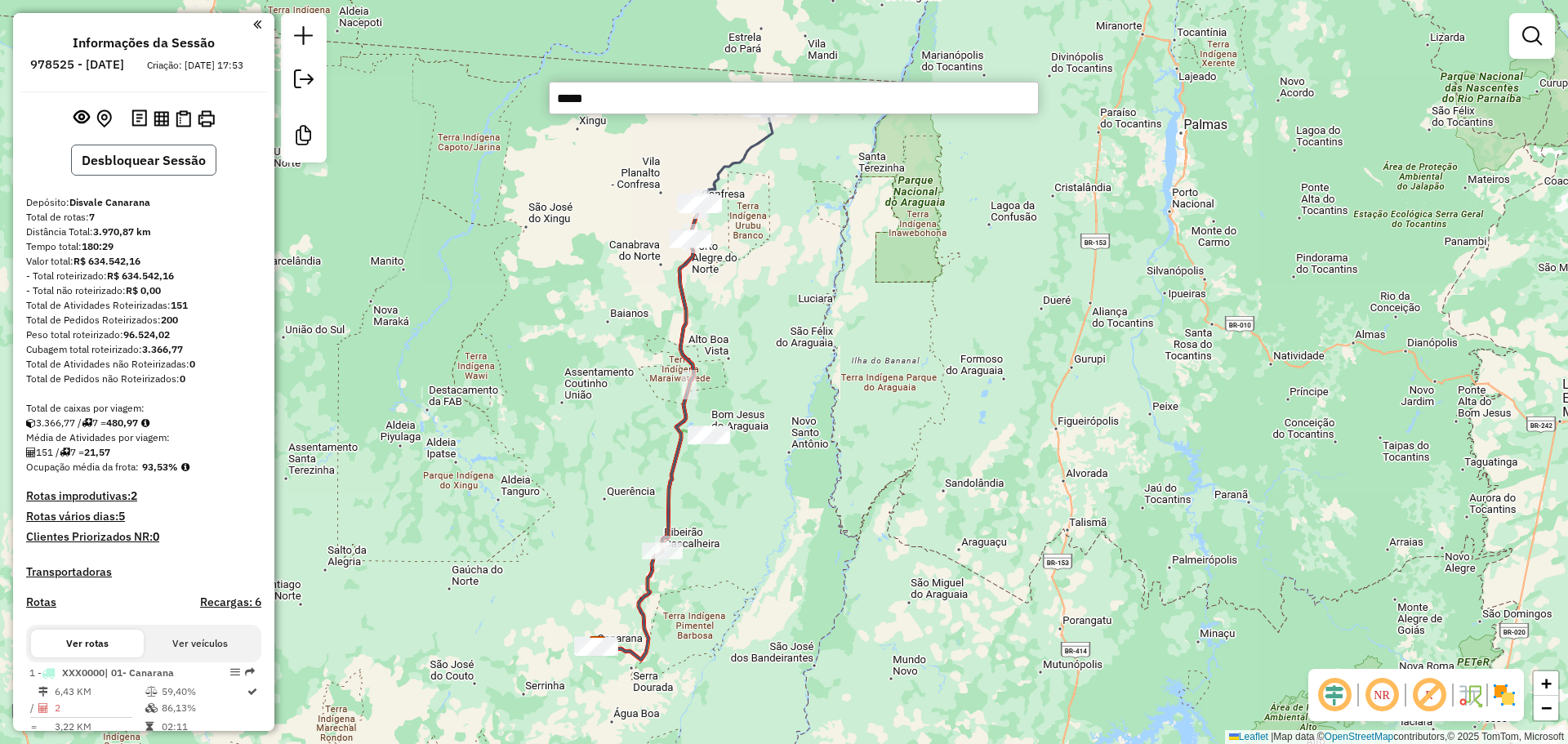
click at [142, 175] on button "Desbloquear Sessão" at bounding box center [143, 159] width 145 height 31
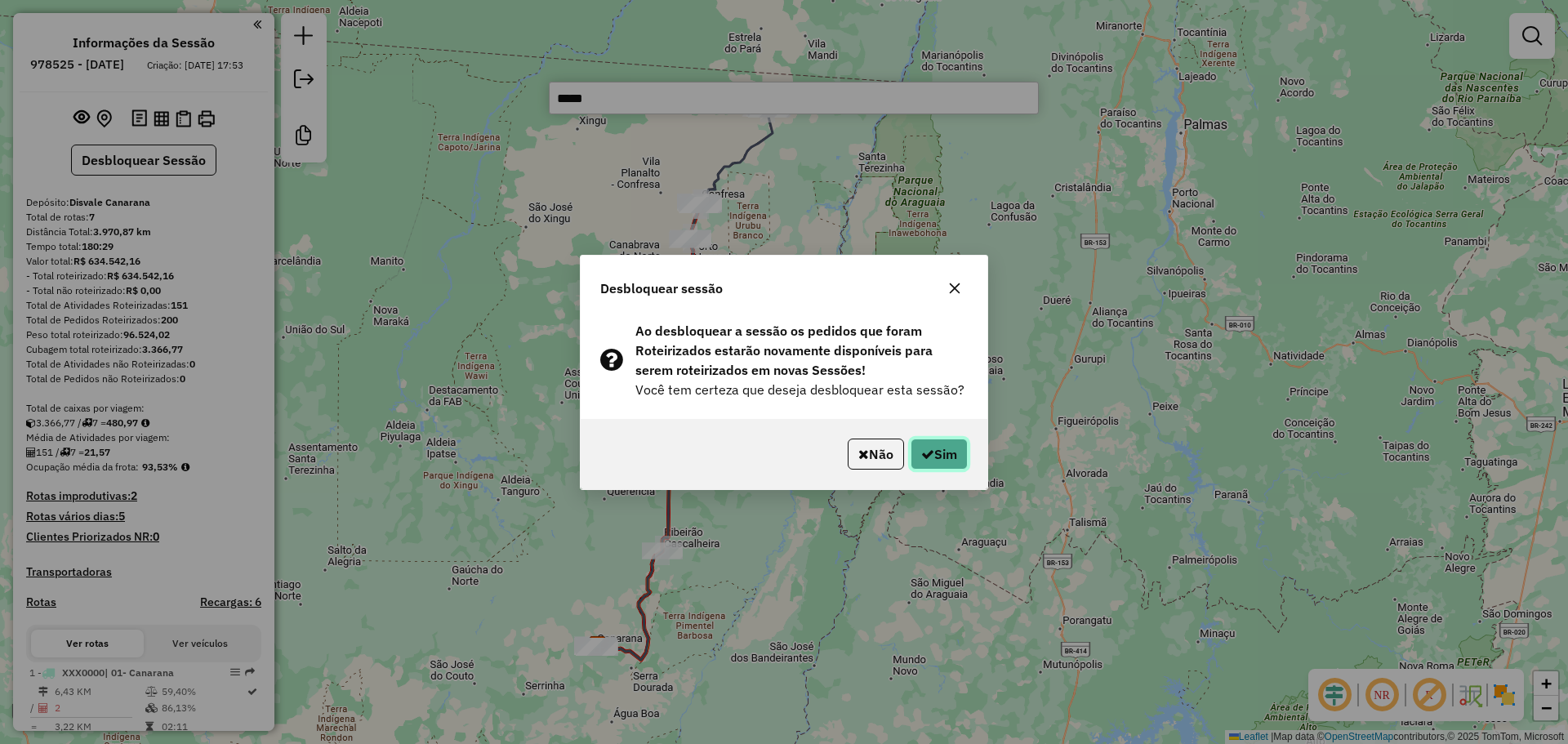
click at [962, 451] on button "Sim" at bounding box center [939, 454] width 57 height 31
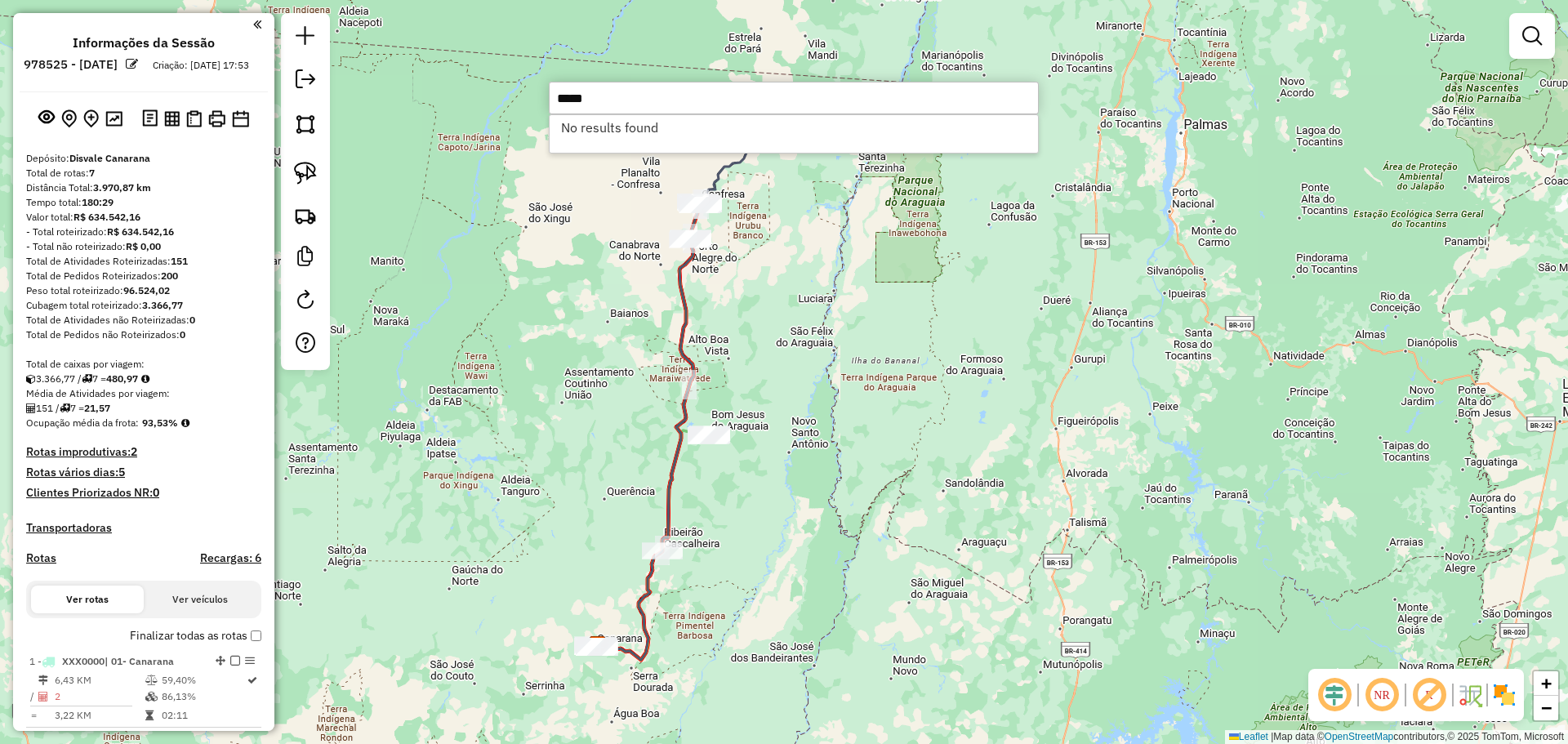
type input "*****"
click at [890, 337] on div "Janela de atendimento Grade de atendimento Capacidade Transportadoras Veículos …" at bounding box center [784, 372] width 1568 height 744
type input "******"
click at [501, 332] on div "Janela de atendimento Grade de atendimento Capacidade Transportadoras Veículos …" at bounding box center [784, 372] width 1568 height 744
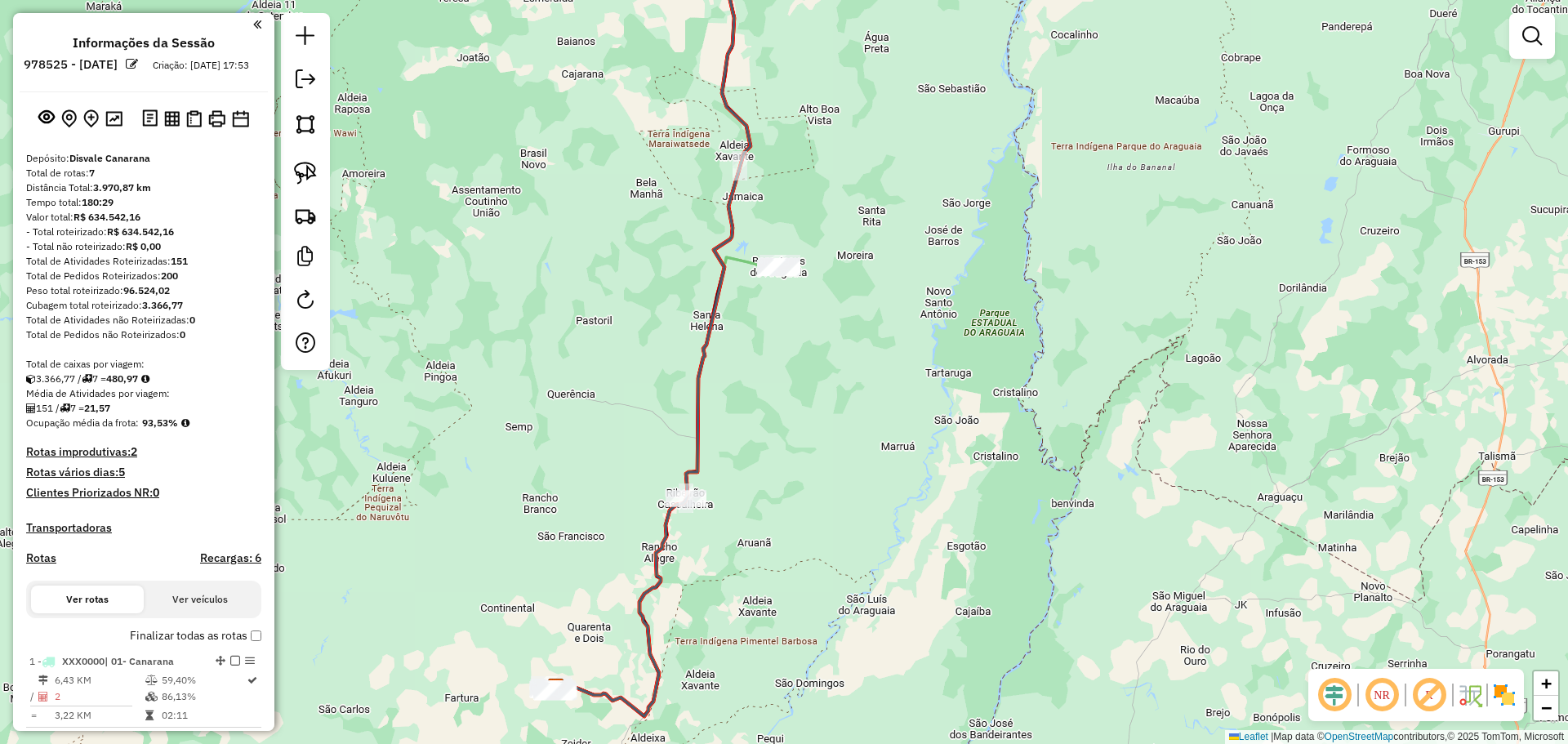
drag, startPoint x: 597, startPoint y: 624, endPoint x: 599, endPoint y: 483, distance: 141.0
click at [599, 483] on div "Janela de atendimento Grade de atendimento Capacidade Transportadoras Veículos …" at bounding box center [784, 372] width 1568 height 744
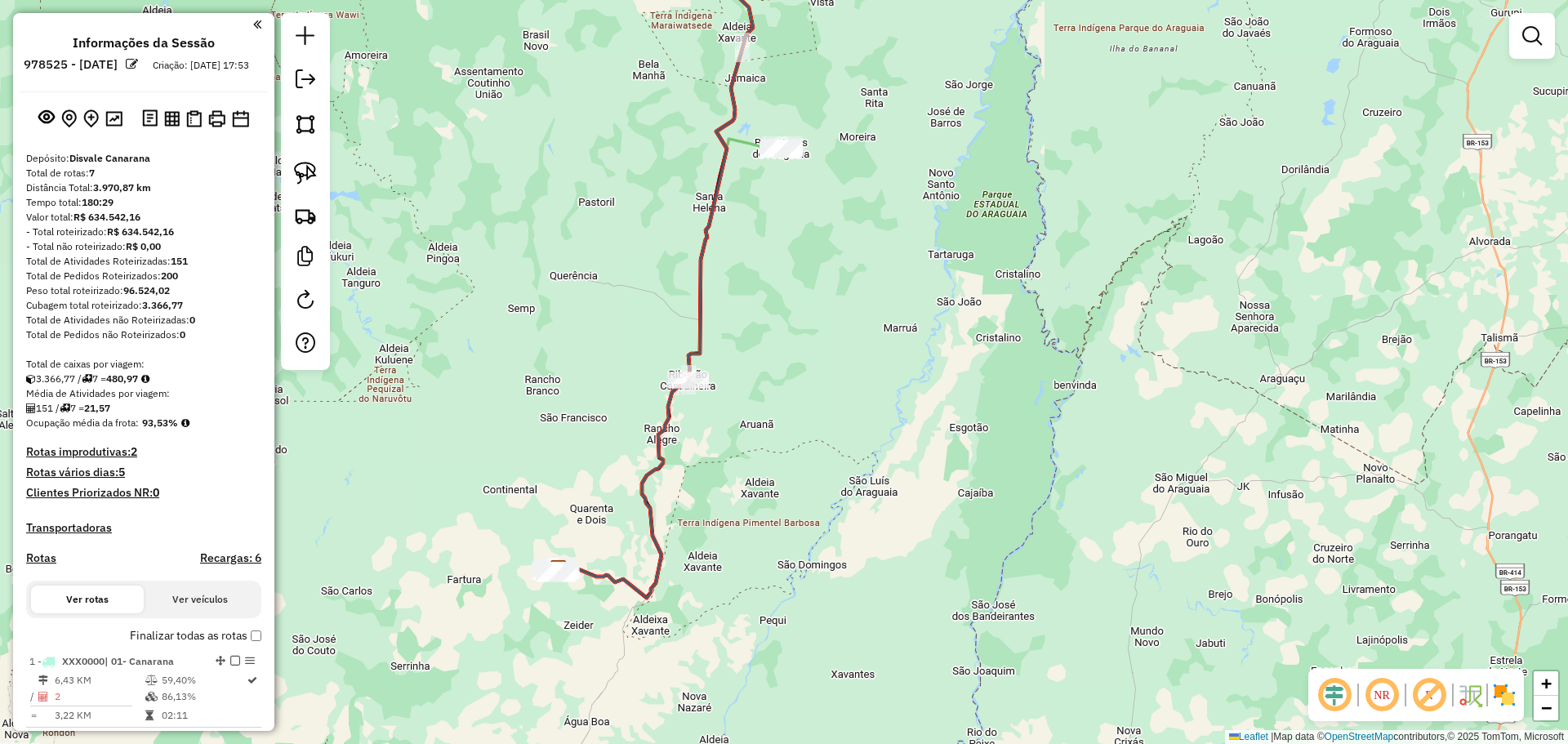
click at [614, 457] on div "Janela de atendimento Grade de atendimento Capacidade Transportadoras Veículos …" at bounding box center [784, 372] width 1568 height 744
click at [307, 76] on em at bounding box center [305, 78] width 19 height 19
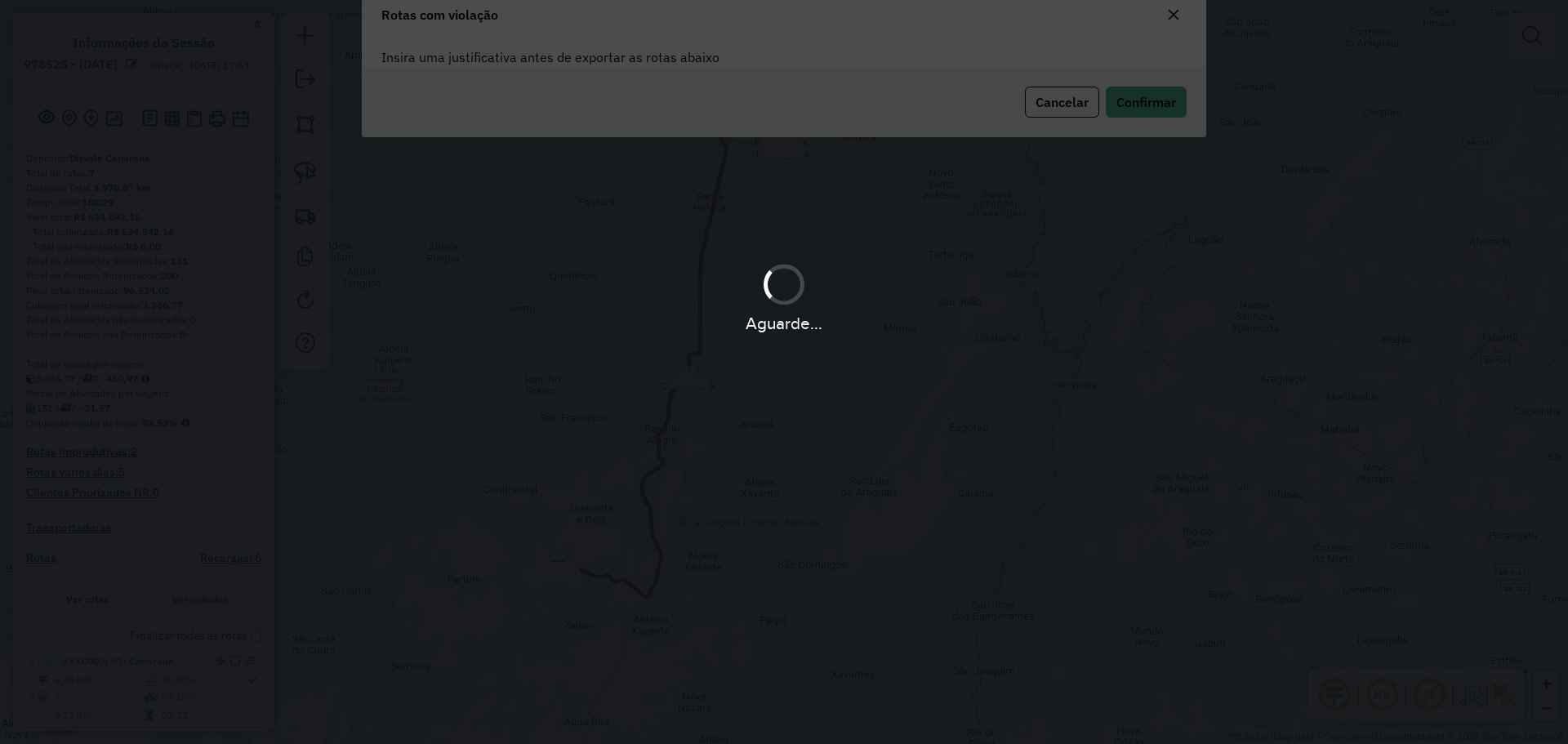
type textarea "**********"
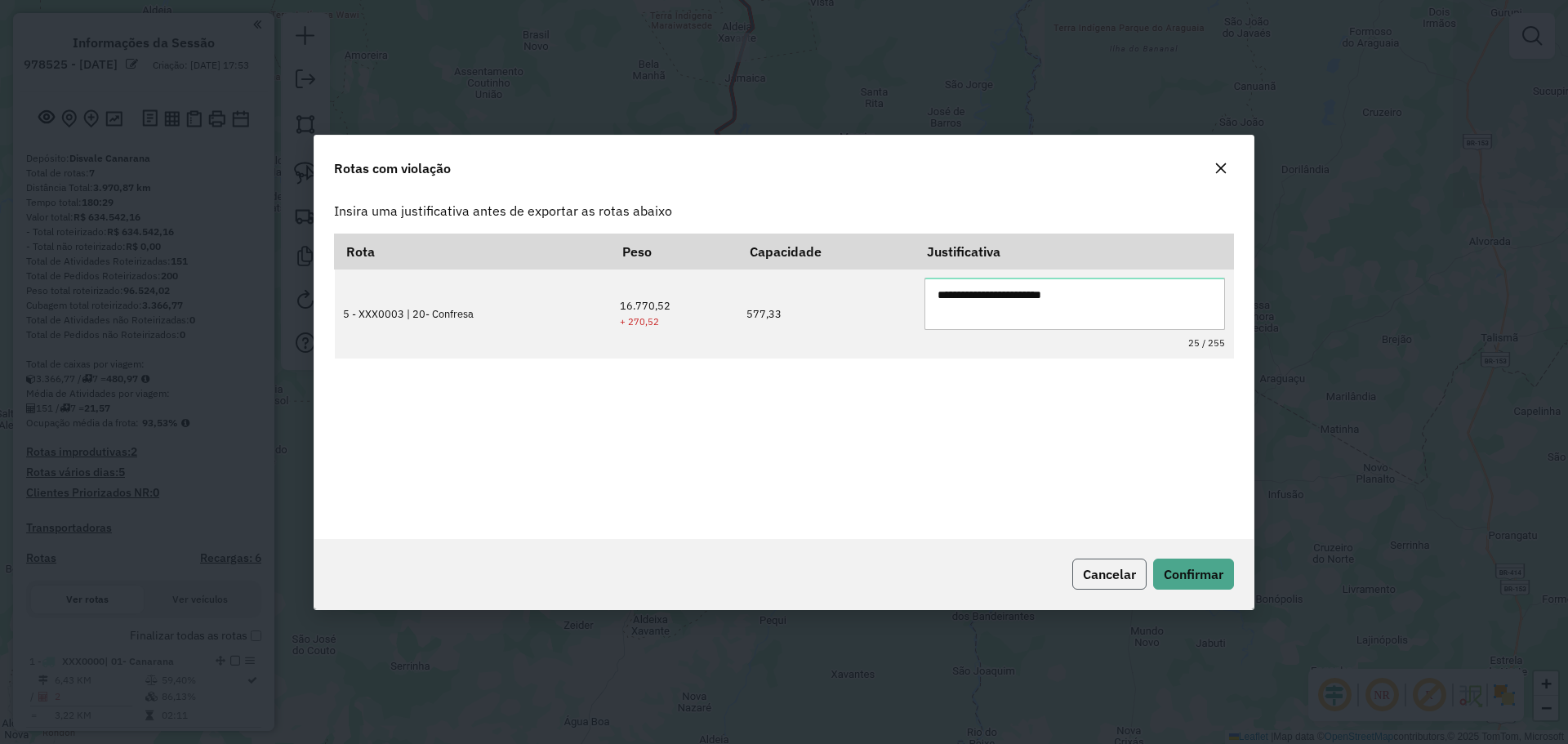
click at [1109, 574] on span "Cancelar" at bounding box center [1109, 574] width 53 height 16
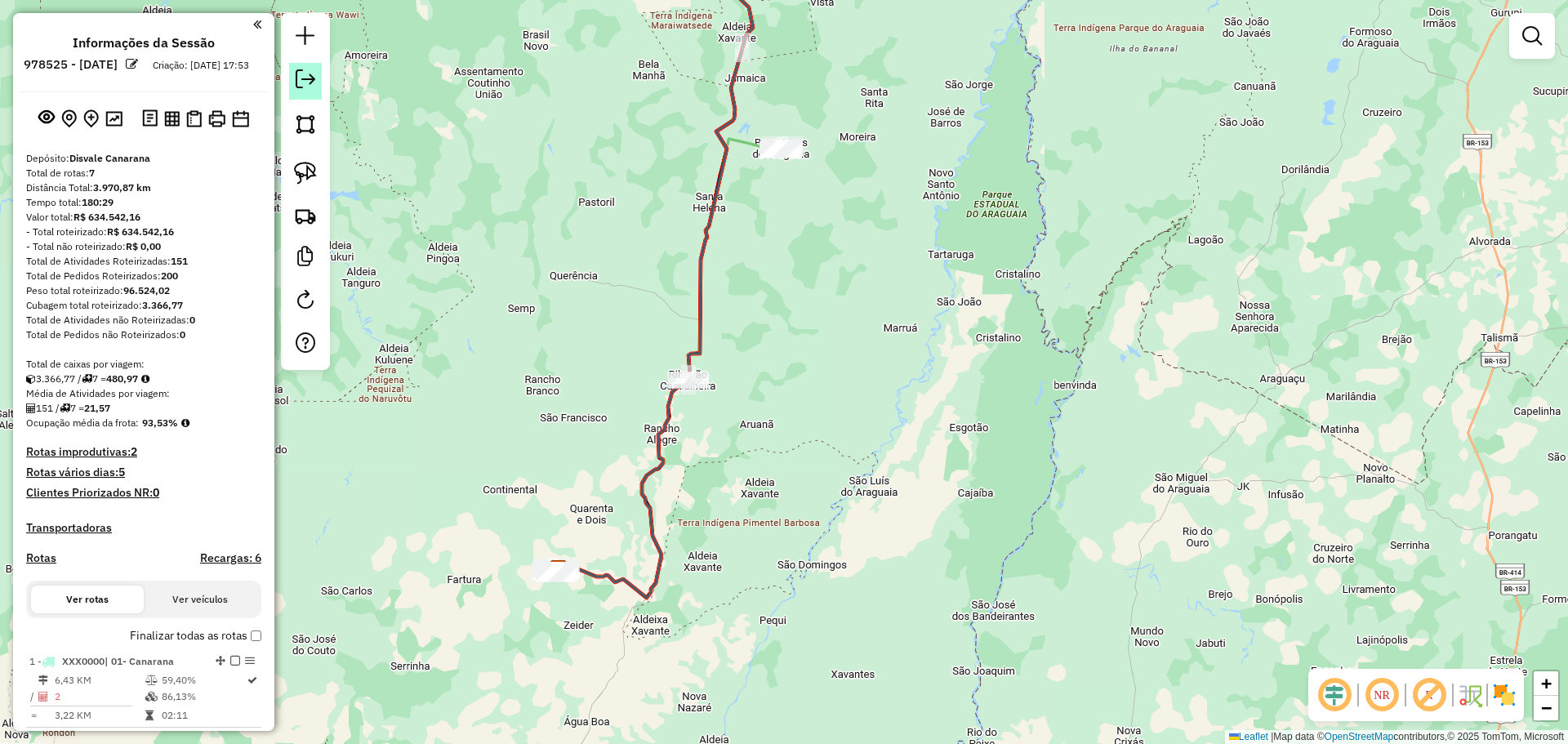
click at [312, 82] on em at bounding box center [305, 78] width 19 height 19
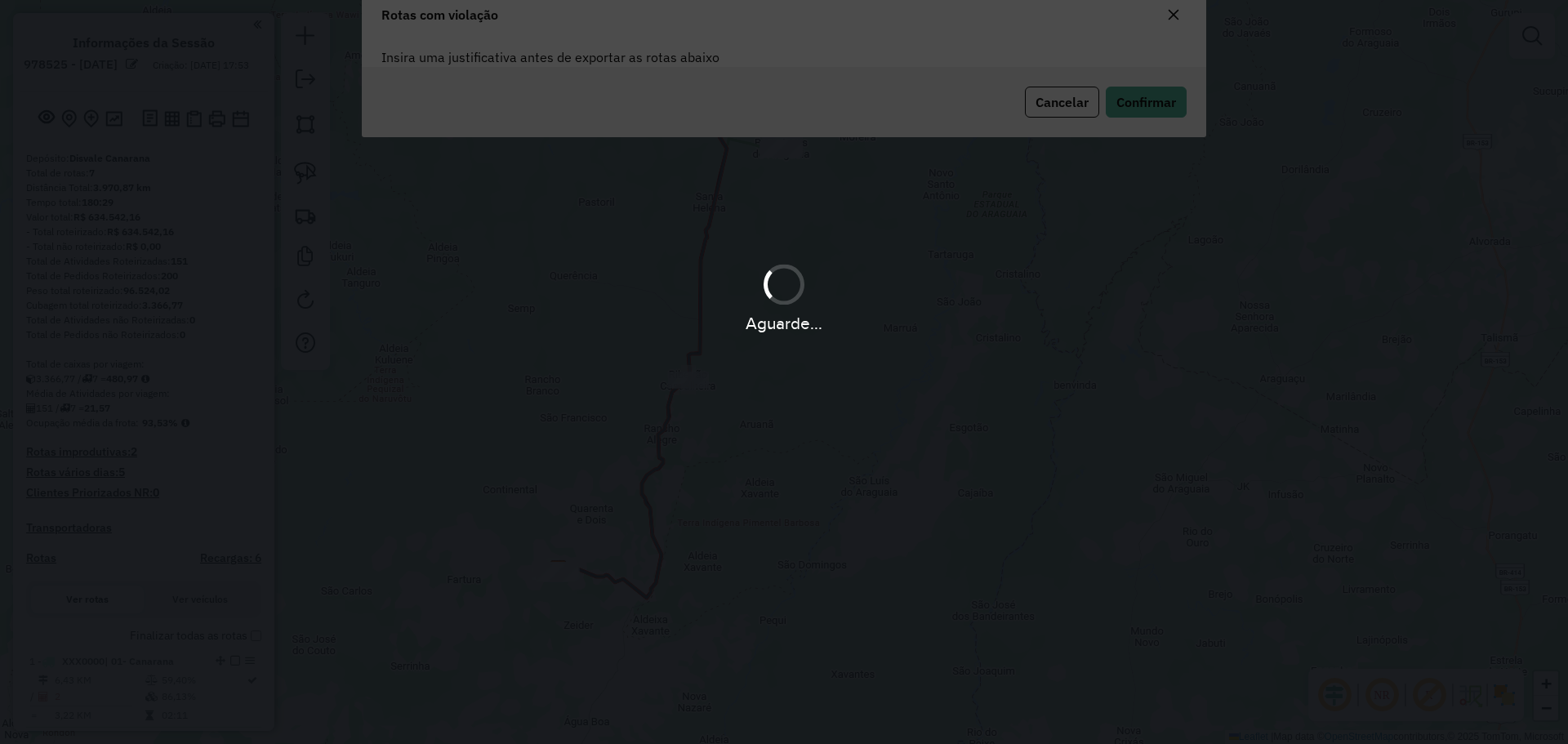
scroll to position [89, 0]
type textarea "**********"
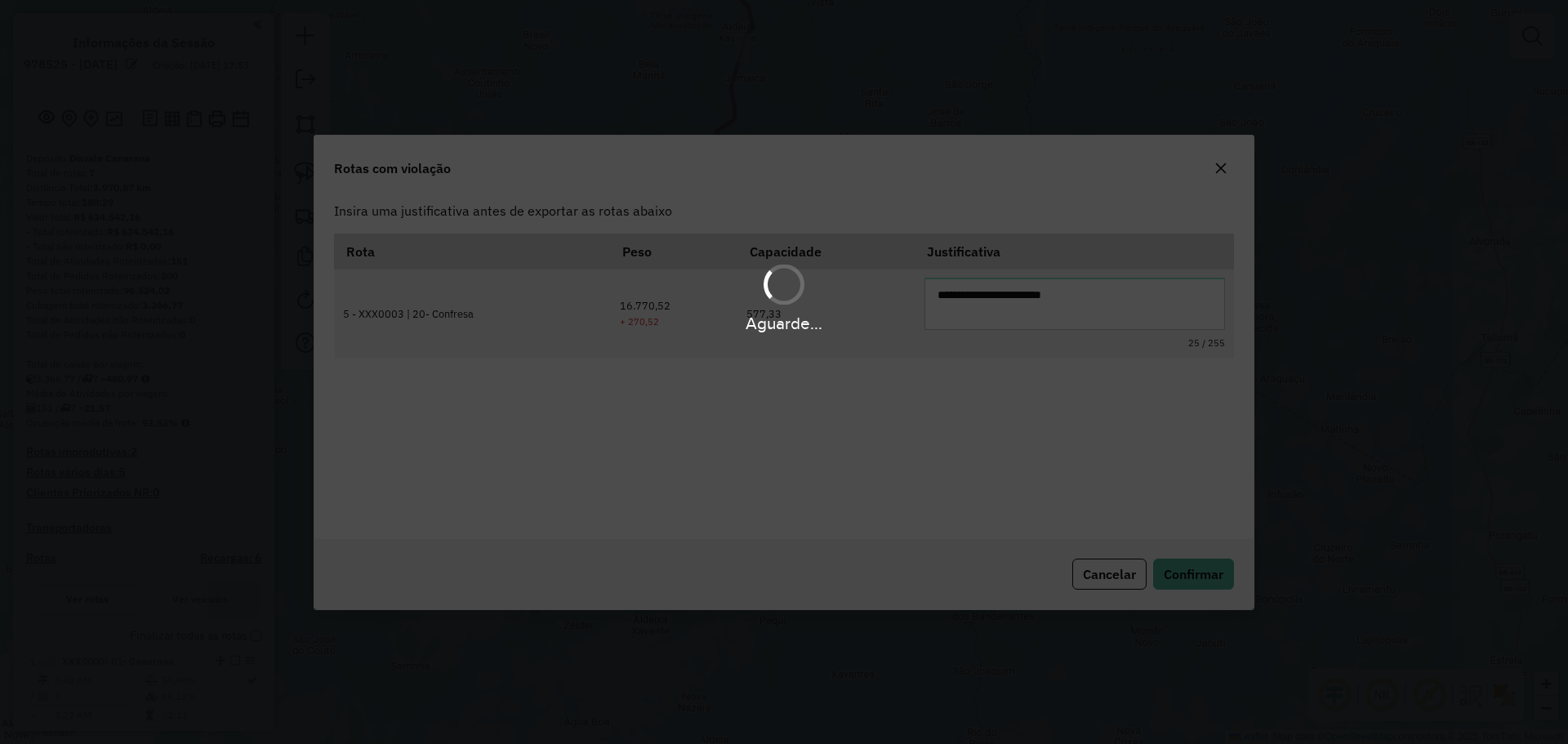
scroll to position [0, 0]
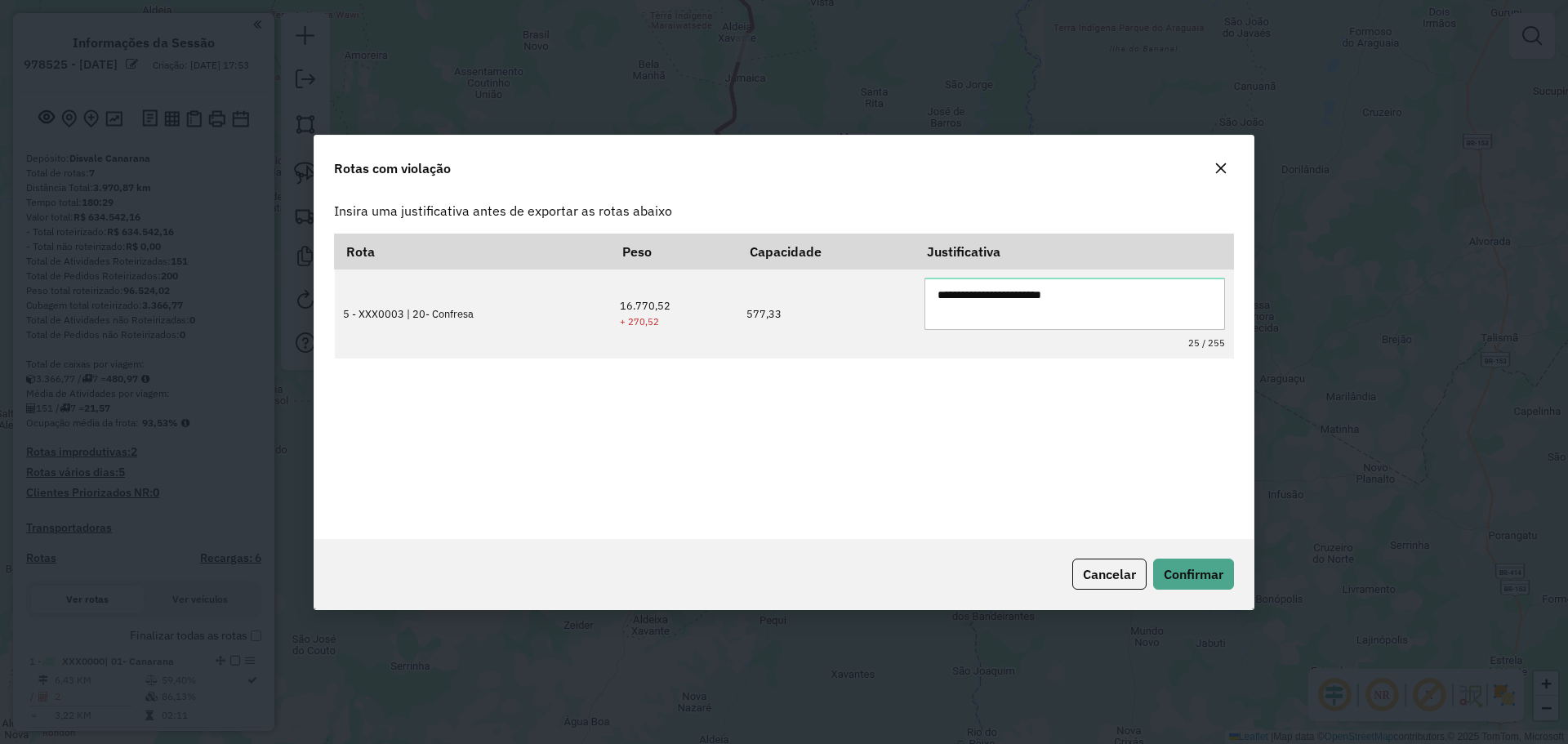
click at [1106, 577] on span "Cancelar" at bounding box center [1109, 574] width 53 height 16
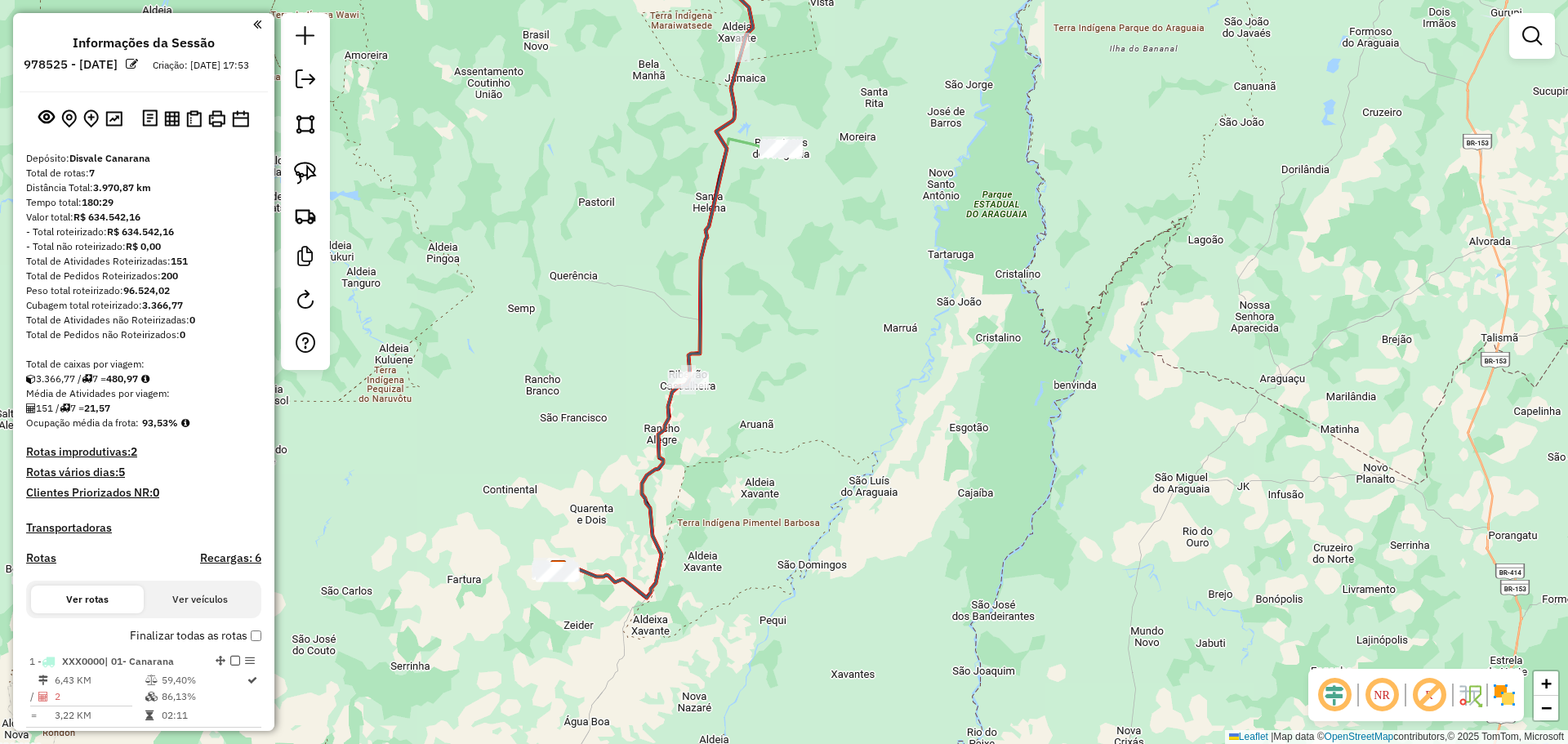
click at [253, 21] on em at bounding box center [257, 24] width 8 height 14
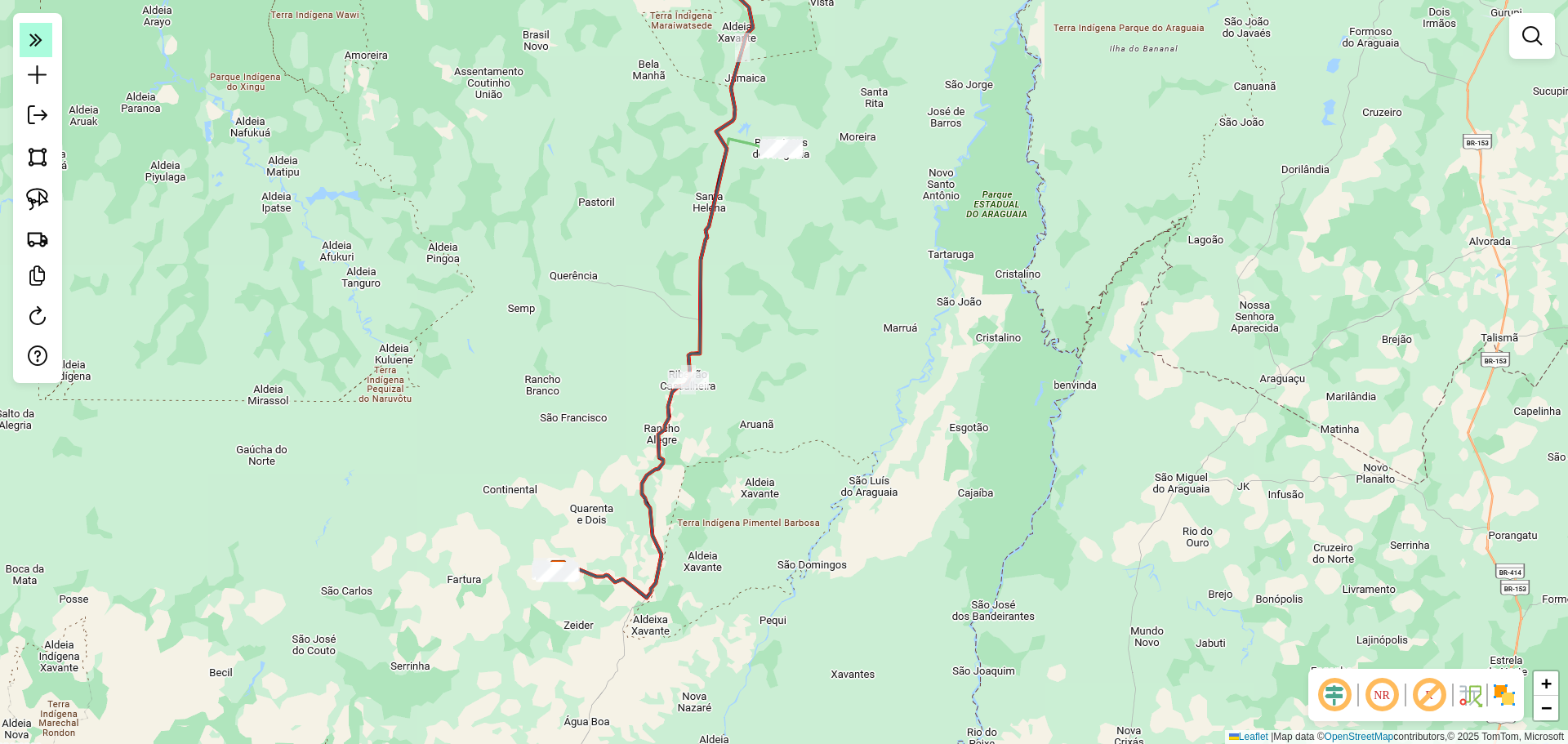
click at [40, 45] on icon at bounding box center [35, 39] width 13 height 23
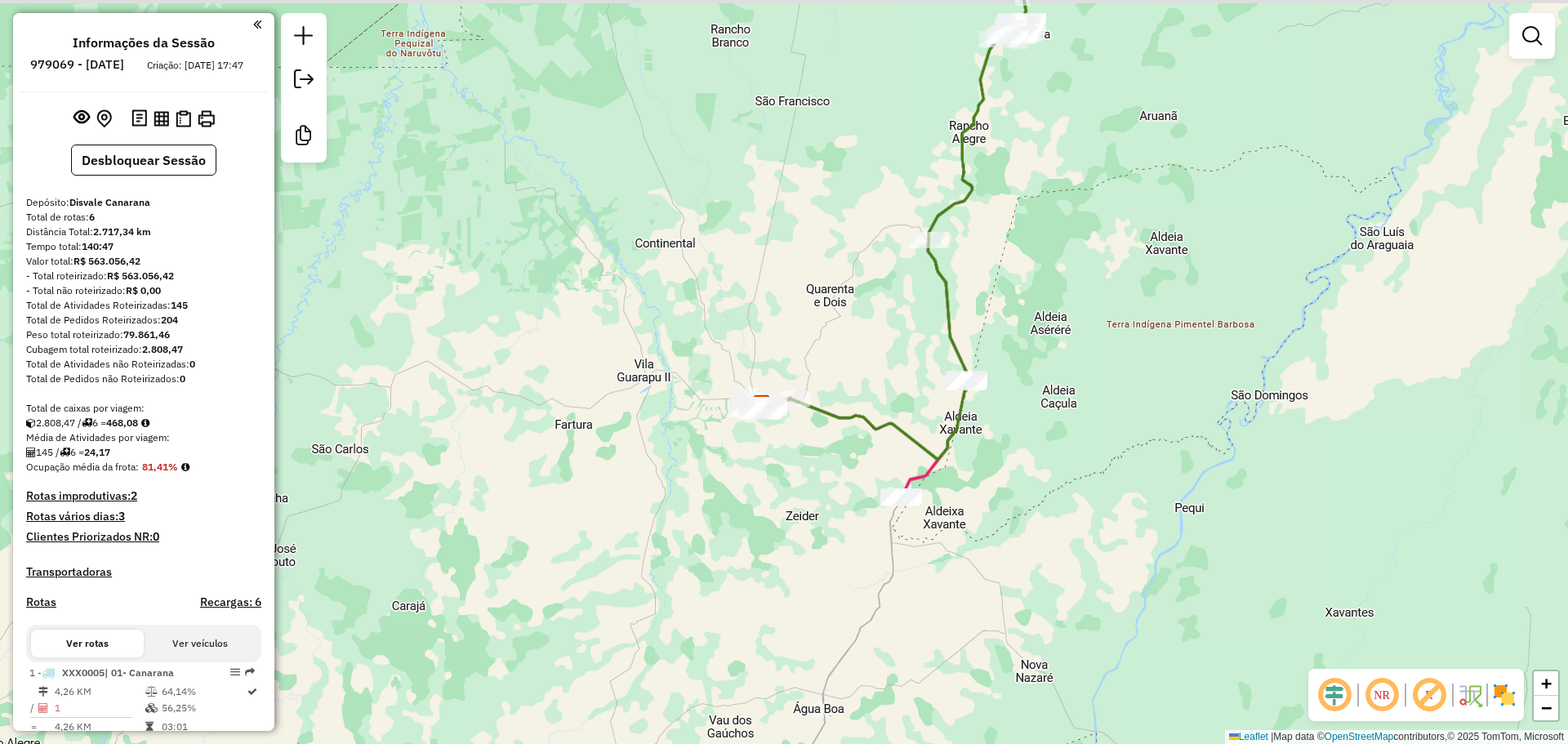
drag, startPoint x: 791, startPoint y: 509, endPoint x: 728, endPoint y: 547, distance: 73.6
click at [733, 547] on div "Janela de atendimento Grade de atendimento Capacidade Transportadoras Veículos …" at bounding box center [784, 372] width 1568 height 744
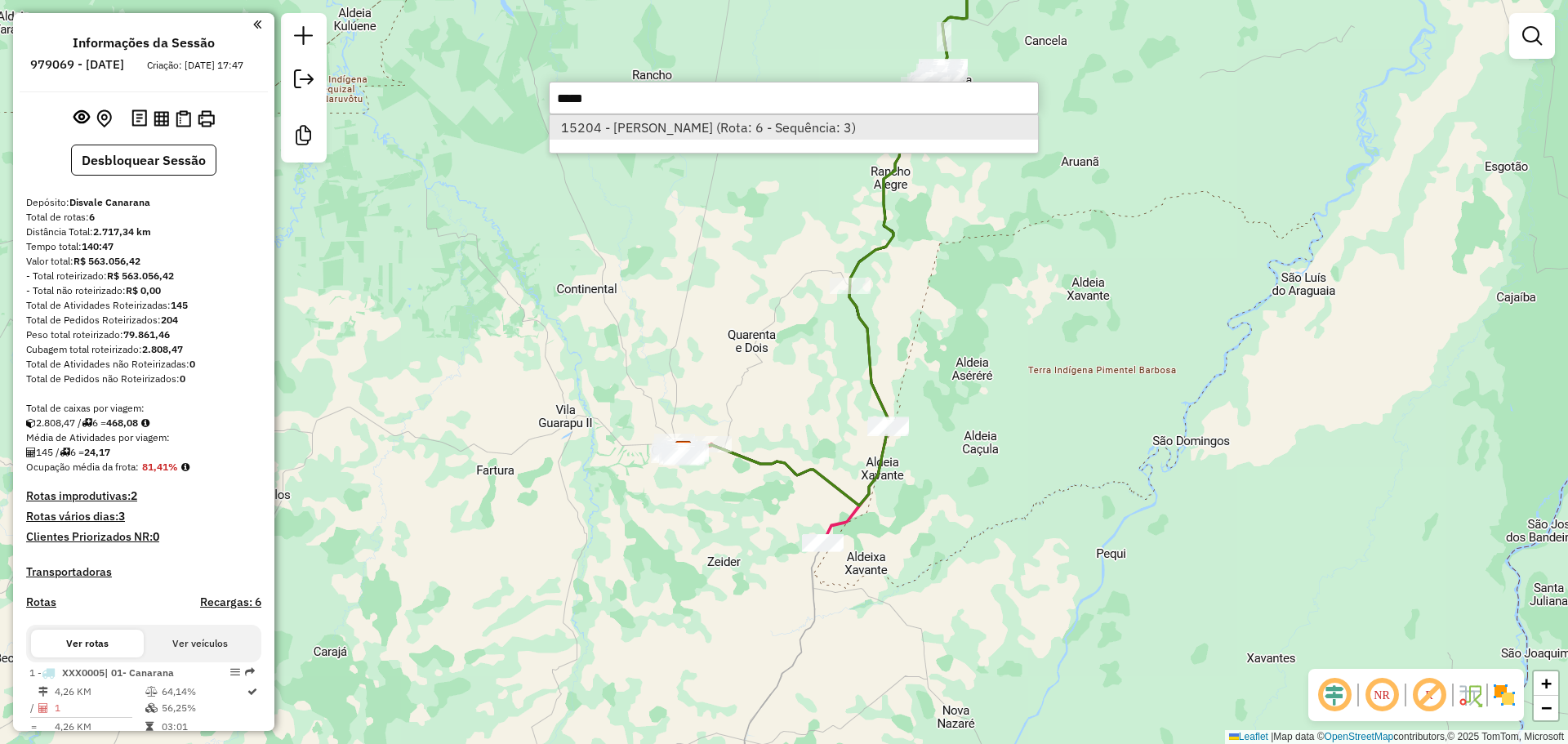
type input "*****"
click at [717, 129] on li "15204 - [PERSON_NAME] (Rota: 6 - Sequência: 3)" at bounding box center [793, 127] width 488 height 24
select select "**********"
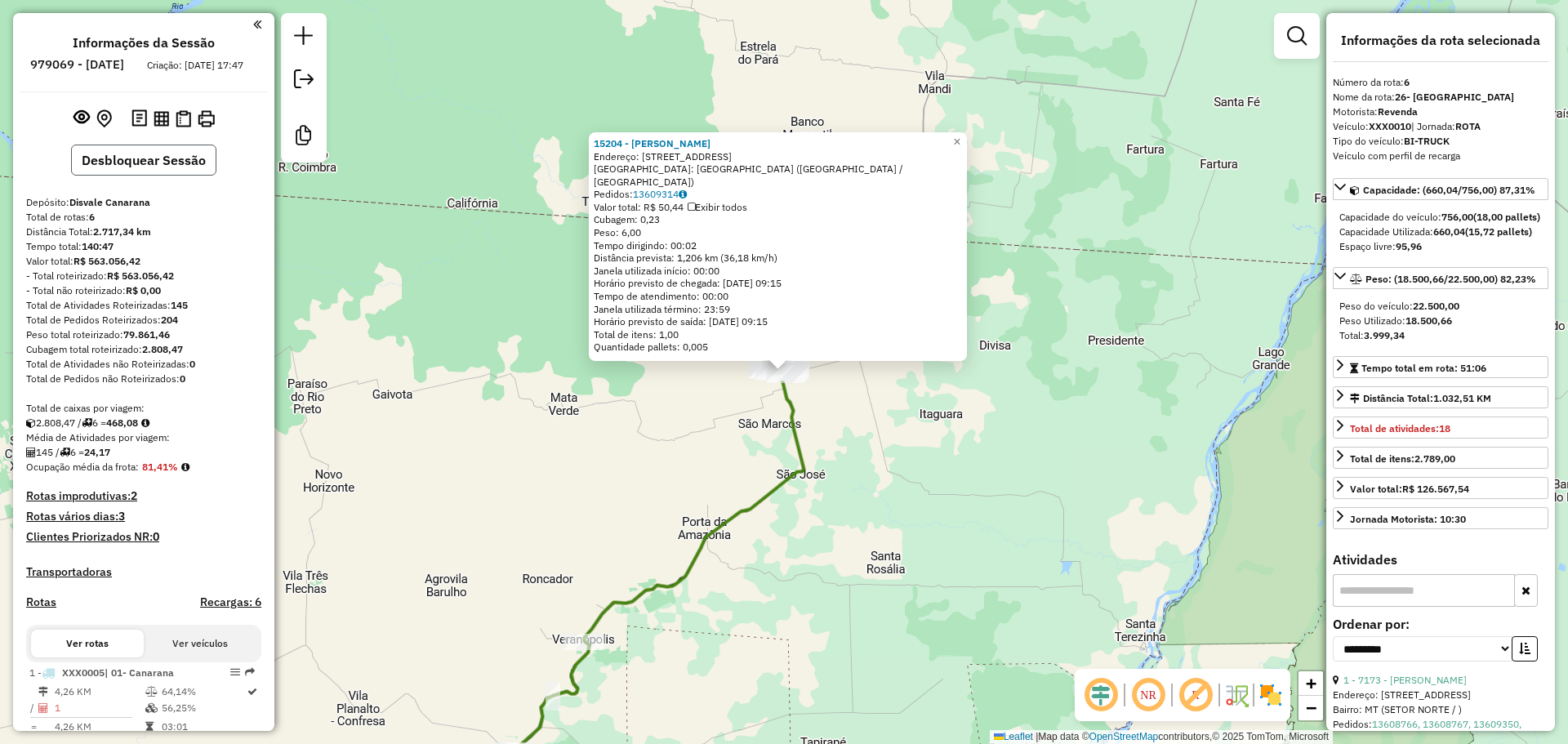
click at [161, 173] on button "Desbloquear Sessão" at bounding box center [143, 159] width 145 height 31
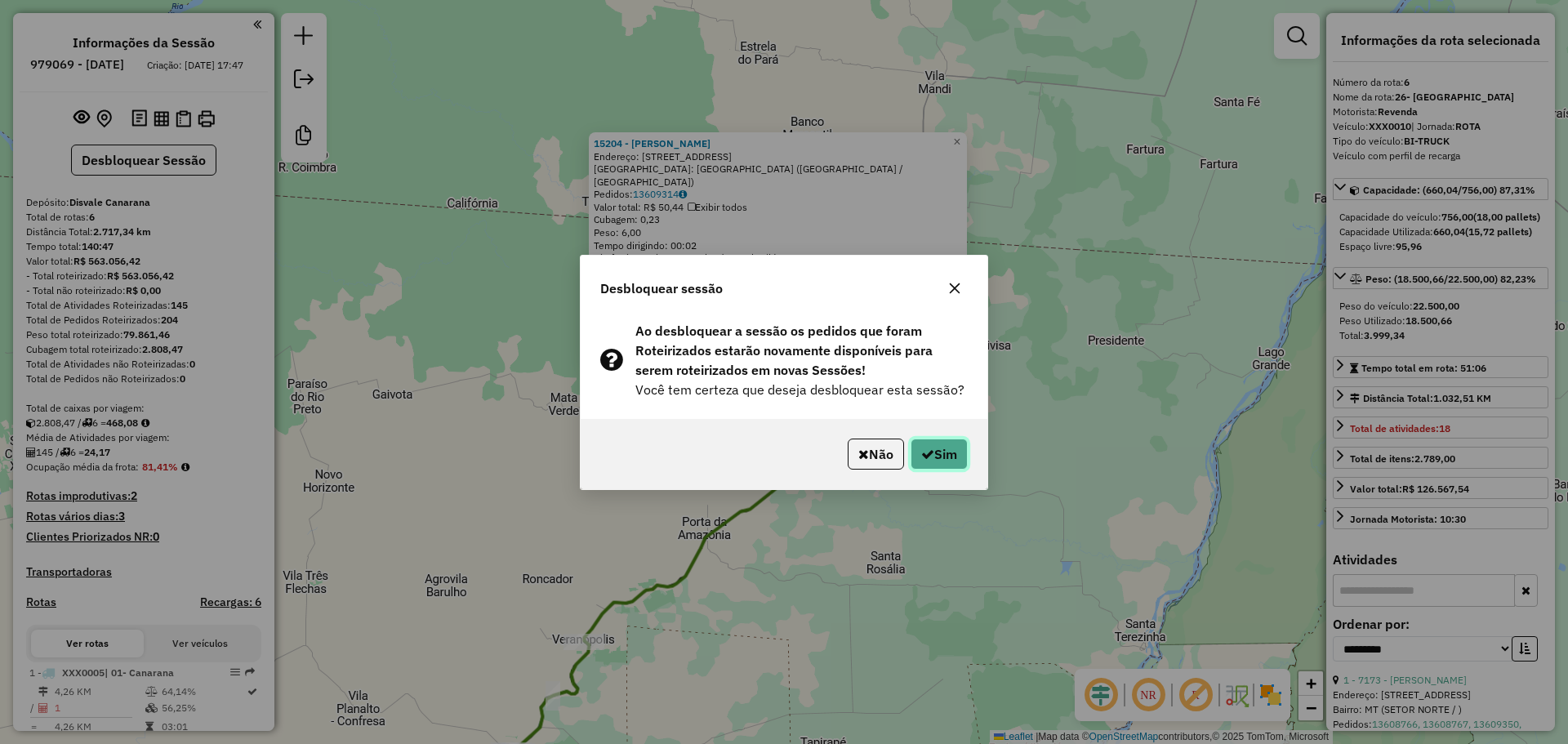
click at [953, 456] on button "Sim" at bounding box center [939, 454] width 57 height 31
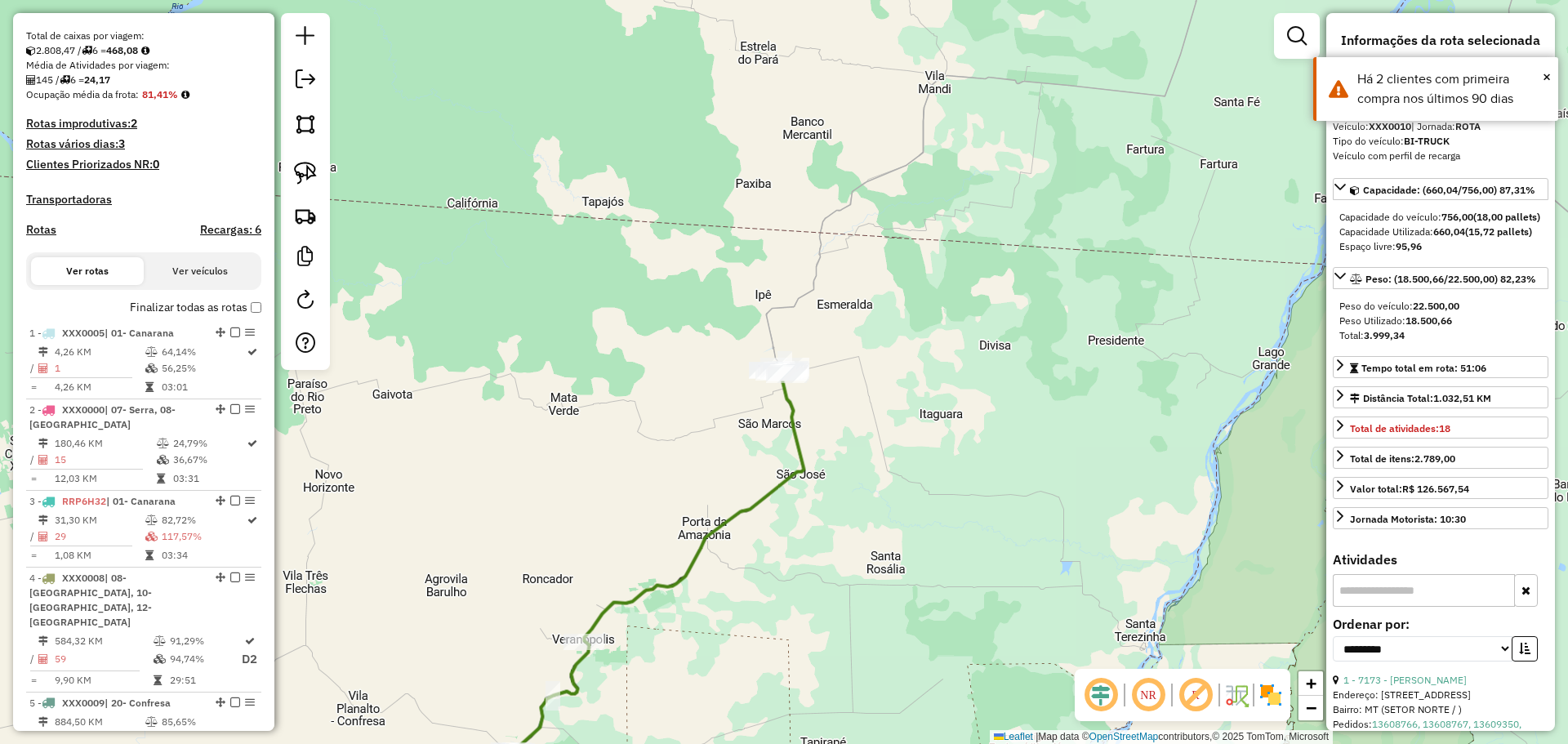
scroll to position [515, 0]
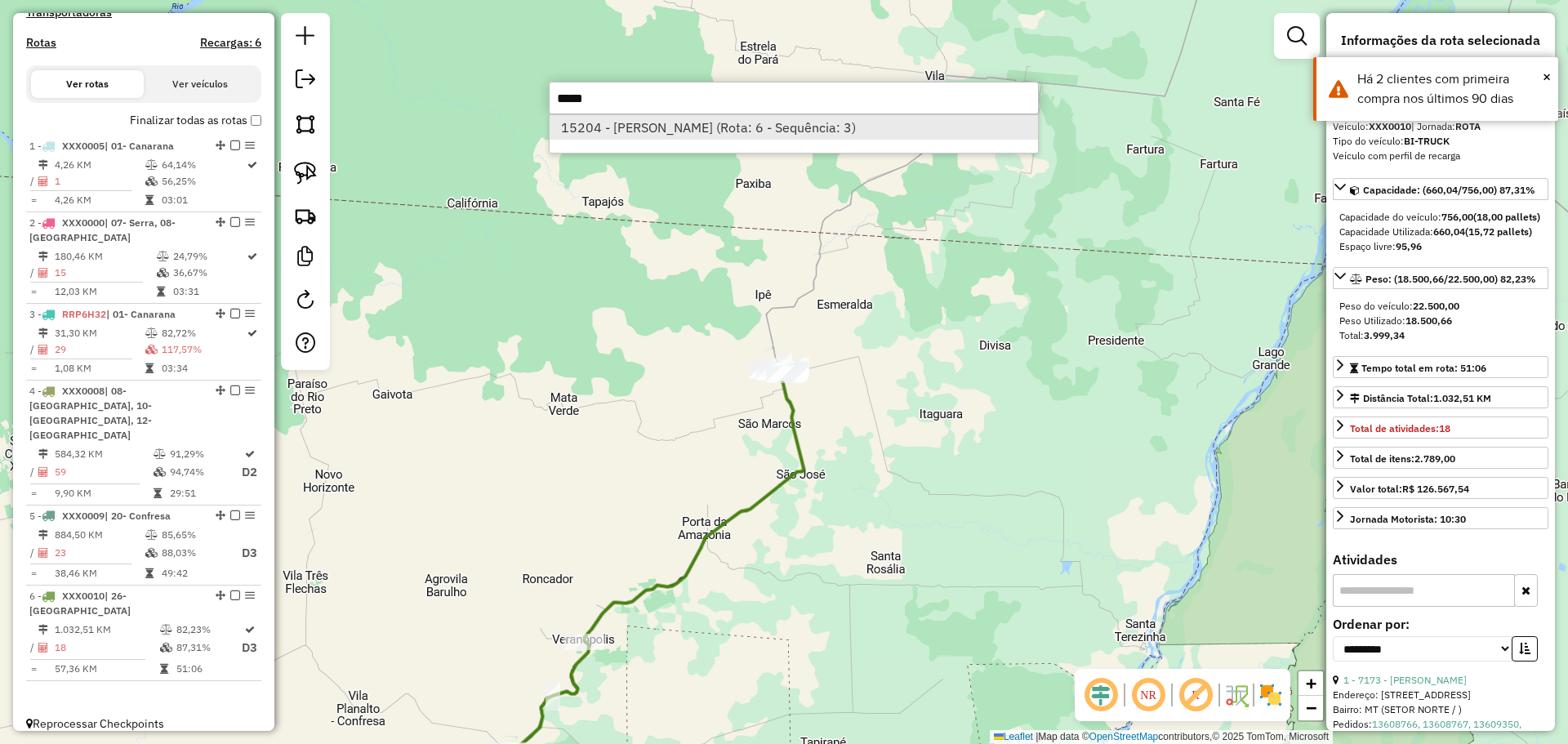
type input "*****"
click at [756, 126] on li "15204 - [PERSON_NAME] (Rota: 6 - Sequência: 3)" at bounding box center [793, 127] width 488 height 24
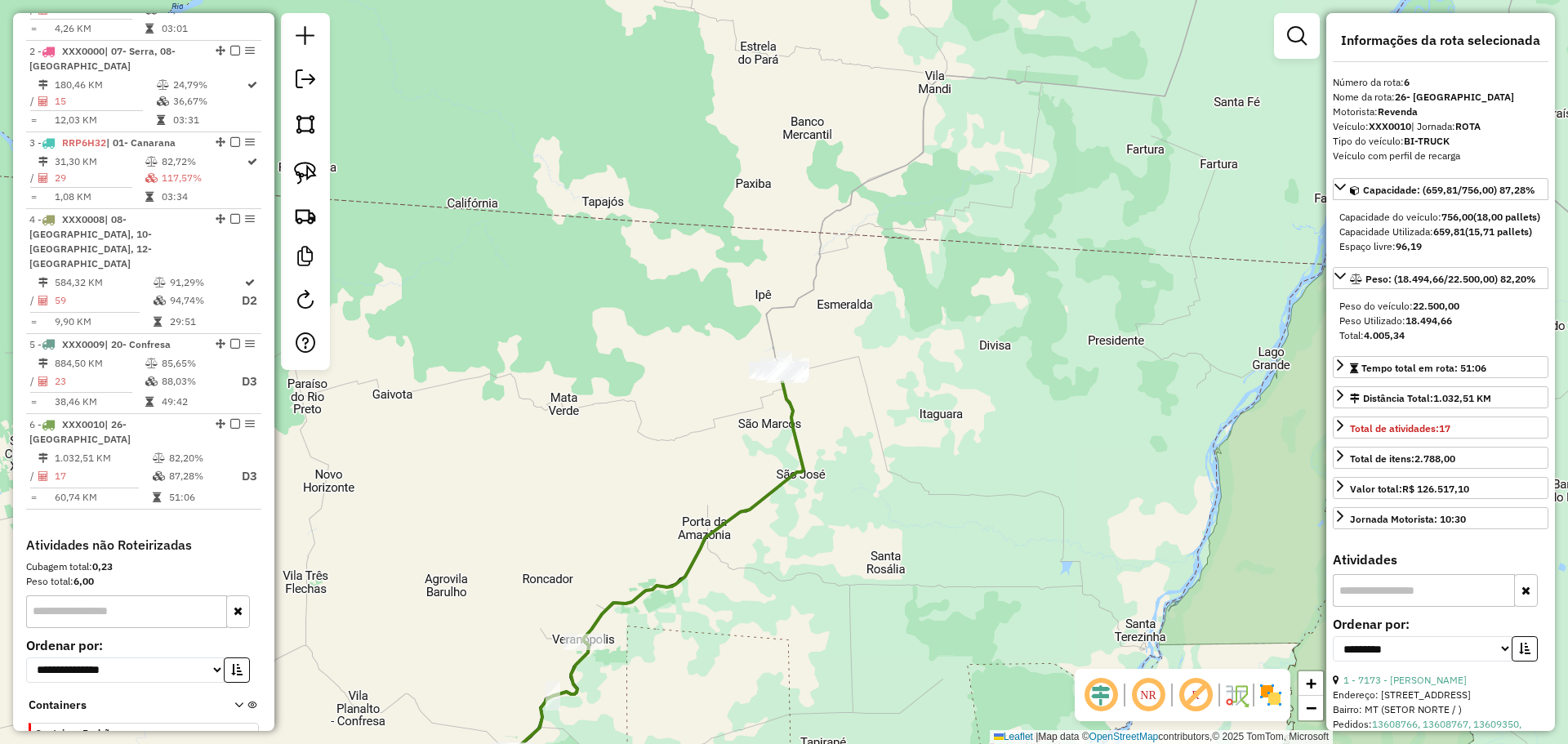
scroll to position [772, 0]
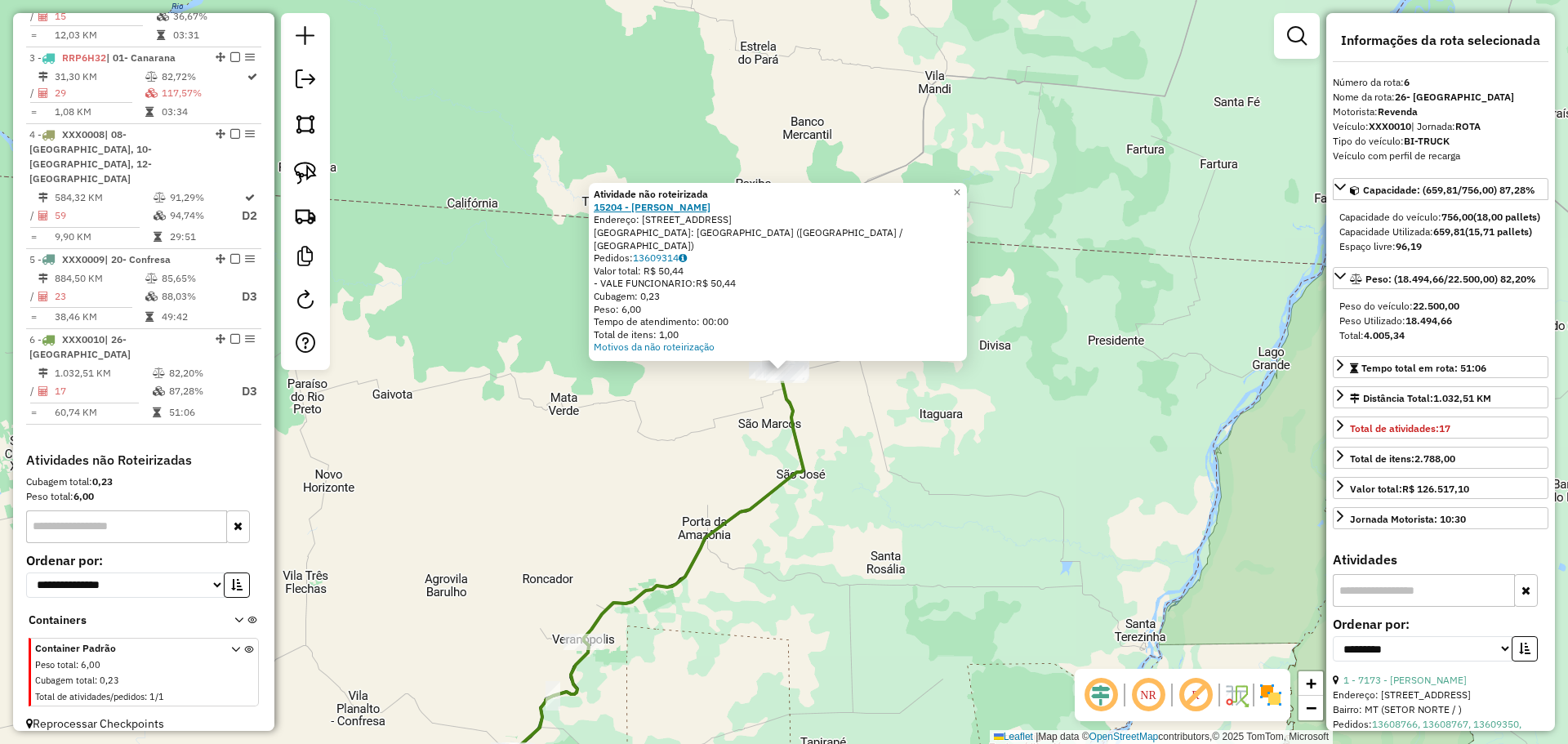
click at [658, 213] on strong "15204 - [PERSON_NAME]" at bounding box center [652, 207] width 117 height 13
click at [908, 427] on div "Atividade não roteirizada 15204 - RAYMISON DOS SANTOS Endereço: [STREET_ADDRESS…" at bounding box center [784, 372] width 1568 height 744
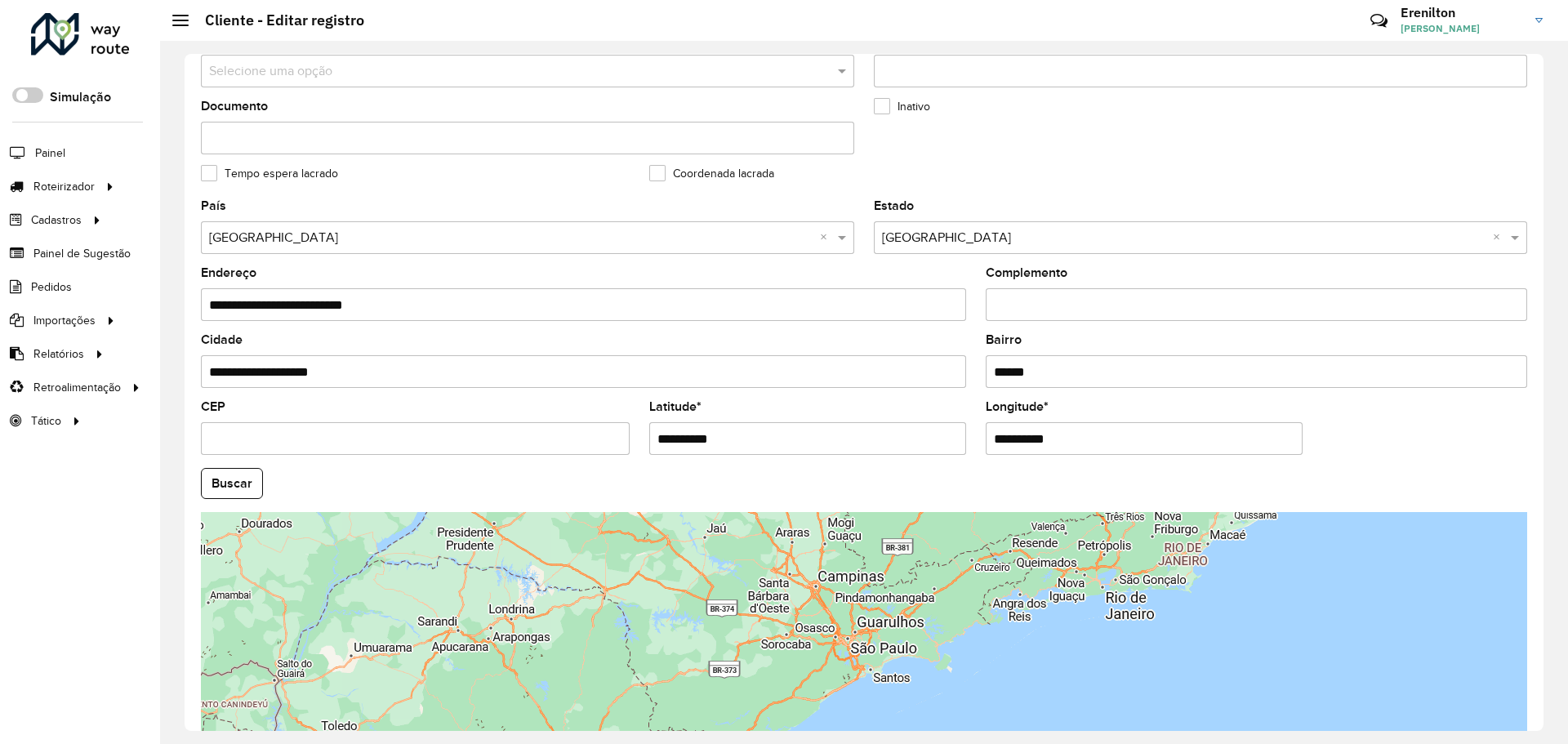
scroll to position [472, 0]
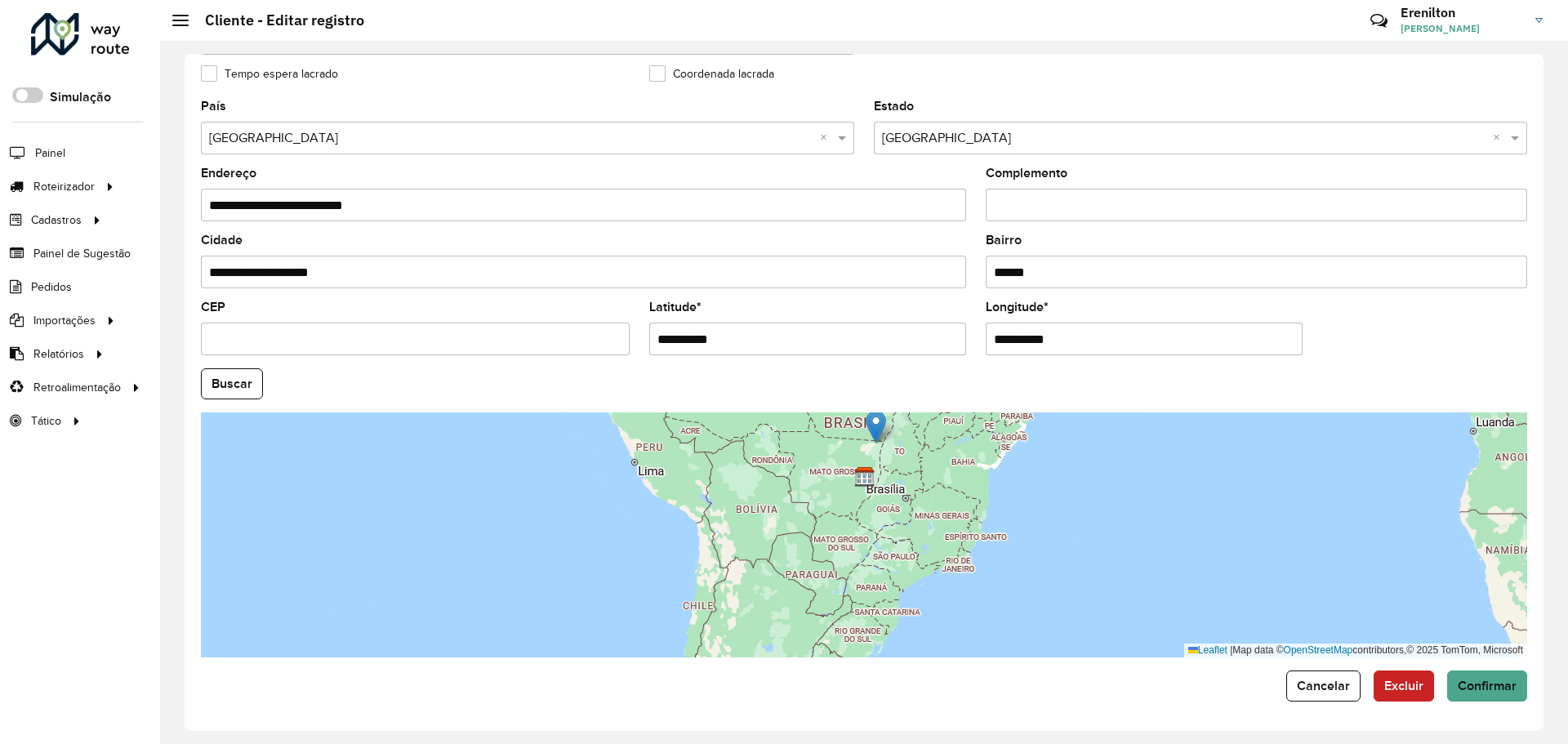
drag, startPoint x: 892, startPoint y: 551, endPoint x: 892, endPoint y: 611, distance: 60.0
click at [892, 611] on div "Leaflet | Map data © OpenStreetMap contributors,© 2025 TomTom, Microsoft" at bounding box center [863, 535] width 1326 height 245
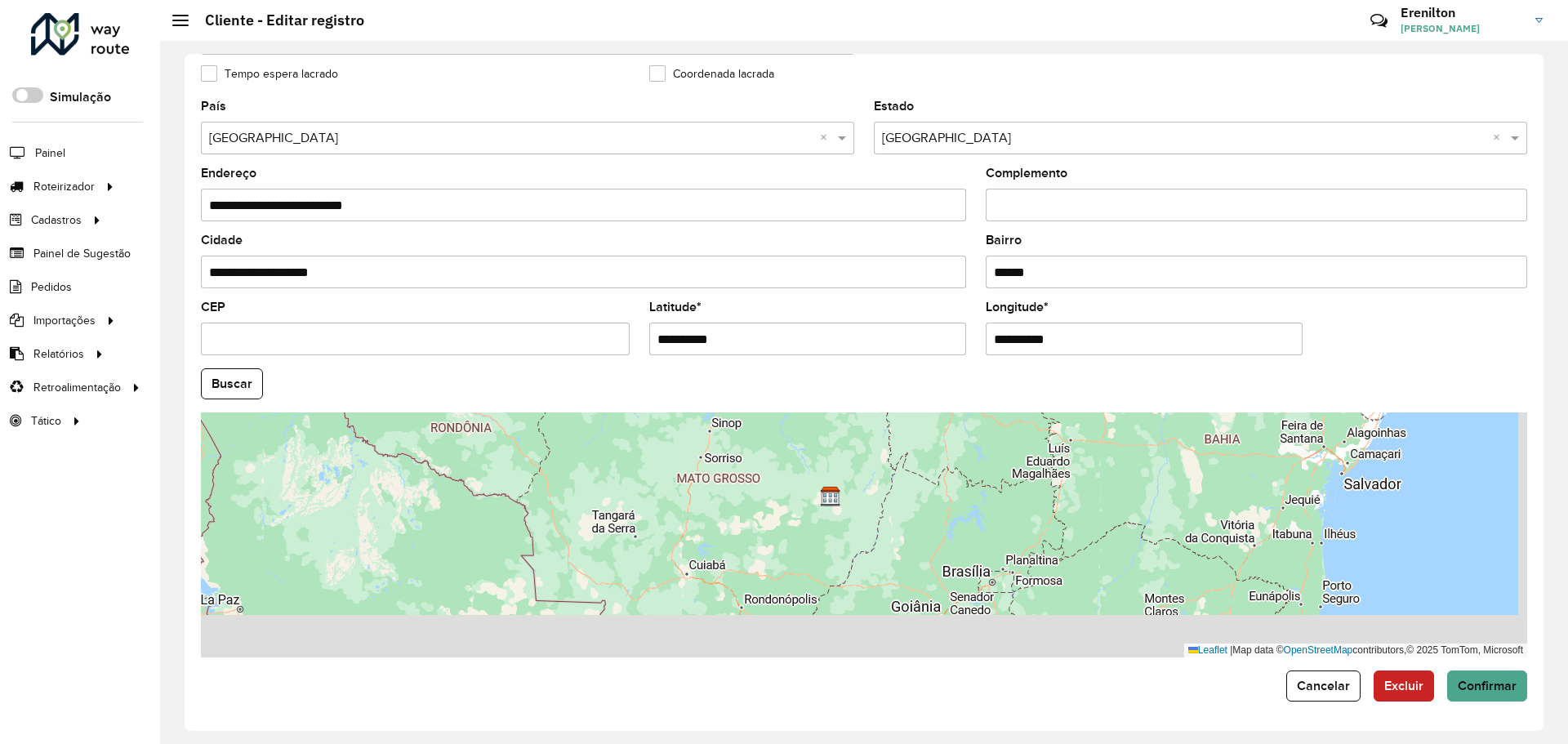
drag, startPoint x: 933, startPoint y: 607, endPoint x: 868, endPoint y: 468, distance: 153.4
click at [868, 470] on div "Leaflet | Map data © OpenStreetMap contributors,© 2025 TomTom, Microsoft" at bounding box center [863, 535] width 1326 height 245
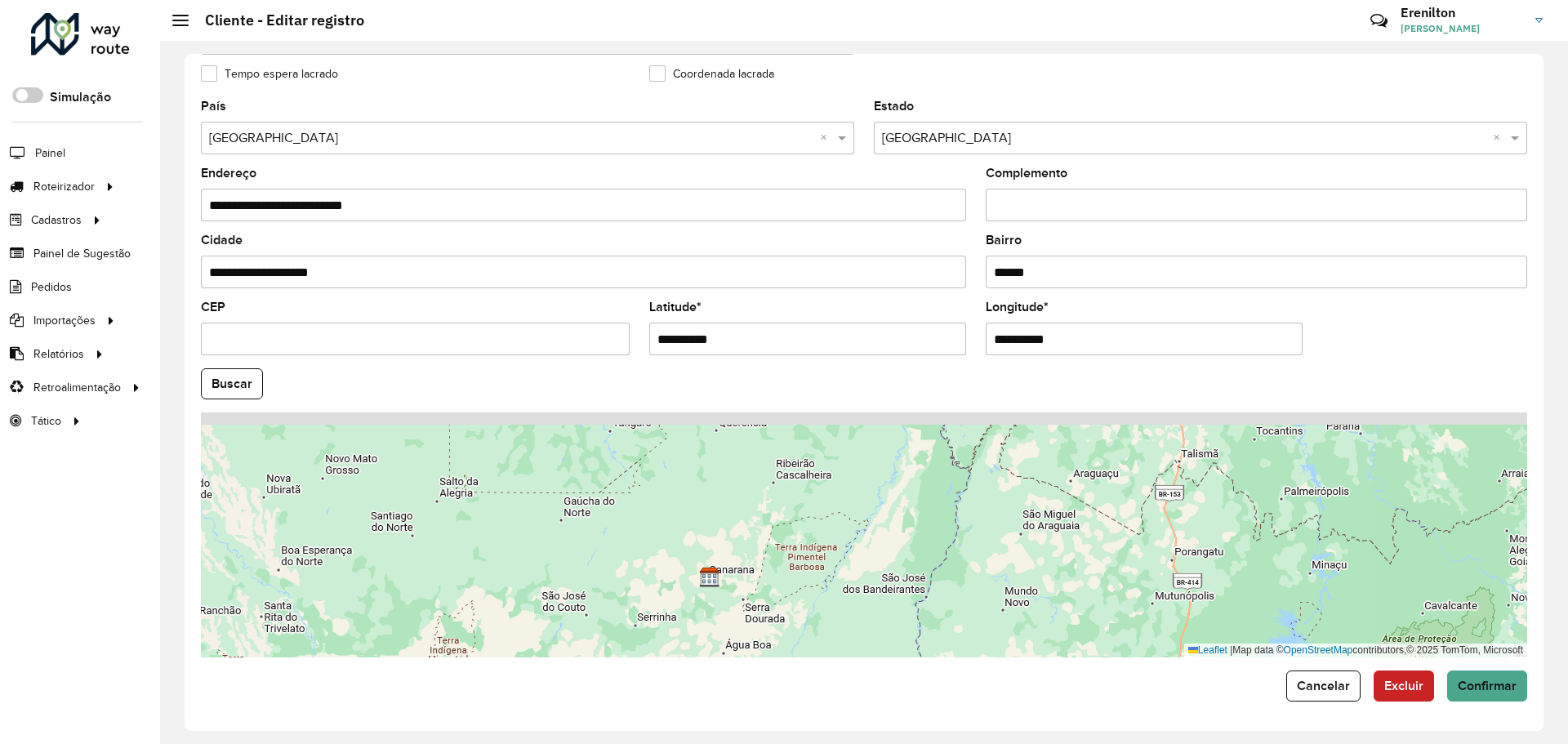
drag, startPoint x: 798, startPoint y: 491, endPoint x: 814, endPoint y: 526, distance: 38.5
click at [814, 526] on div "Leaflet | Map data © OpenStreetMap contributors,© 2025 TomTom, Microsoft" at bounding box center [863, 535] width 1326 height 245
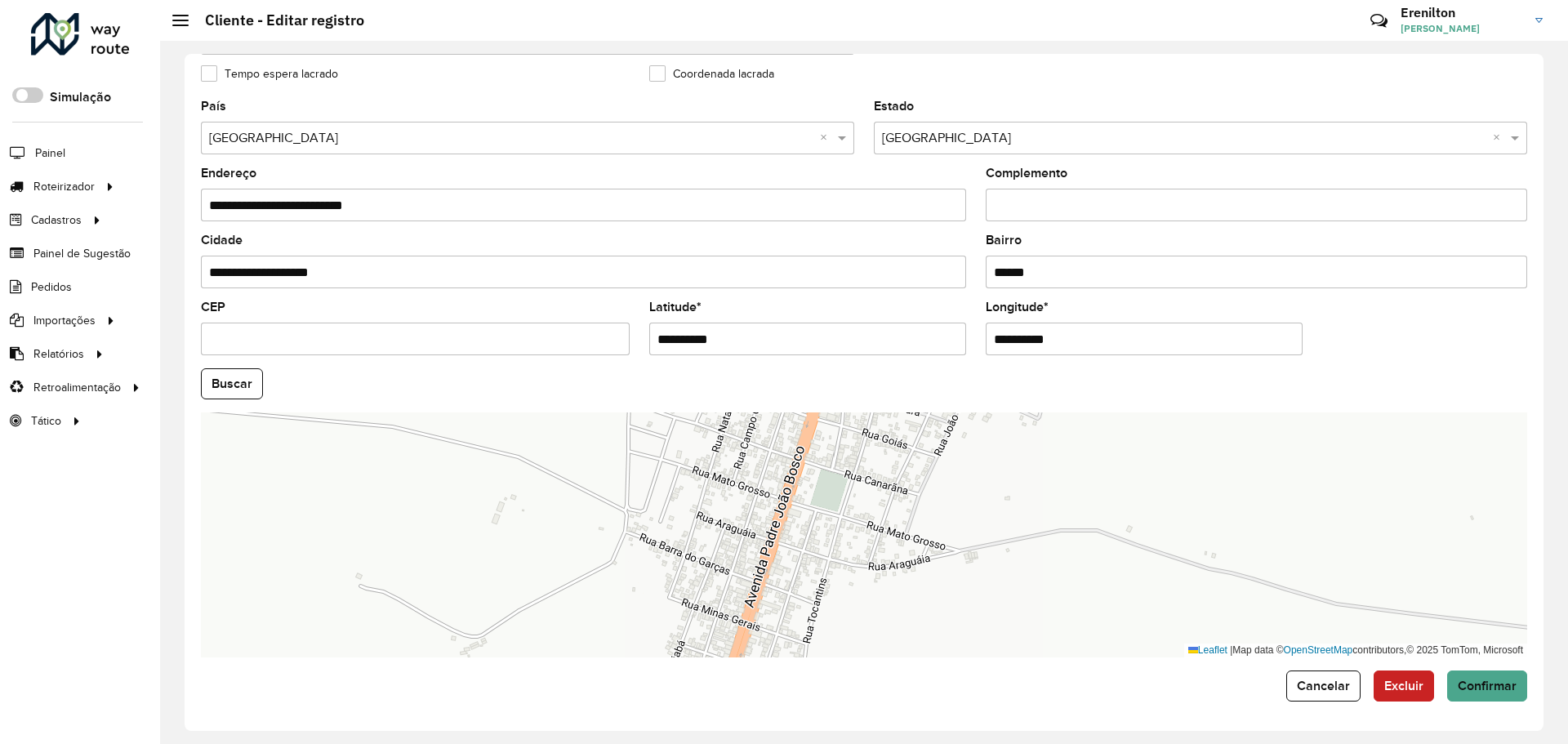
click at [794, 495] on div "Leaflet | Map data © OpenStreetMap contributors,© 2025 TomTom, Microsoft" at bounding box center [863, 535] width 1326 height 245
click at [798, 477] on div "Leaflet | Map data © OpenStreetMap contributors,© 2025 TomTom, Microsoft" at bounding box center [863, 535] width 1326 height 245
click at [800, 479] on div "Leaflet | Map data © OpenStreetMap contributors,© 2025 TomTom, Microsoft" at bounding box center [863, 535] width 1326 height 245
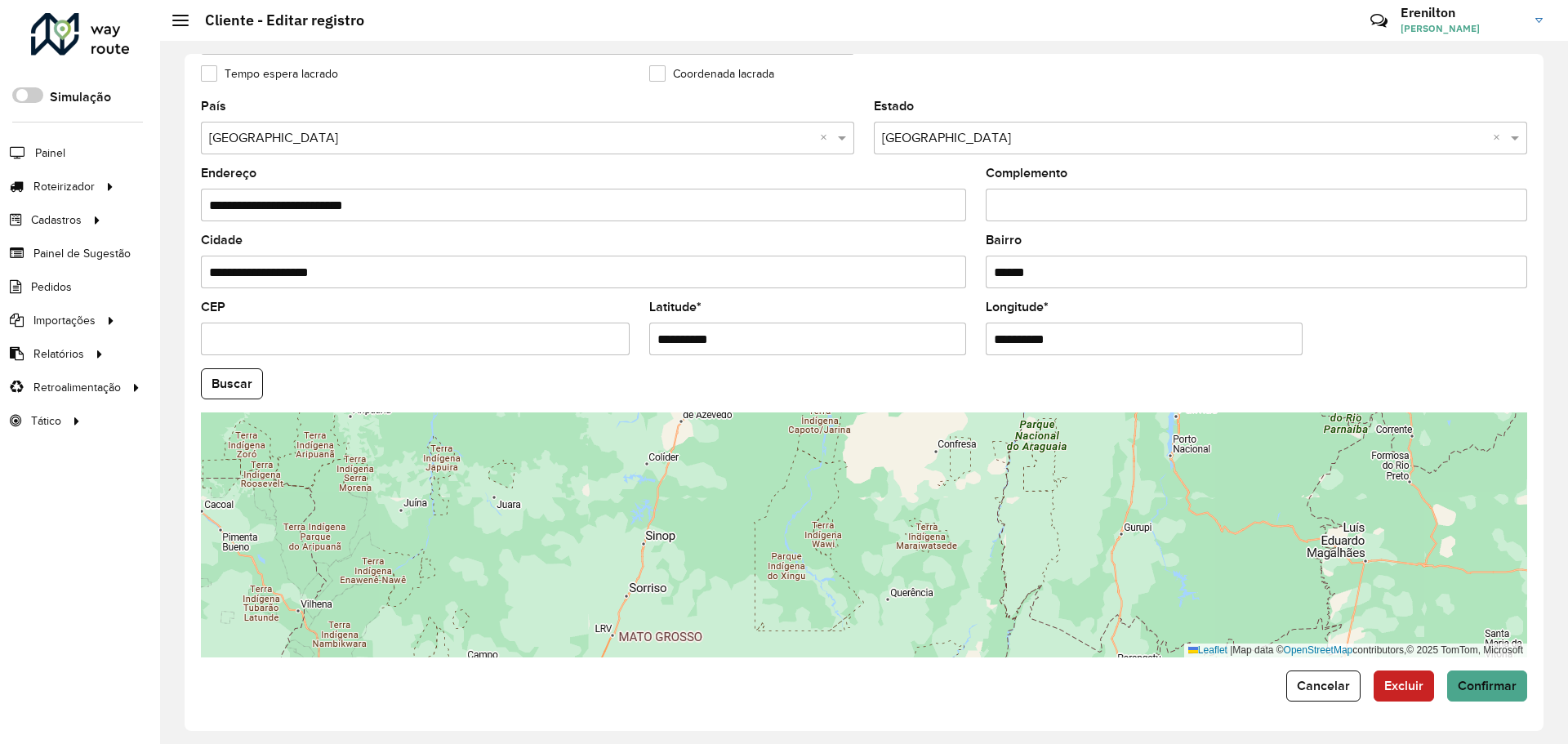
drag, startPoint x: 1053, startPoint y: 483, endPoint x: 891, endPoint y: 540, distance: 171.7
click at [914, 626] on div "Leaflet | Map data © OpenStreetMap contributors,© 2025 TomTom, Microsoft" at bounding box center [863, 535] width 1326 height 245
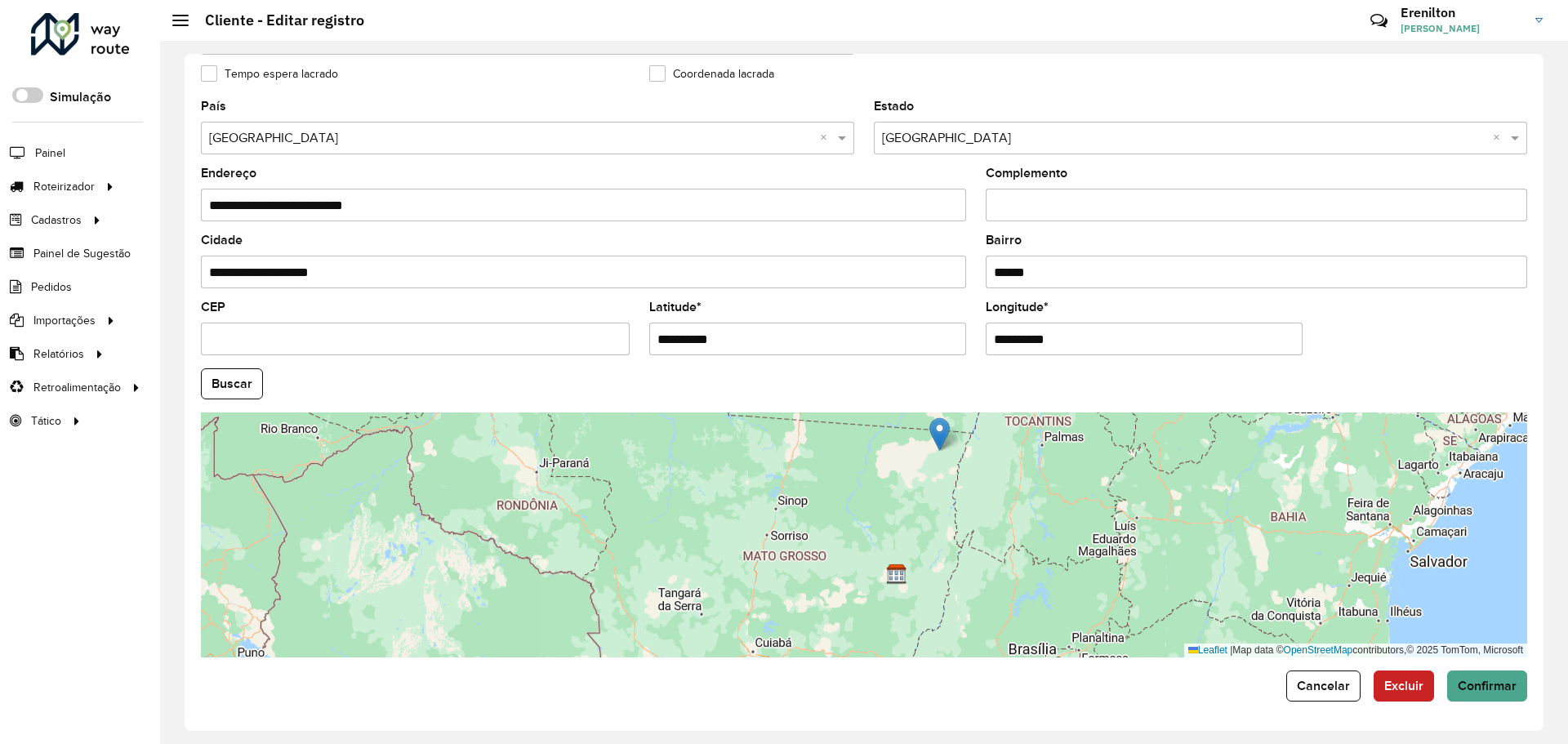
drag, startPoint x: 942, startPoint y: 429, endPoint x: 937, endPoint y: 493, distance: 64.2
click at [937, 451] on img at bounding box center [939, 434] width 20 height 34
type input "**********"
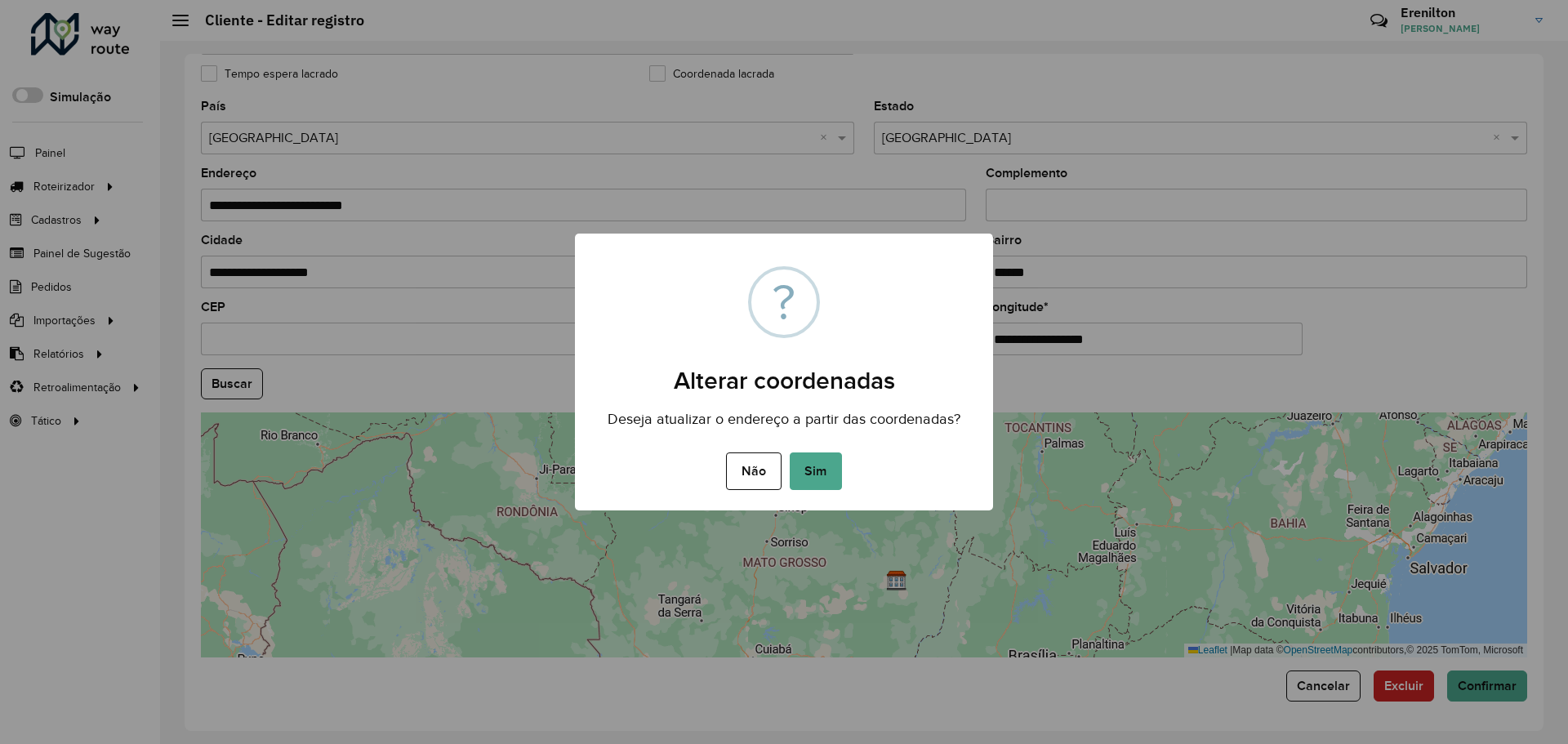
drag, startPoint x: 819, startPoint y: 469, endPoint x: 827, endPoint y: 477, distance: 11.3
click at [820, 469] on button "Sim" at bounding box center [816, 472] width 52 height 38
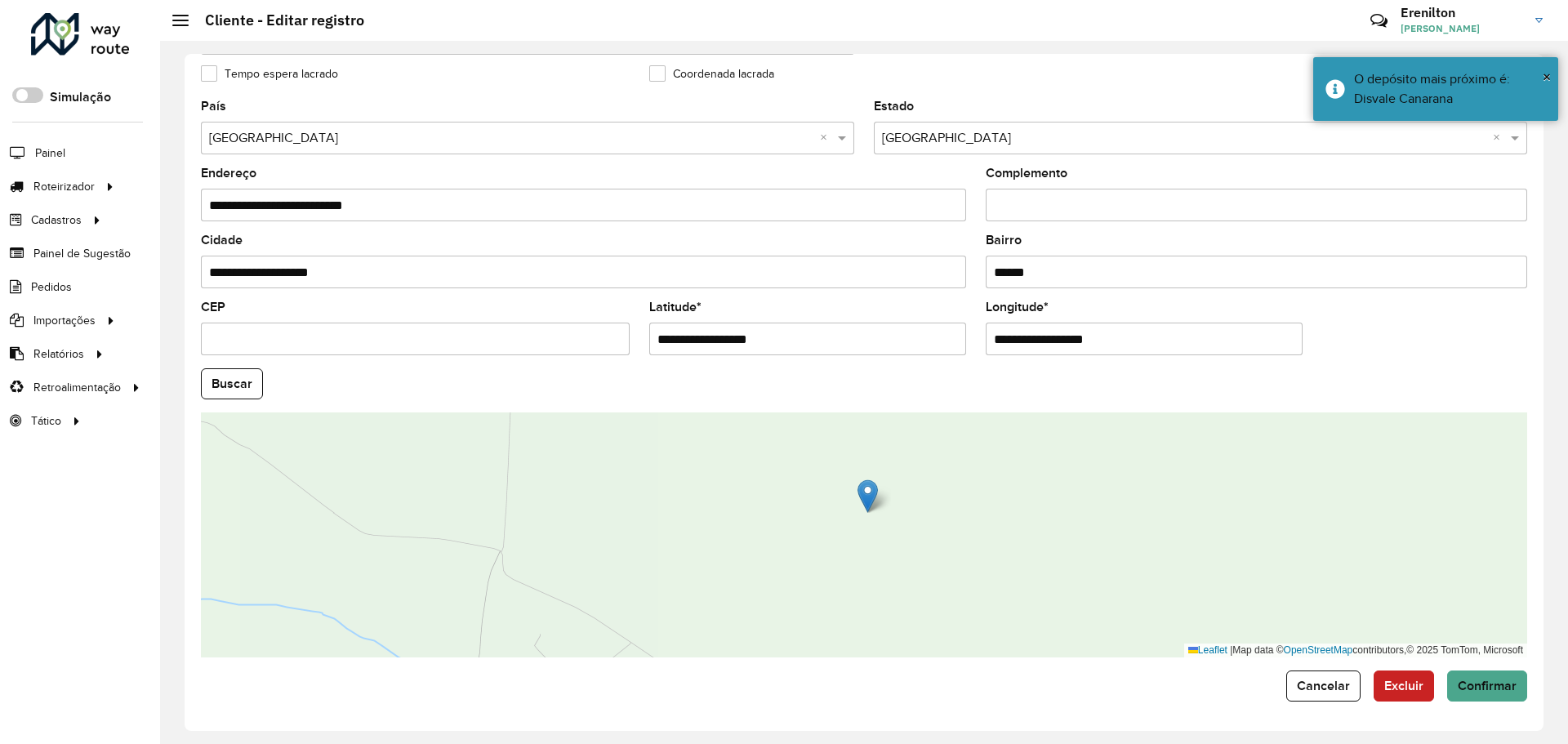
drag, startPoint x: 861, startPoint y: 565, endPoint x: 916, endPoint y: 439, distance: 137.5
click at [916, 438] on div "Leaflet | Map data © OpenStreetMap contributors,© 2025 TomTom, Microsoft" at bounding box center [863, 535] width 1326 height 245
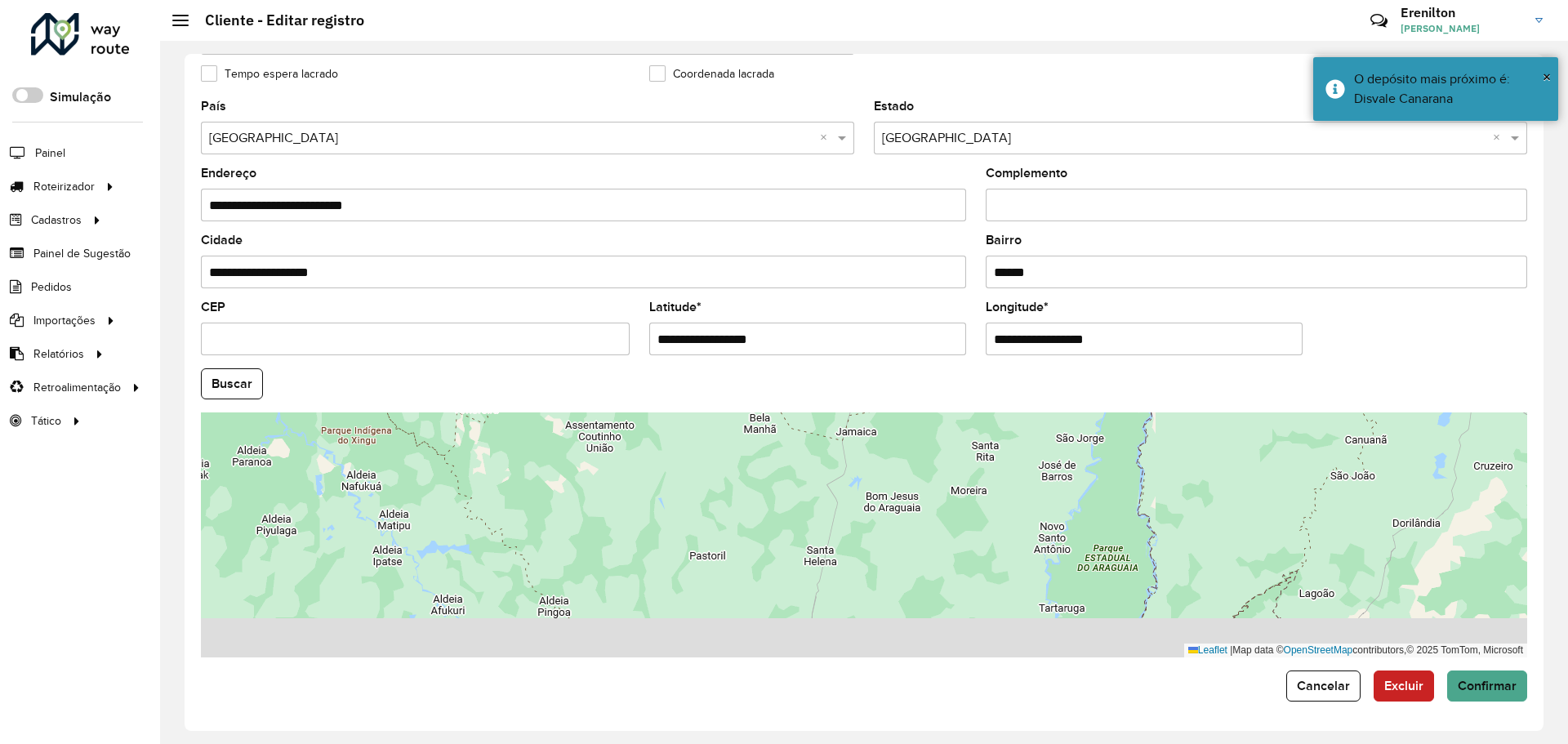
drag, startPoint x: 865, startPoint y: 589, endPoint x: 954, endPoint y: 433, distance: 179.6
click at [953, 436] on div "Leaflet | Map data © OpenStreetMap contributors,© 2025 TomTom, Microsoft" at bounding box center [863, 535] width 1326 height 245
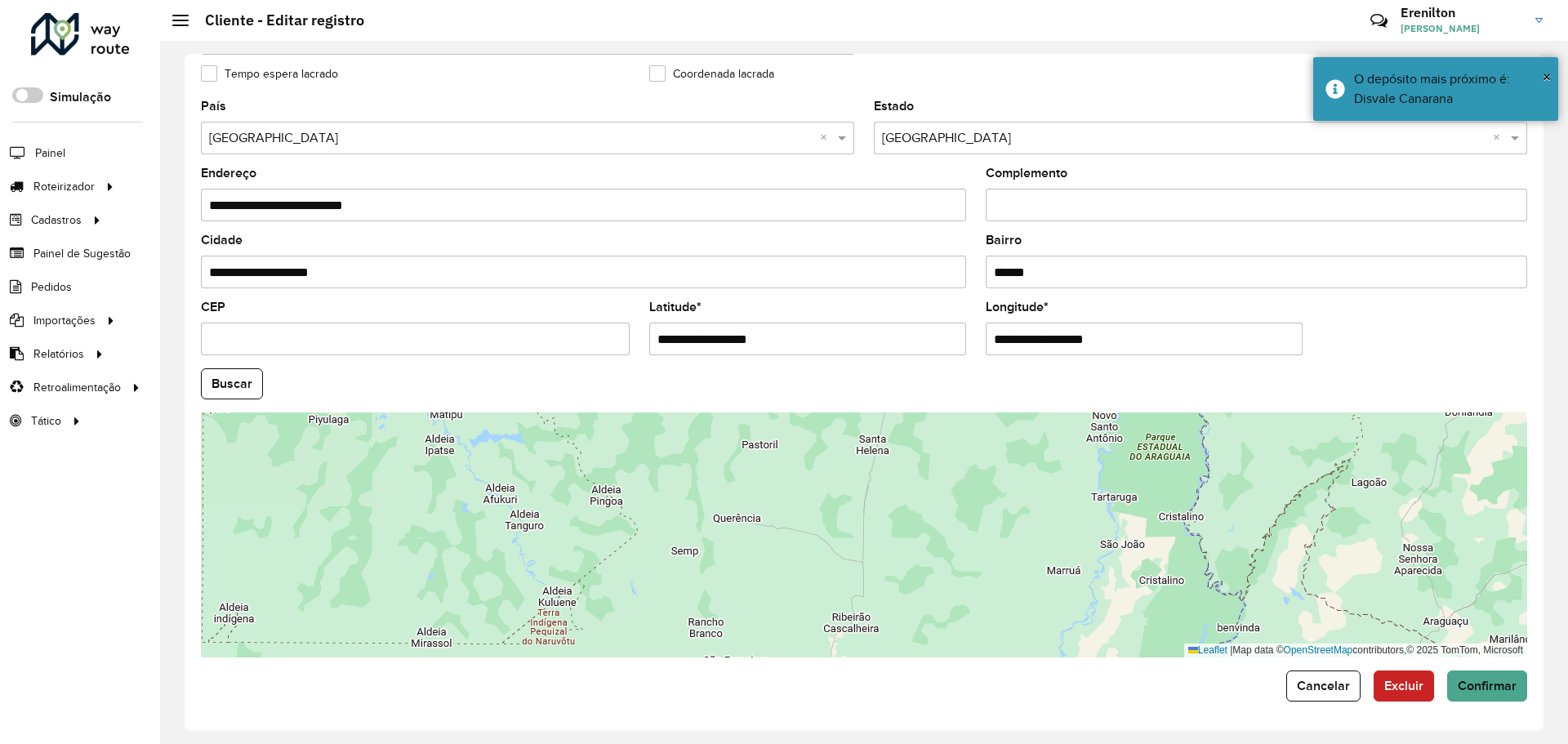
drag, startPoint x: 846, startPoint y: 586, endPoint x: 928, endPoint y: 411, distance: 193.3
click at [931, 407] on formly-group "**********" at bounding box center [864, 379] width 1345 height 558
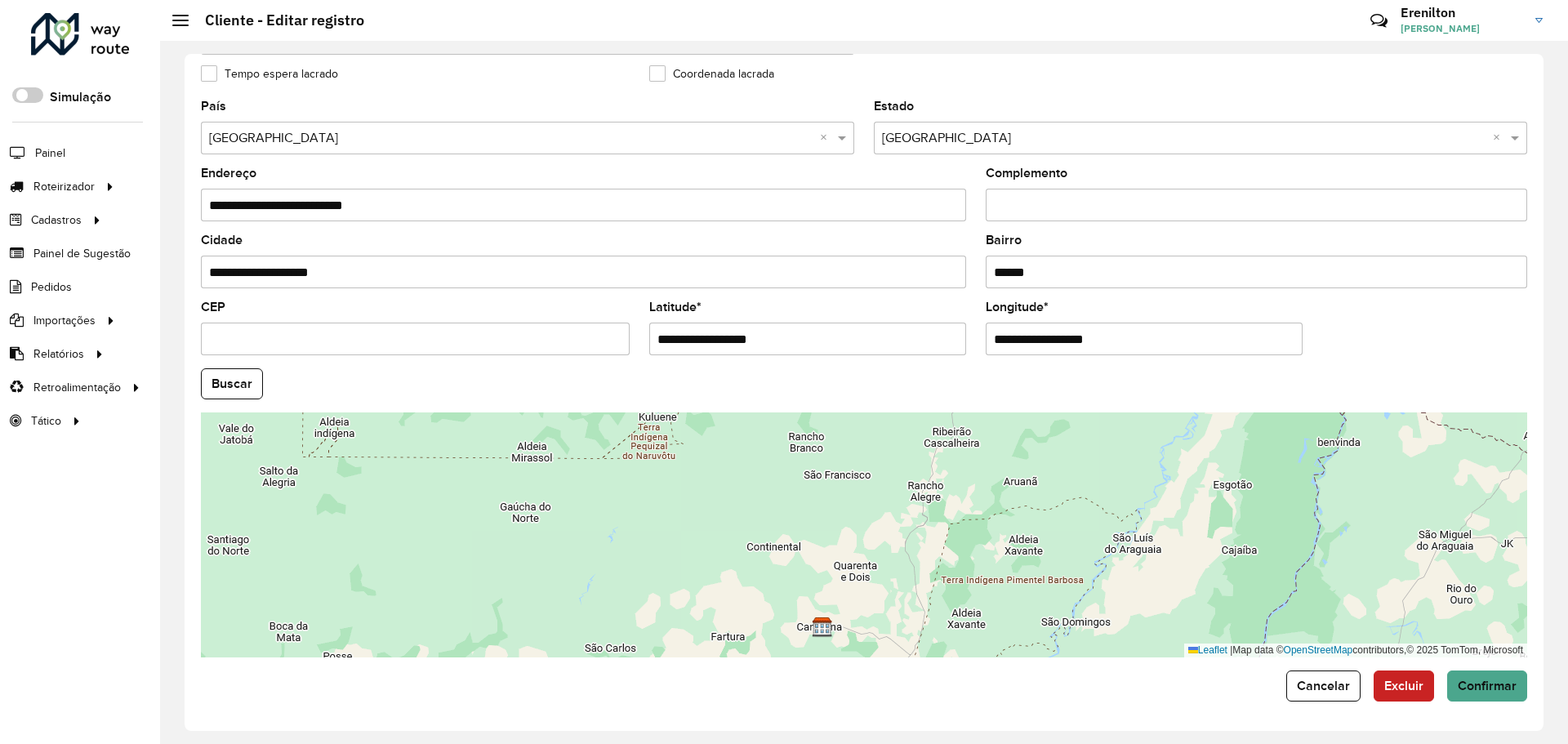
drag, startPoint x: 945, startPoint y: 509, endPoint x: 923, endPoint y: 496, distance: 25.6
click at [910, 537] on div "Leaflet | Map data © OpenStreetMap contributors,© 2025 TomTom, Microsoft" at bounding box center [863, 535] width 1326 height 245
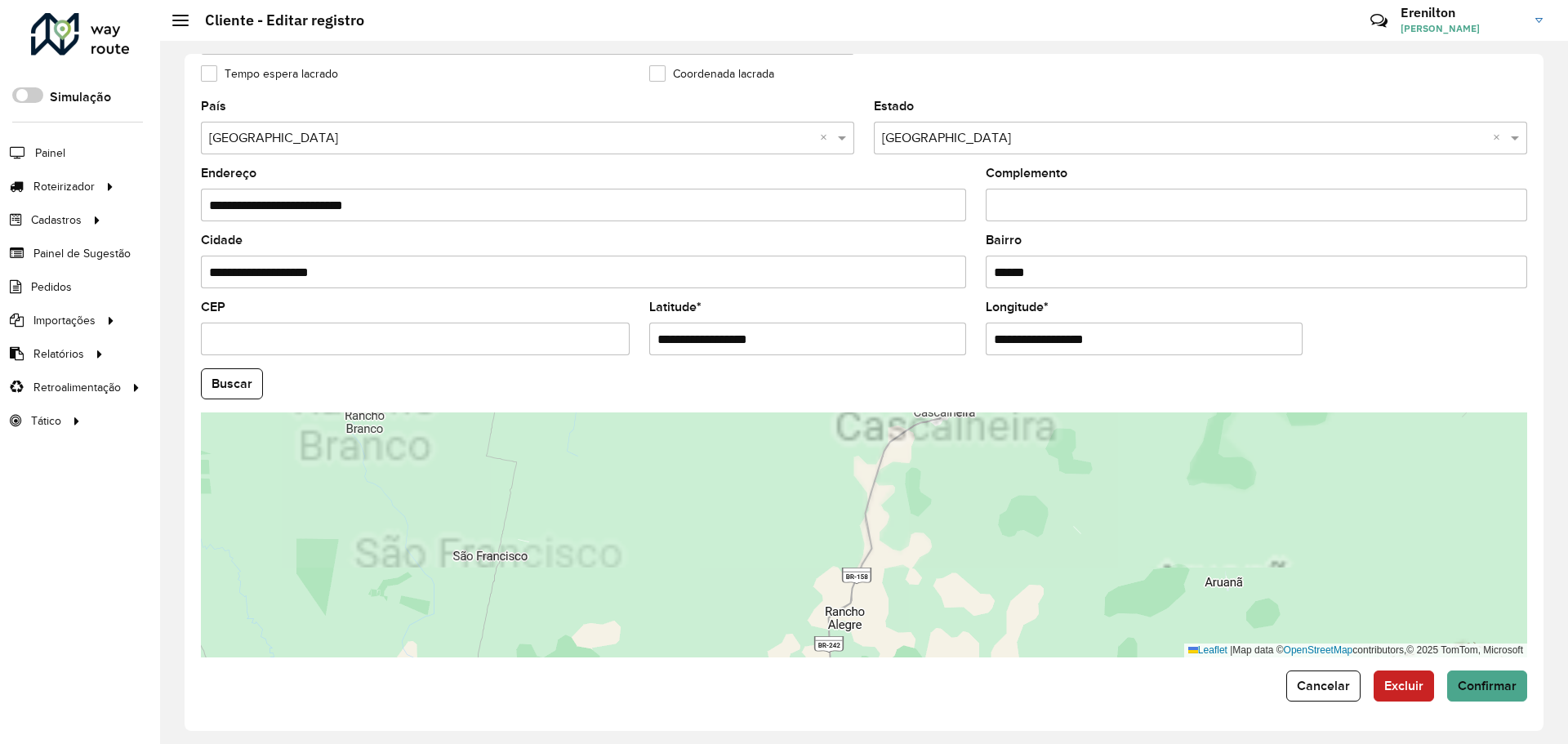
drag, startPoint x: 953, startPoint y: 444, endPoint x: 918, endPoint y: 536, distance: 98.4
click at [918, 536] on div "Leaflet | Map data © OpenStreetMap contributors,© 2025 TomTom, Microsoft" at bounding box center [863, 535] width 1326 height 245
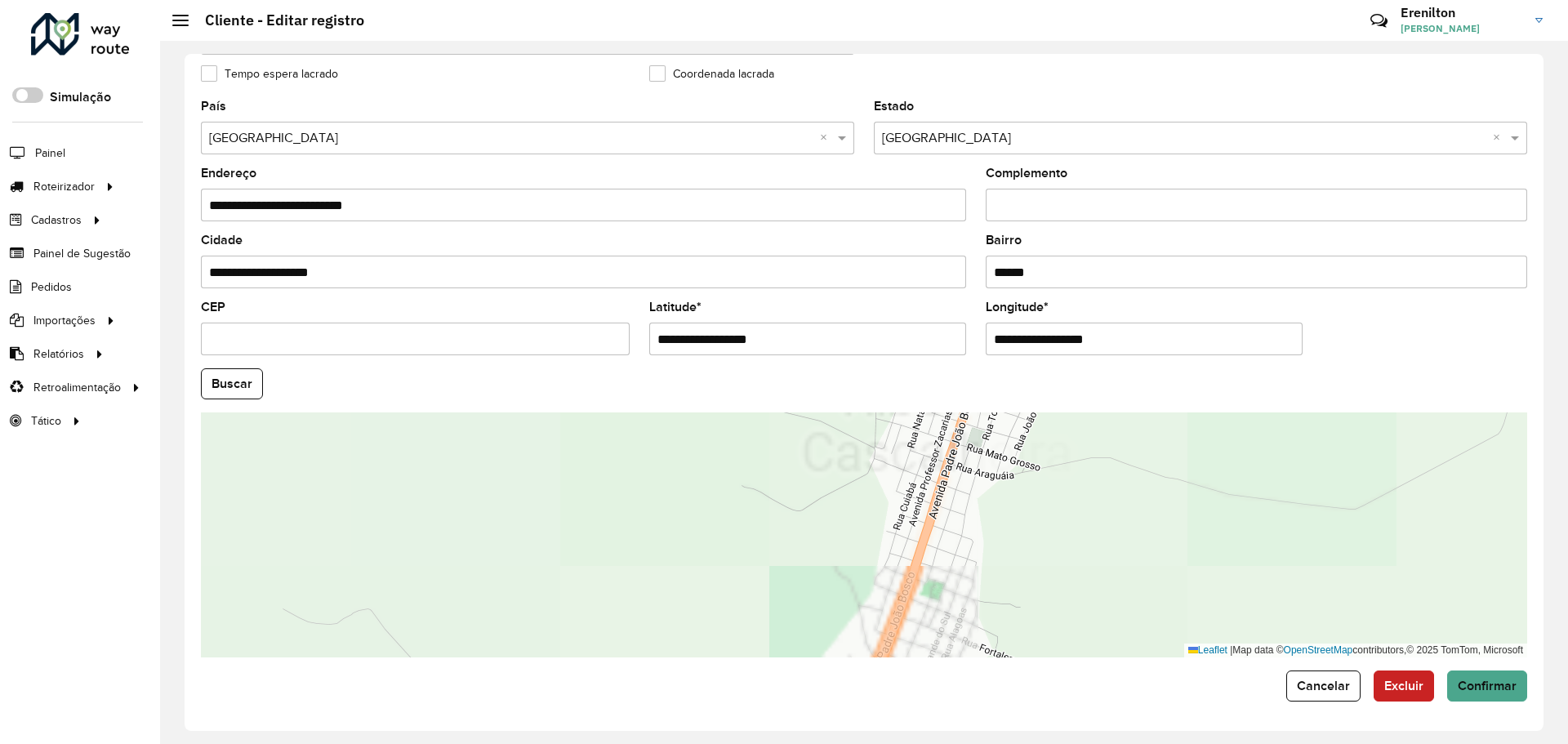
click at [932, 508] on div "Leaflet | Map data © OpenStreetMap contributors,© 2025 TomTom, Microsoft" at bounding box center [863, 535] width 1326 height 245
click at [947, 510] on div "Leaflet | Map data © OpenStreetMap contributors,© 2025 TomTom, Microsoft" at bounding box center [863, 535] width 1326 height 245
click at [940, 503] on div "Leaflet | Map data © OpenStreetMap contributors,© 2025 TomTom, Microsoft" at bounding box center [863, 535] width 1326 height 245
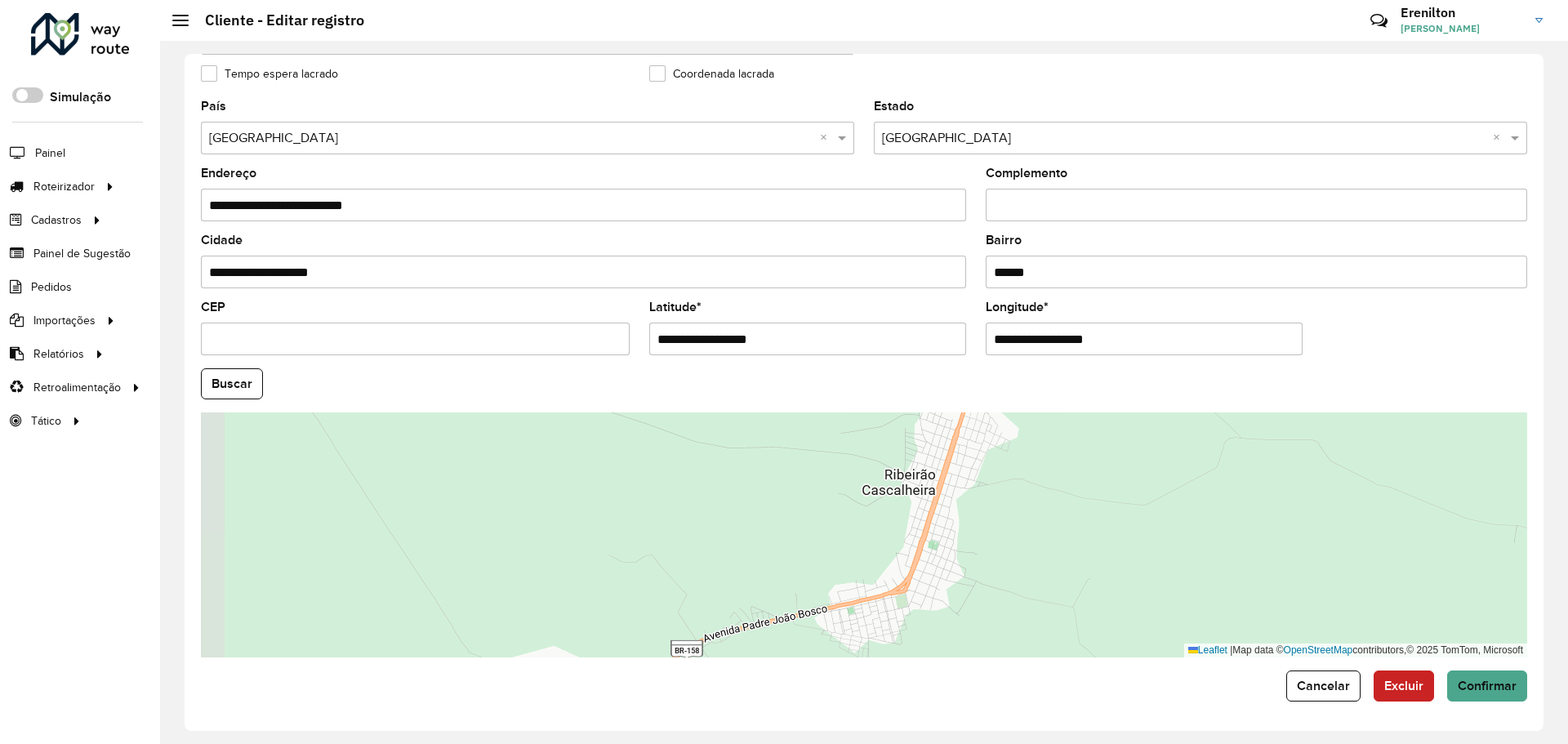
click at [944, 490] on div "Leaflet | Map data © OpenStreetMap contributors,© 2025 TomTom, Microsoft" at bounding box center [863, 535] width 1326 height 245
click at [953, 478] on div "Leaflet | Map data © OpenStreetMap contributors,© 2025 TomTom, Microsoft" at bounding box center [863, 535] width 1326 height 245
click at [953, 462] on div "Leaflet | Map data © OpenStreetMap contributors,© 2025 TomTom, Microsoft" at bounding box center [863, 535] width 1326 height 245
click at [953, 463] on div "Leaflet | Map data © OpenStreetMap contributors,© 2025 TomTom, Microsoft" at bounding box center [863, 535] width 1326 height 245
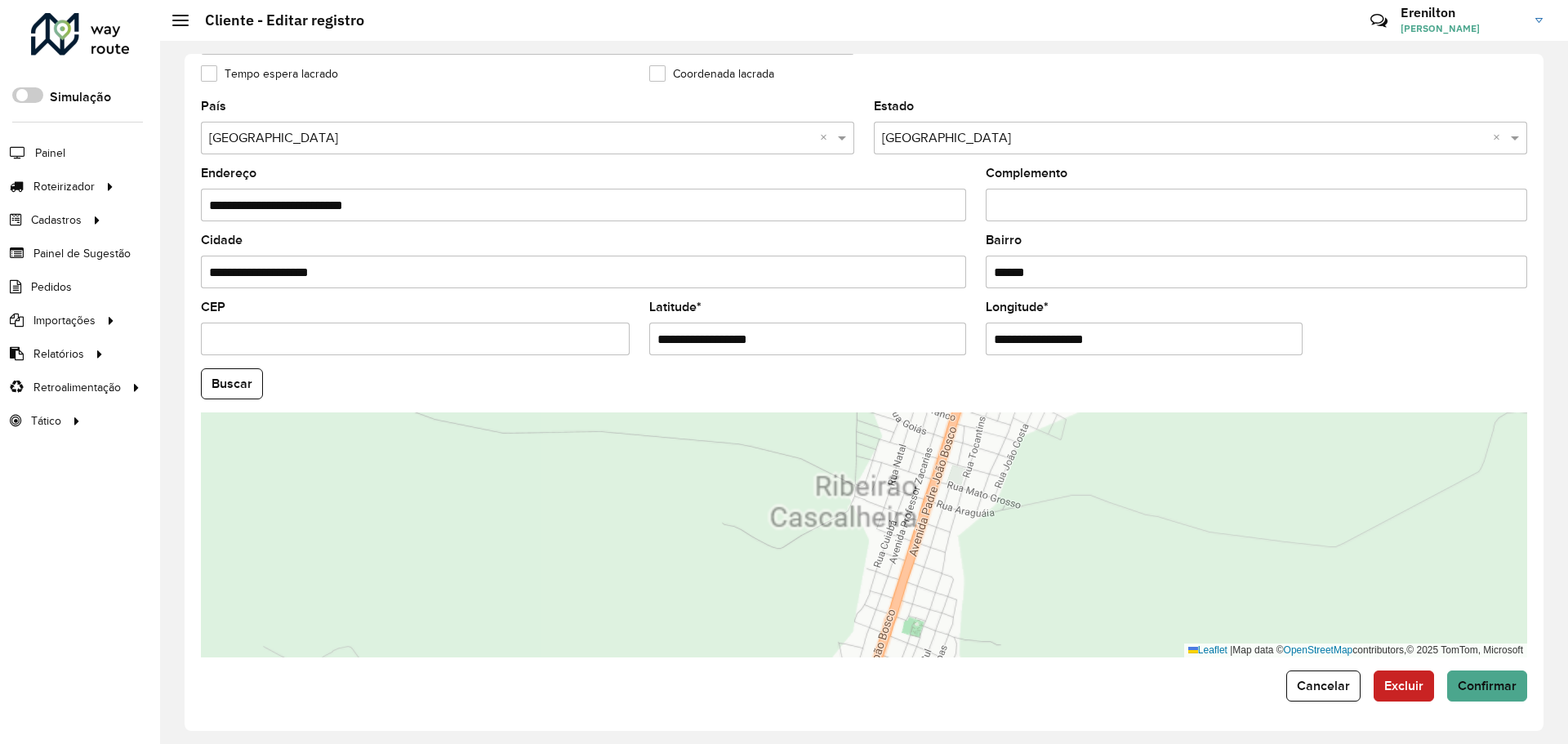
click at [953, 463] on div "Leaflet | Map data © OpenStreetMap contributors,© 2025 TomTom, Microsoft" at bounding box center [863, 535] width 1326 height 245
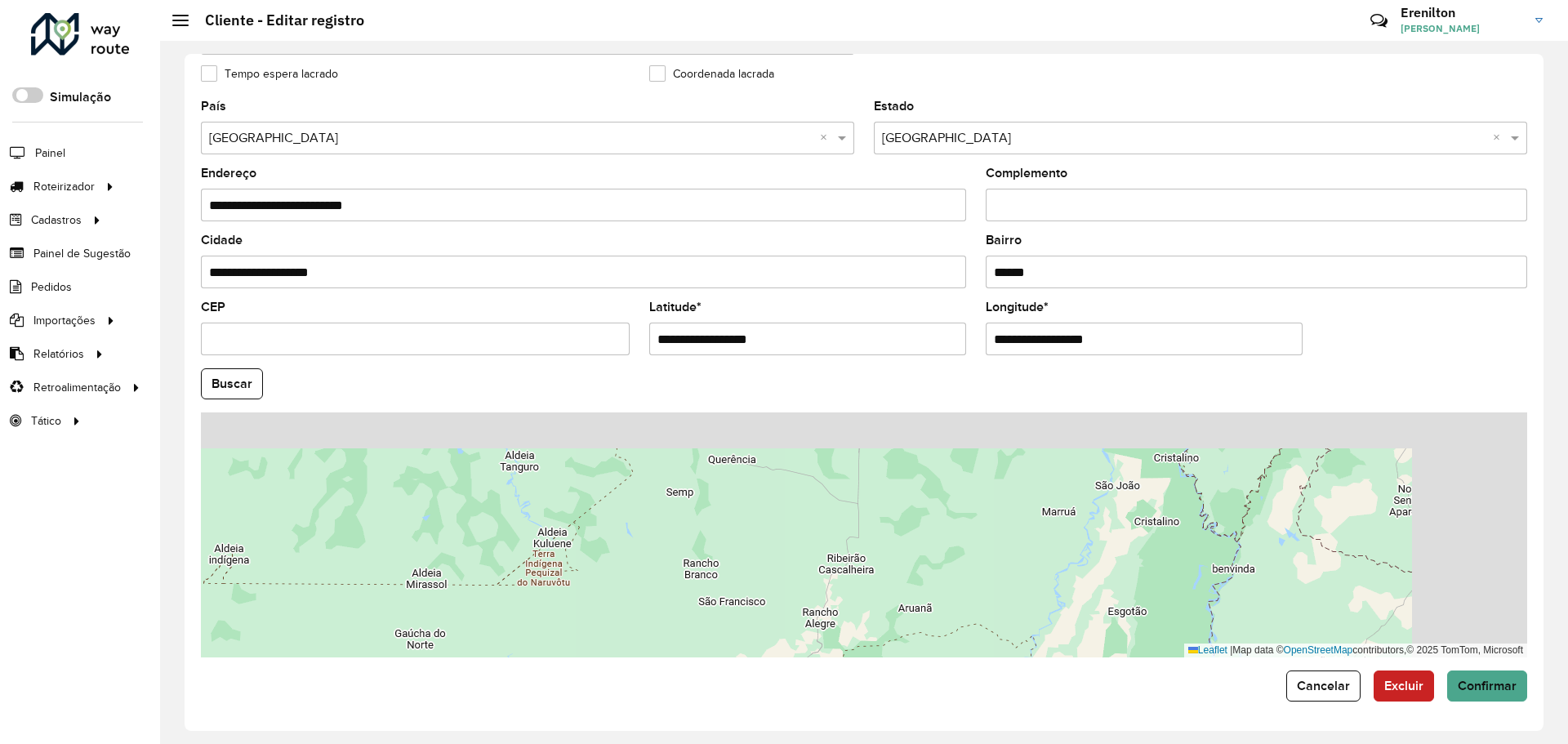
drag, startPoint x: 971, startPoint y: 493, endPoint x: 826, endPoint y: 575, distance: 166.6
click at [830, 580] on div "Leaflet | Map data © OpenStreetMap contributors,© 2025 TomTom, Microsoft" at bounding box center [863, 535] width 1326 height 245
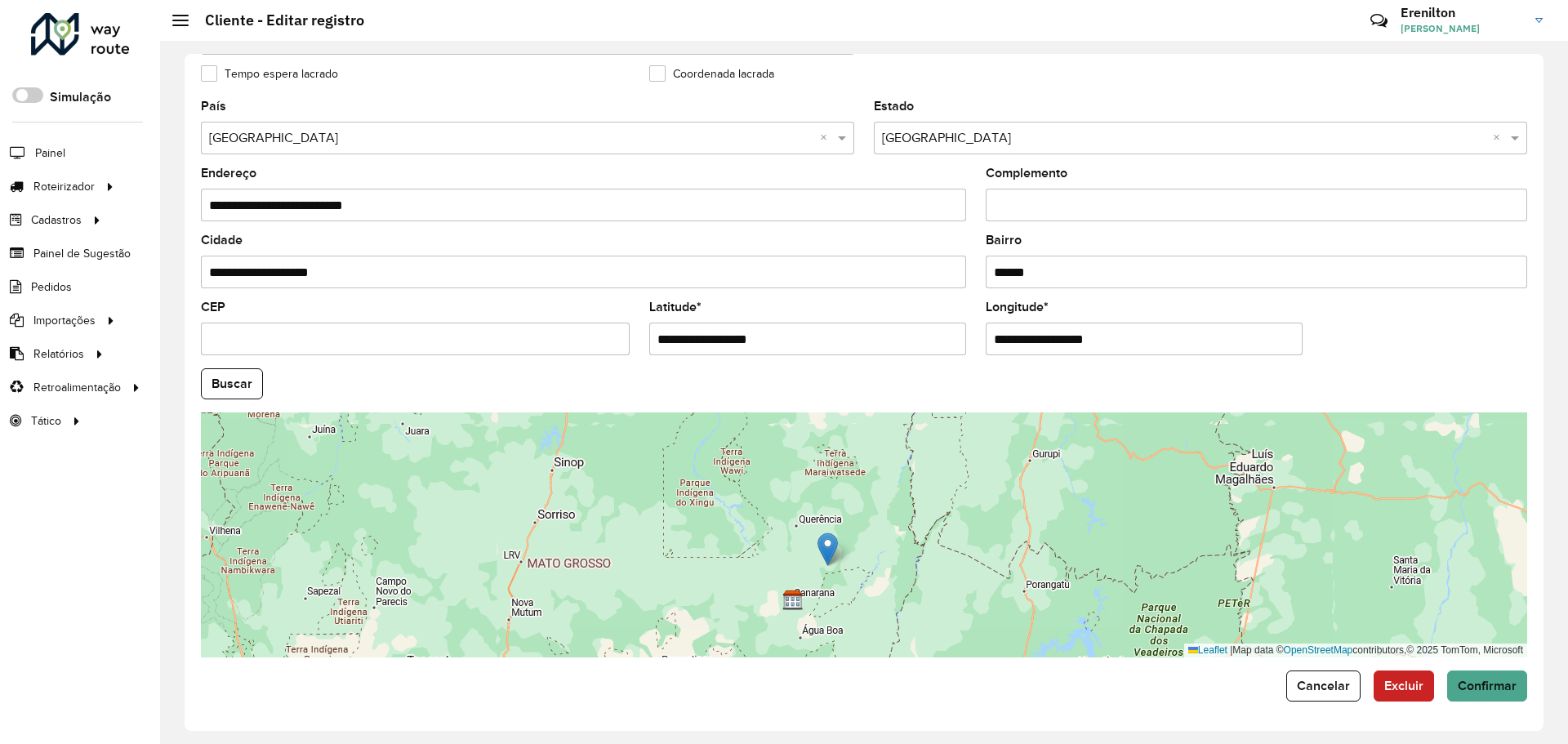
drag, startPoint x: 875, startPoint y: 445, endPoint x: 832, endPoint y: 550, distance: 113.5
click at [832, 550] on img at bounding box center [828, 550] width 20 height 34
type input "**********"
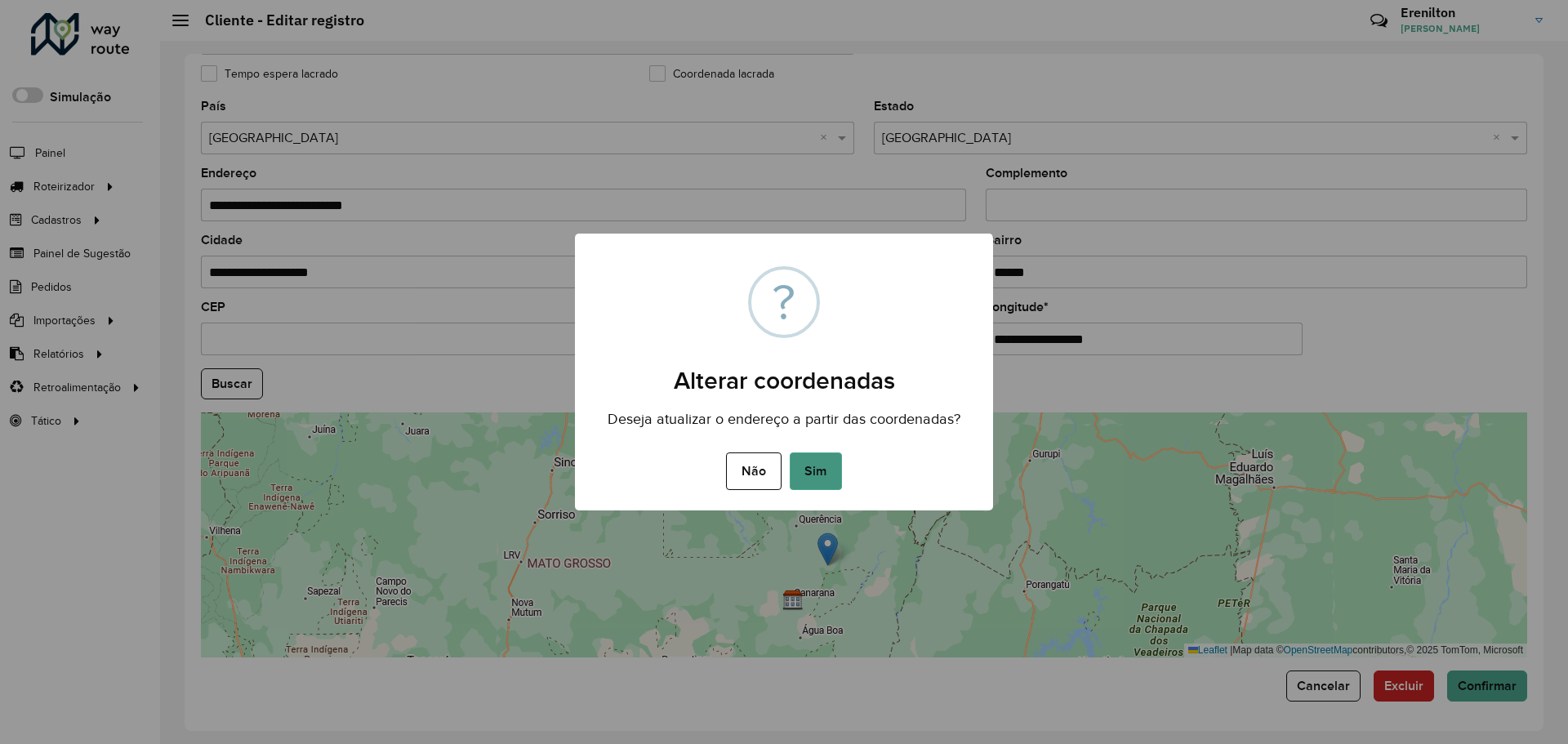
click at [827, 478] on button "Sim" at bounding box center [816, 472] width 52 height 38
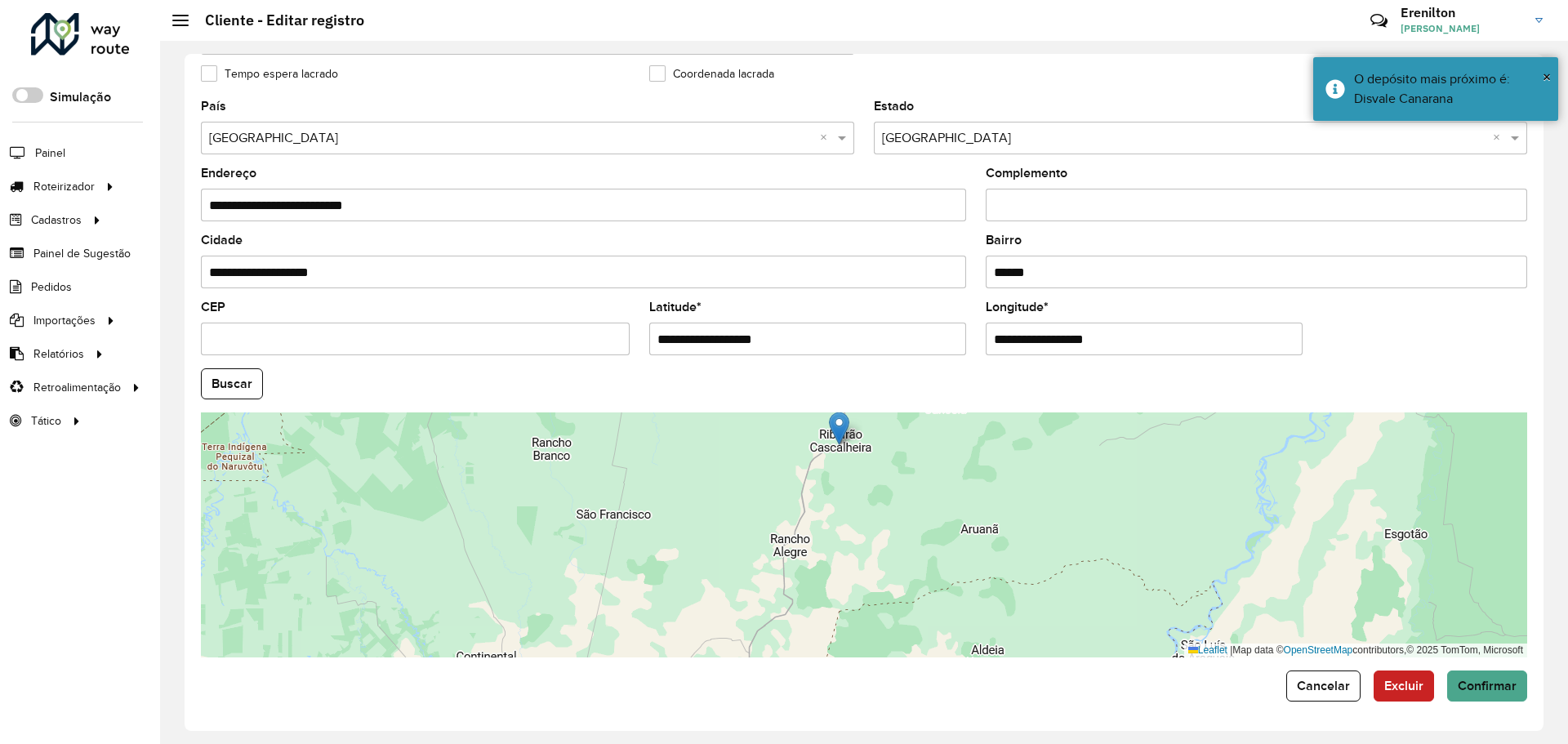
drag, startPoint x: 854, startPoint y: 537, endPoint x: 837, endPoint y: 435, distance: 103.4
click at [837, 435] on img at bounding box center [839, 429] width 20 height 34
type input "**********"
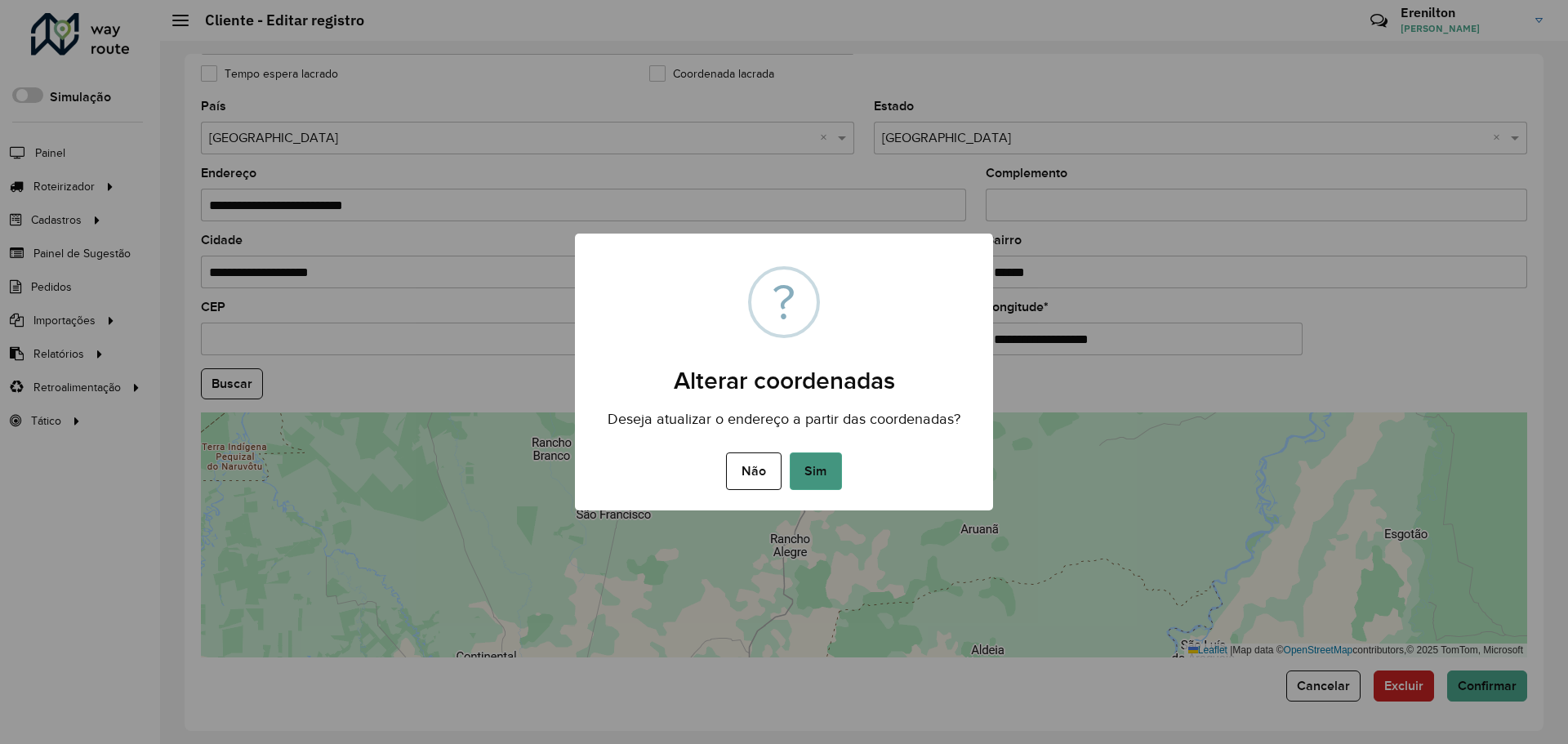
click at [819, 459] on button "Sim" at bounding box center [816, 472] width 52 height 38
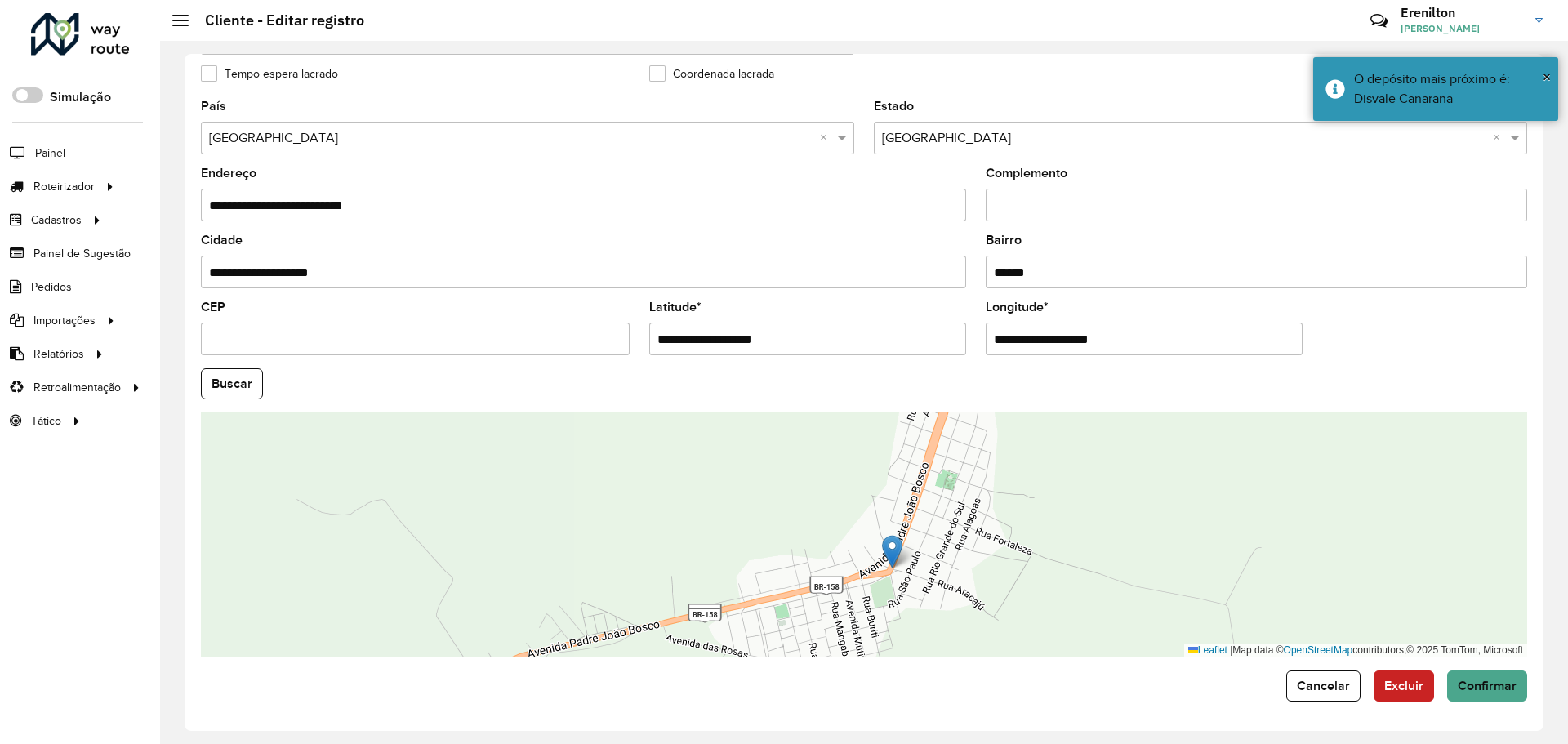
drag, startPoint x: 867, startPoint y: 533, endPoint x: 897, endPoint y: 556, distance: 37.8
click at [897, 556] on img at bounding box center [892, 552] width 20 height 34
type input "**********"
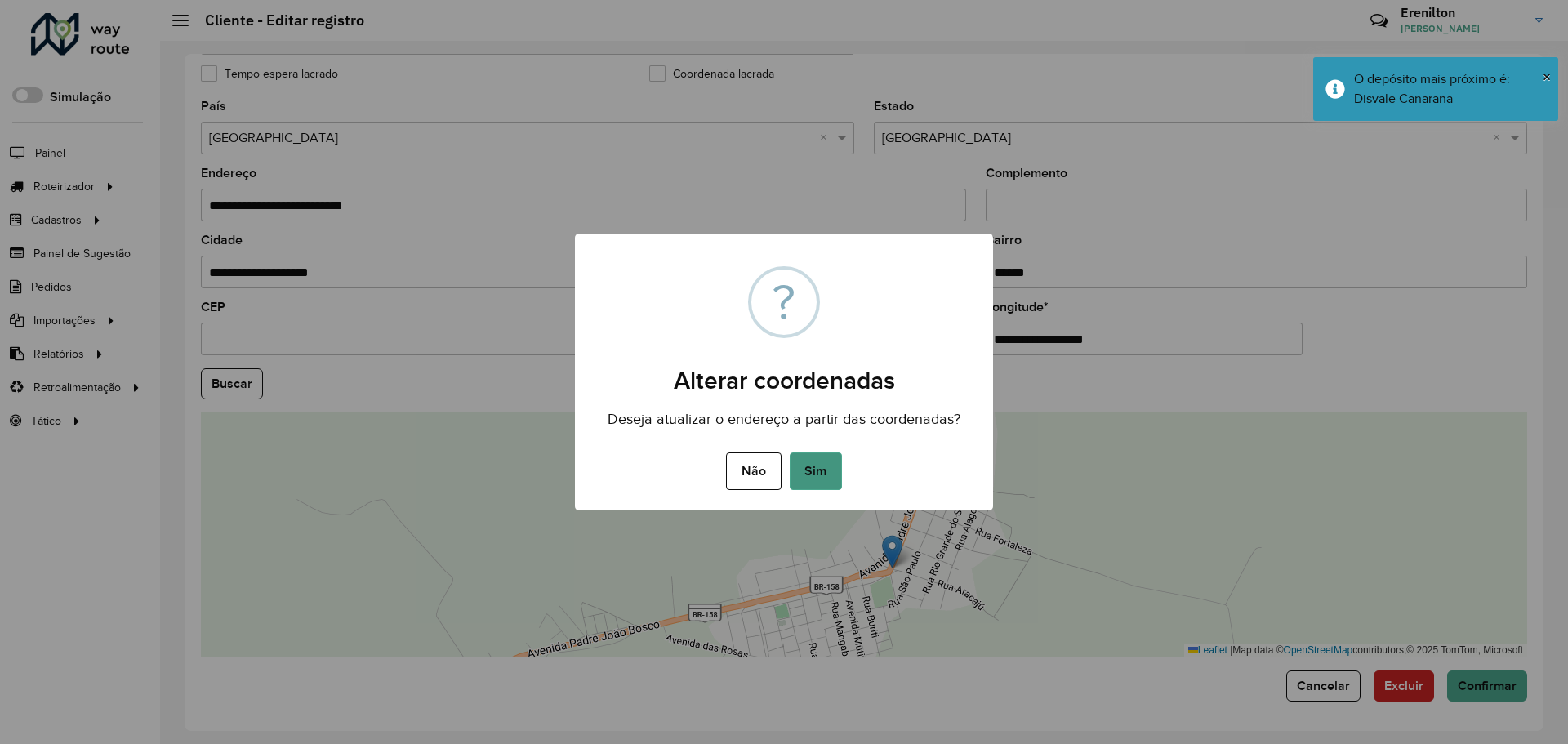
click at [826, 469] on button "Sim" at bounding box center [816, 472] width 52 height 38
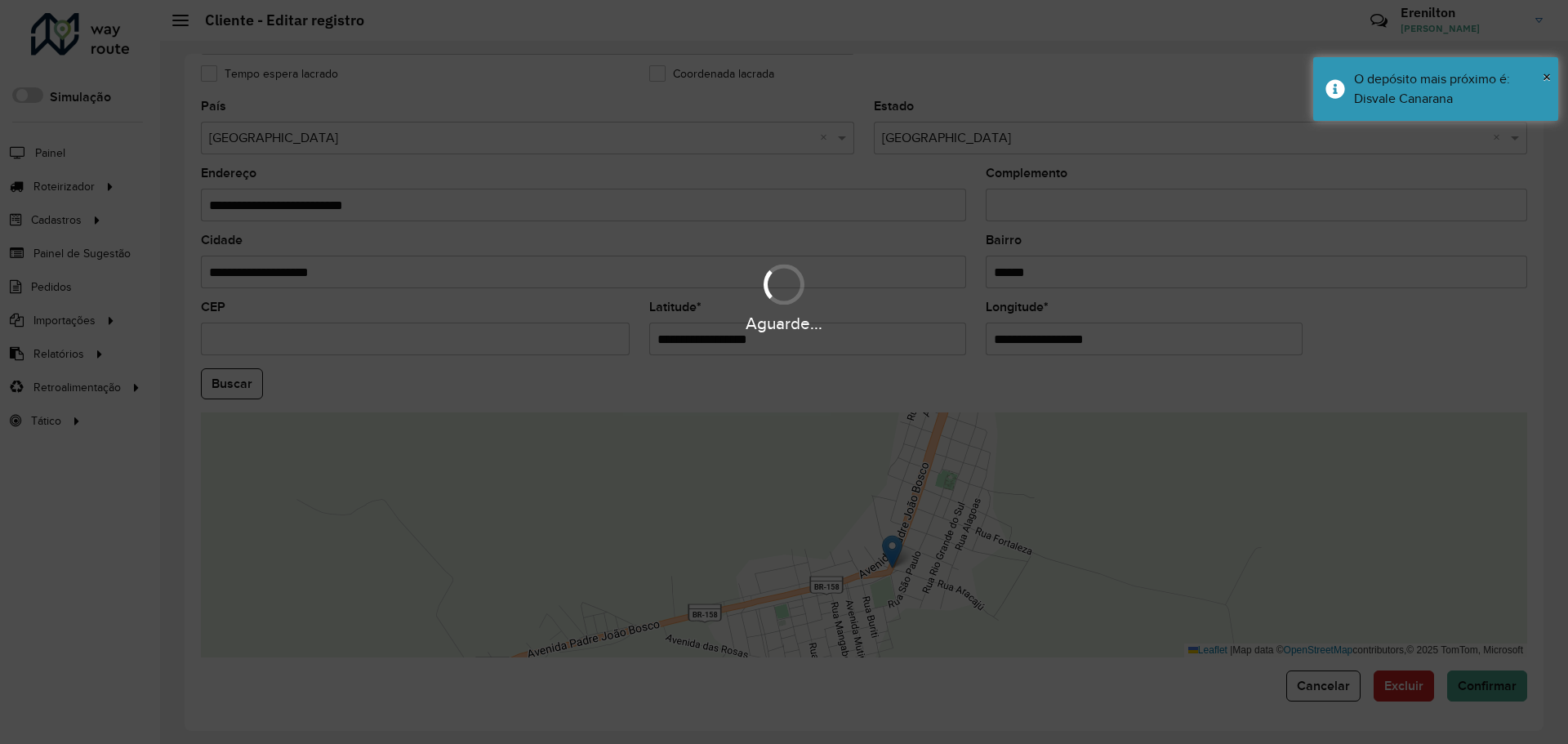
type input "**********"
type input "*********"
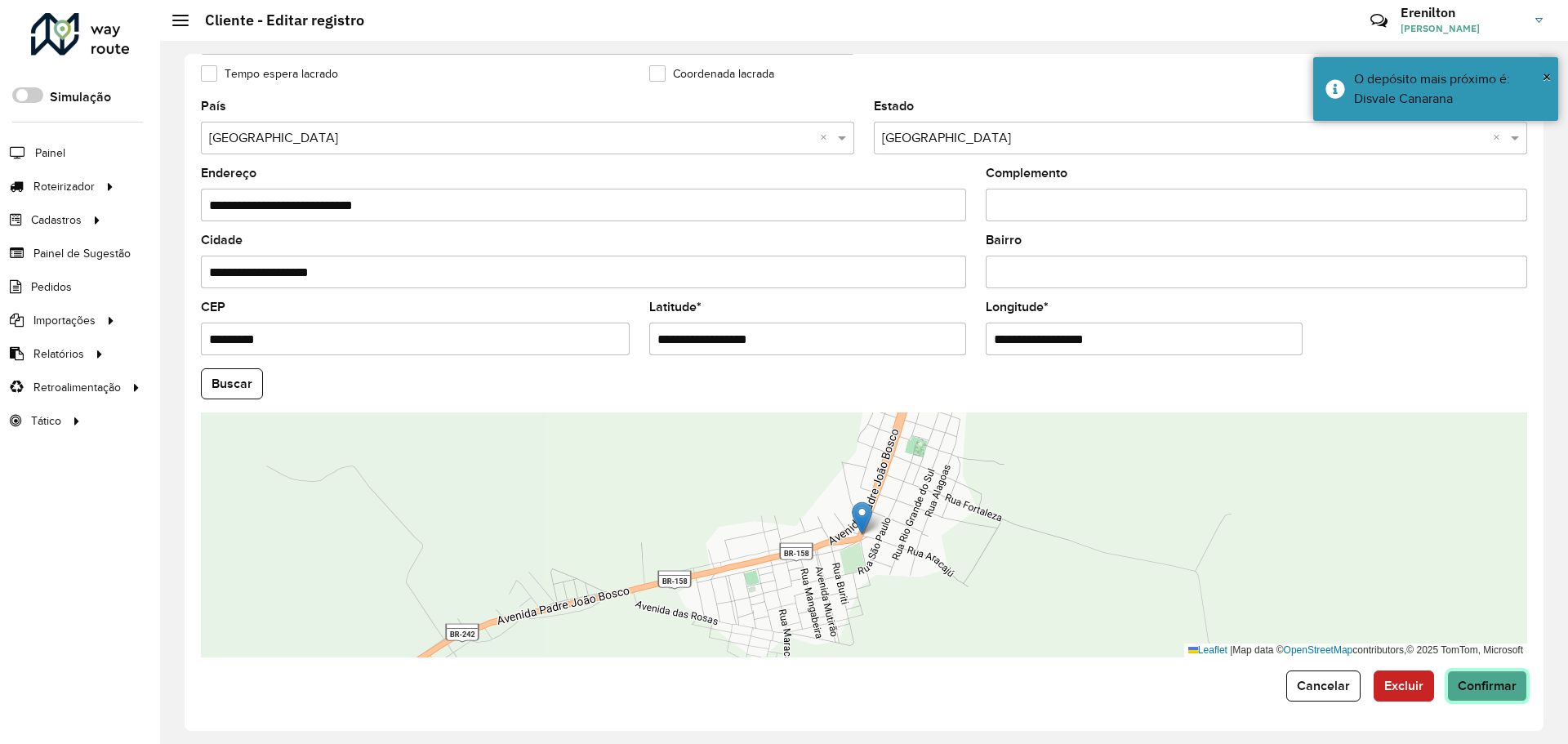
click at [1477, 682] on span "Confirmar" at bounding box center [1487, 686] width 59 height 13
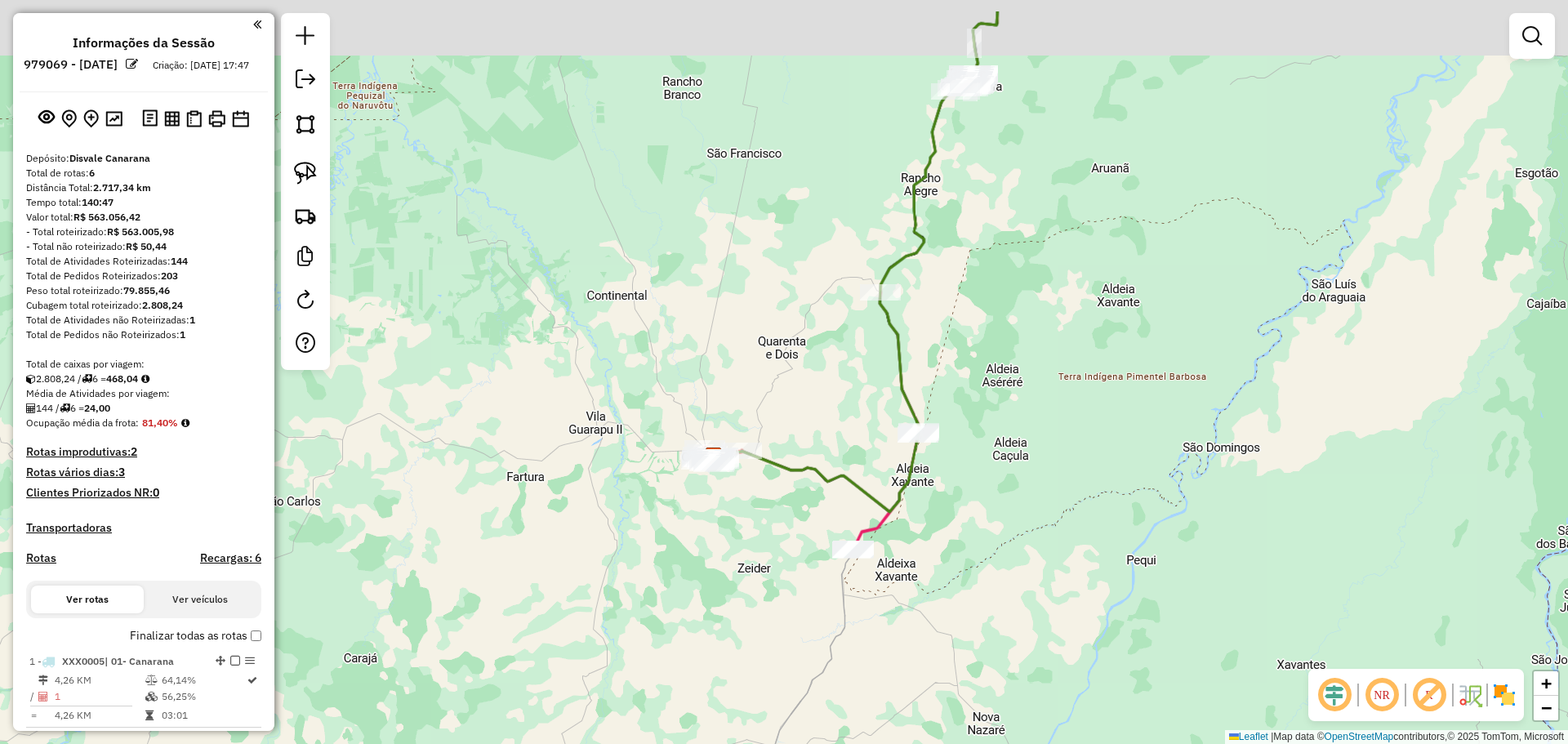
drag, startPoint x: 866, startPoint y: 283, endPoint x: 674, endPoint y: 386, distance: 217.9
click at [674, 386] on div "Janela de atendimento Grade de atendimento Capacidade Transportadoras Veículos …" at bounding box center [784, 372] width 1568 height 744
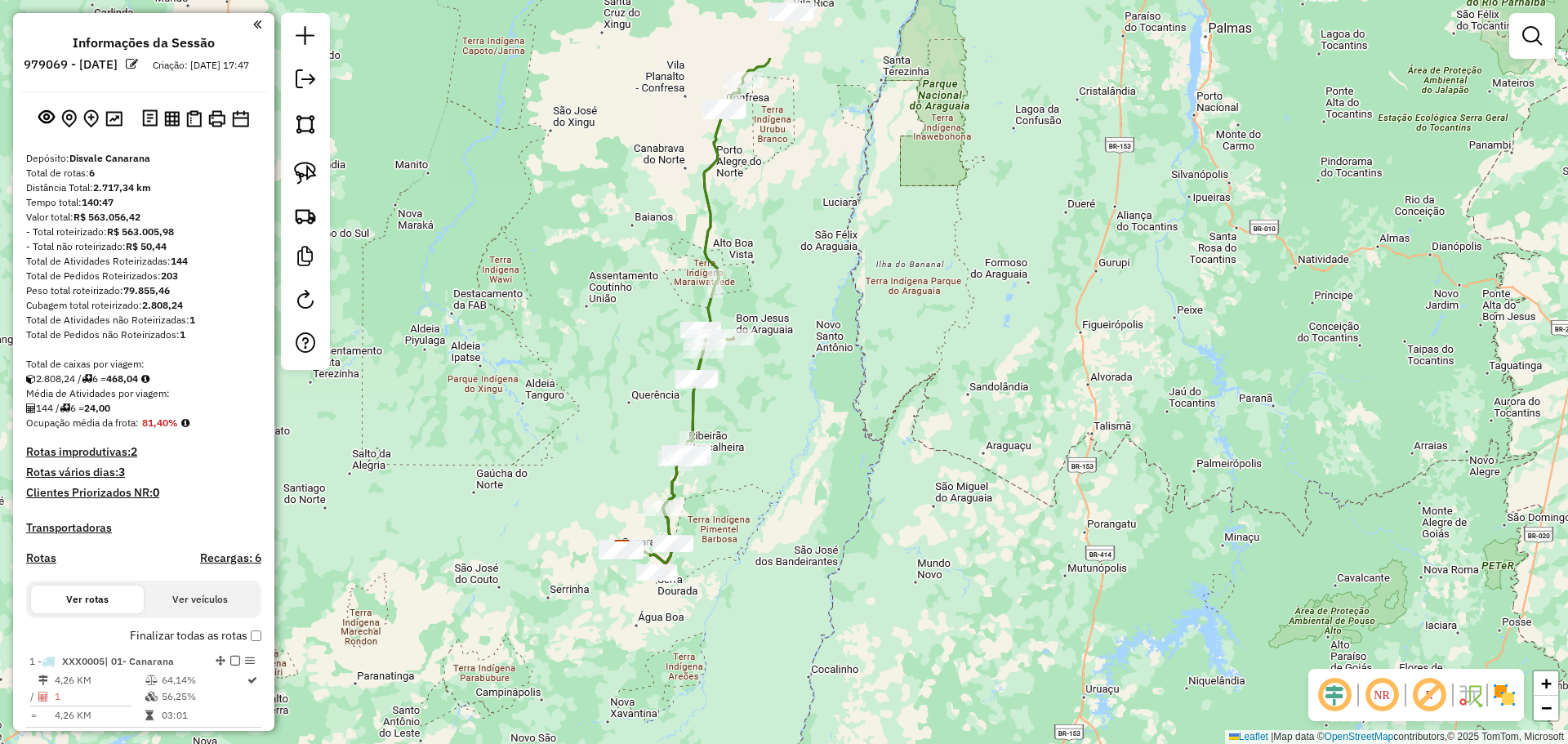
drag, startPoint x: 643, startPoint y: 332, endPoint x: 626, endPoint y: 478, distance: 147.0
click at [610, 490] on div "Janela de atendimento Grade de atendimento Capacidade Transportadoras Veículos …" at bounding box center [784, 372] width 1568 height 744
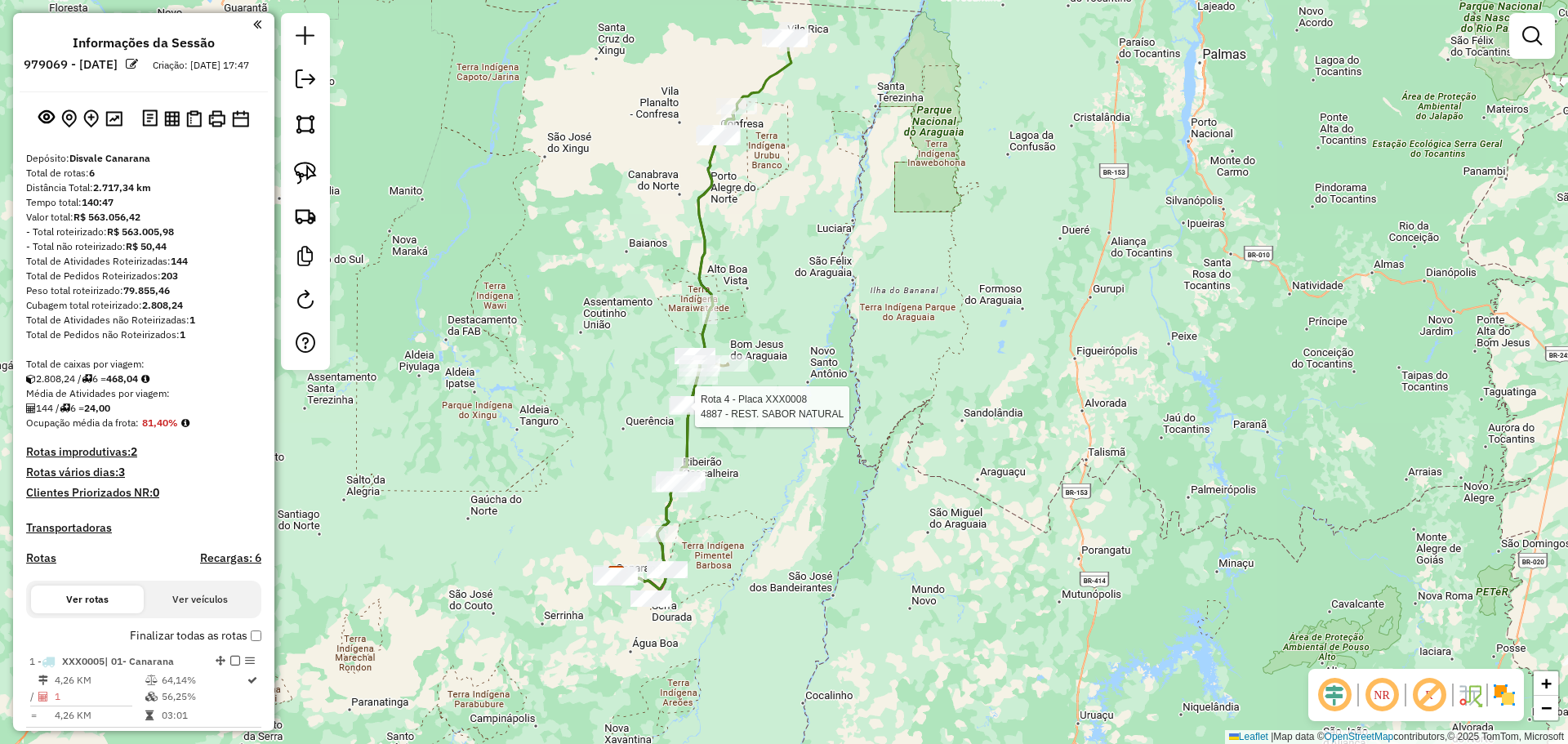
select select "**********"
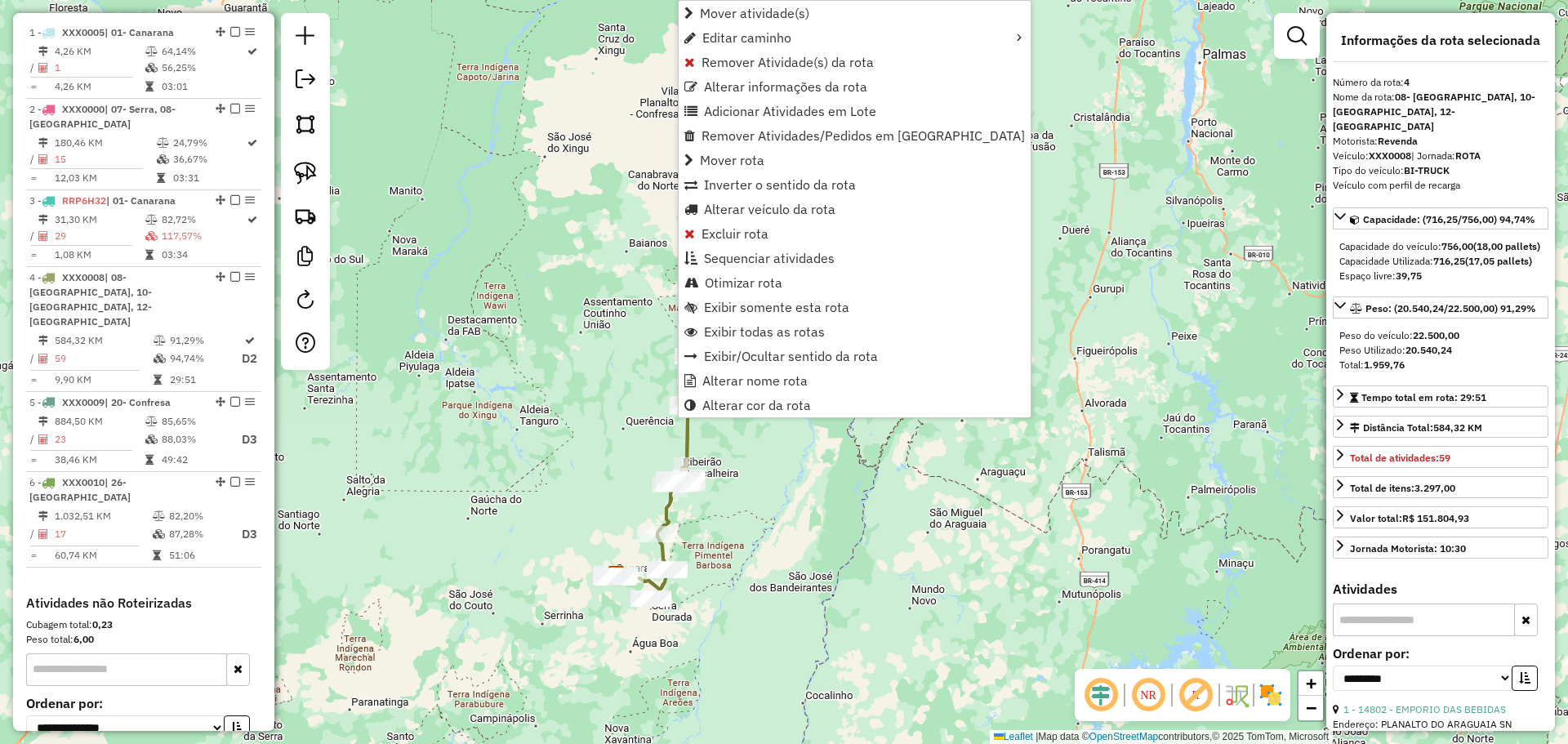
scroll to position [772, 0]
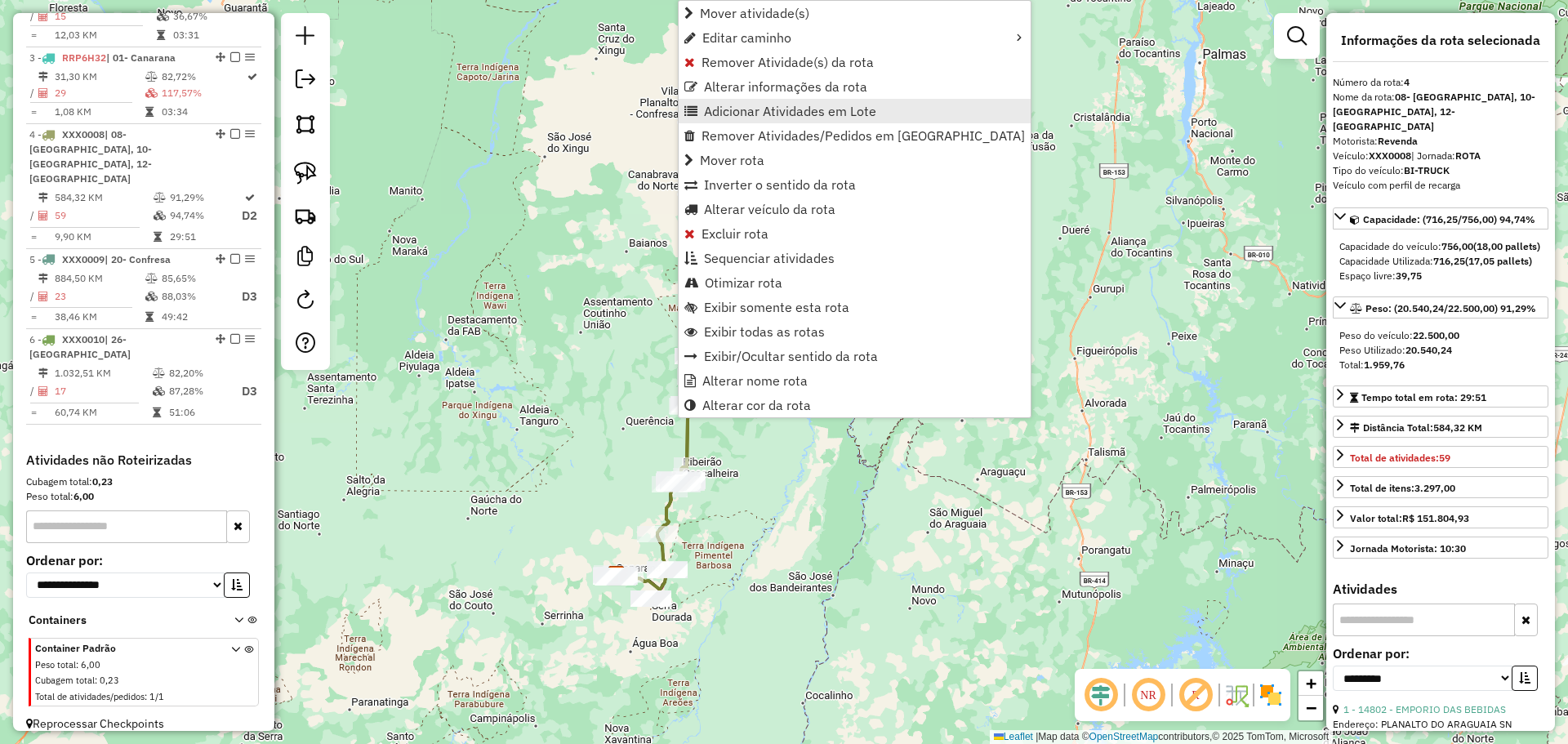
click at [780, 116] on span "Adicionar Atividades em Lote" at bounding box center [790, 111] width 172 height 13
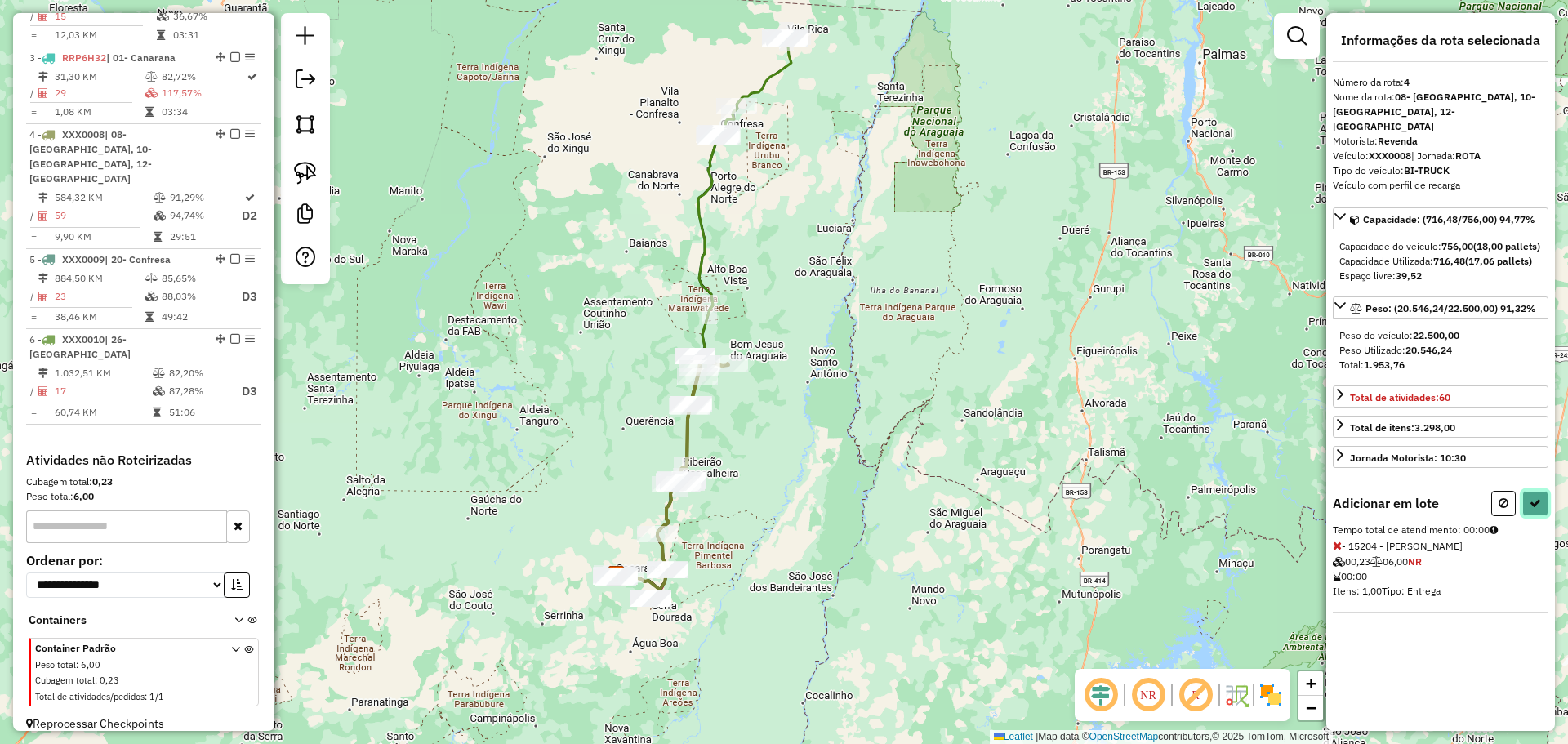
click at [1546, 508] on button at bounding box center [1535, 504] width 26 height 25
select select "**********"
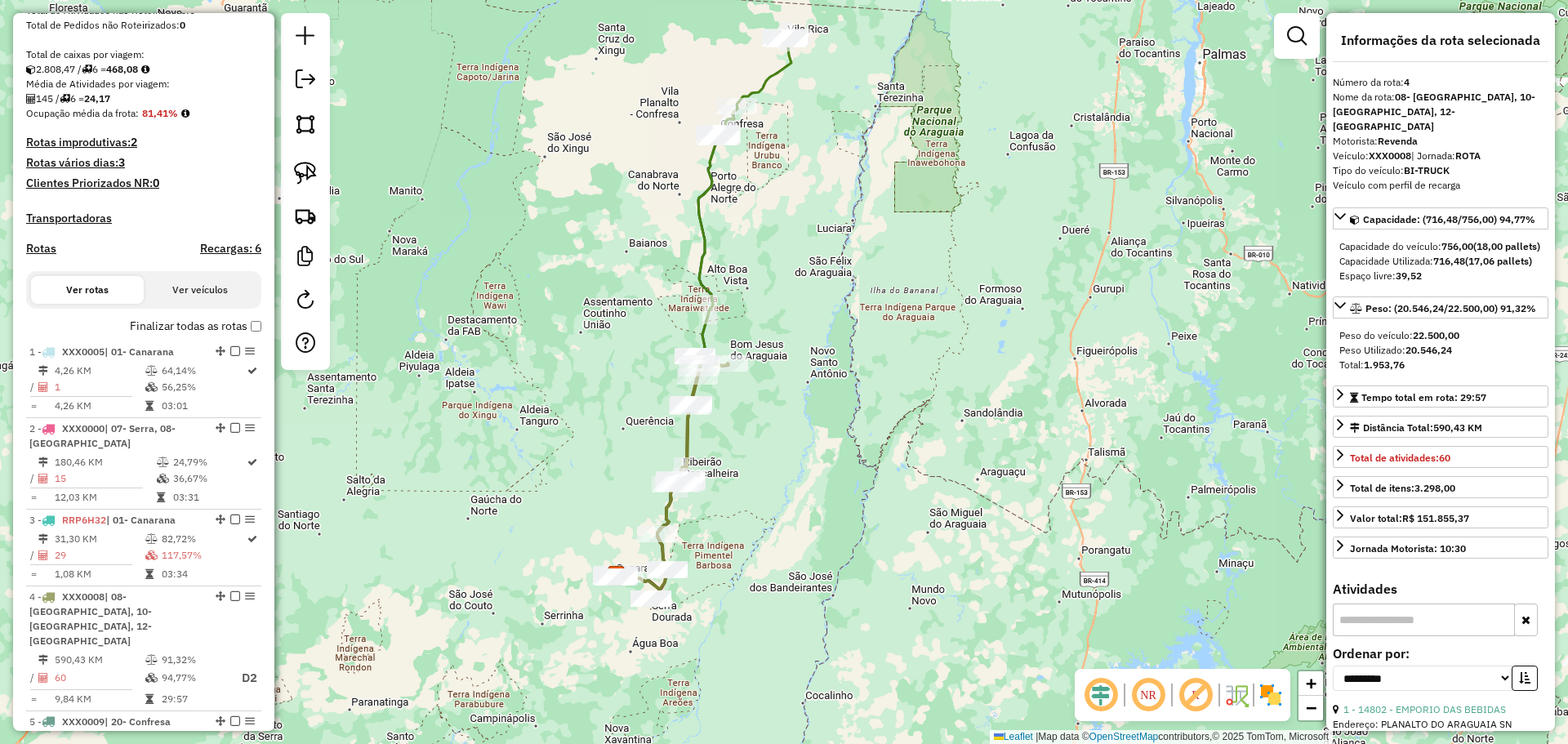
scroll to position [271, 0]
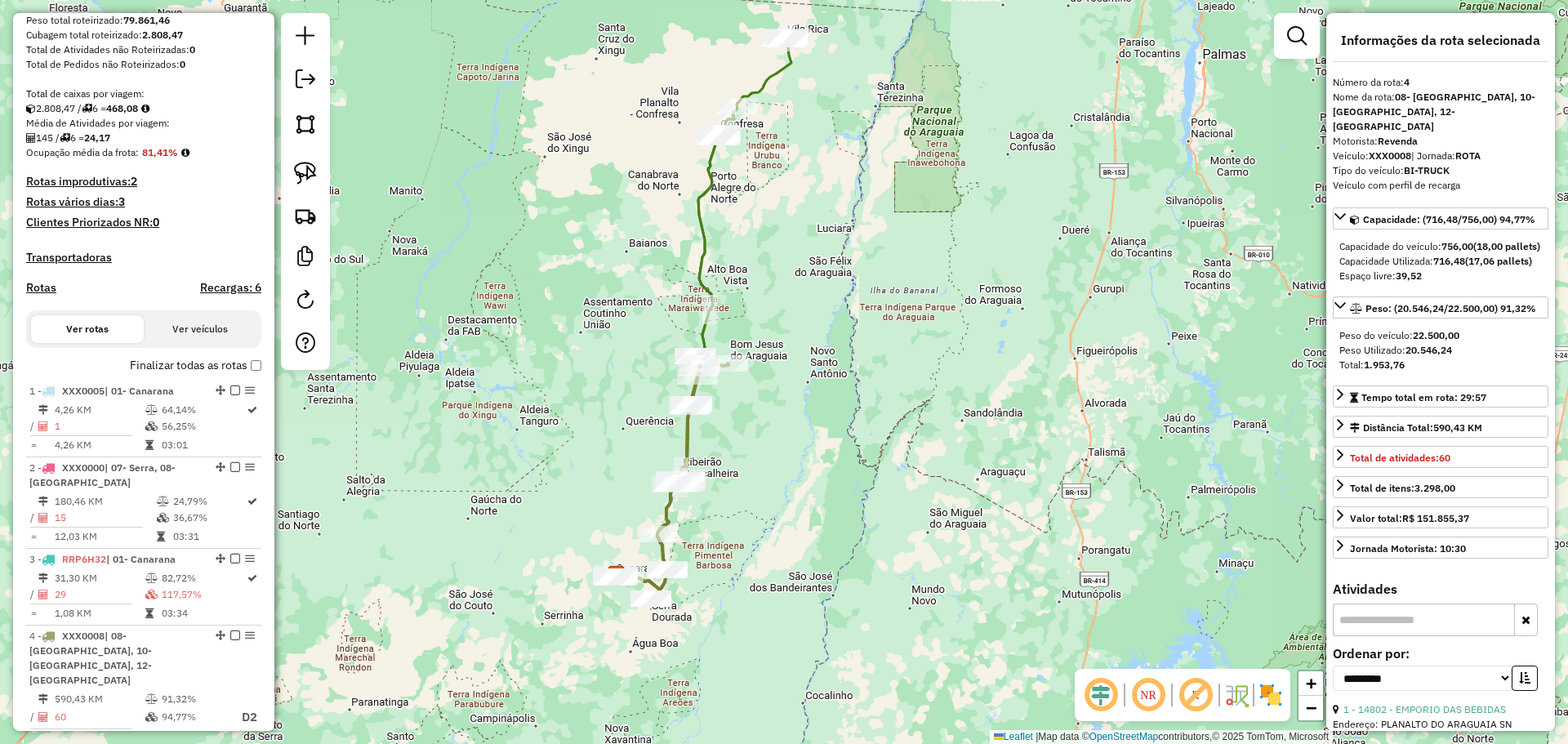
click at [246, 375] on label "Finalizar todas as rotas" at bounding box center [196, 365] width 132 height 17
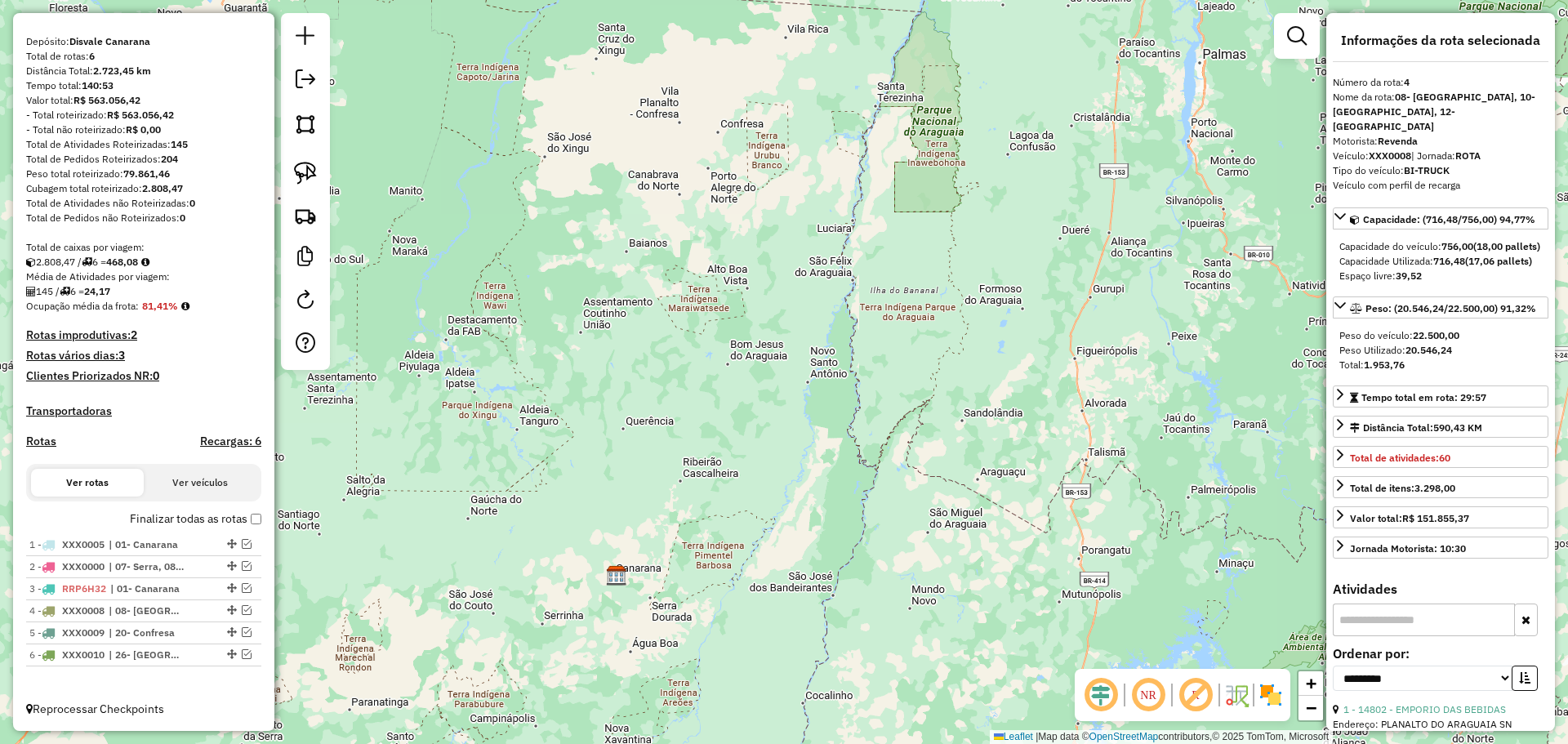
click at [311, 81] on em at bounding box center [305, 78] width 19 height 19
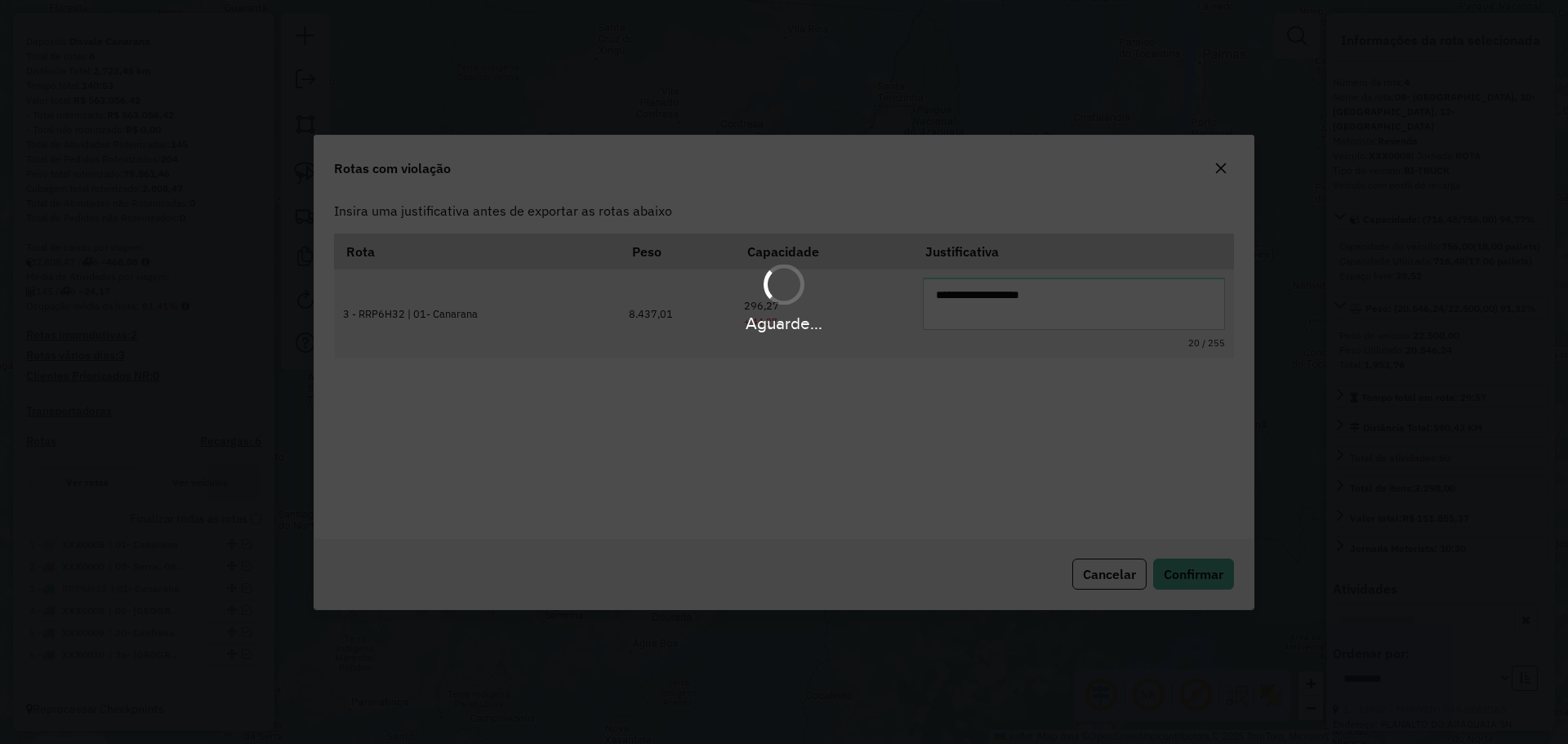
scroll to position [0, 0]
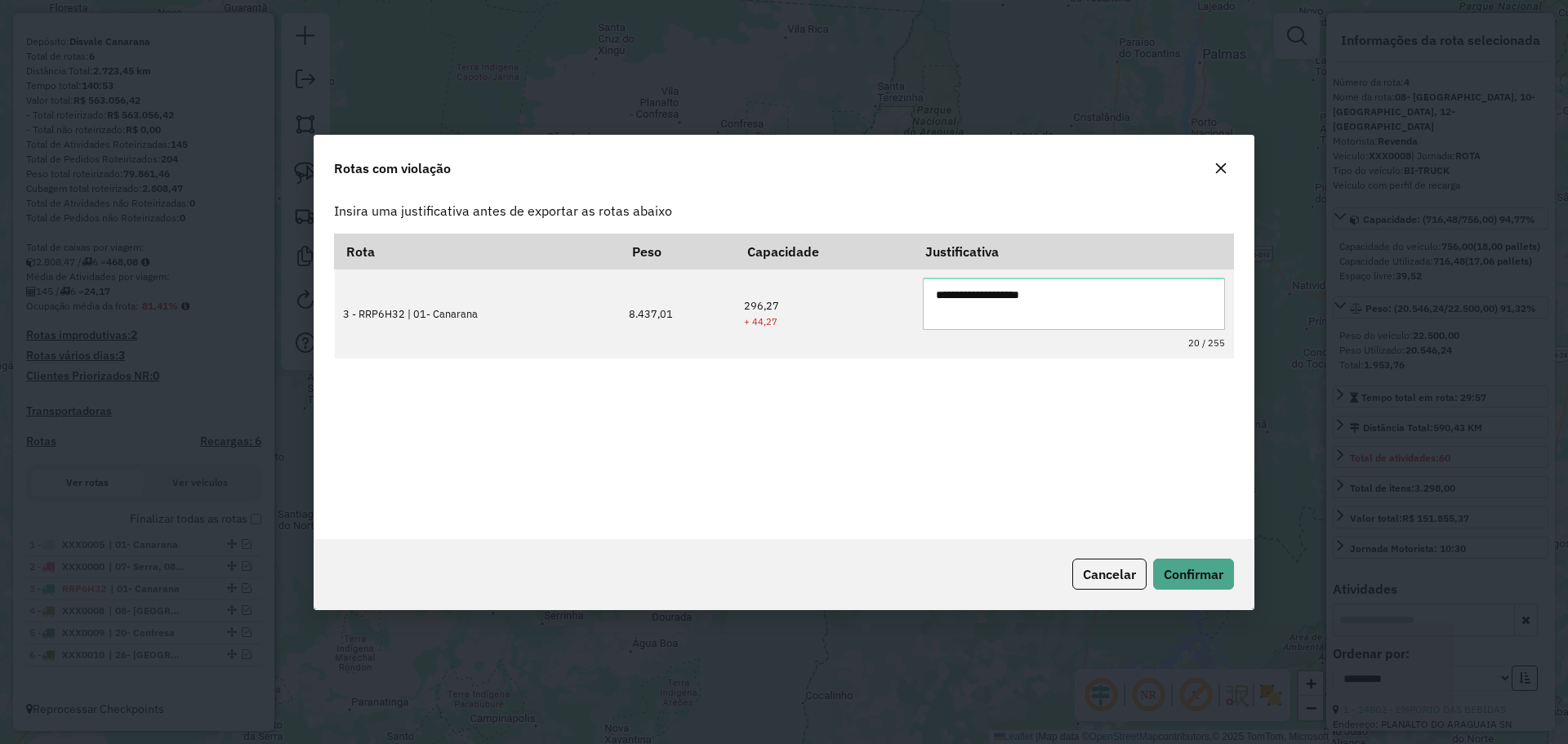
click at [1178, 592] on div "Cancelar Confirmar" at bounding box center [784, 574] width 939 height 70
click at [1187, 564] on button "Confirmar" at bounding box center [1194, 574] width 81 height 31
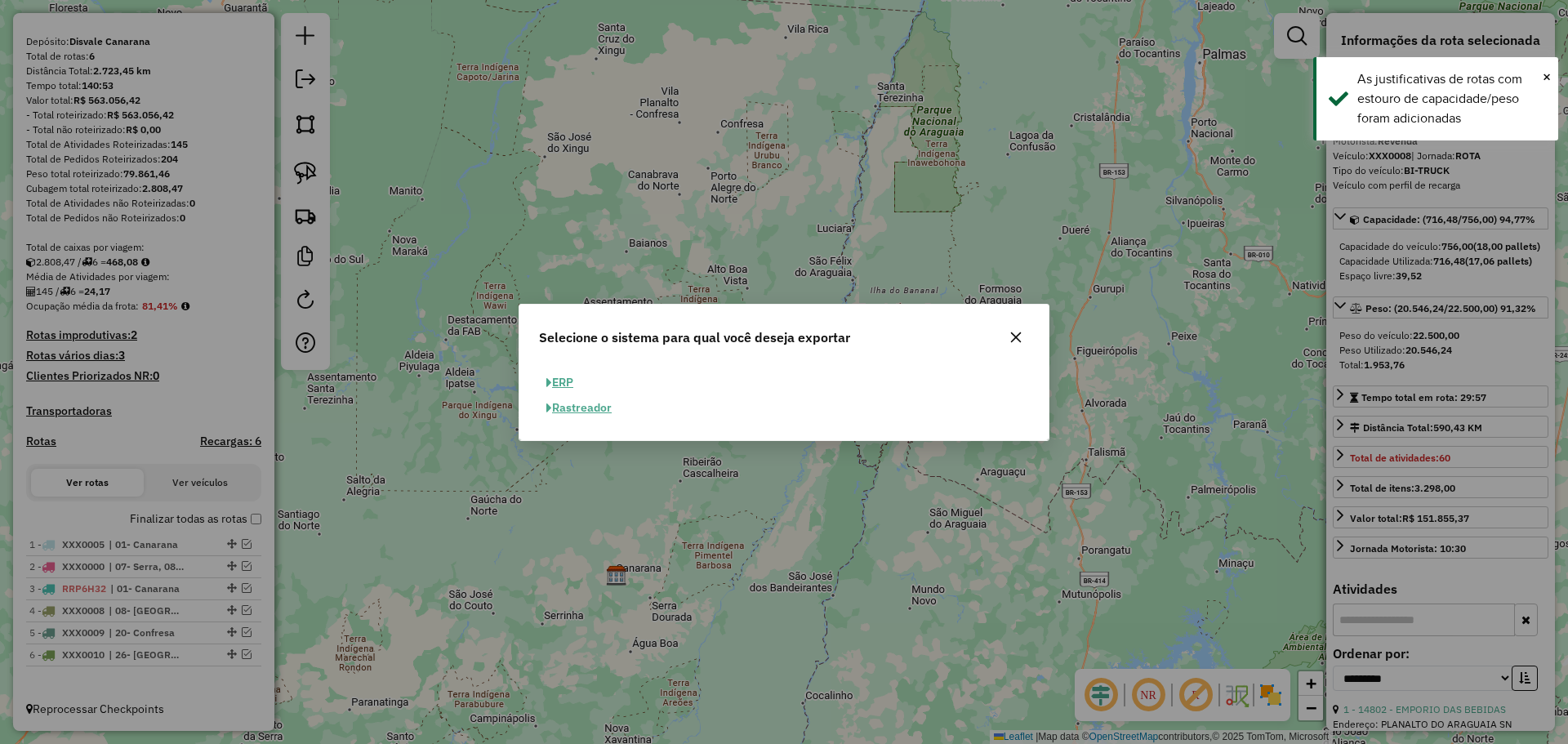
click at [567, 372] on button "ERP" at bounding box center [559, 383] width 41 height 25
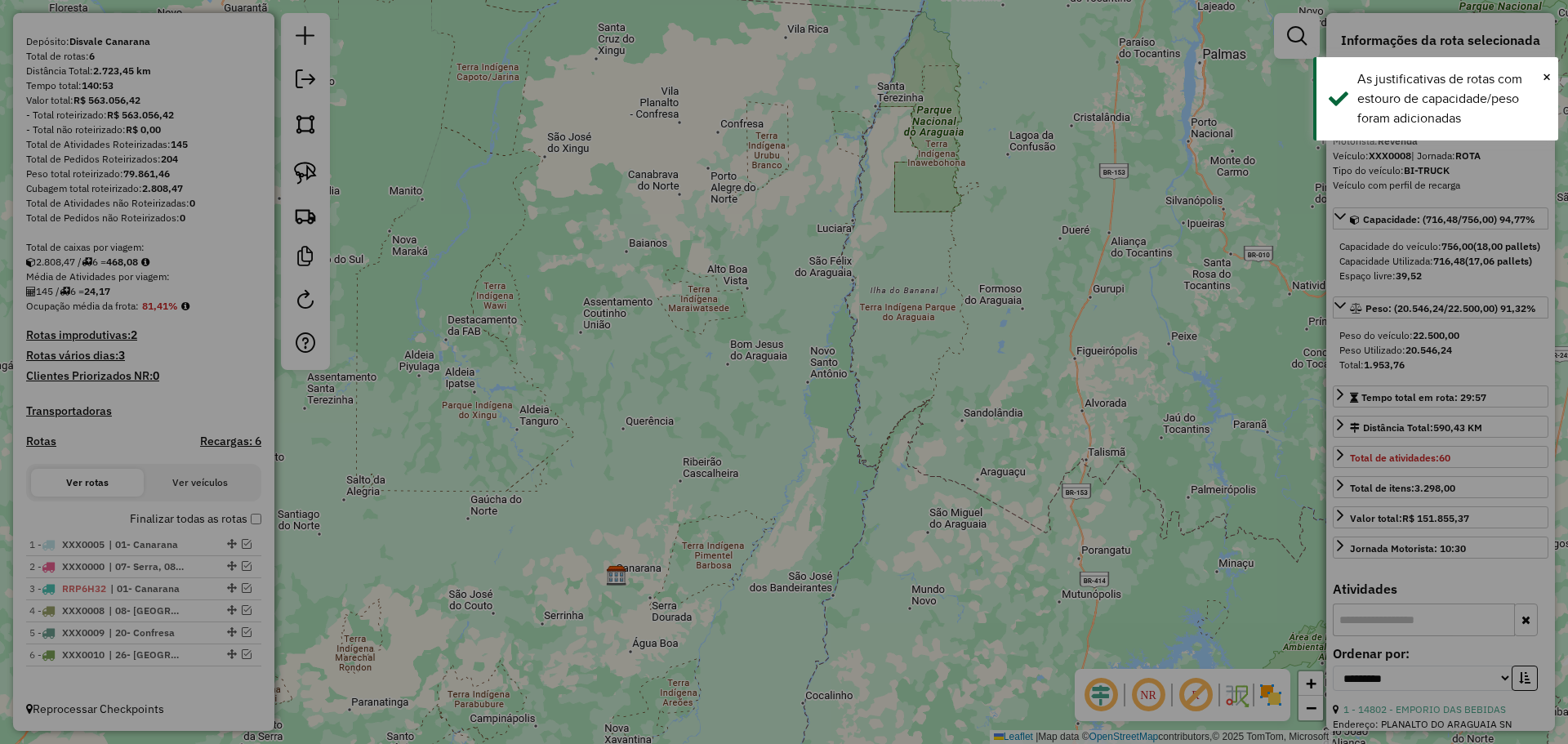
select select "**"
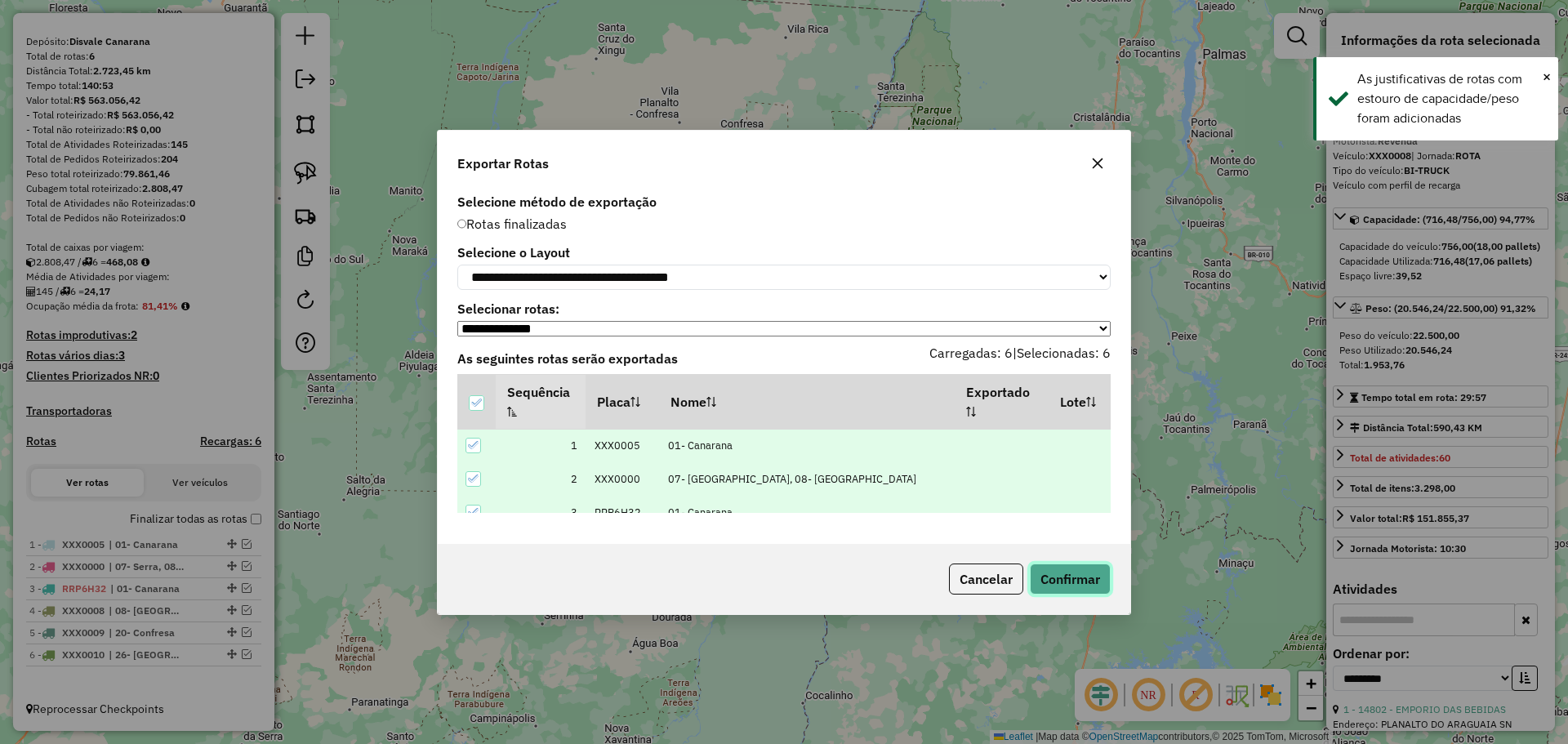
drag, startPoint x: 1056, startPoint y: 583, endPoint x: 786, endPoint y: 622, distance: 272.8
click at [1057, 583] on button "Confirmar" at bounding box center [1070, 579] width 81 height 31
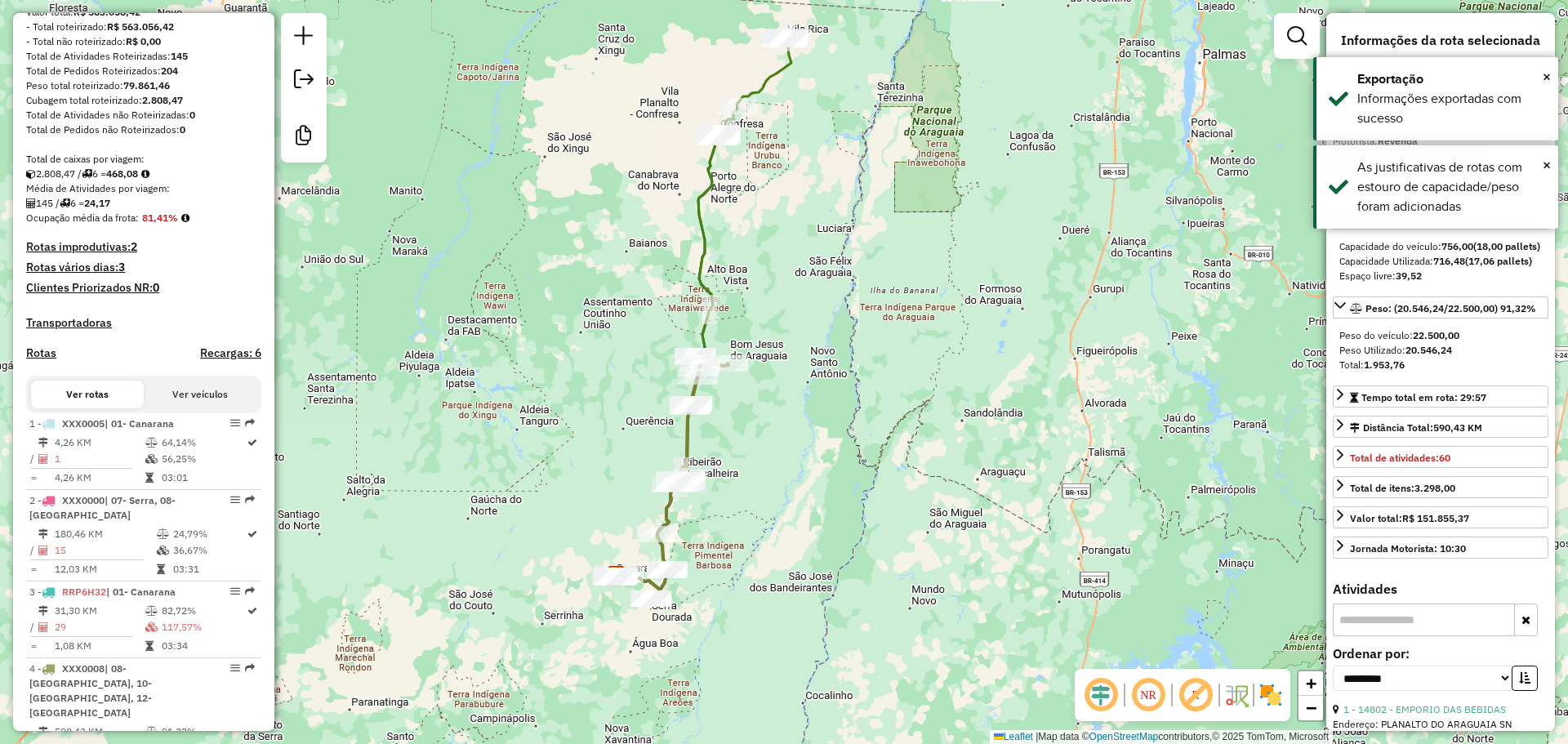
scroll to position [490, 0]
